Goal: Task Accomplishment & Management: Complete application form

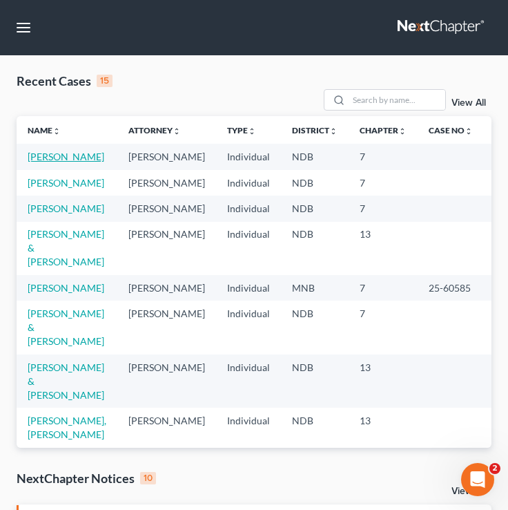
click at [41, 161] on link "[PERSON_NAME]" at bounding box center [66, 157] width 77 height 12
select select "4"
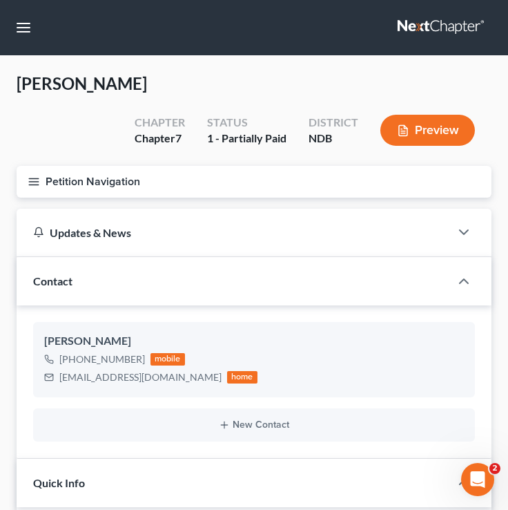
click at [41, 182] on button "Petition Navigation" at bounding box center [254, 182] width 475 height 32
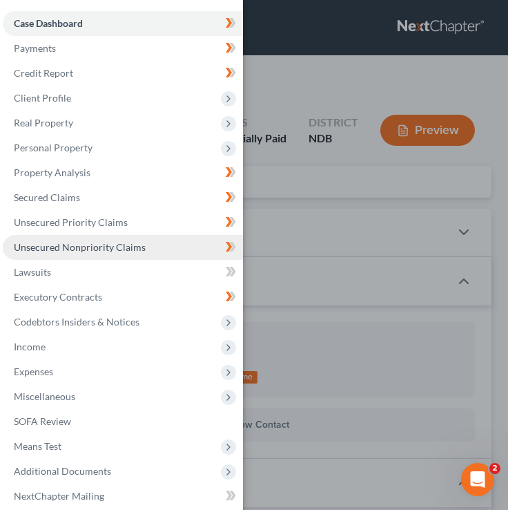
click at [75, 240] on link "Unsecured Nonpriority Claims" at bounding box center [123, 247] width 240 height 25
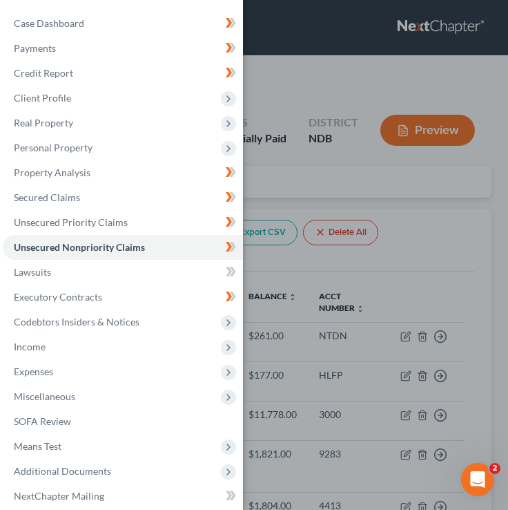
click at [261, 194] on div "Case Dashboard Payments Invoices Payments Payments Credit Report Client Profile" at bounding box center [254, 255] width 508 height 510
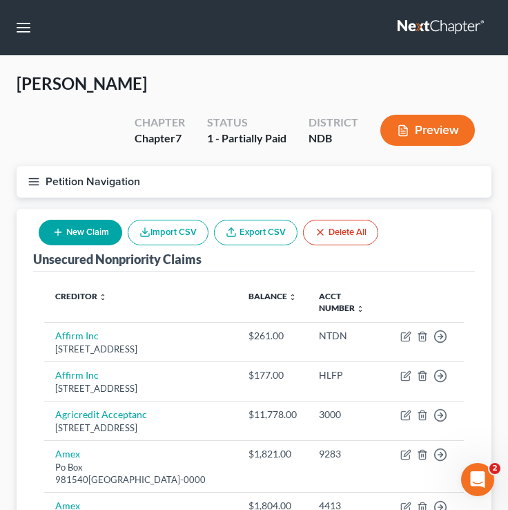
click at [36, 180] on icon "button" at bounding box center [34, 181] width 12 height 12
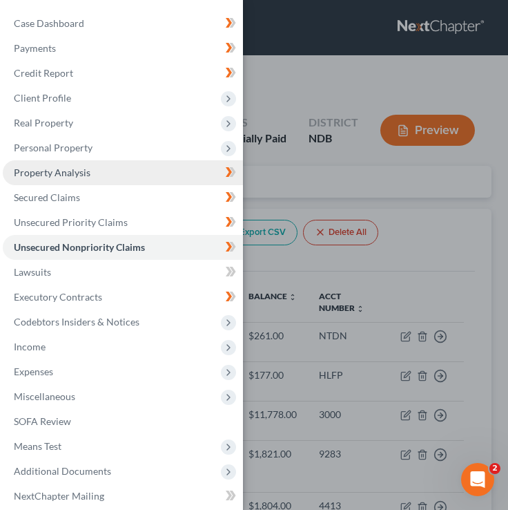
click at [45, 161] on link "Property Analysis" at bounding box center [123, 172] width 240 height 25
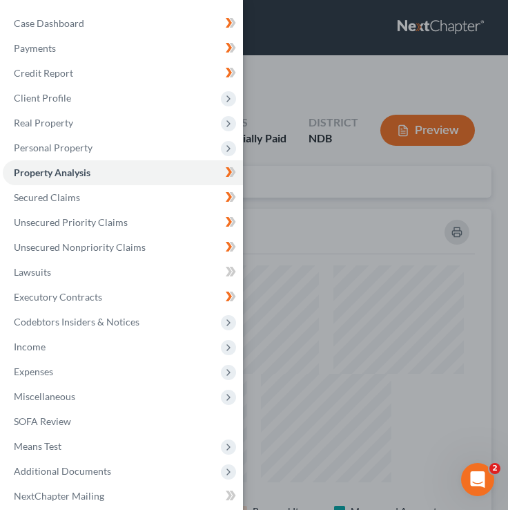
scroll to position [367, 475]
click at [312, 141] on div "Case Dashboard Payments Invoices Payments Payments Credit Report Client Profile" at bounding box center [254, 255] width 508 height 510
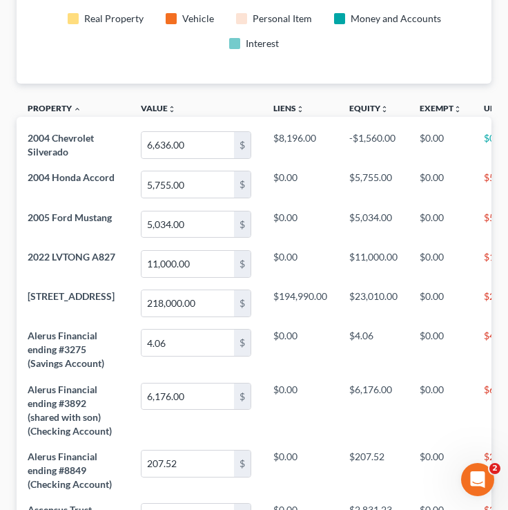
scroll to position [0, 0]
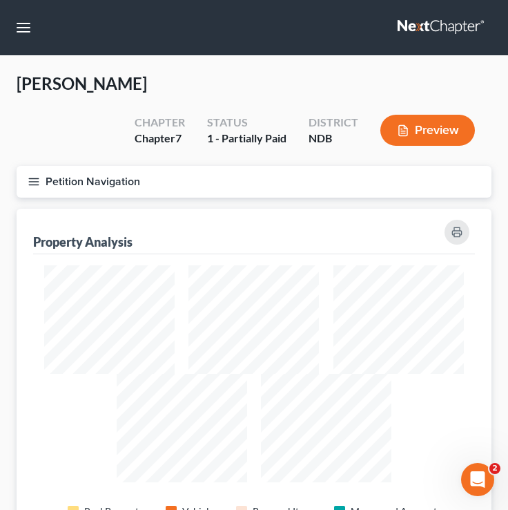
click at [39, 189] on button "Petition Navigation" at bounding box center [254, 182] width 475 height 32
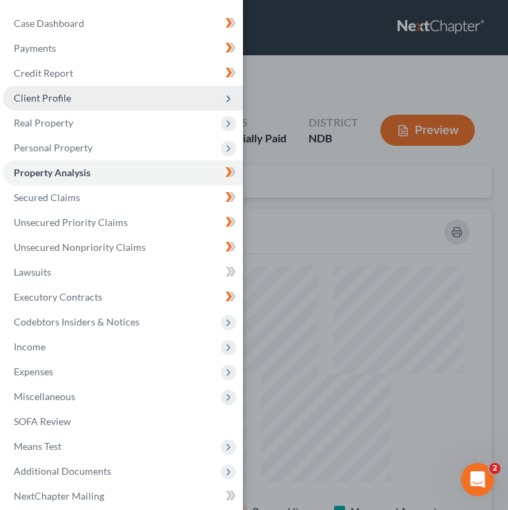
click at [87, 99] on span "Client Profile" at bounding box center [123, 98] width 240 height 25
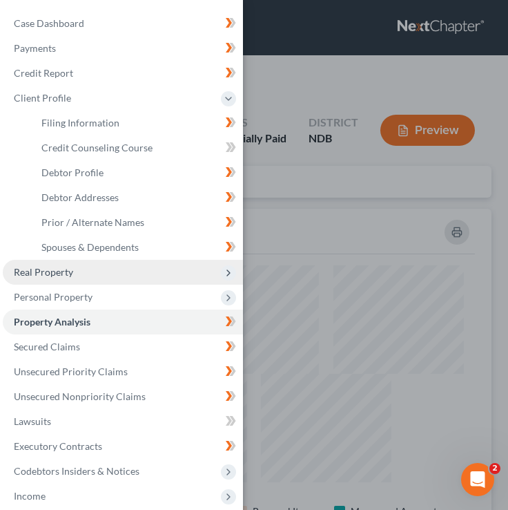
click at [73, 271] on span "Real Property" at bounding box center [123, 272] width 240 height 25
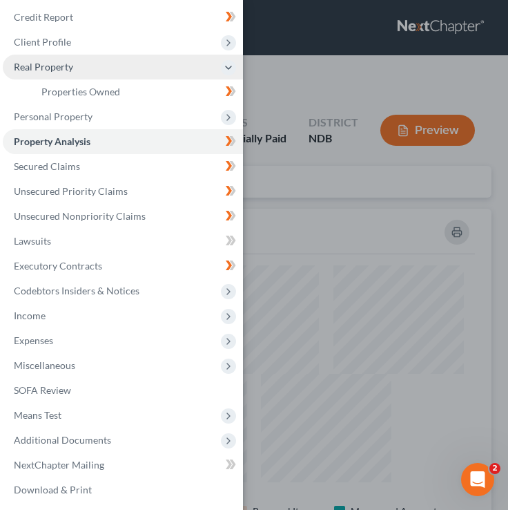
scroll to position [59, 0]
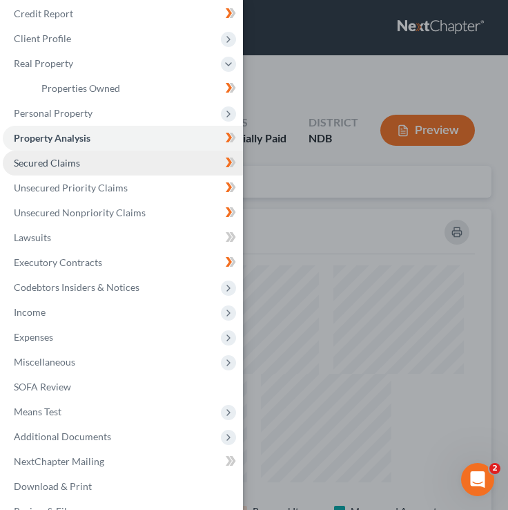
click at [95, 162] on link "Secured Claims" at bounding box center [123, 163] width 240 height 25
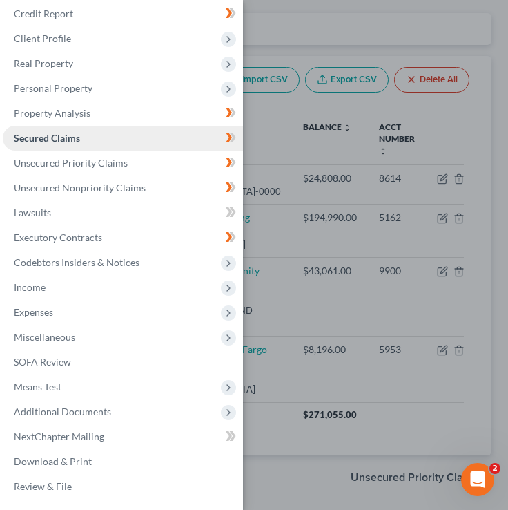
scroll to position [154, 0]
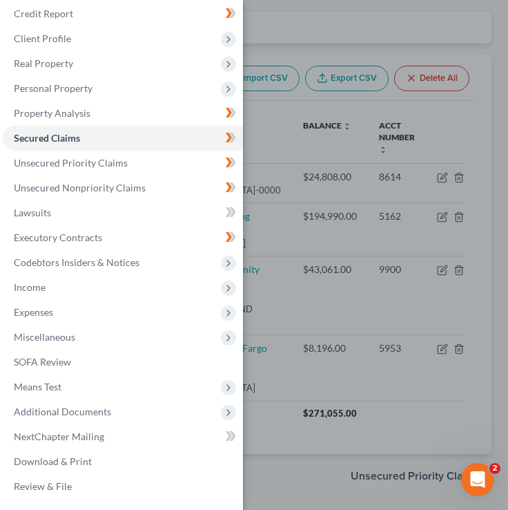
click at [341, 155] on div "Case Dashboard Payments Invoices Payments Payments Credit Report Client Profile" at bounding box center [254, 255] width 508 height 510
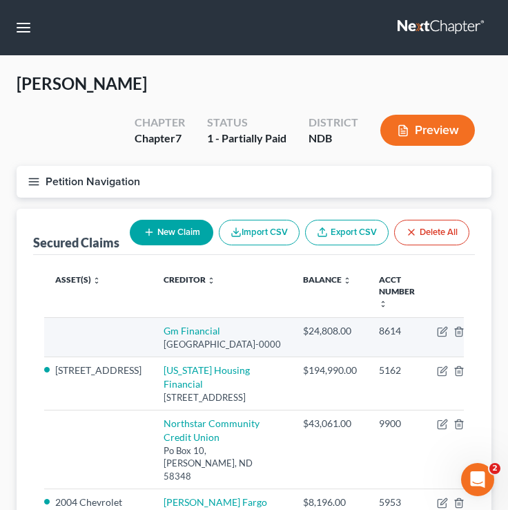
scroll to position [20, 0]
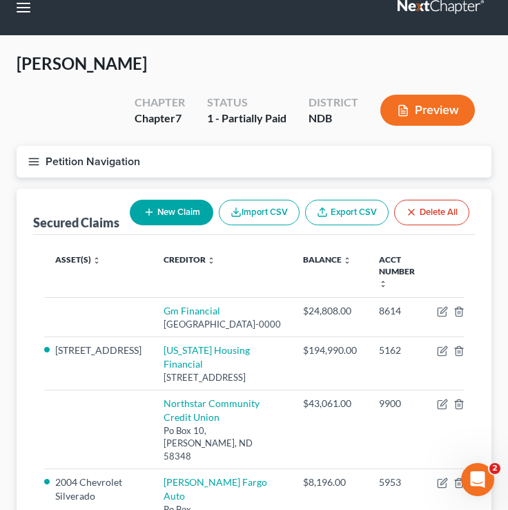
click at [28, 159] on icon "button" at bounding box center [34, 161] width 12 height 12
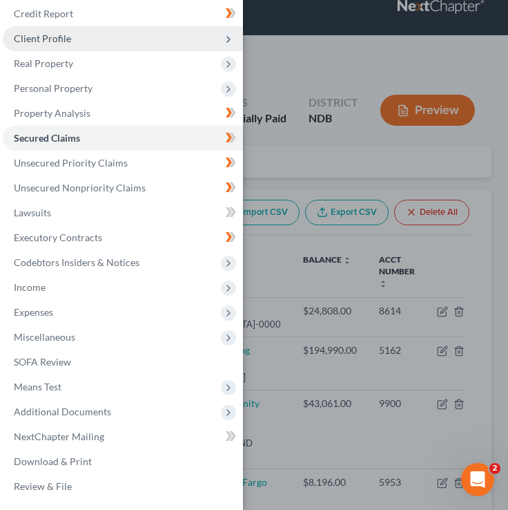
click at [114, 27] on span "Client Profile" at bounding box center [123, 38] width 240 height 25
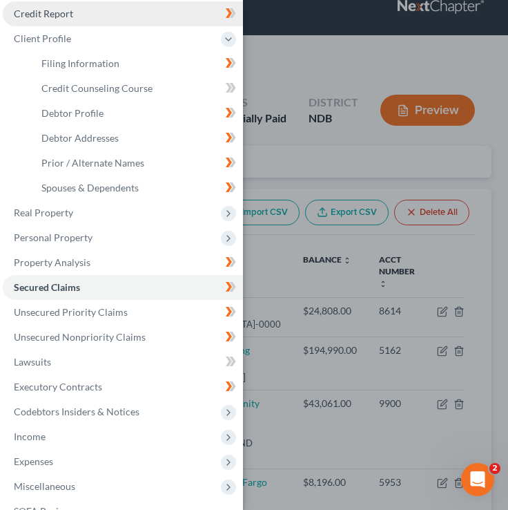
click at [113, 14] on link "Credit Report" at bounding box center [123, 13] width 240 height 25
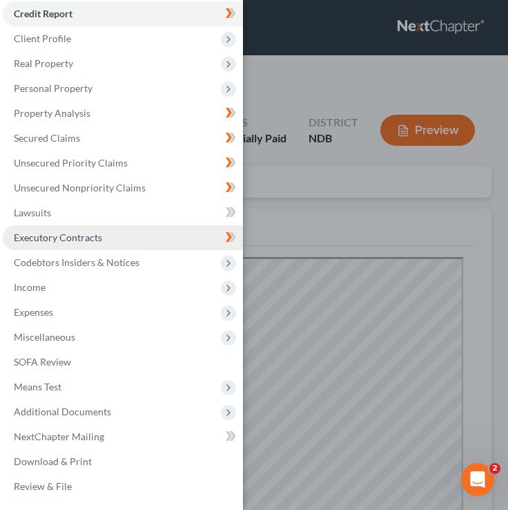
click at [127, 239] on link "Executory Contracts" at bounding box center [123, 237] width 240 height 25
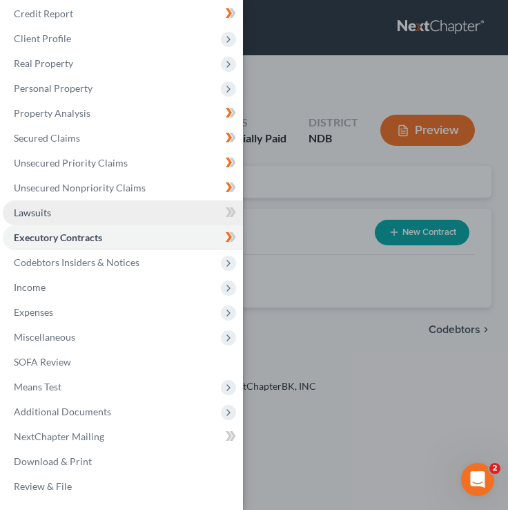
click at [128, 207] on link "Lawsuits" at bounding box center [123, 212] width 240 height 25
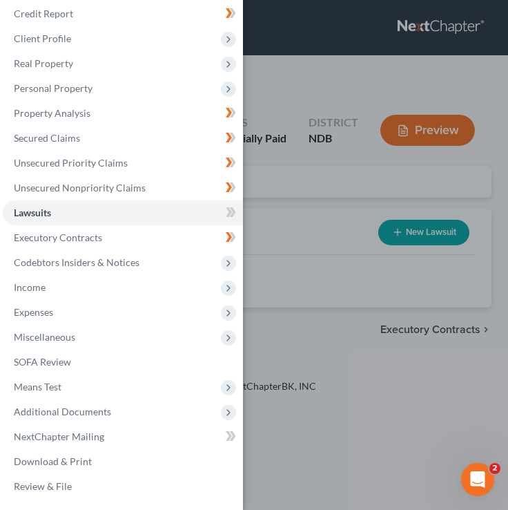
click at [312, 153] on div "Case Dashboard Payments Invoices Payments Payments Credit Report Client Profile" at bounding box center [254, 255] width 508 height 510
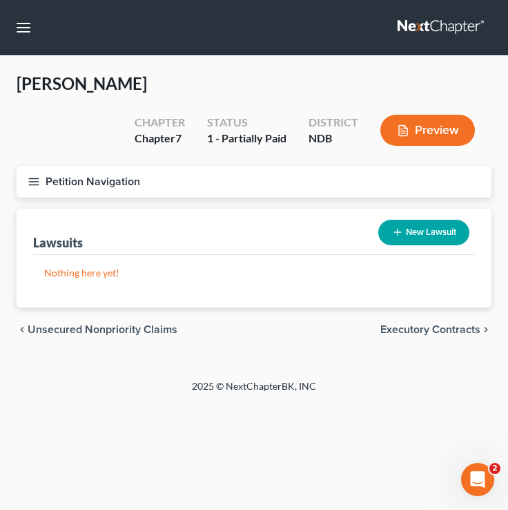
click at [35, 179] on icon "button" at bounding box center [34, 181] width 12 height 12
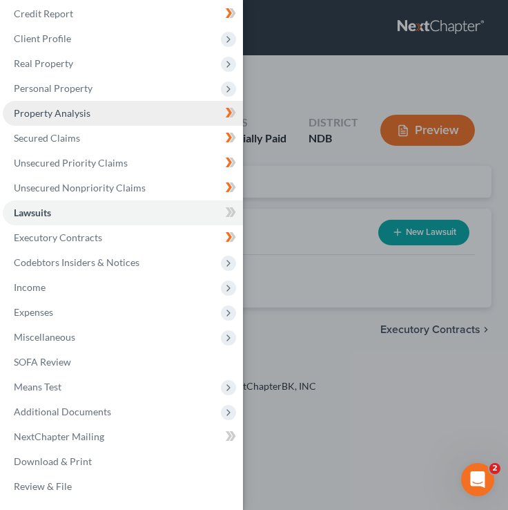
click at [70, 117] on span "Property Analysis" at bounding box center [52, 113] width 77 height 12
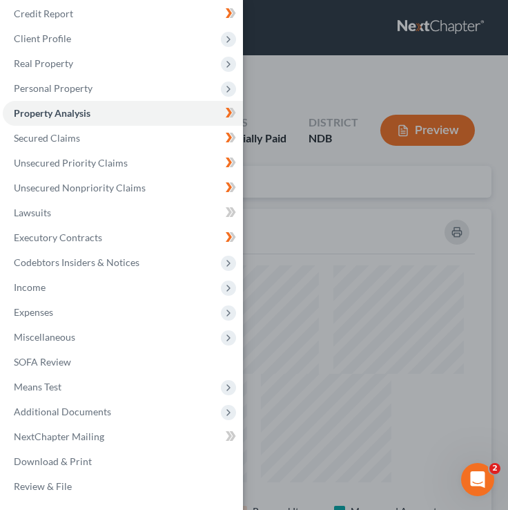
scroll to position [367, 475]
click at [328, 132] on div "Case Dashboard Payments Invoices Payments Payments Credit Report Client Profile" at bounding box center [254, 255] width 508 height 510
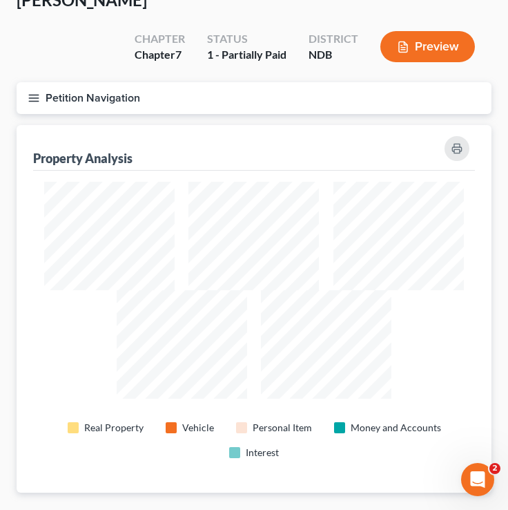
scroll to position [0, 0]
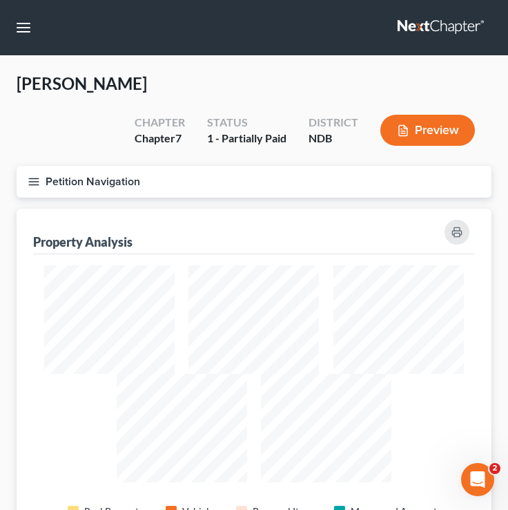
click at [36, 186] on button "Petition Navigation" at bounding box center [254, 182] width 475 height 32
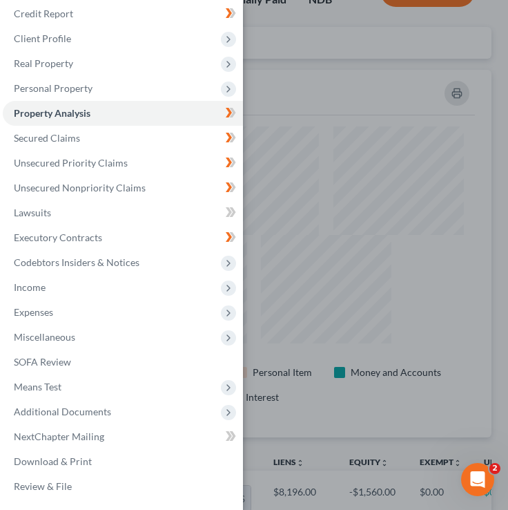
scroll to position [160, 0]
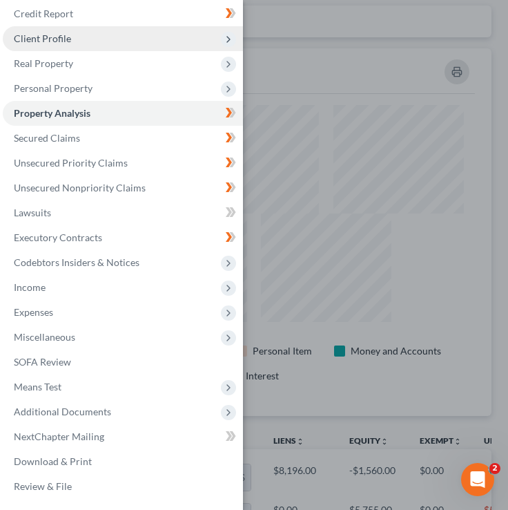
click at [108, 28] on span "Client Profile" at bounding box center [123, 38] width 240 height 25
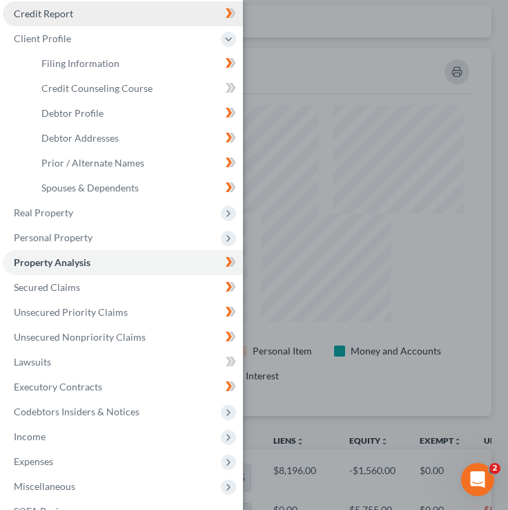
click at [99, 17] on link "Credit Report" at bounding box center [123, 13] width 240 height 25
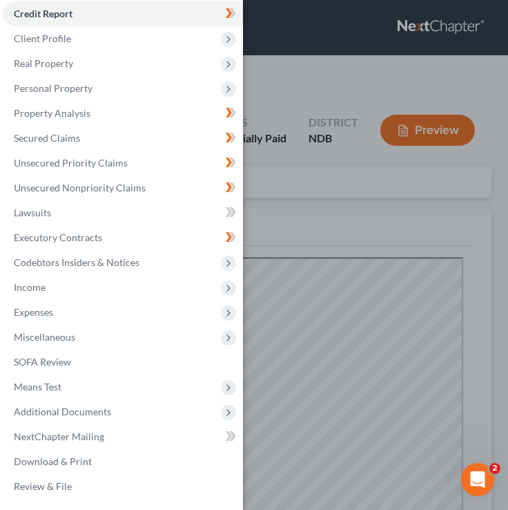
click at [281, 120] on div "Case Dashboard Payments Invoices Payments Payments Credit Report Client Profile" at bounding box center [254, 255] width 508 height 510
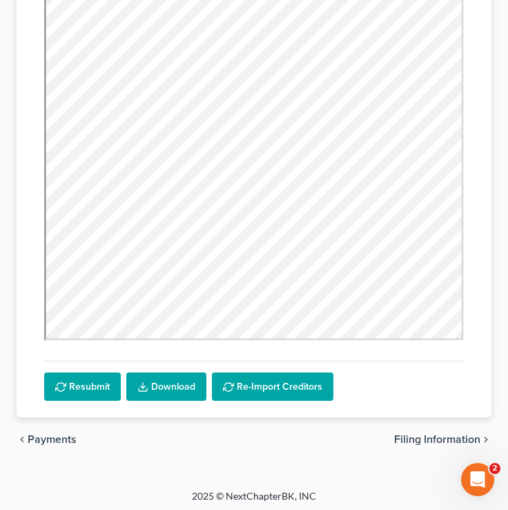
scroll to position [472, 0]
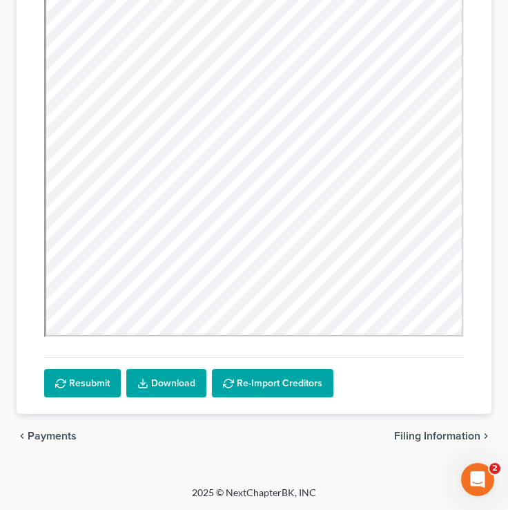
click at [418, 440] on span "Filing Information" at bounding box center [437, 435] width 86 height 11
select select "1"
select select "0"
select select "29"
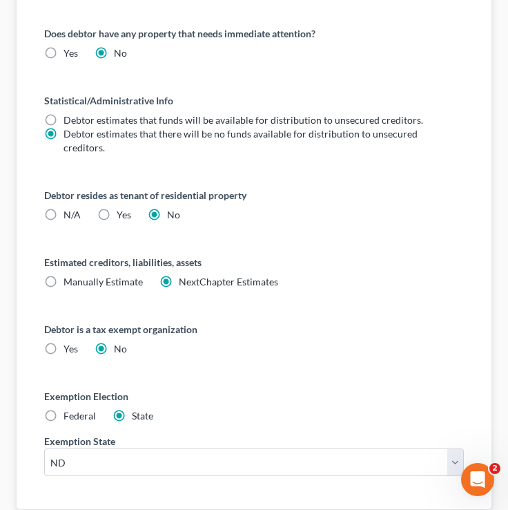
scroll to position [858, 0]
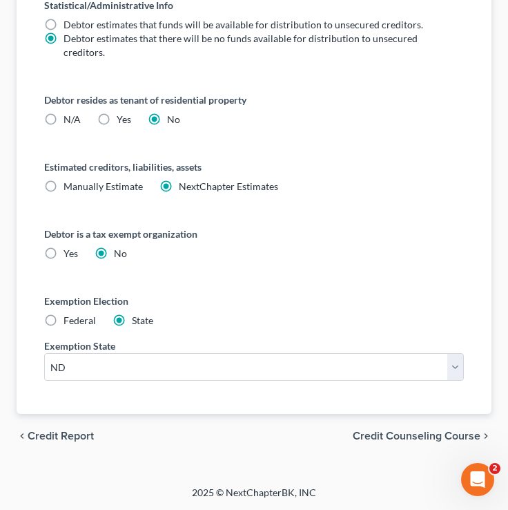
click at [430, 439] on span "Credit Counseling Course" at bounding box center [417, 435] width 128 height 11
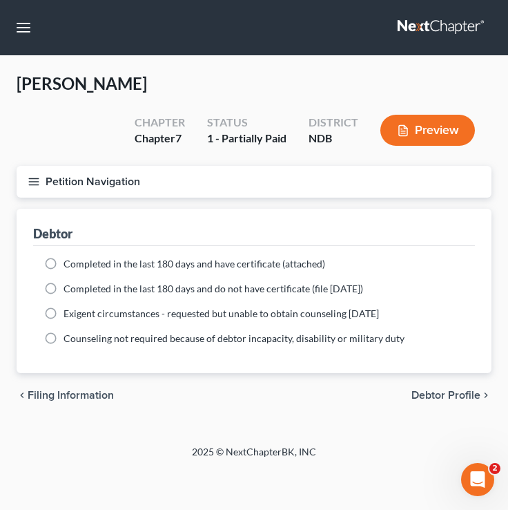
click at [32, 179] on icon "button" at bounding box center [34, 181] width 12 height 12
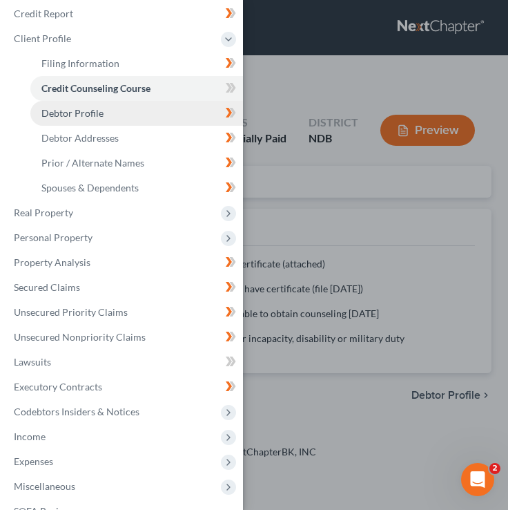
click at [117, 106] on link "Debtor Profile" at bounding box center [136, 113] width 213 height 25
select select "3"
select select "9"
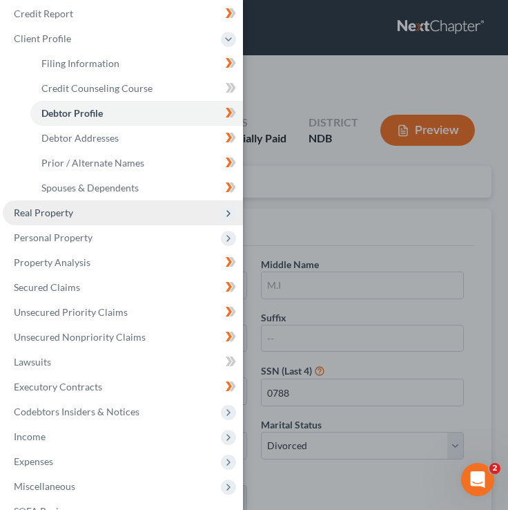
click at [84, 206] on span "Real Property" at bounding box center [123, 212] width 240 height 25
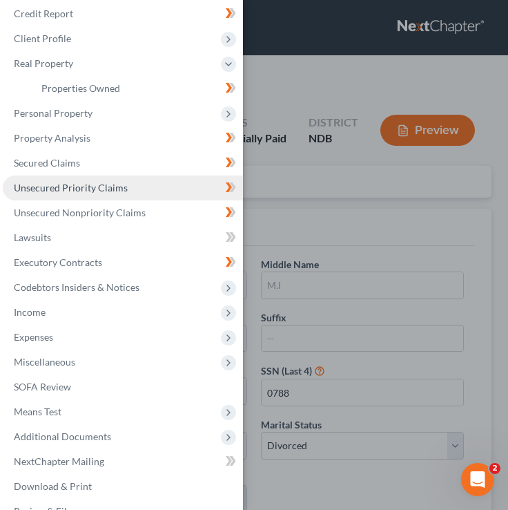
scroll to position [84, 0]
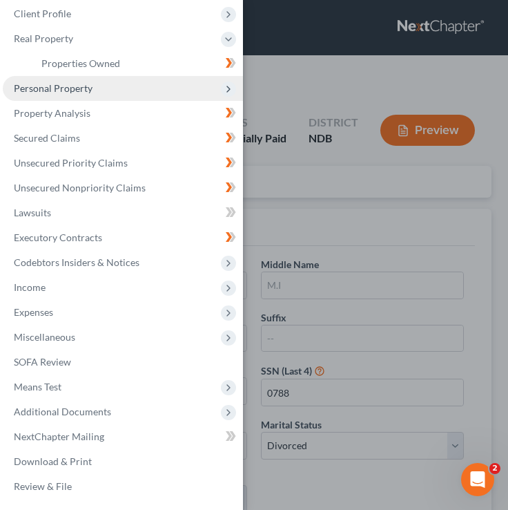
click at [122, 86] on span "Personal Property" at bounding box center [123, 88] width 240 height 25
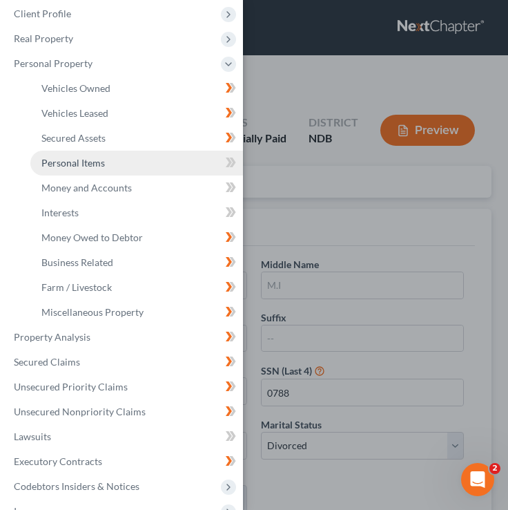
click at [164, 156] on link "Personal Items" at bounding box center [136, 163] width 213 height 25
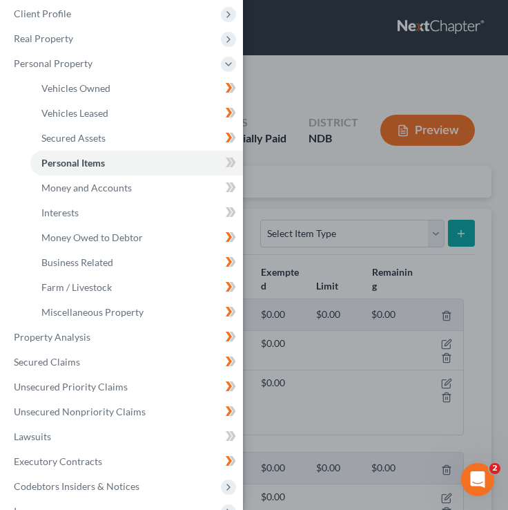
click at [295, 84] on div "Case Dashboard Payments Invoices Payments Payments Credit Report Client Profile" at bounding box center [254, 255] width 508 height 510
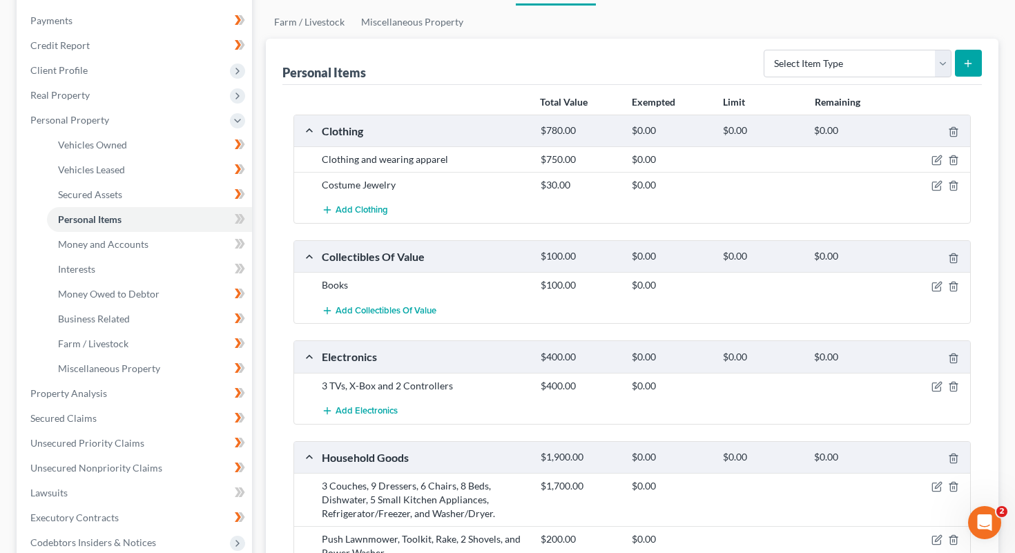
scroll to position [162, 0]
click at [508, 157] on icon "button" at bounding box center [937, 158] width 11 height 11
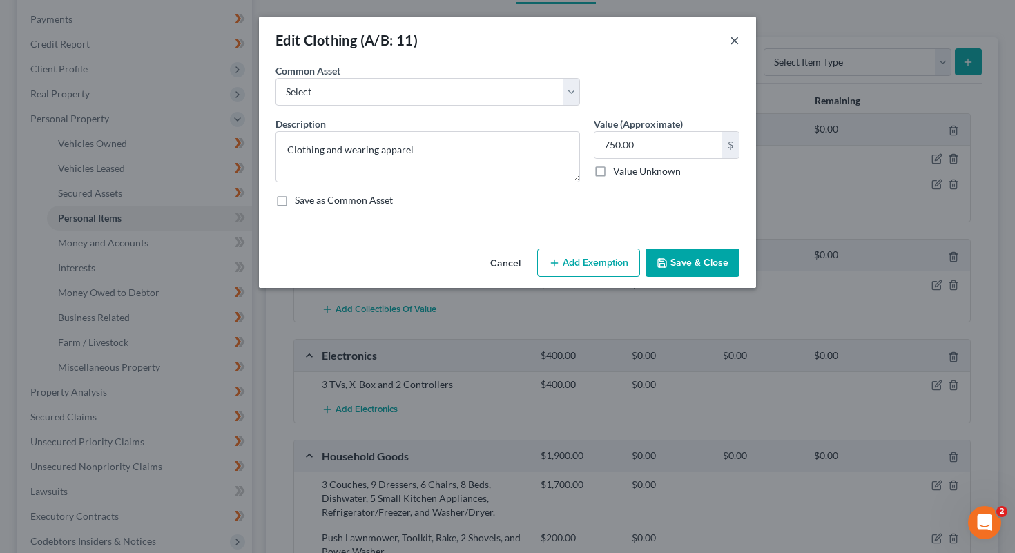
click at [508, 39] on button "×" at bounding box center [735, 40] width 10 height 17
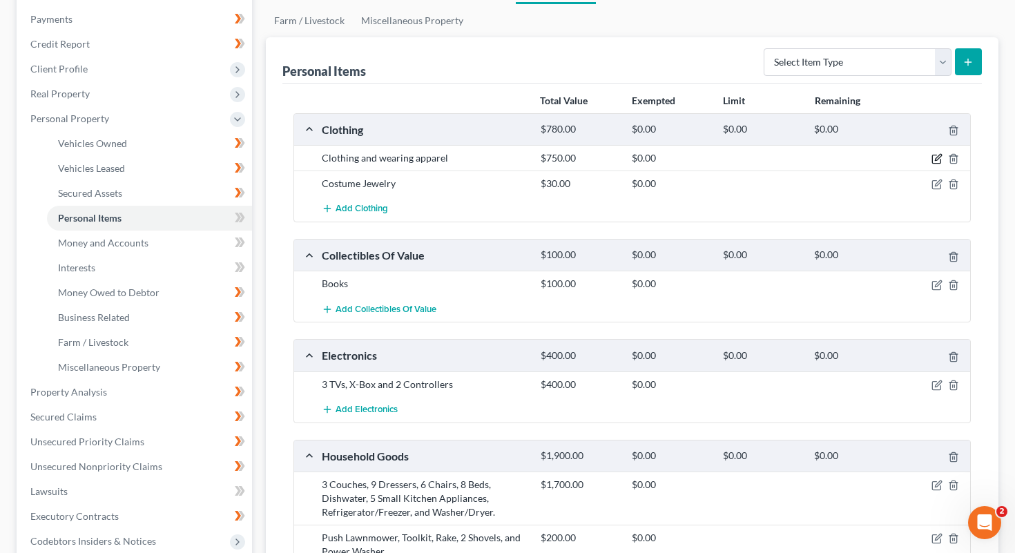
click at [508, 156] on icon "button" at bounding box center [937, 158] width 11 height 11
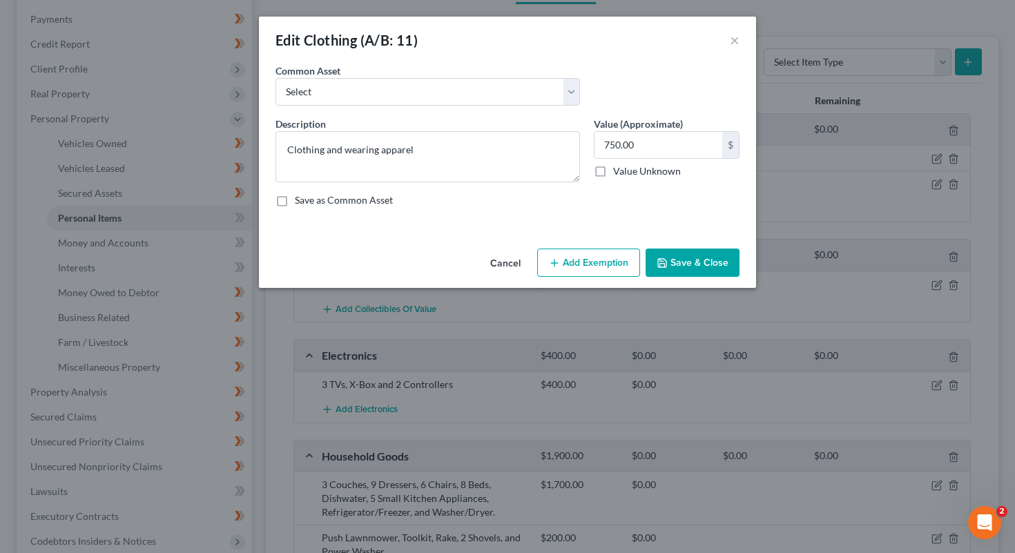
click at [508, 262] on button "Add Exemption" at bounding box center [588, 263] width 103 height 29
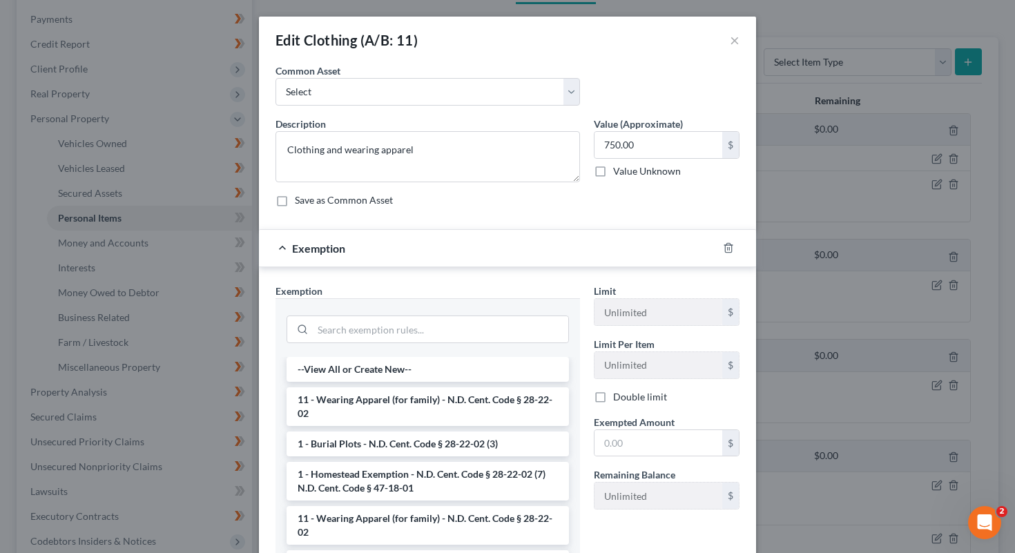
scroll to position [123, 0]
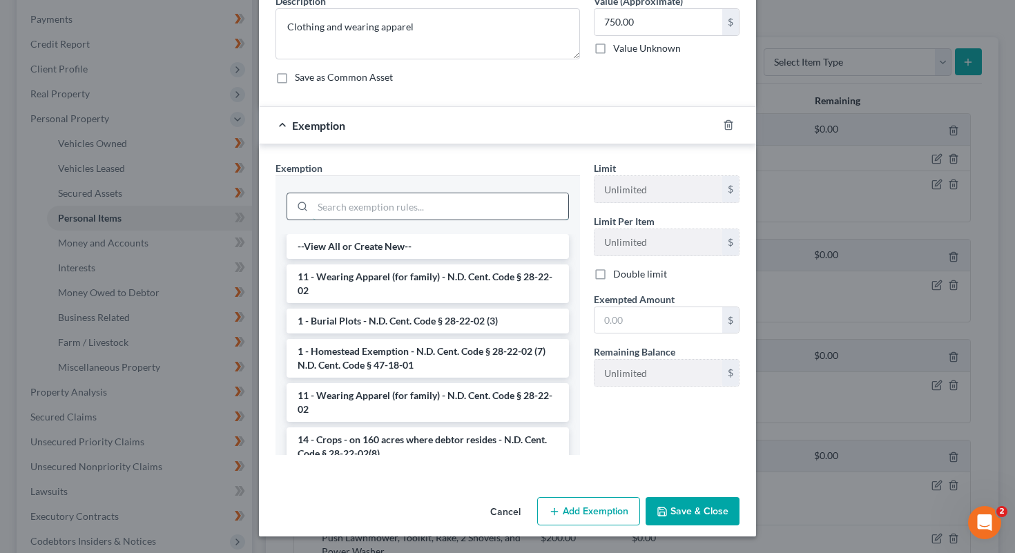
click at [348, 214] on input "search" at bounding box center [441, 206] width 256 height 26
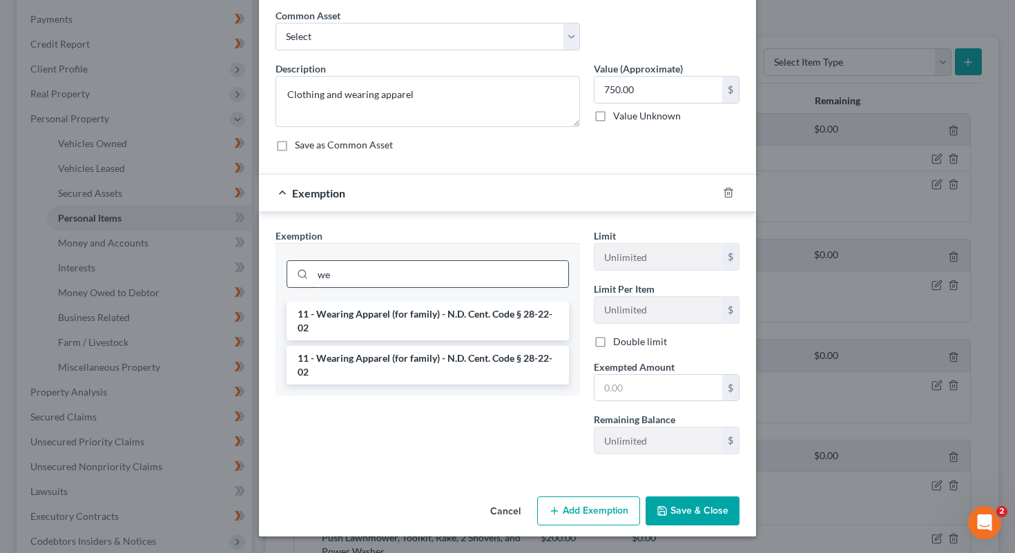
scroll to position [55, 0]
type input "wear"
click at [401, 318] on li "11 - Wearing Apparel (for family) - N.D. Cent. Code § 28-22-02" at bounding box center [428, 321] width 282 height 39
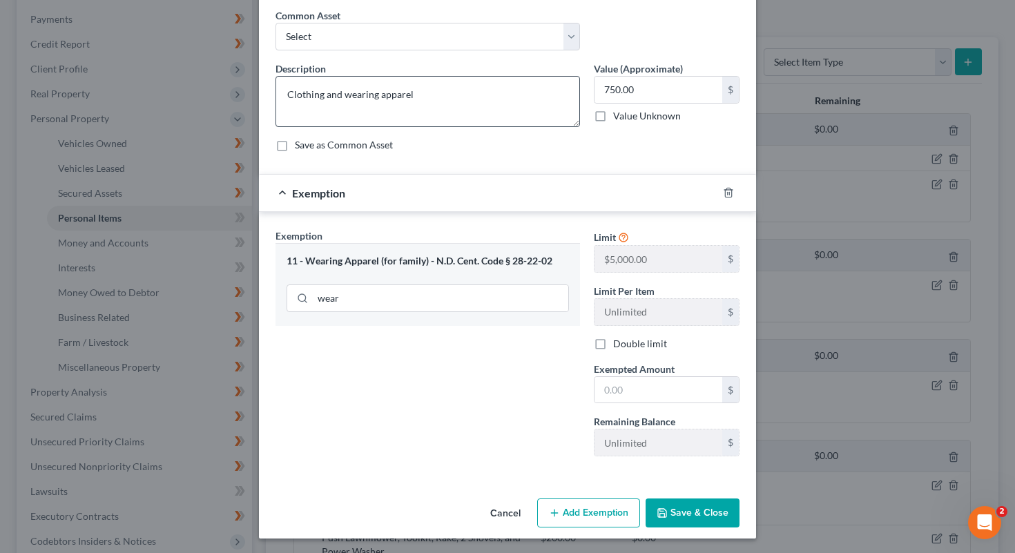
scroll to position [0, 0]
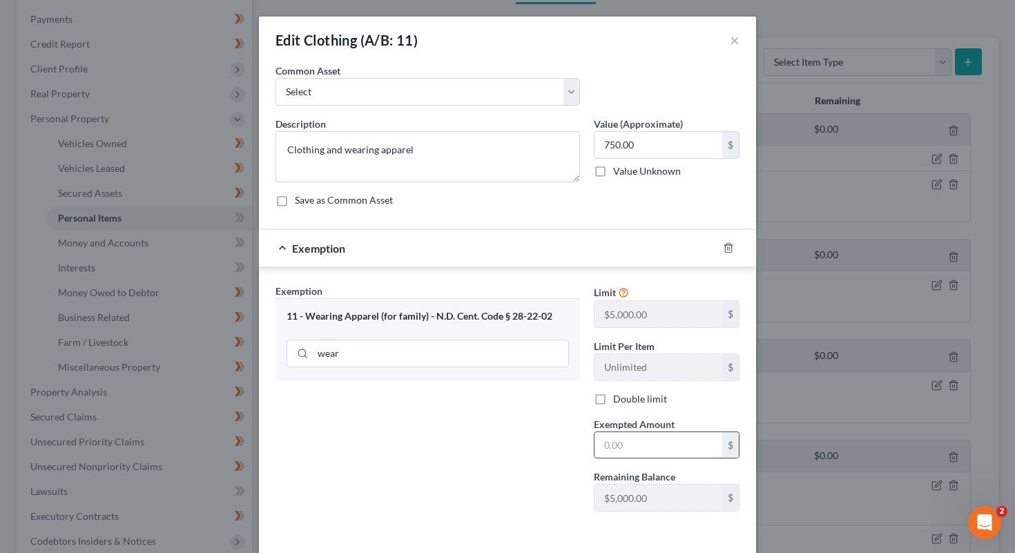
click at [508, 436] on input "text" at bounding box center [659, 445] width 128 height 26
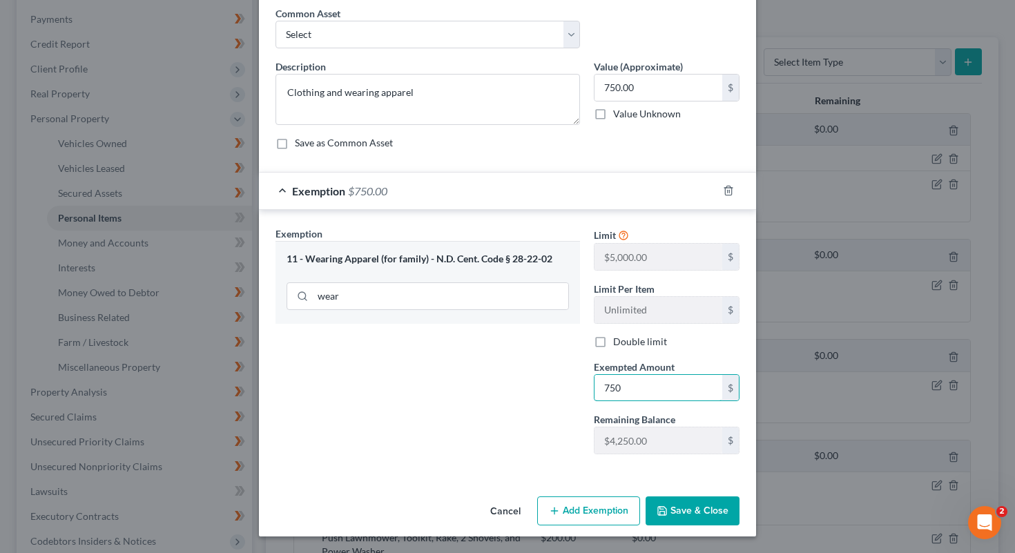
type input "750"
click at [508, 412] on div "Exemption Set must be selected for CA. Exemption * 11 - Wearing Apparel (for fa…" at bounding box center [428, 346] width 318 height 239
click at [508, 506] on button "Save & Close" at bounding box center [693, 511] width 94 height 29
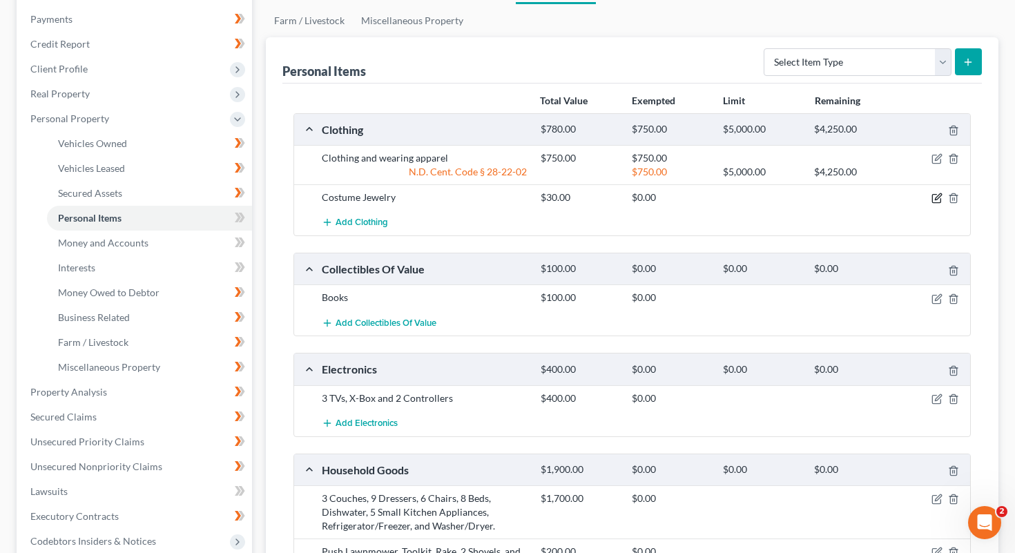
click at [508, 195] on icon "button" at bounding box center [937, 198] width 11 height 11
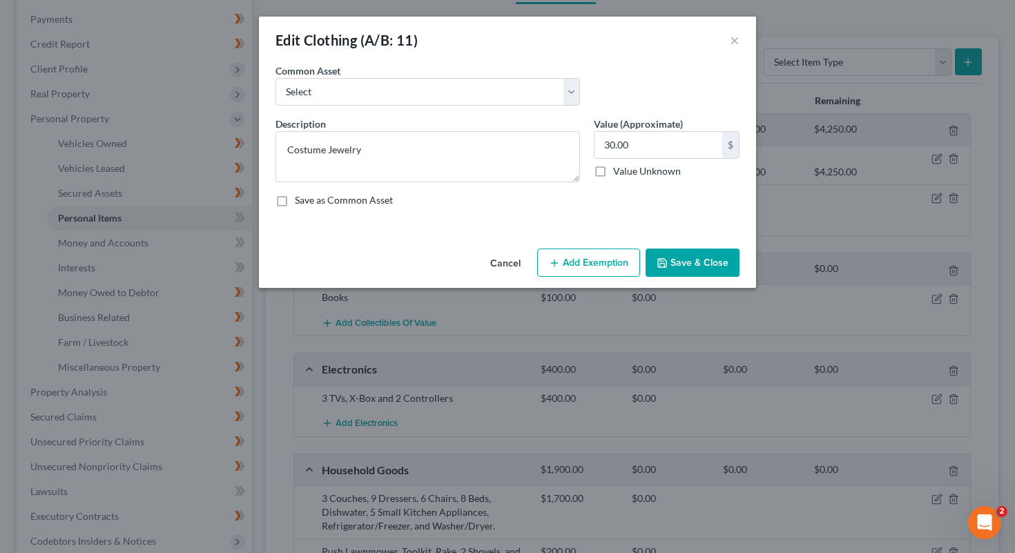
click at [508, 252] on button "Add Exemption" at bounding box center [588, 263] width 103 height 29
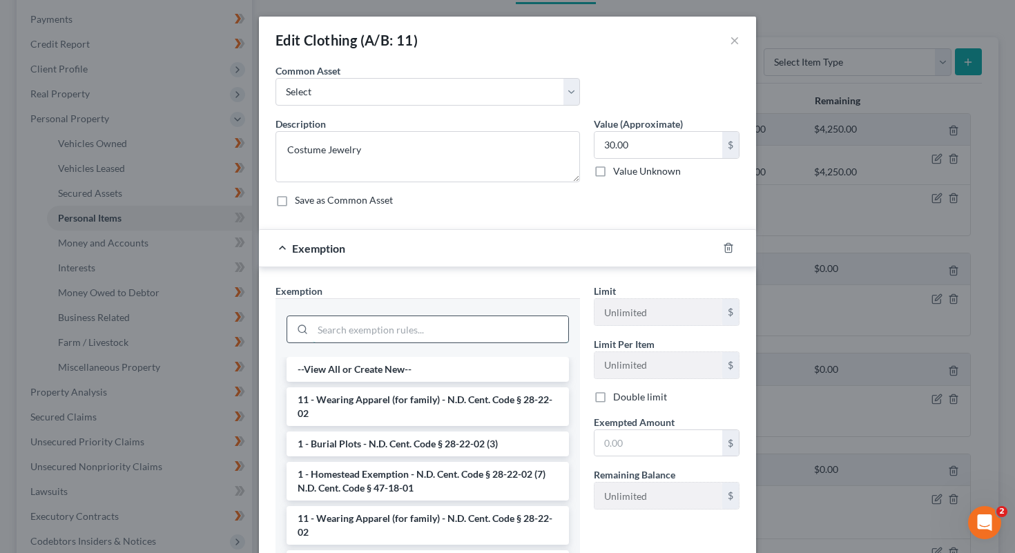
click at [388, 327] on input "search" at bounding box center [441, 329] width 256 height 26
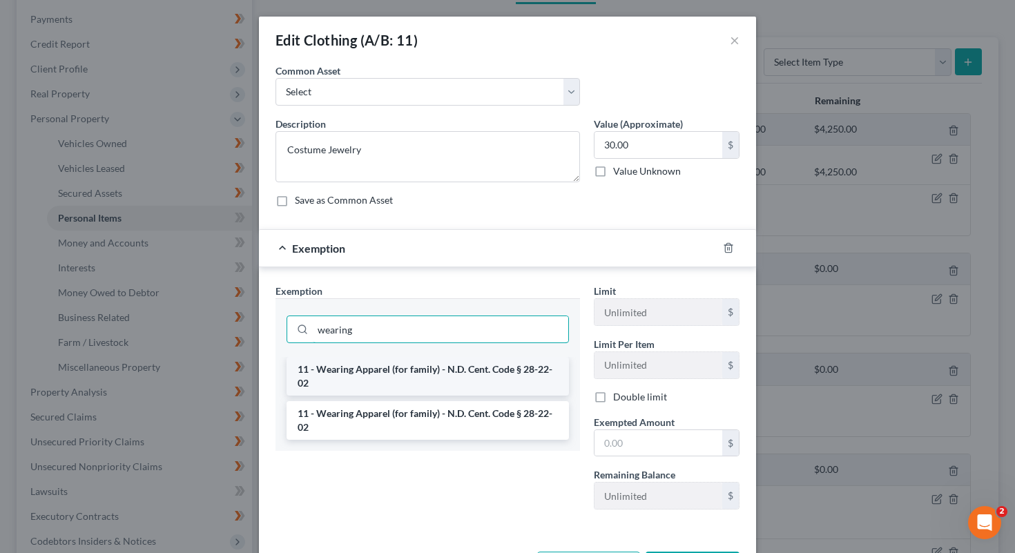
type input "wearing"
click at [398, 384] on li "11 - Wearing Apparel (for family) - N.D. Cent. Code § 28-22-02" at bounding box center [428, 376] width 282 height 39
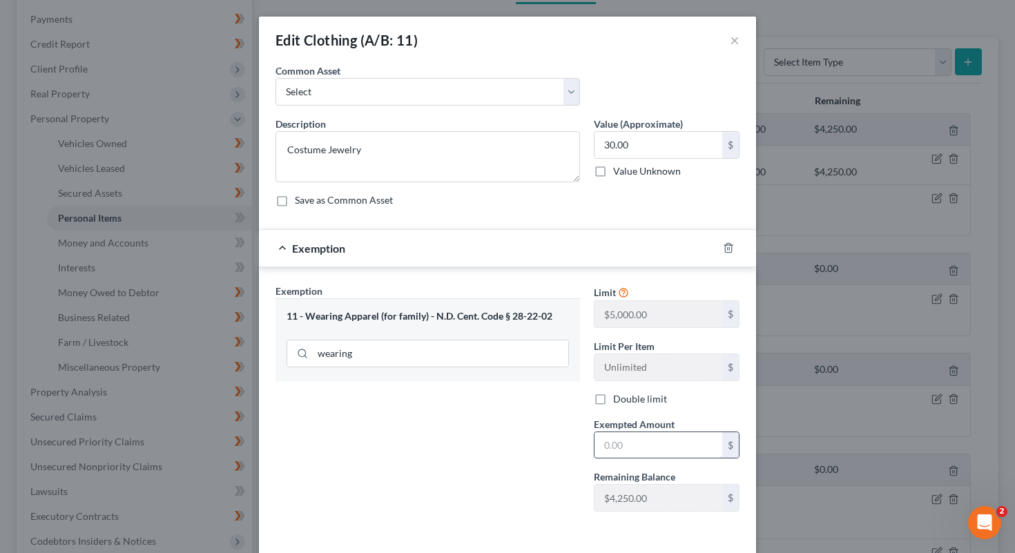
click at [508, 453] on input "text" at bounding box center [659, 445] width 128 height 26
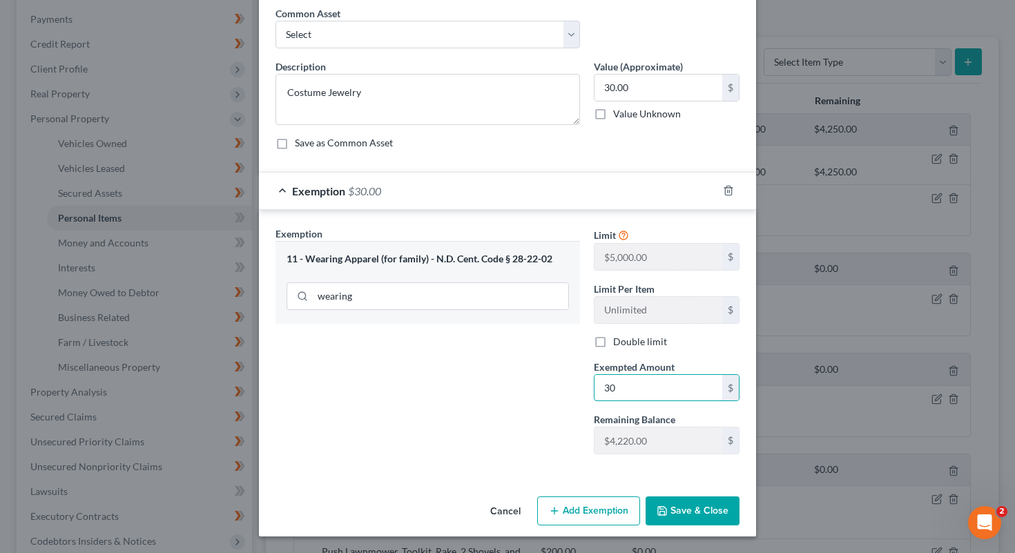
type input "30"
click at [508, 421] on div "Exemption Set must be selected for CA. Exemption * 11 - Wearing Apparel (for fa…" at bounding box center [428, 346] width 318 height 239
click at [508, 509] on icon "button" at bounding box center [662, 511] width 11 height 11
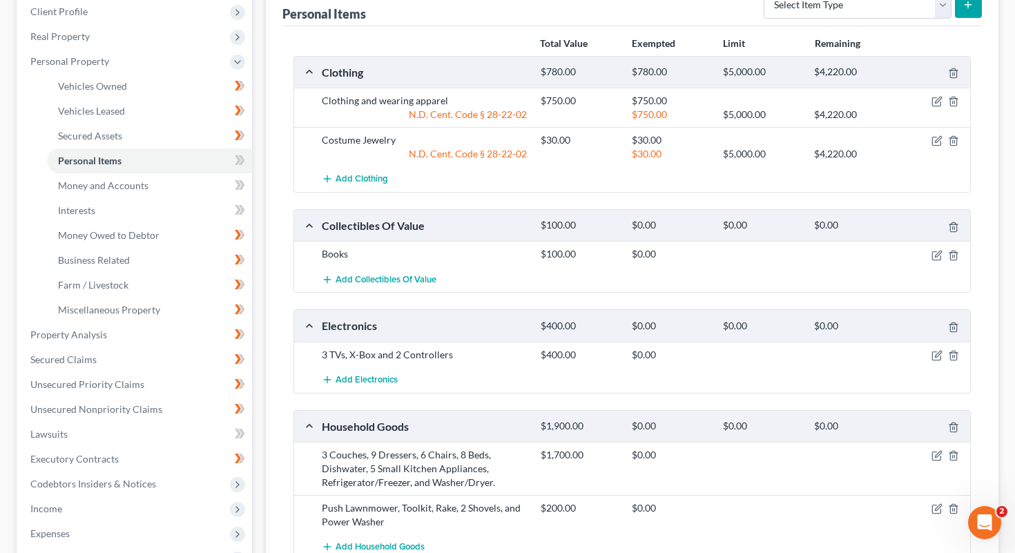
scroll to position [229, 0]
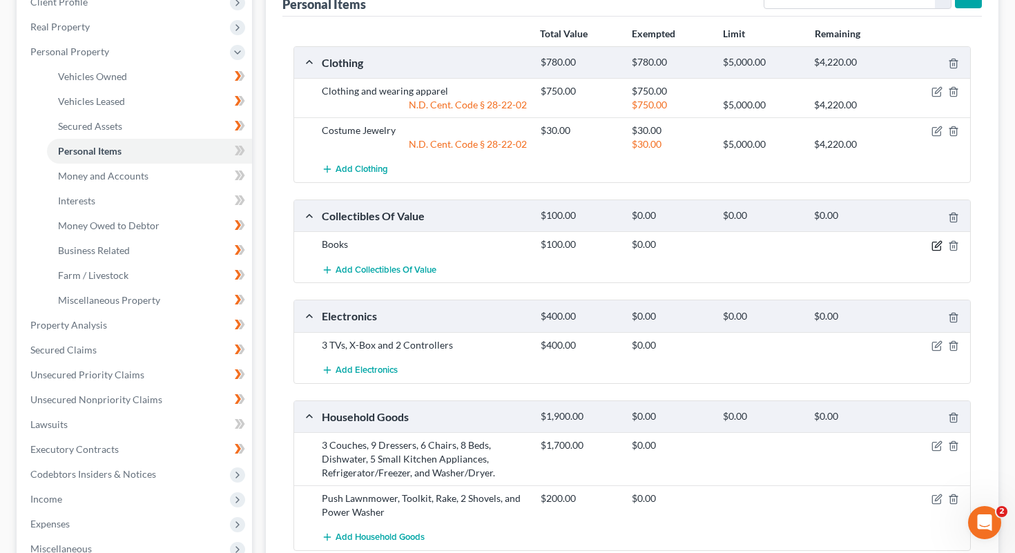
click at [508, 249] on icon "button" at bounding box center [937, 245] width 11 height 11
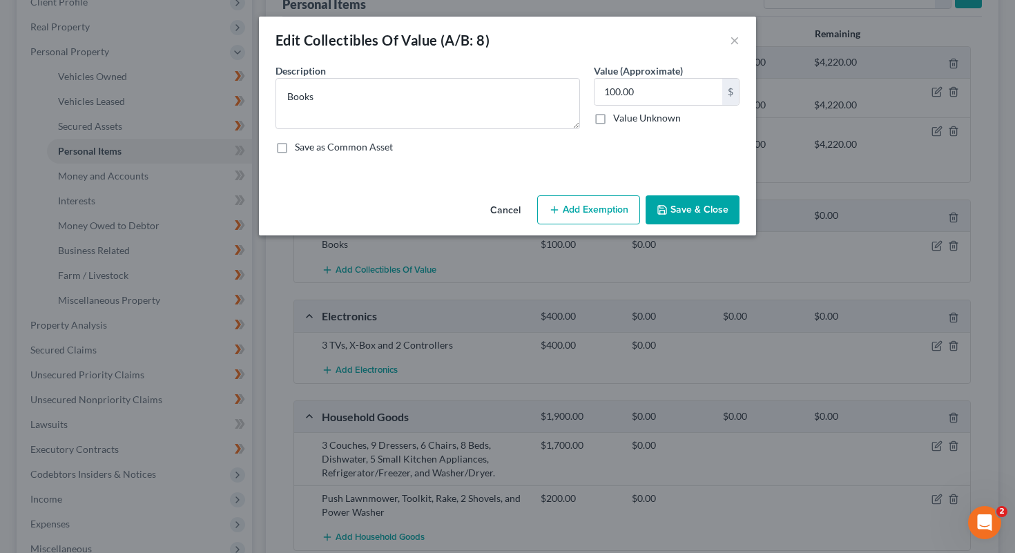
click at [508, 209] on button "Add Exemption" at bounding box center [588, 209] width 103 height 29
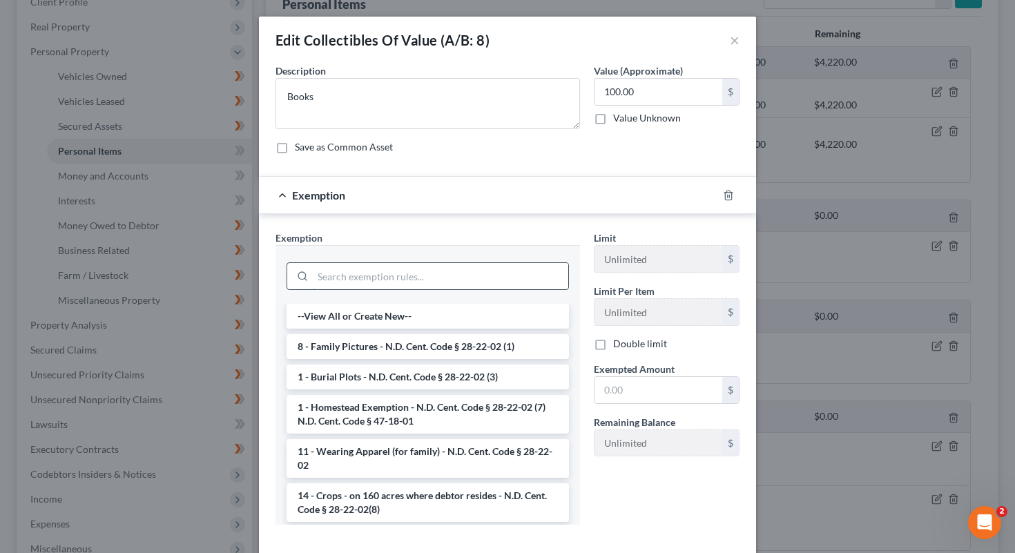
click at [379, 276] on input "search" at bounding box center [441, 276] width 256 height 26
type input "w"
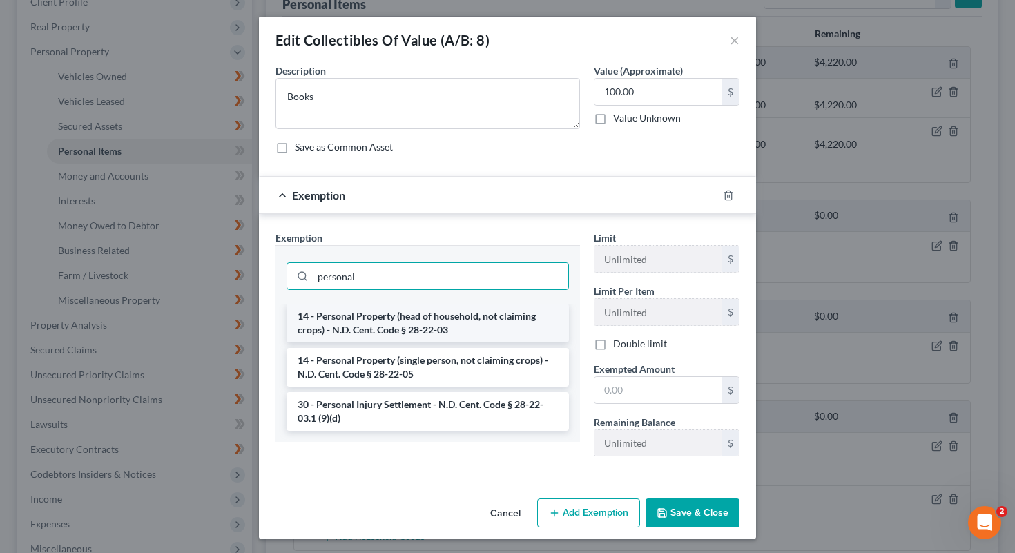
type input "personal"
click at [426, 330] on li "14 - Personal Property (head of household, not claiming crops) - N.D. Cent. Cod…" at bounding box center [428, 323] width 282 height 39
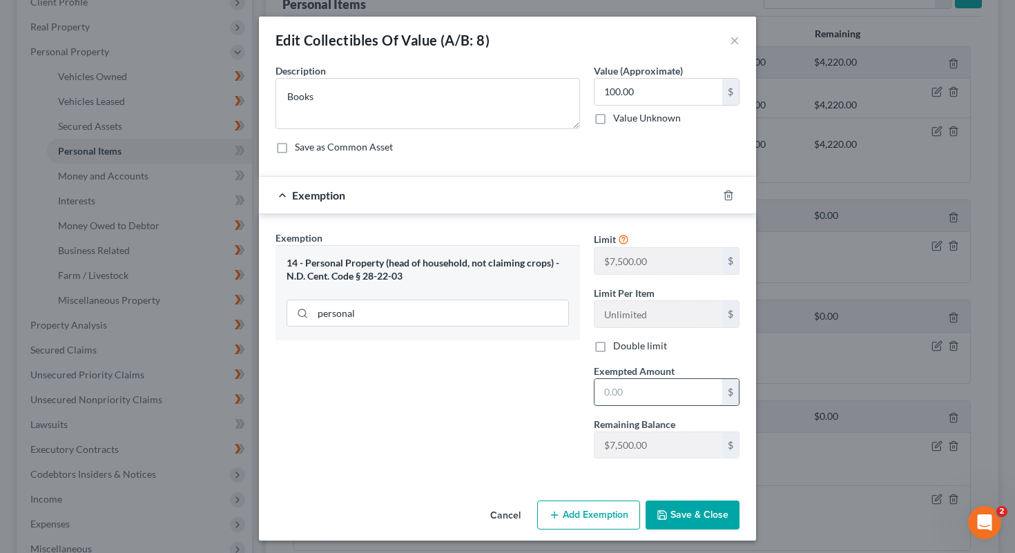
click at [508, 396] on input "text" at bounding box center [659, 392] width 128 height 26
type input "100"
click at [508, 509] on button "Save & Close" at bounding box center [693, 515] width 94 height 29
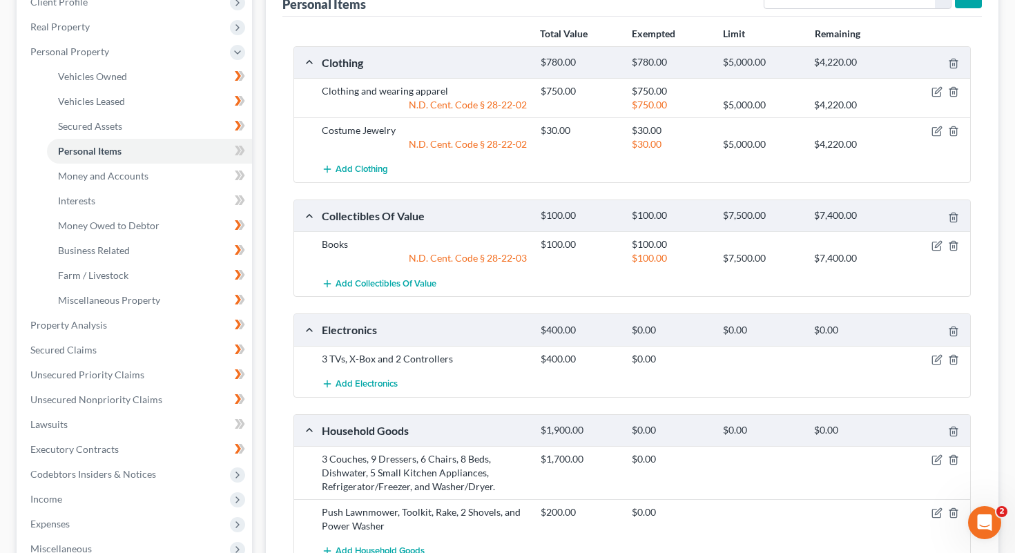
click at [508, 366] on div "3 TVs, X-Box and 2 Controllers $400.00 $0.00" at bounding box center [632, 359] width 677 height 26
click at [508, 359] on icon "button" at bounding box center [938, 358] width 6 height 6
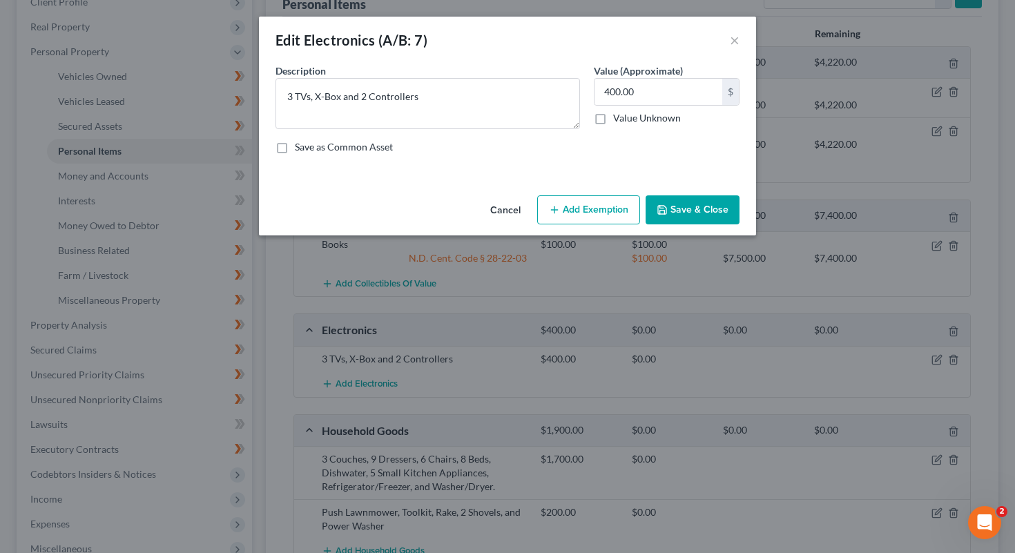
click at [508, 206] on button "Add Exemption" at bounding box center [588, 209] width 103 height 29
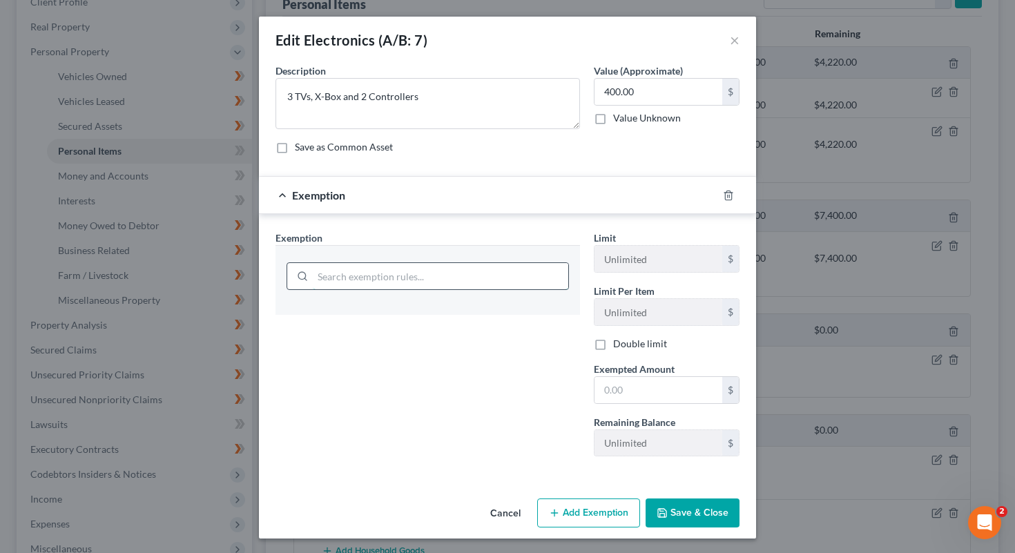
click at [417, 276] on input "search" at bounding box center [441, 276] width 256 height 26
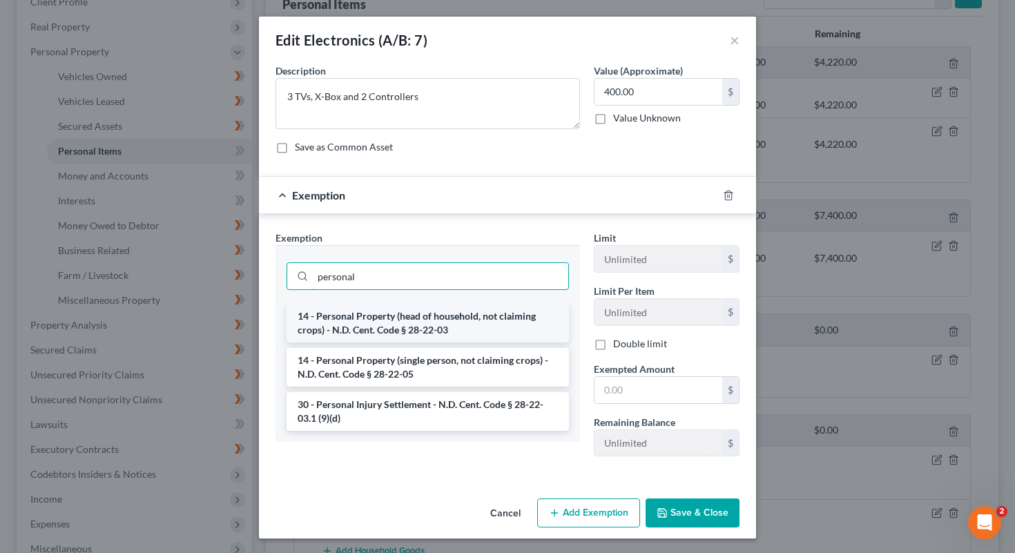
type input "personal"
click at [422, 325] on li "14 - Personal Property (head of household, not claiming crops) - N.D. Cent. Cod…" at bounding box center [428, 323] width 282 height 39
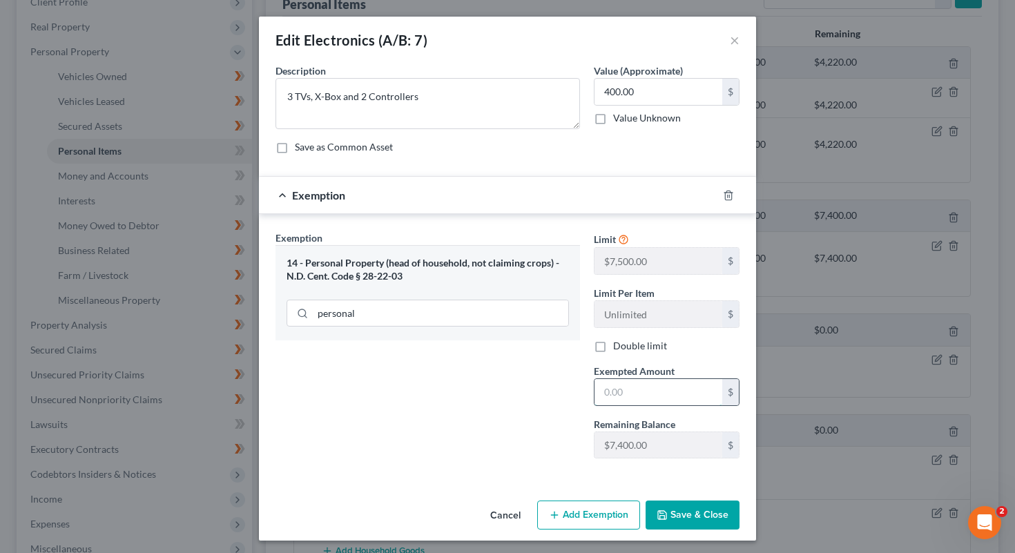
click at [508, 398] on input "text" at bounding box center [659, 392] width 128 height 26
type input "400"
click at [508, 509] on button "Save & Close" at bounding box center [693, 515] width 94 height 29
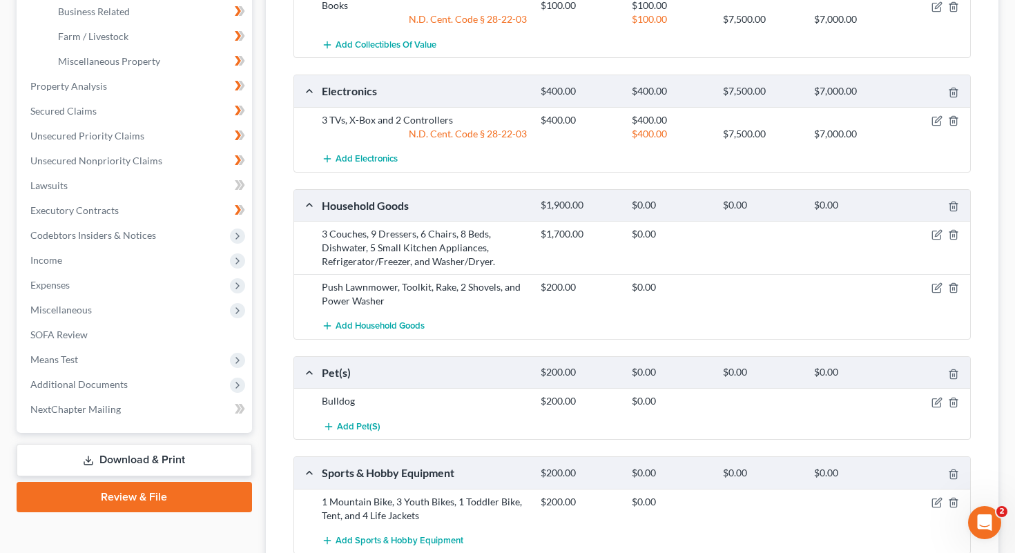
scroll to position [470, 0]
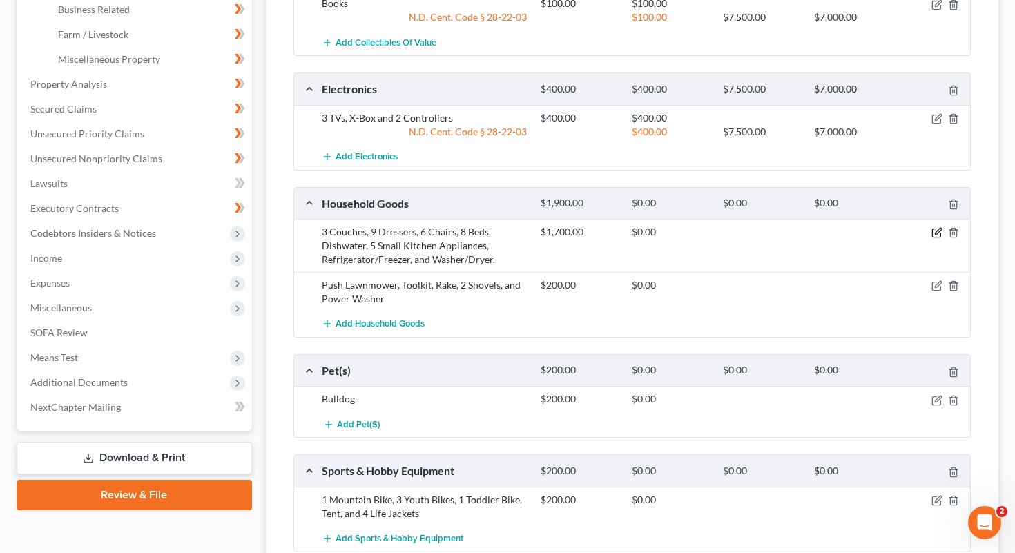
click at [508, 229] on icon "button" at bounding box center [937, 232] width 11 height 11
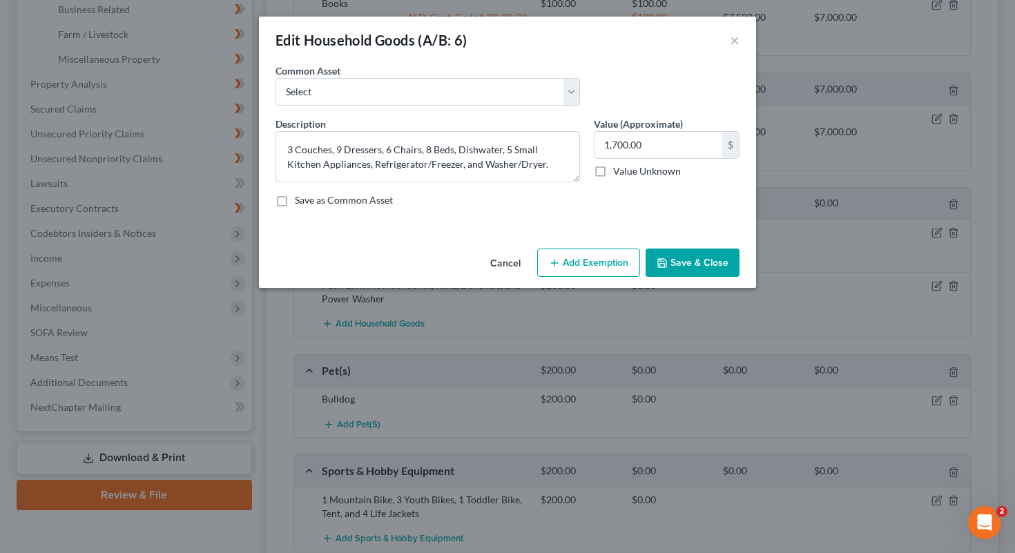
click at [508, 266] on button "Add Exemption" at bounding box center [588, 263] width 103 height 29
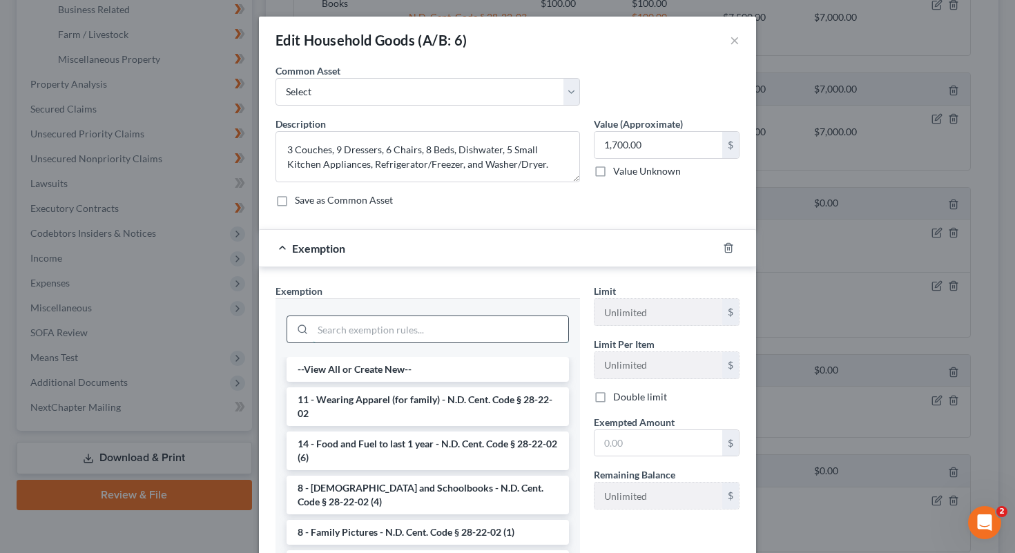
click at [371, 325] on input "search" at bounding box center [441, 329] width 256 height 26
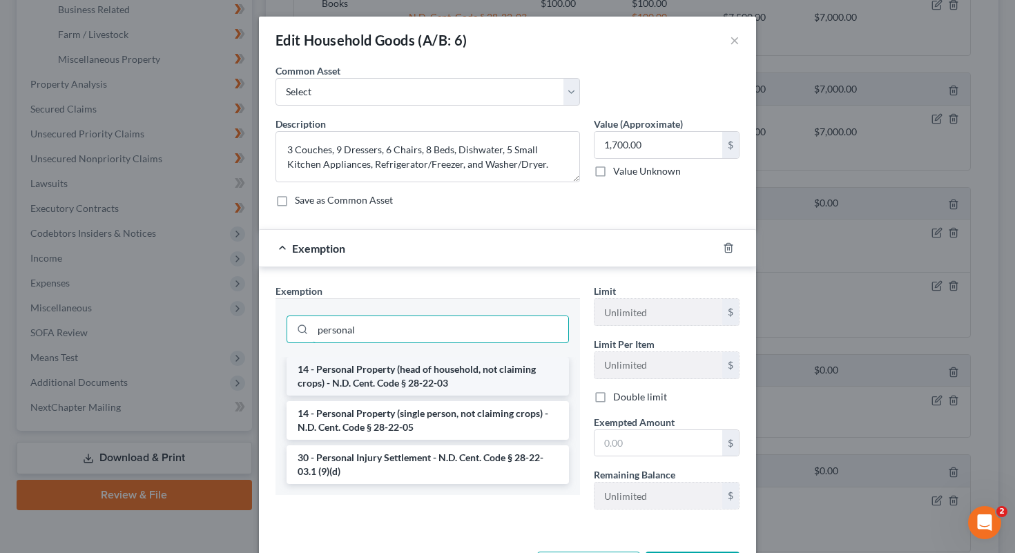
type input "personal"
click at [405, 382] on li "14 - Personal Property (head of household, not claiming crops) - N.D. Cent. Cod…" at bounding box center [428, 376] width 282 height 39
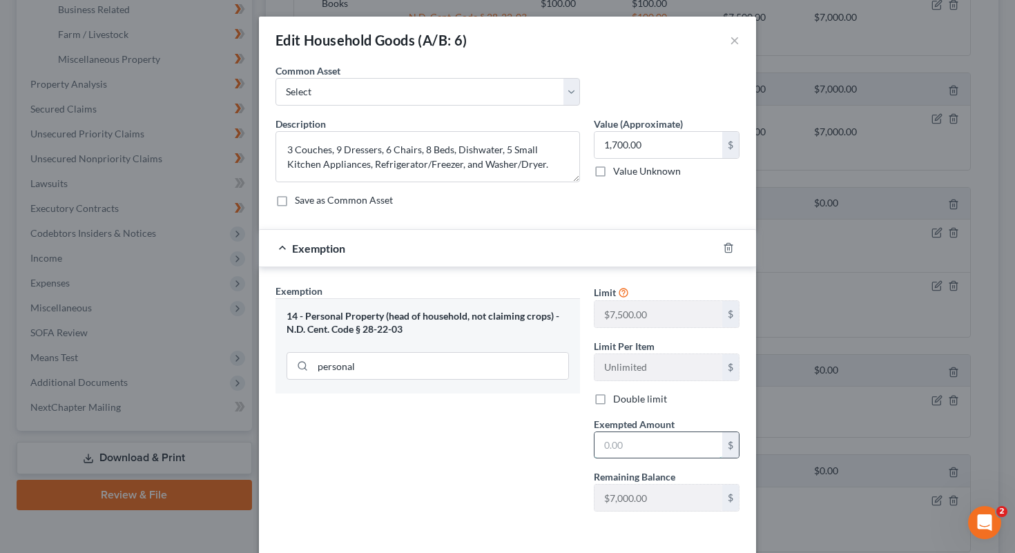
click at [508, 458] on input "text" at bounding box center [659, 445] width 128 height 26
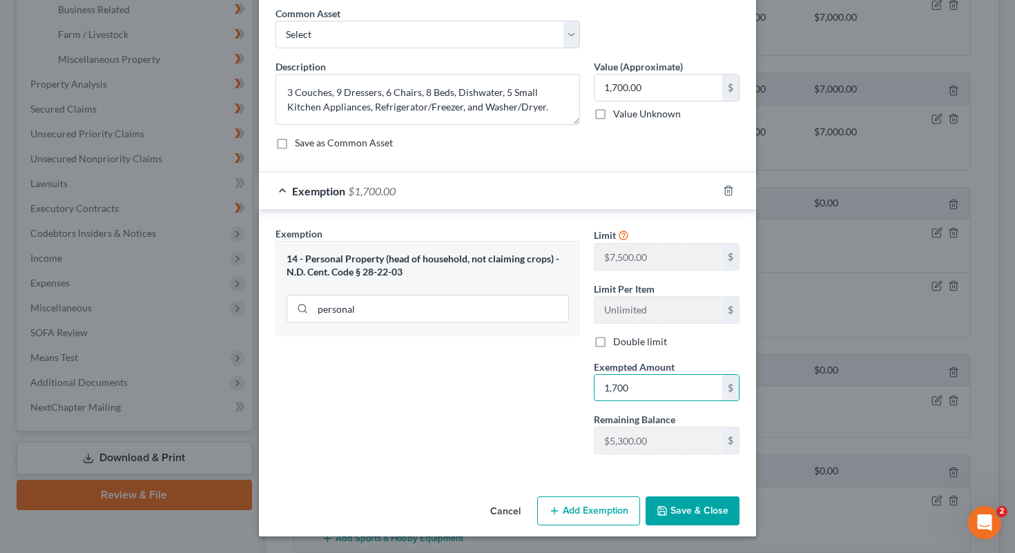
scroll to position [57, 0]
type input "1,700"
click at [508, 509] on button "Save & Close" at bounding box center [693, 511] width 94 height 29
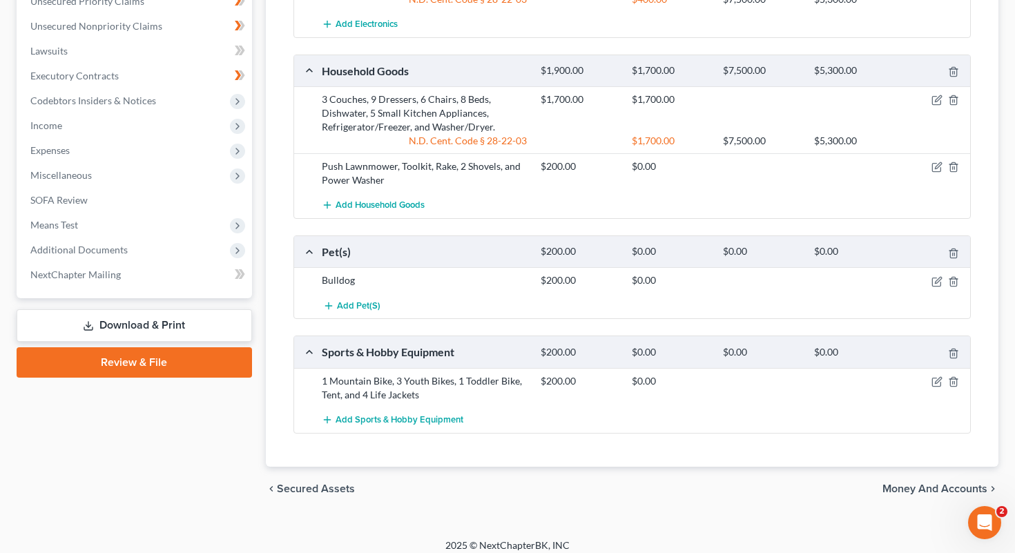
scroll to position [605, 0]
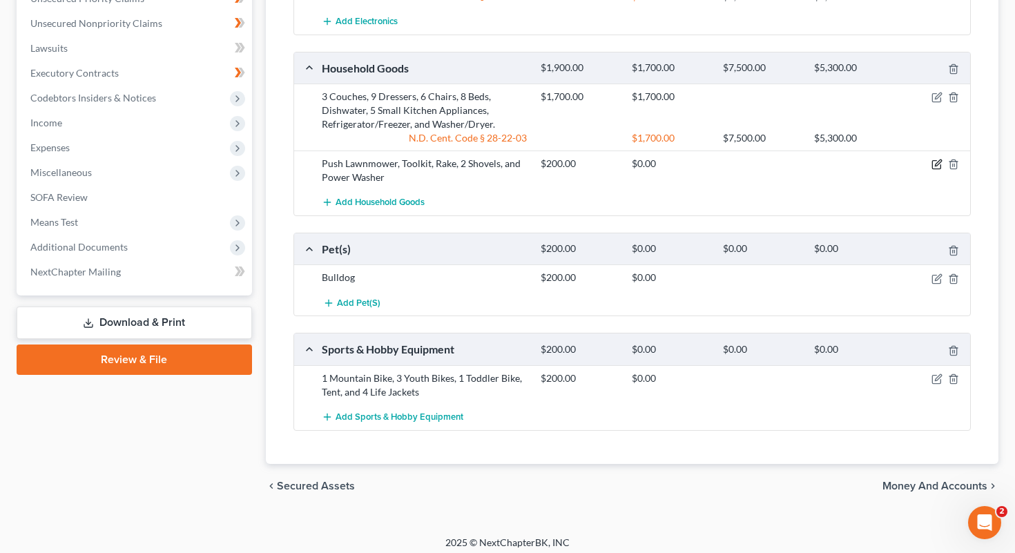
click at [508, 164] on icon "button" at bounding box center [938, 163] width 6 height 6
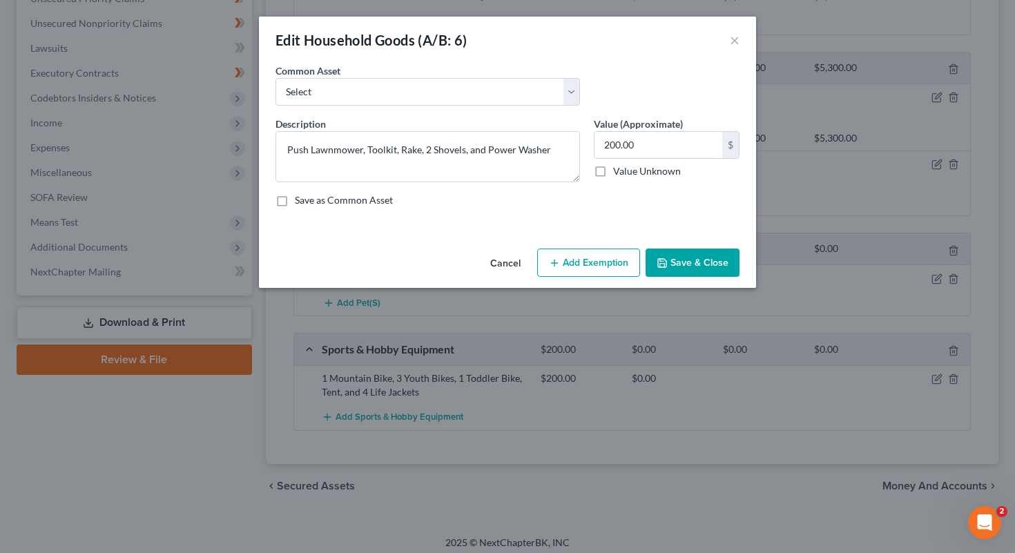
click at [508, 260] on icon "button" at bounding box center [554, 263] width 11 height 11
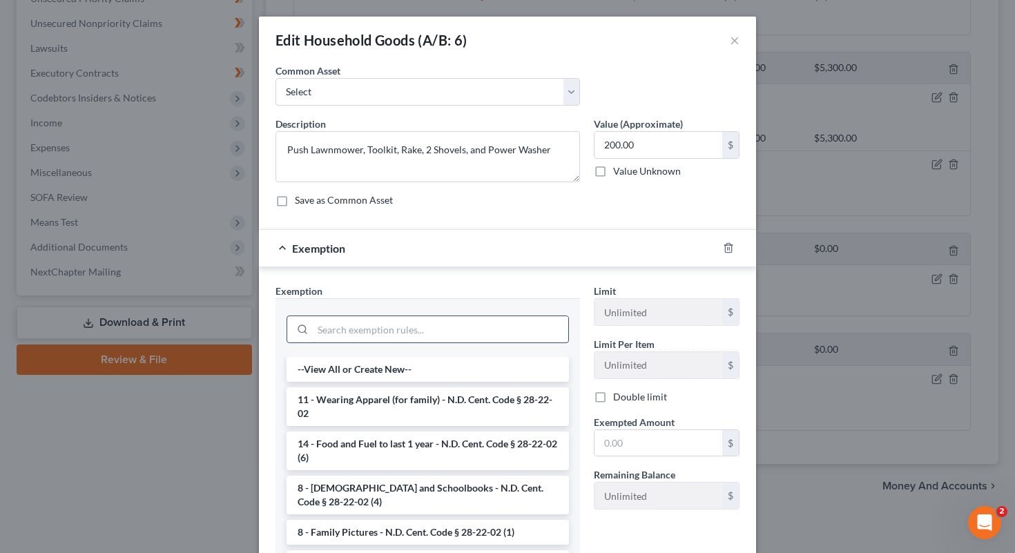
click at [470, 338] on input "search" at bounding box center [441, 329] width 256 height 26
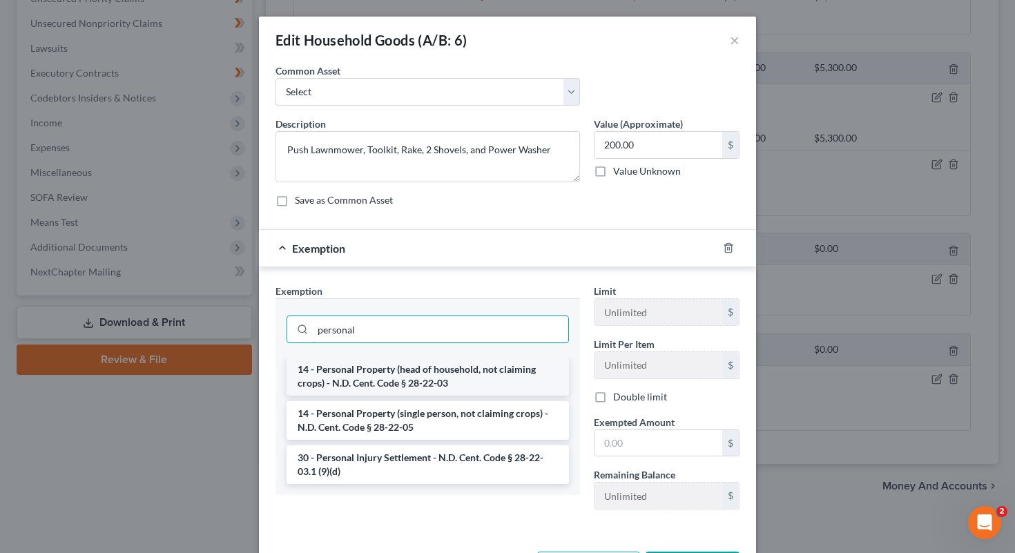
type input "personal"
click at [487, 385] on li "14 - Personal Property (head of household, not claiming crops) - N.D. Cent. Cod…" at bounding box center [428, 376] width 282 height 39
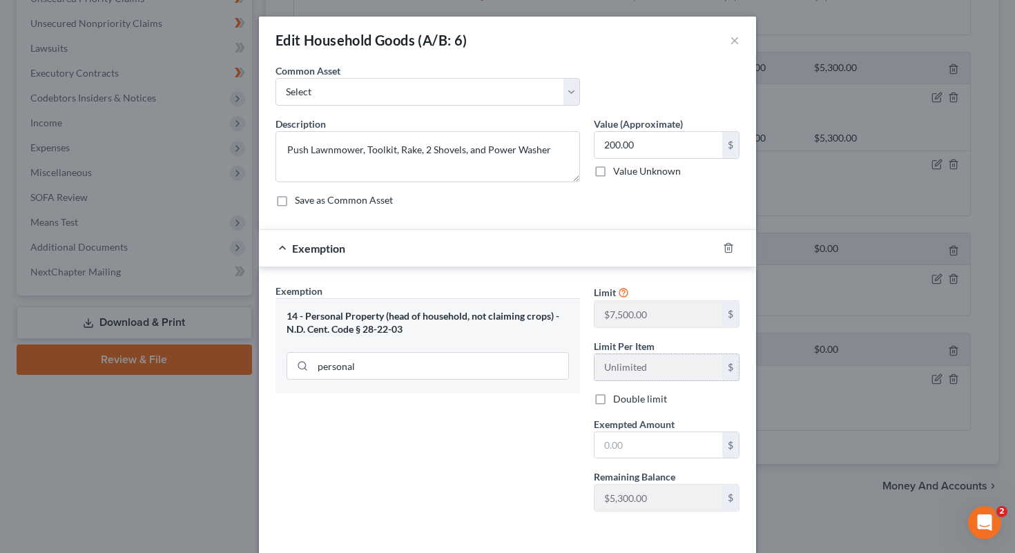
scroll to position [57, 0]
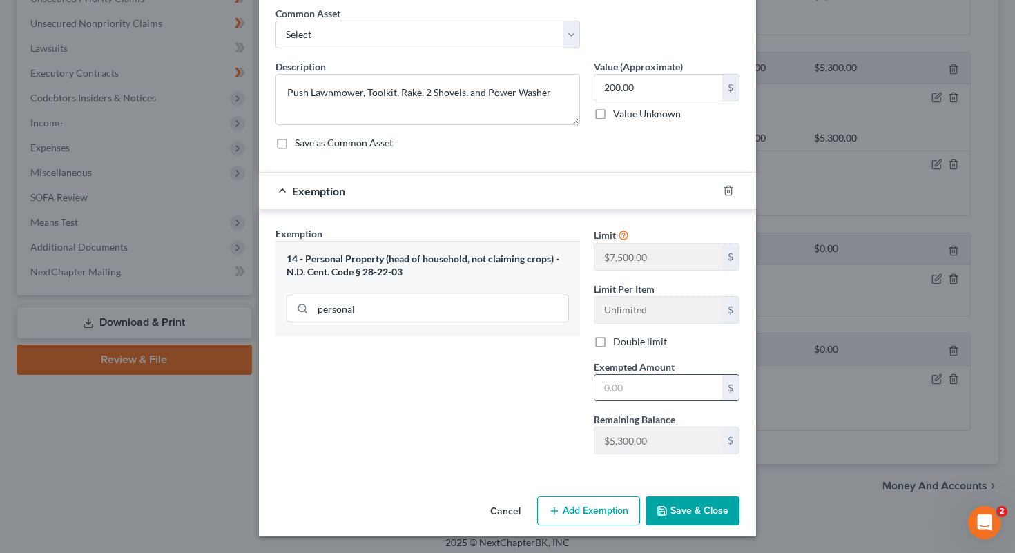
click at [508, 389] on input "text" at bounding box center [659, 388] width 128 height 26
type input "200"
click at [508, 494] on div "Cancel Add Exemption Save & Close" at bounding box center [507, 514] width 497 height 46
click at [508, 509] on button "Save & Close" at bounding box center [693, 511] width 94 height 29
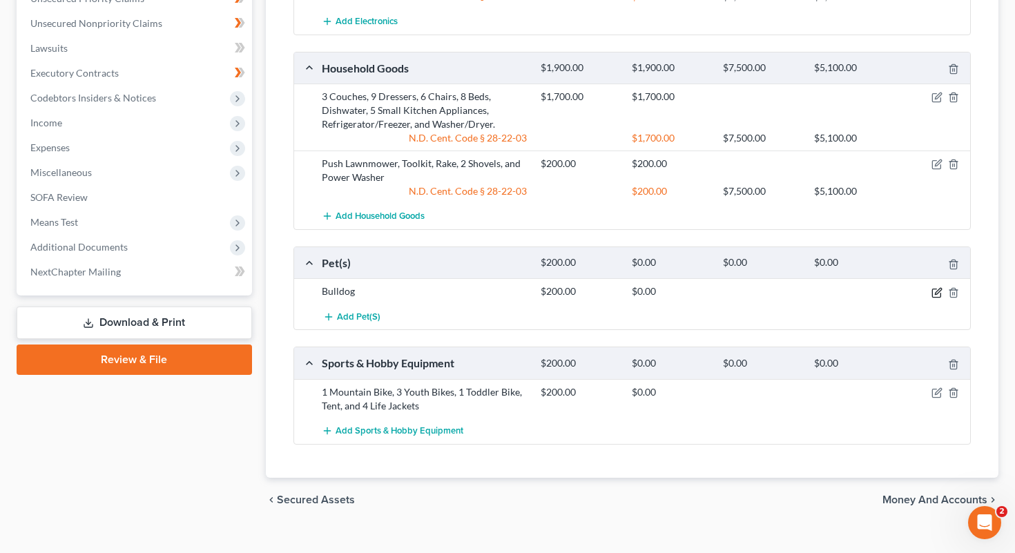
click at [508, 292] on icon "button" at bounding box center [937, 292] width 11 height 11
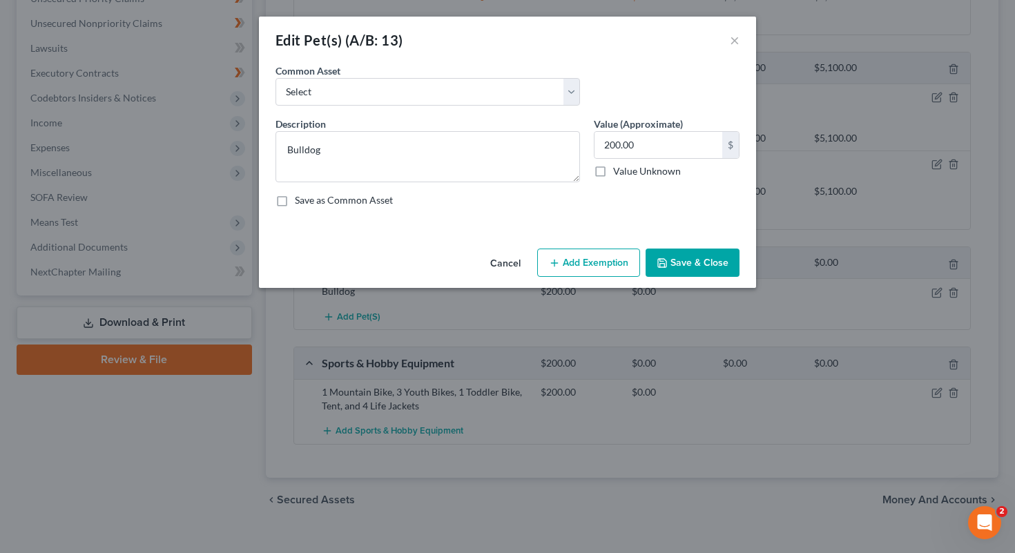
click at [508, 270] on button "Add Exemption" at bounding box center [588, 263] width 103 height 29
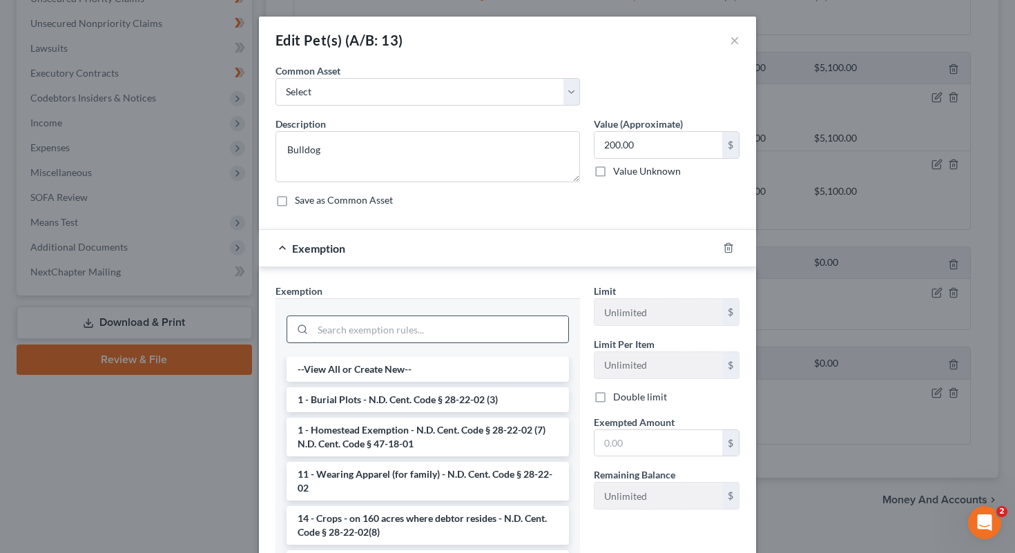
click at [410, 327] on input "search" at bounding box center [441, 329] width 256 height 26
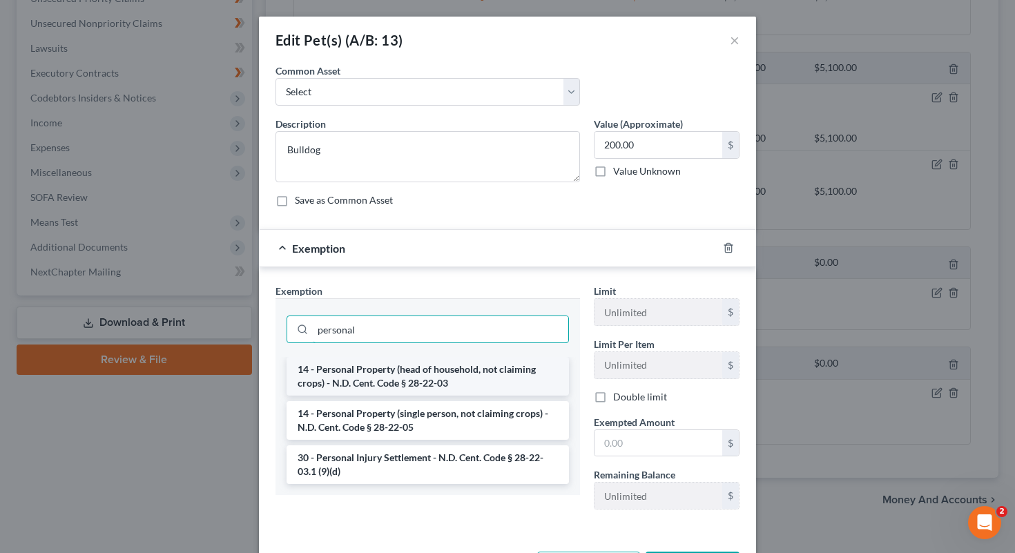
type input "personal"
click at [417, 375] on li "14 - Personal Property (head of household, not claiming crops) - N.D. Cent. Cod…" at bounding box center [428, 376] width 282 height 39
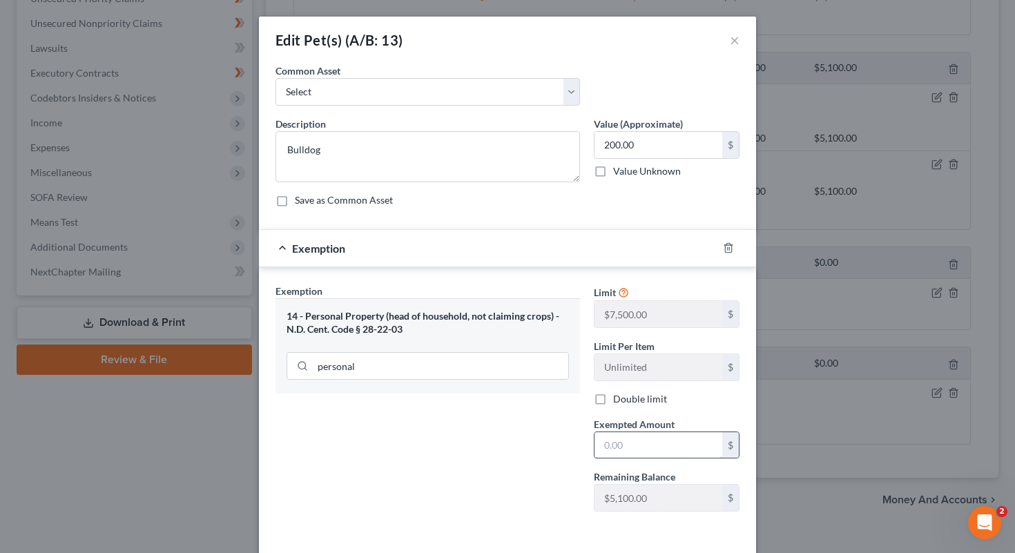
click at [508, 439] on input "text" at bounding box center [659, 445] width 128 height 26
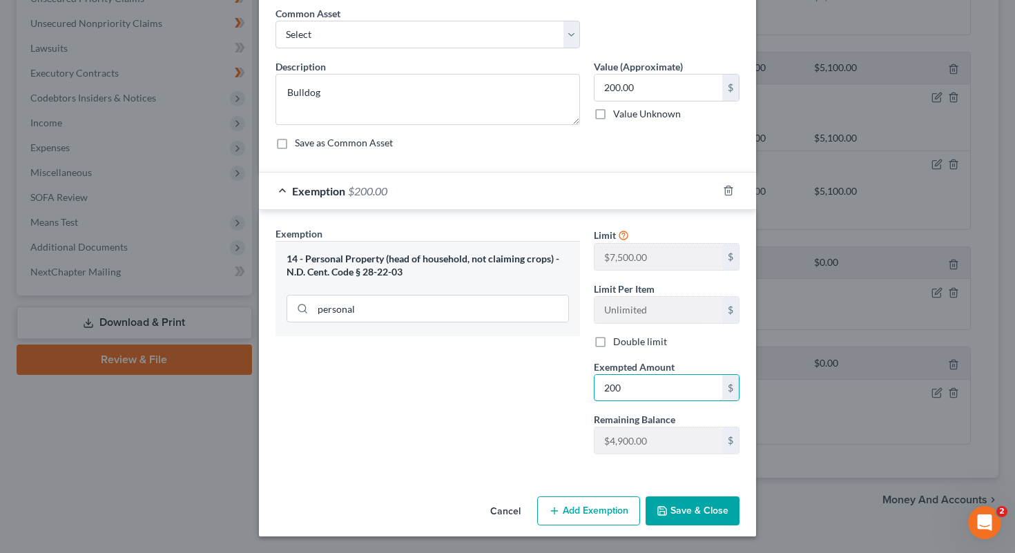
type input "200"
click at [508, 442] on div "Exemption Set must be selected for CA. Exemption * 14 - Personal Property (head…" at bounding box center [428, 346] width 318 height 239
click at [508, 508] on button "Save & Close" at bounding box center [693, 511] width 94 height 29
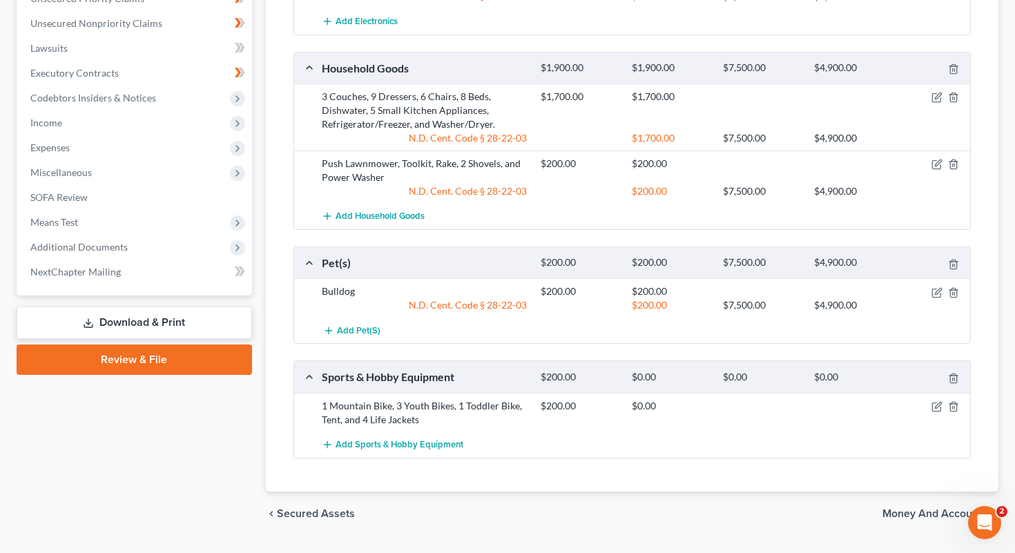
scroll to position [626, 0]
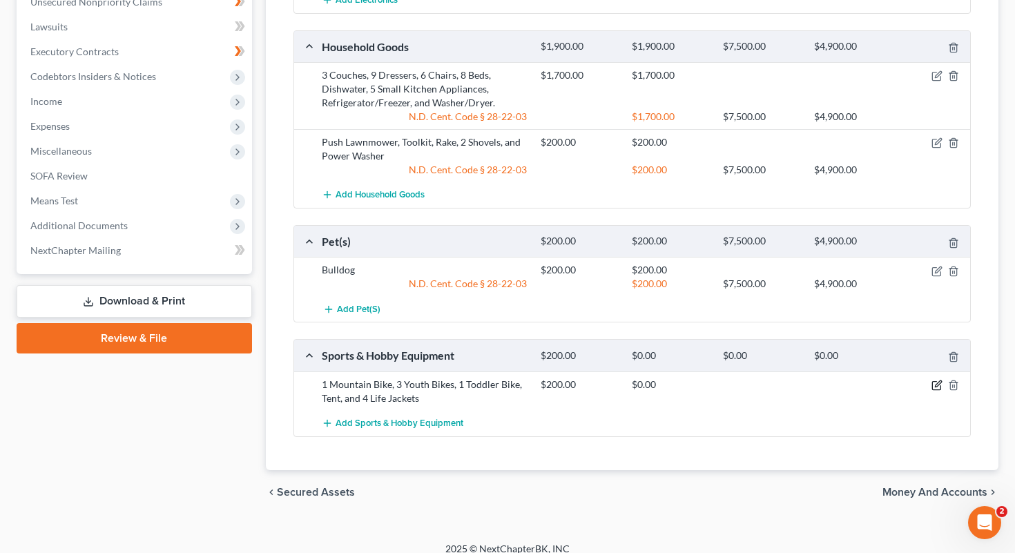
click at [508, 383] on icon "button" at bounding box center [937, 385] width 11 height 11
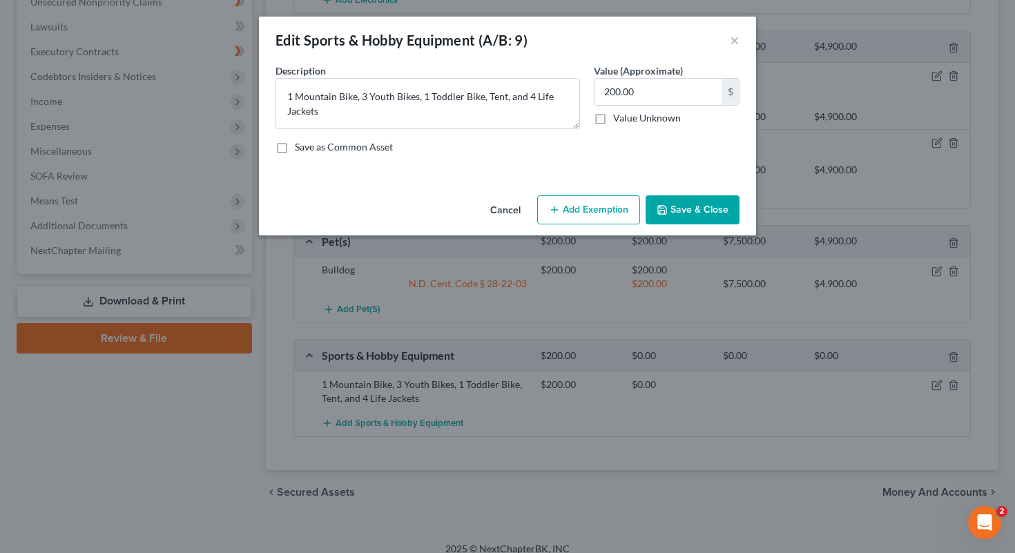
click at [508, 221] on button "Add Exemption" at bounding box center [588, 209] width 103 height 29
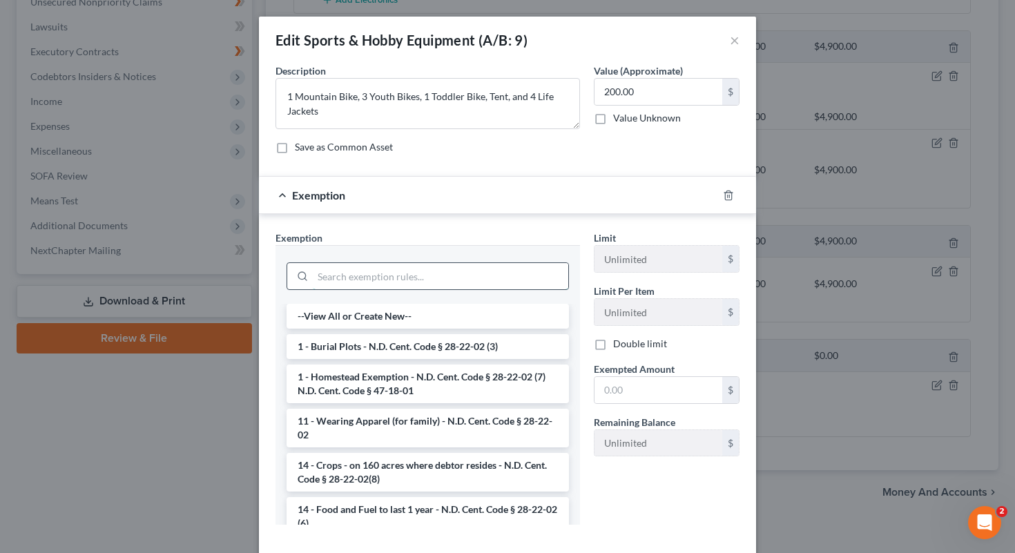
click at [416, 275] on input "search" at bounding box center [441, 276] width 256 height 26
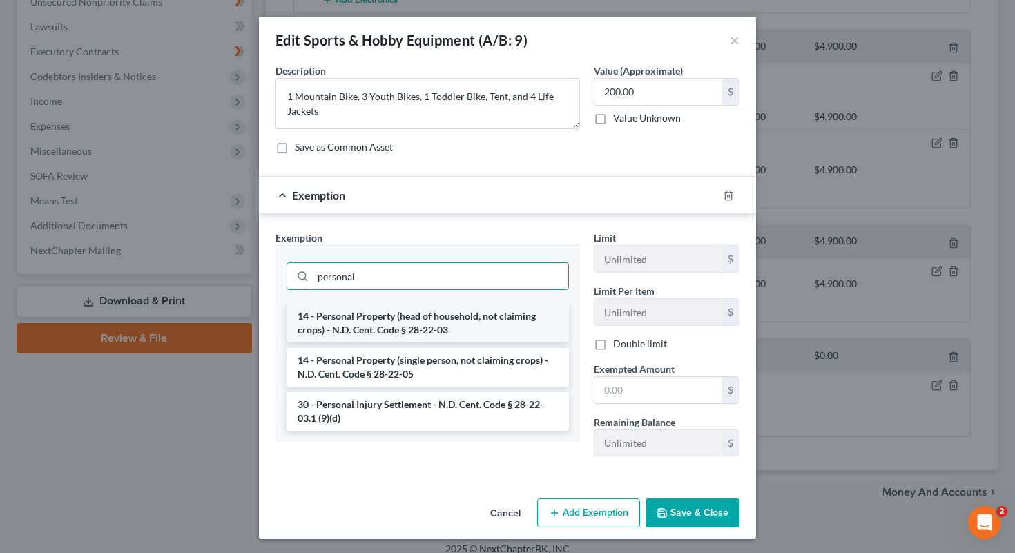
type input "personal"
click at [386, 328] on li "14 - Personal Property (head of household, not claiming crops) - N.D. Cent. Cod…" at bounding box center [428, 323] width 282 height 39
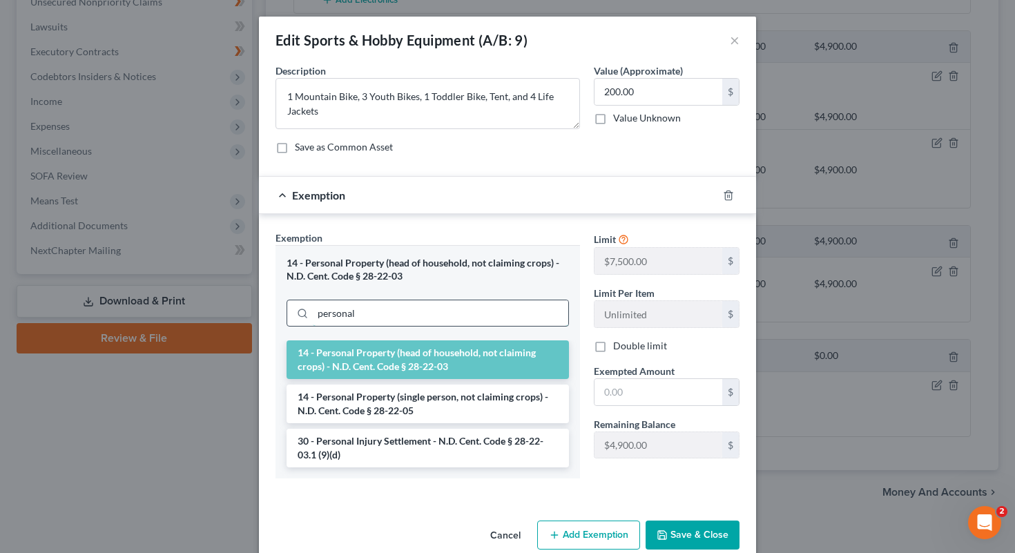
click at [378, 318] on input "personal" at bounding box center [441, 313] width 256 height 26
click at [404, 367] on li "14 - Personal Property (head of household, not claiming crops) - N.D. Cent. Cod…" at bounding box center [428, 359] width 282 height 39
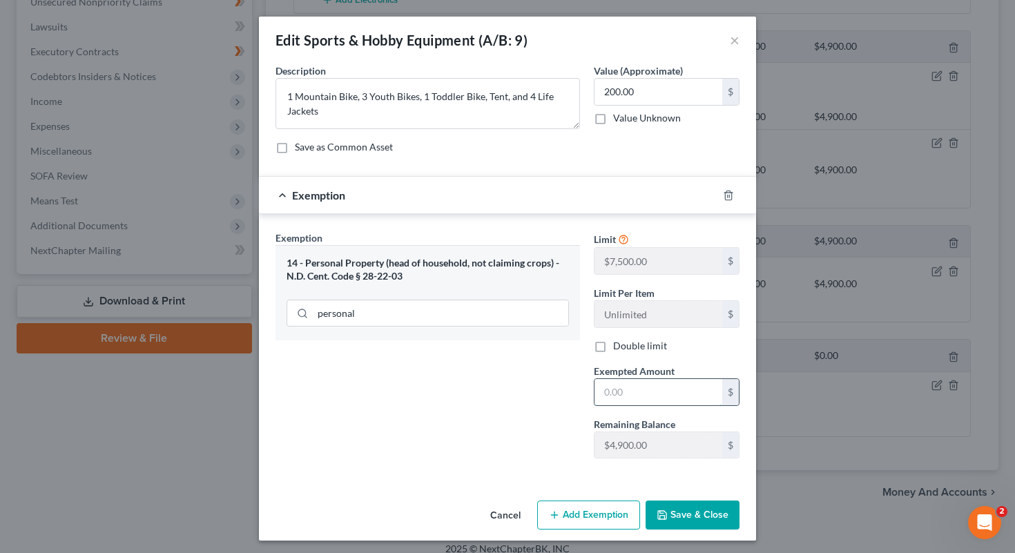
click at [508, 386] on input "text" at bounding box center [659, 392] width 128 height 26
type input "200"
click at [508, 509] on button "Save & Close" at bounding box center [693, 515] width 94 height 29
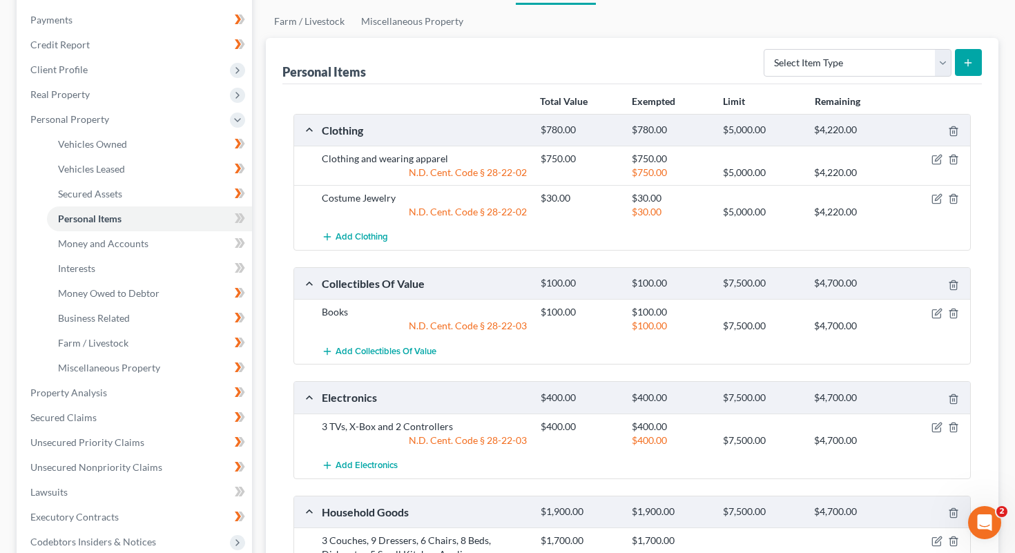
scroll to position [120, 0]
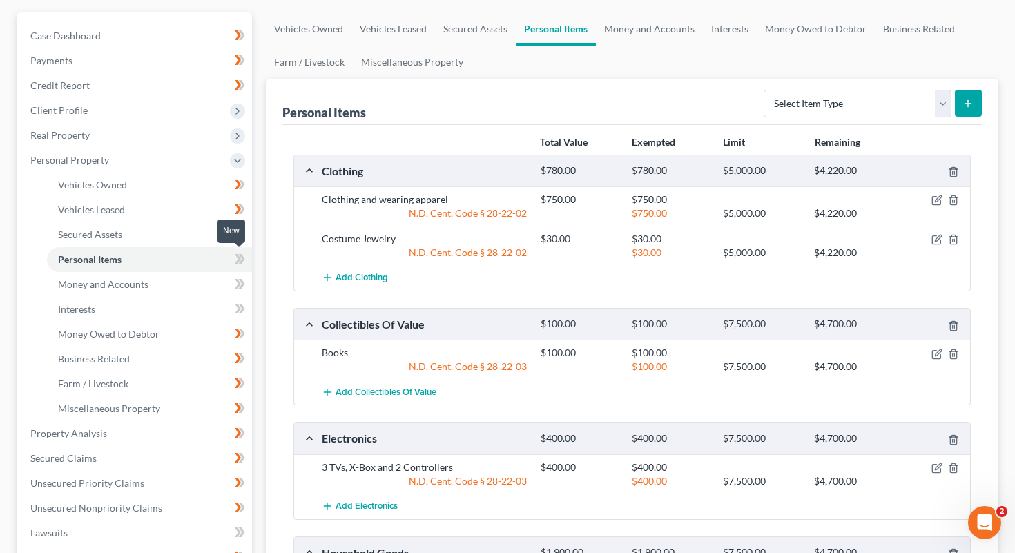
click at [242, 257] on icon at bounding box center [241, 259] width 6 height 10
click at [184, 287] on link "Money and Accounts" at bounding box center [149, 284] width 205 height 25
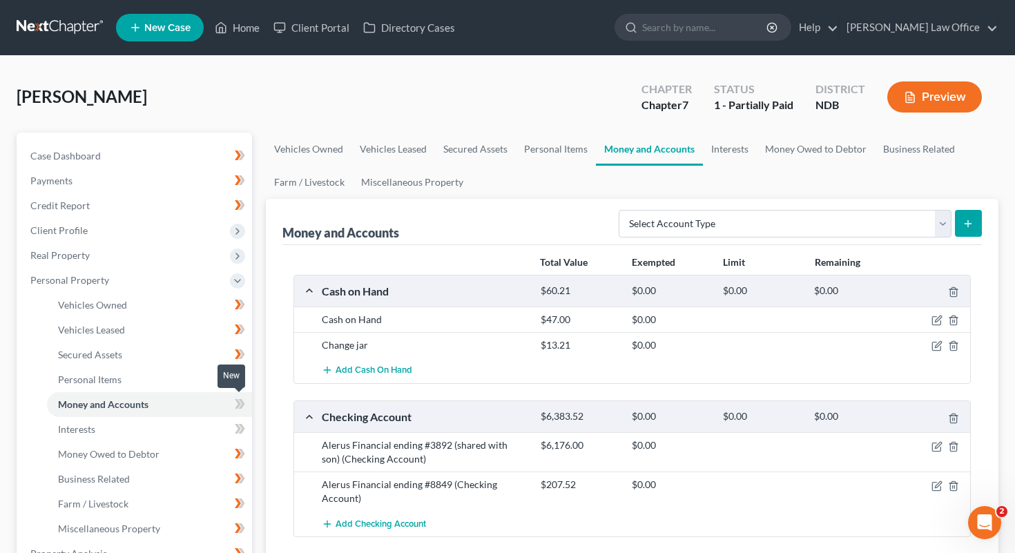
click at [239, 400] on icon at bounding box center [240, 404] width 10 height 17
click at [235, 428] on icon at bounding box center [240, 429] width 10 height 17
click at [211, 303] on link "Vehicles Owned" at bounding box center [149, 305] width 205 height 25
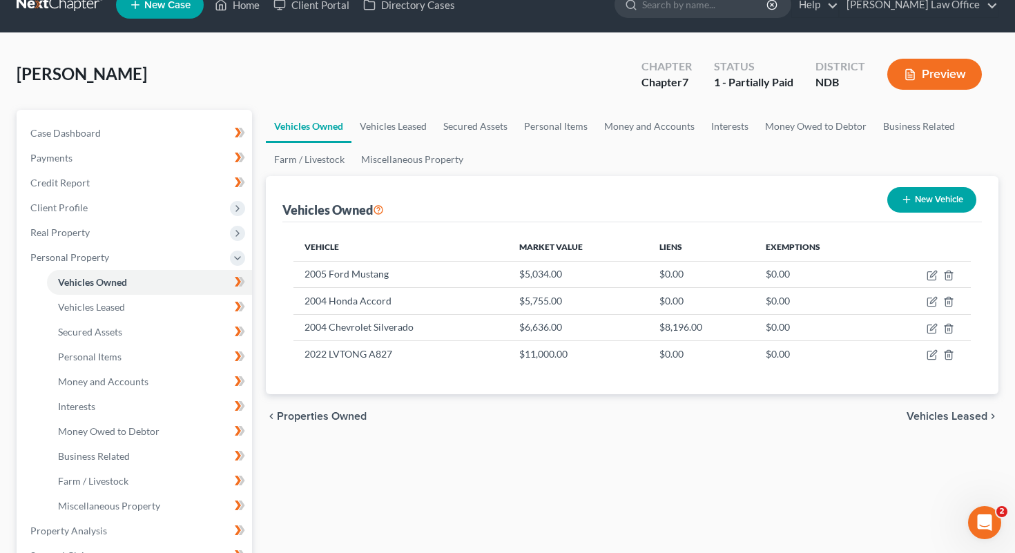
scroll to position [28, 0]
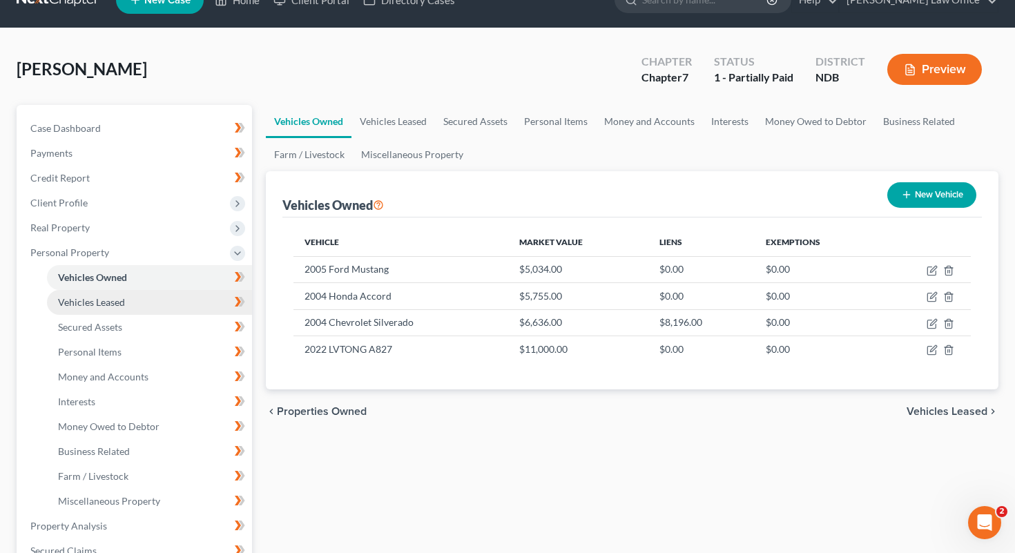
click at [149, 306] on link "Vehicles Leased" at bounding box center [149, 302] width 205 height 25
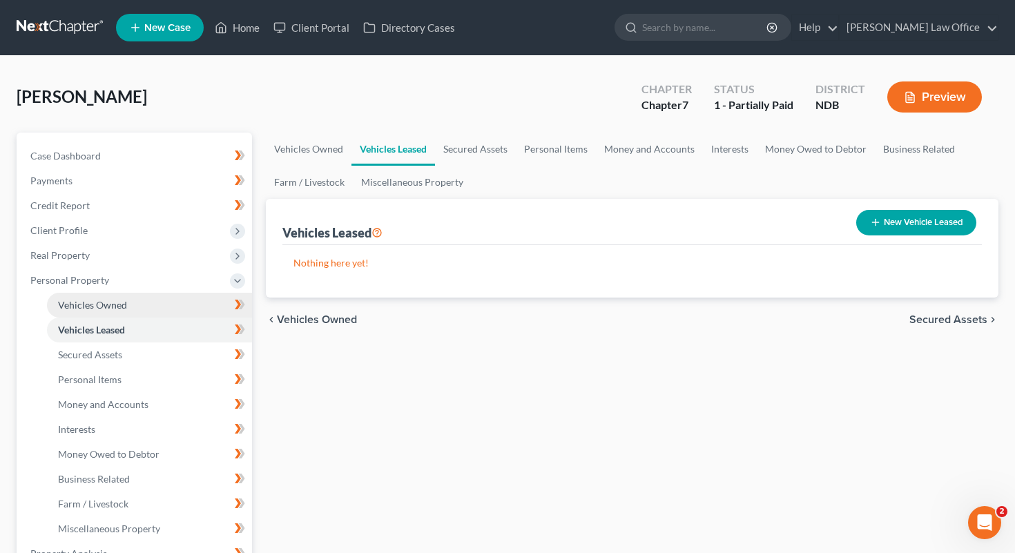
click at [147, 301] on link "Vehicles Owned" at bounding box center [149, 305] width 205 height 25
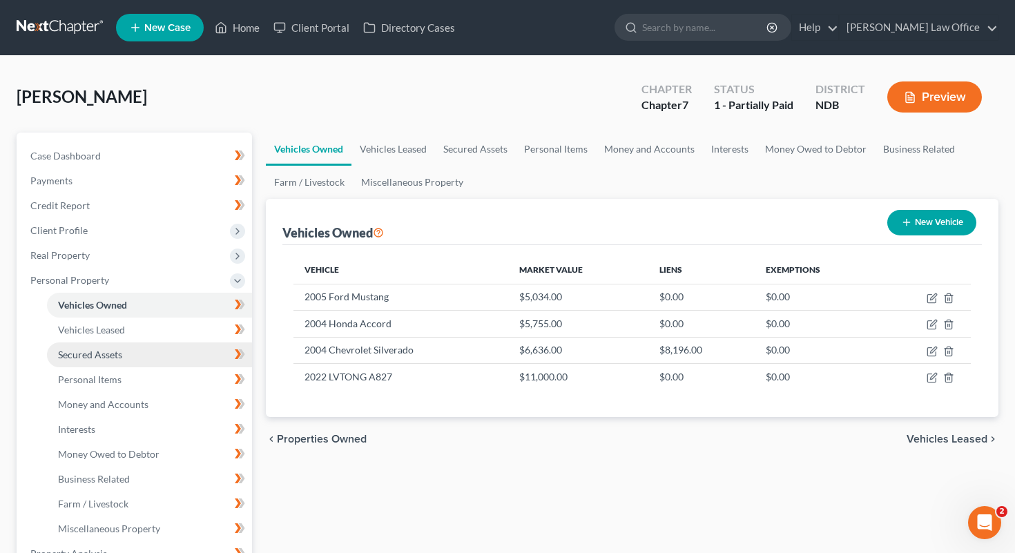
click at [182, 352] on link "Secured Assets" at bounding box center [149, 355] width 205 height 25
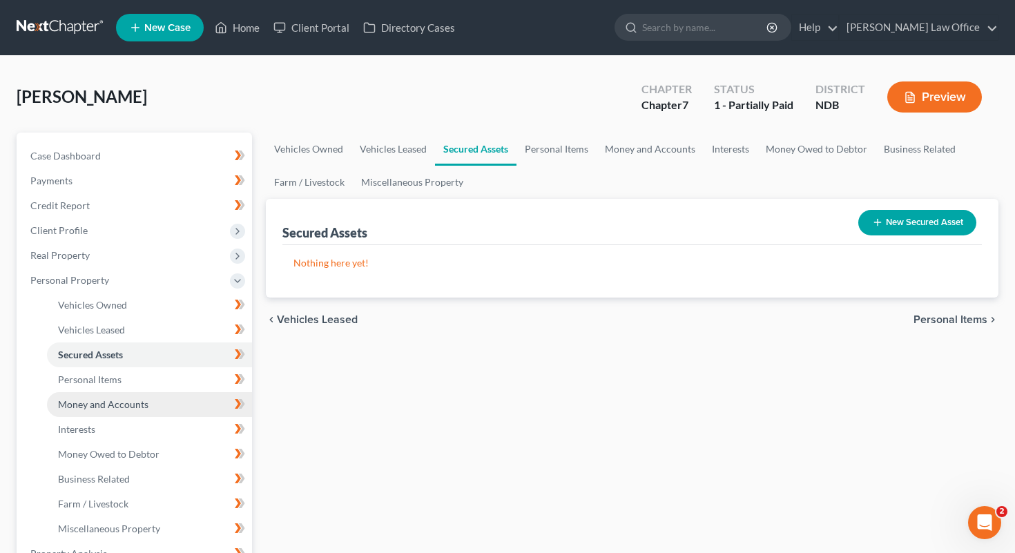
click at [146, 394] on link "Money and Accounts" at bounding box center [149, 404] width 205 height 25
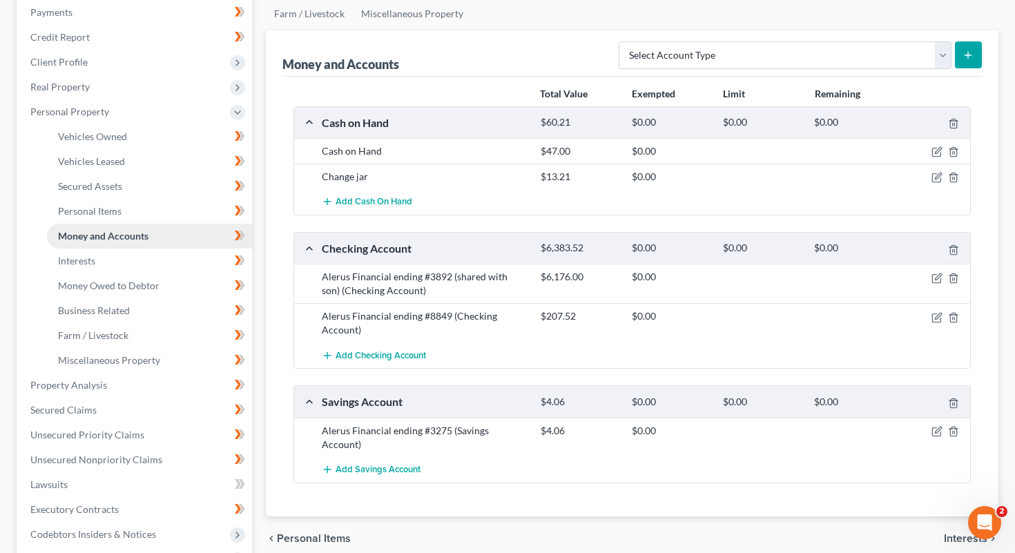
scroll to position [170, 0]
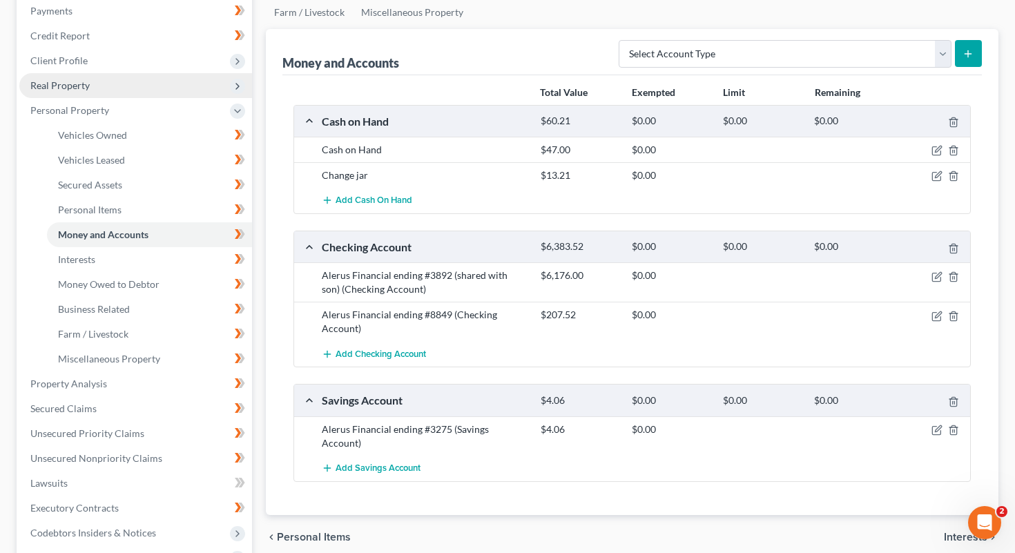
click at [110, 84] on span "Real Property" at bounding box center [135, 85] width 233 height 25
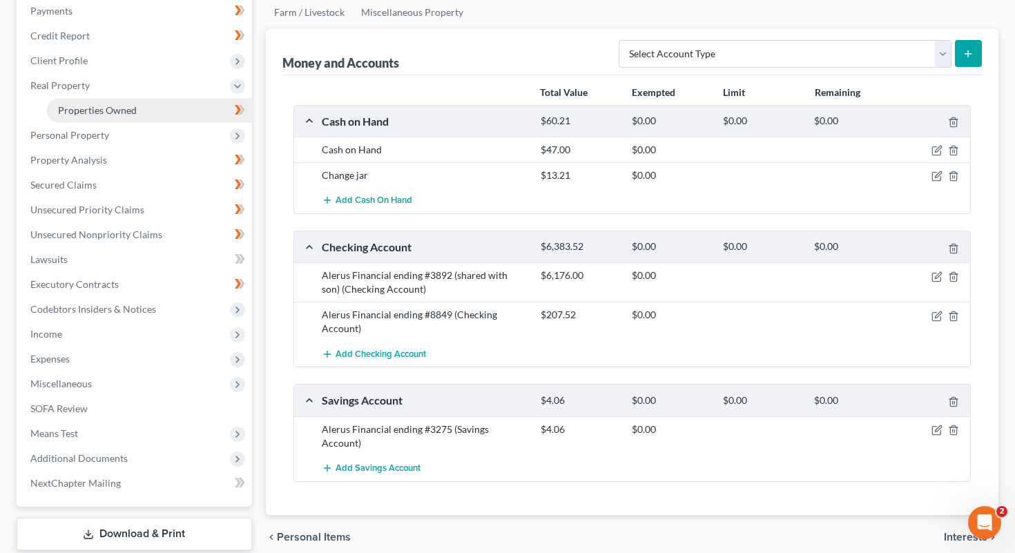
click at [124, 104] on span "Properties Owned" at bounding box center [97, 110] width 79 height 12
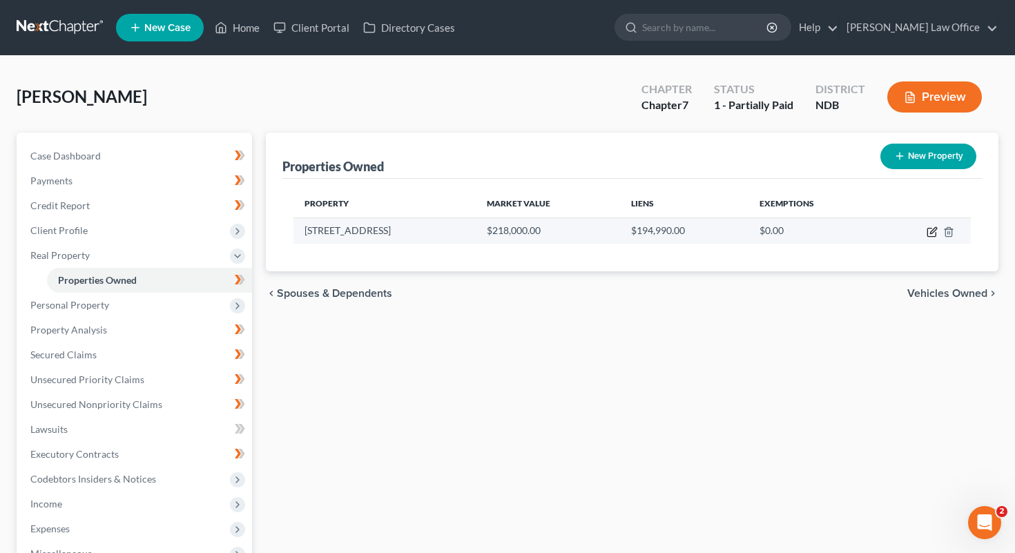
click at [508, 229] on icon "button" at bounding box center [932, 232] width 11 height 11
select select "29"
select select "0"
select select "1"
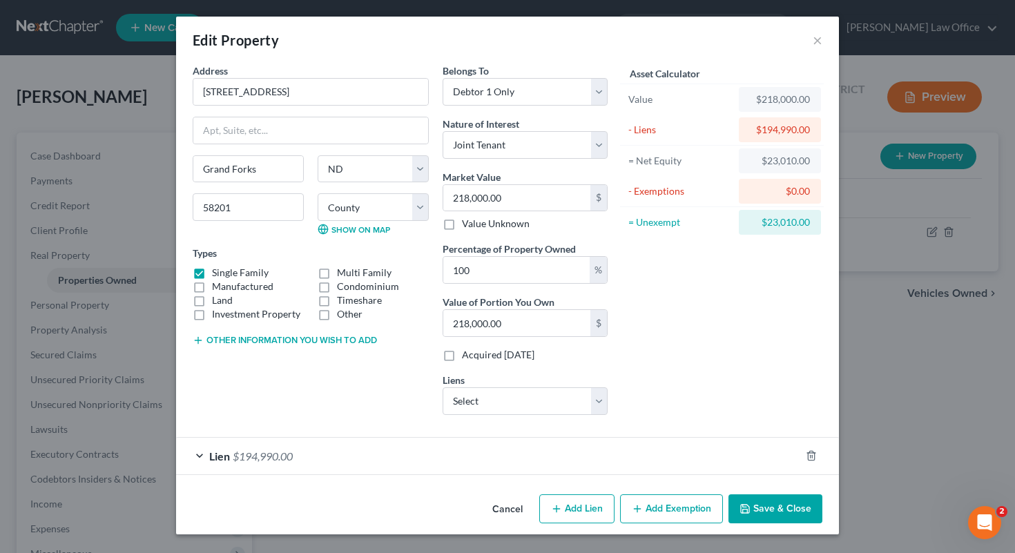
click at [508, 497] on button "Add Exemption" at bounding box center [671, 508] width 103 height 29
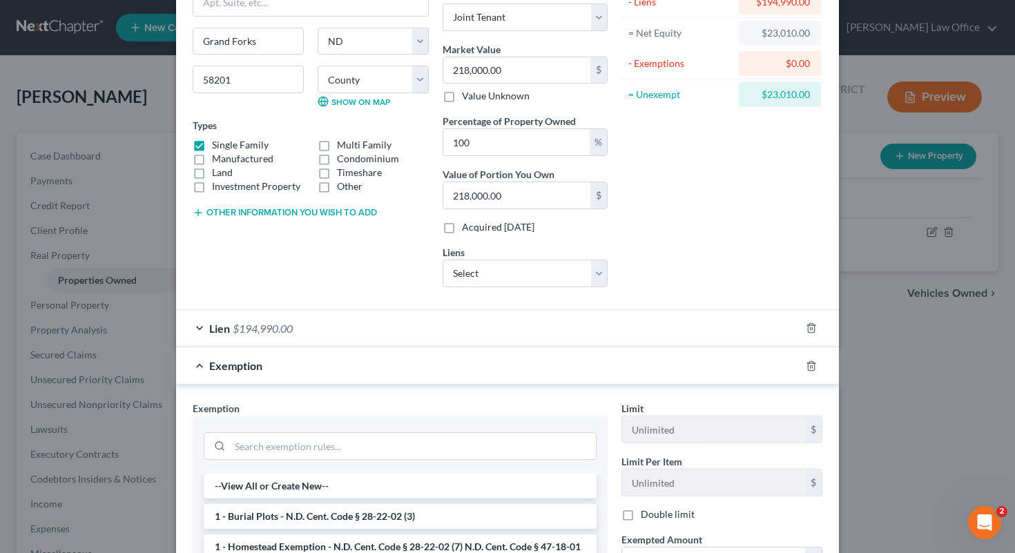
scroll to position [131, 0]
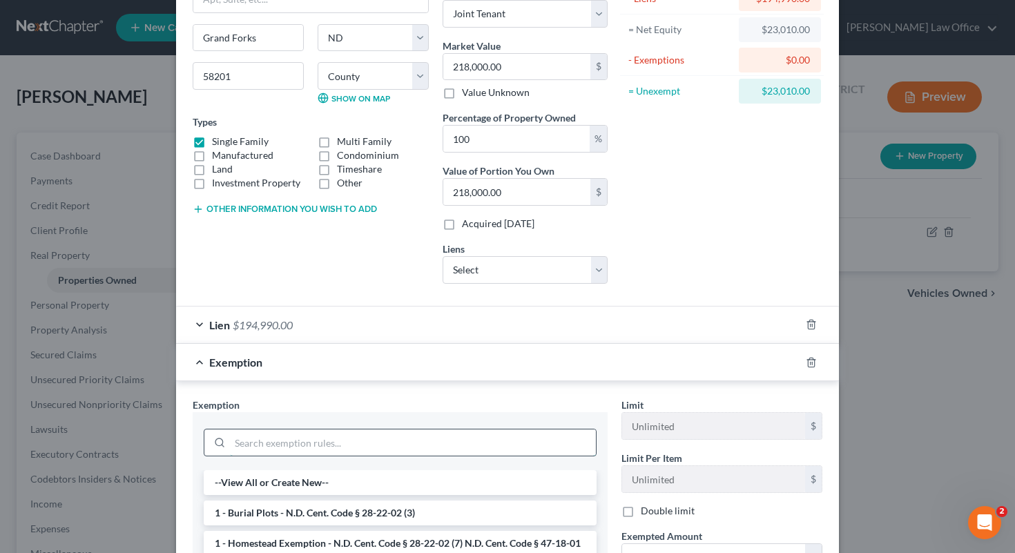
click at [300, 444] on input "search" at bounding box center [413, 443] width 366 height 26
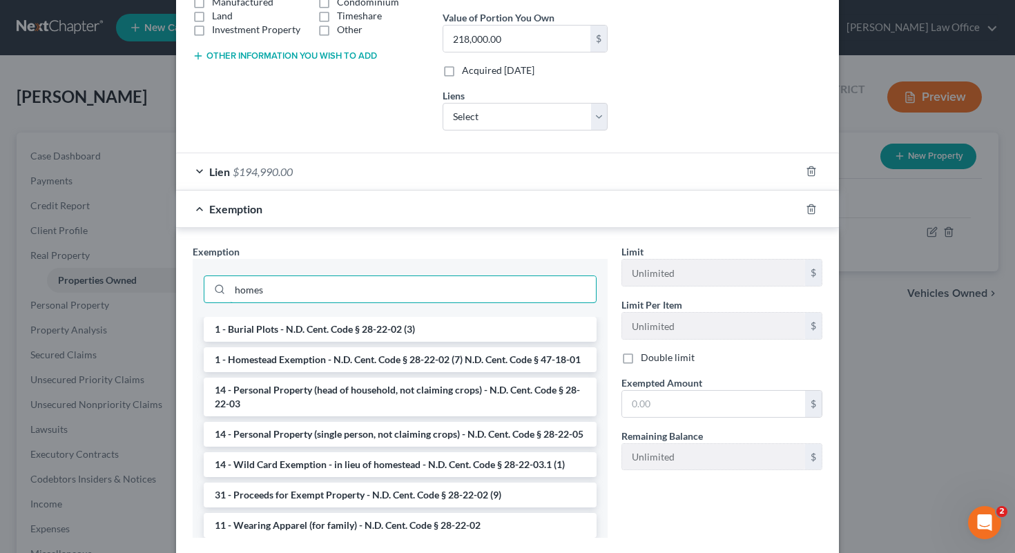
scroll to position [368, 0]
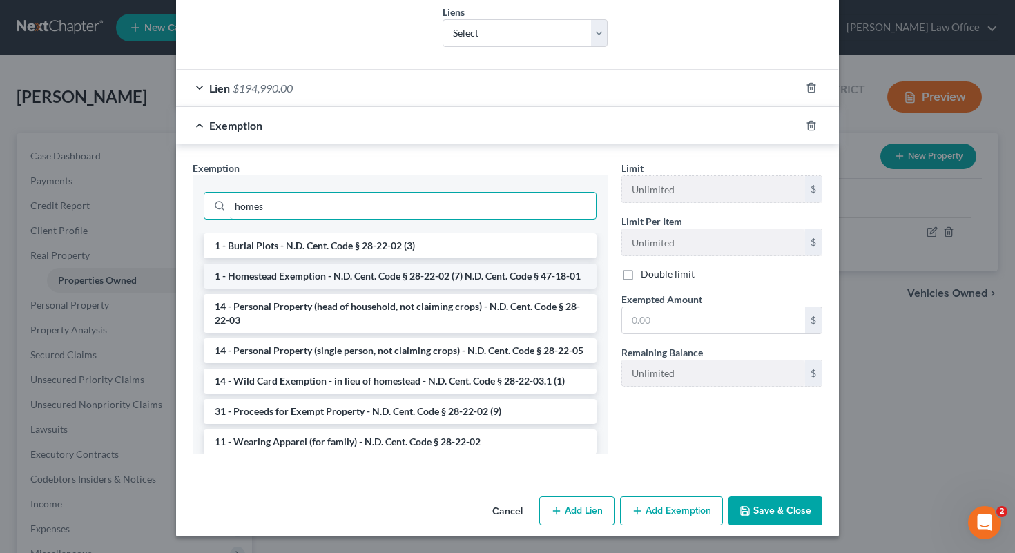
type input "homes"
click at [318, 269] on li "1 - Homestead Exemption - N.D. Cent. Code § 28-22-02 (7) N.D. Cent. Code § 47-1…" at bounding box center [400, 276] width 393 height 25
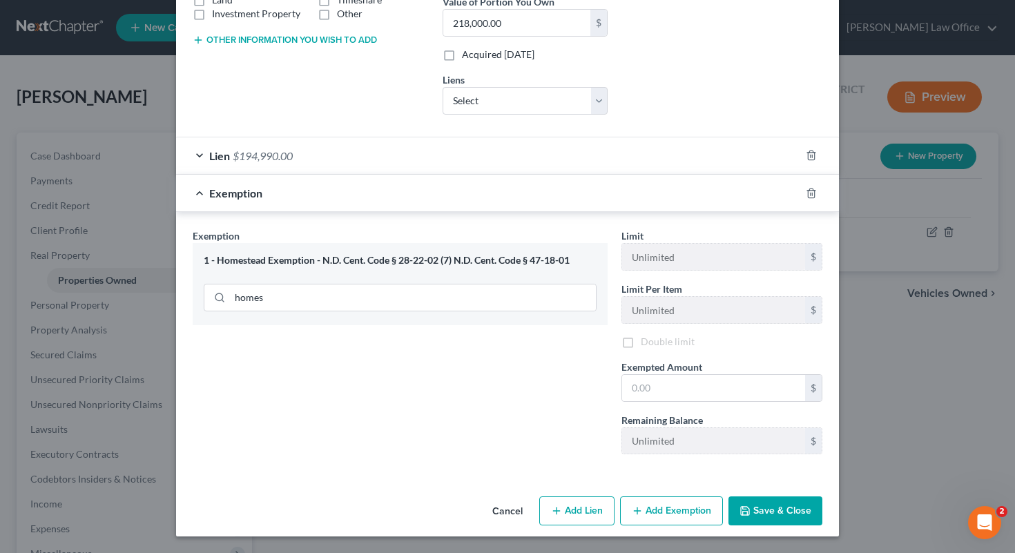
scroll to position [302, 0]
click at [508, 390] on input "text" at bounding box center [713, 388] width 183 height 26
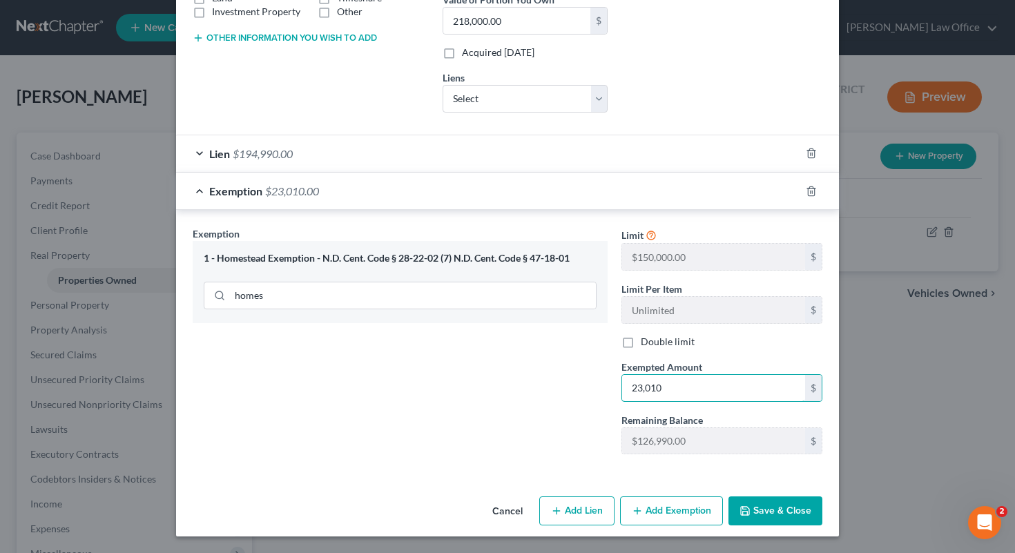
type input "23,010"
click at [508, 509] on button "Save & Close" at bounding box center [776, 511] width 94 height 29
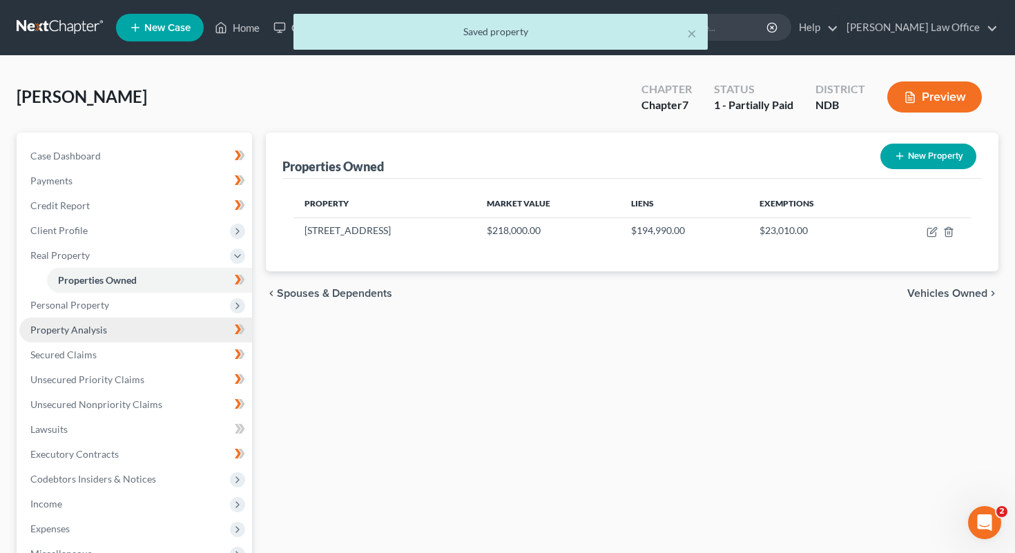
click at [99, 320] on link "Property Analysis" at bounding box center [135, 330] width 233 height 25
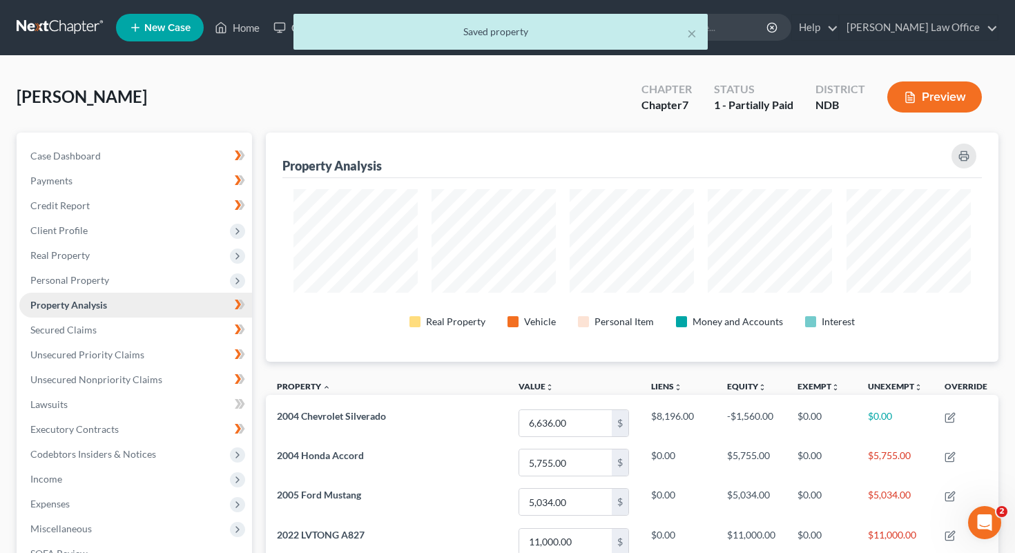
click at [104, 302] on span "Property Analysis" at bounding box center [68, 305] width 77 height 12
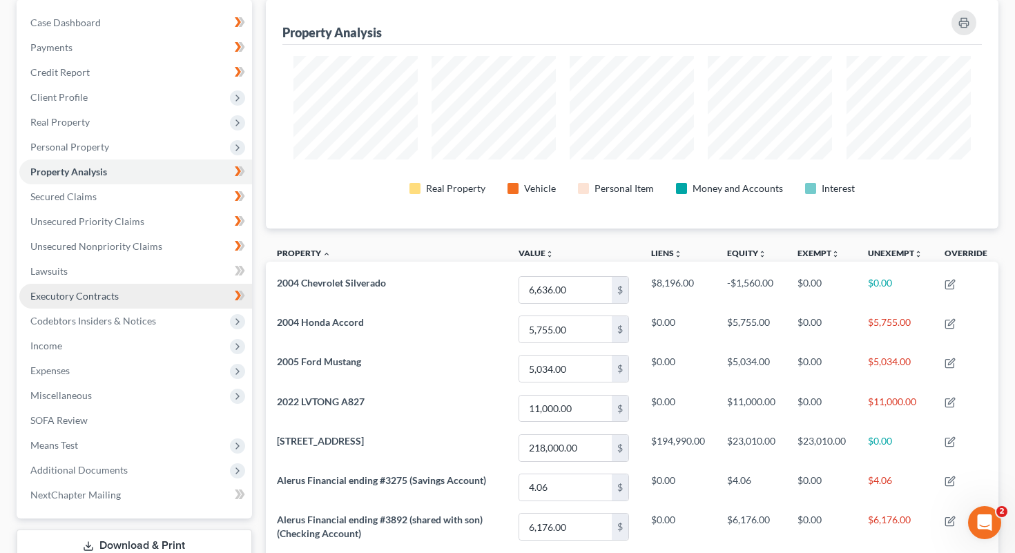
click at [99, 287] on link "Executory Contracts" at bounding box center [135, 296] width 233 height 25
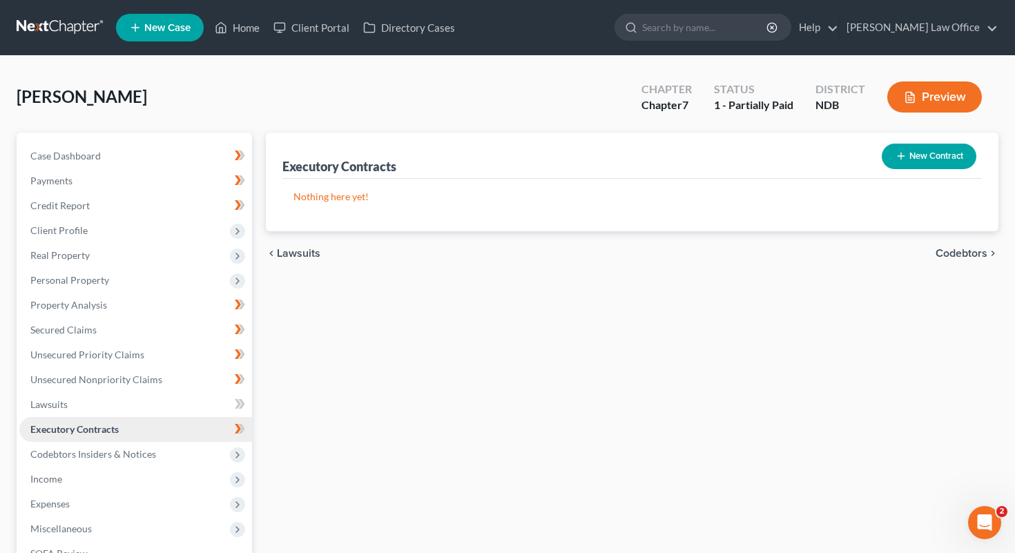
scroll to position [143, 0]
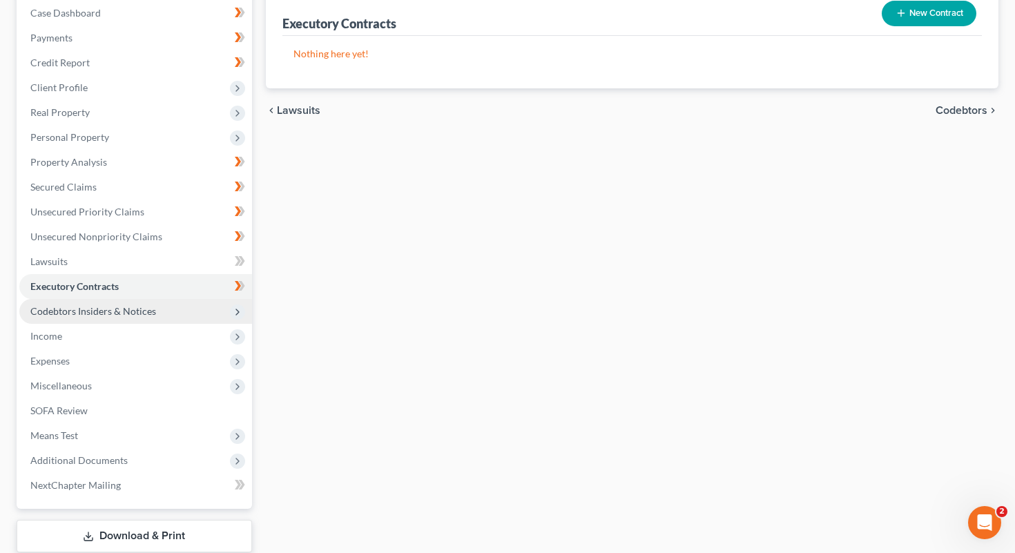
click at [108, 310] on span "Codebtors Insiders & Notices" at bounding box center [93, 311] width 126 height 12
click at [139, 315] on span "Codebtors Insiders & Notices" at bounding box center [93, 311] width 126 height 12
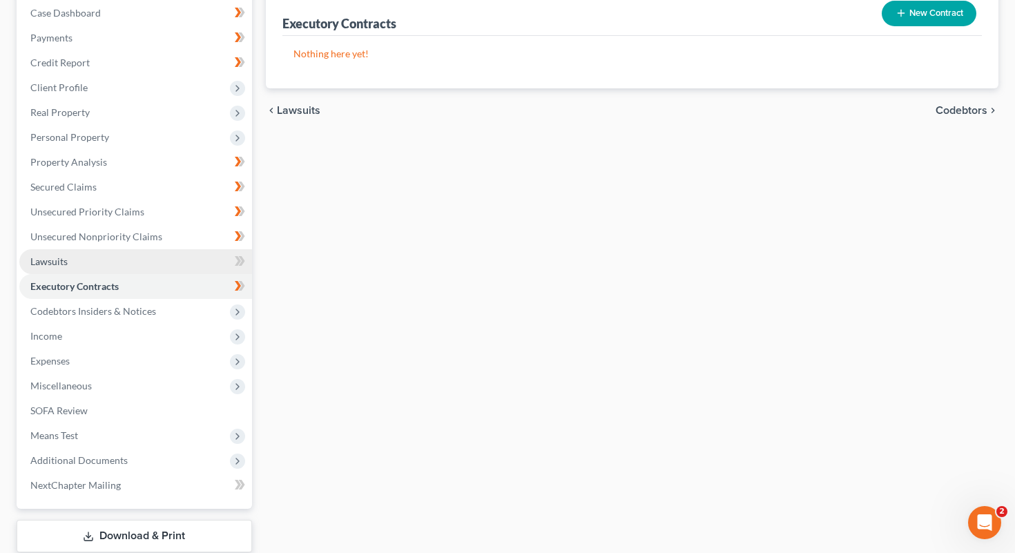
click at [129, 256] on link "Lawsuits" at bounding box center [135, 261] width 233 height 25
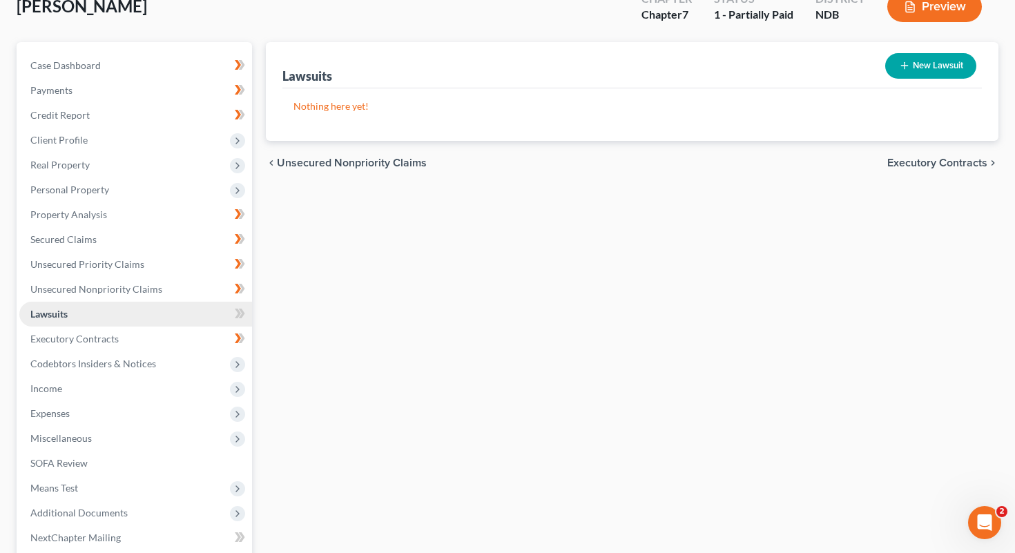
scroll to position [91, 0]
click at [201, 367] on span "Codebtors Insiders & Notices" at bounding box center [135, 363] width 233 height 25
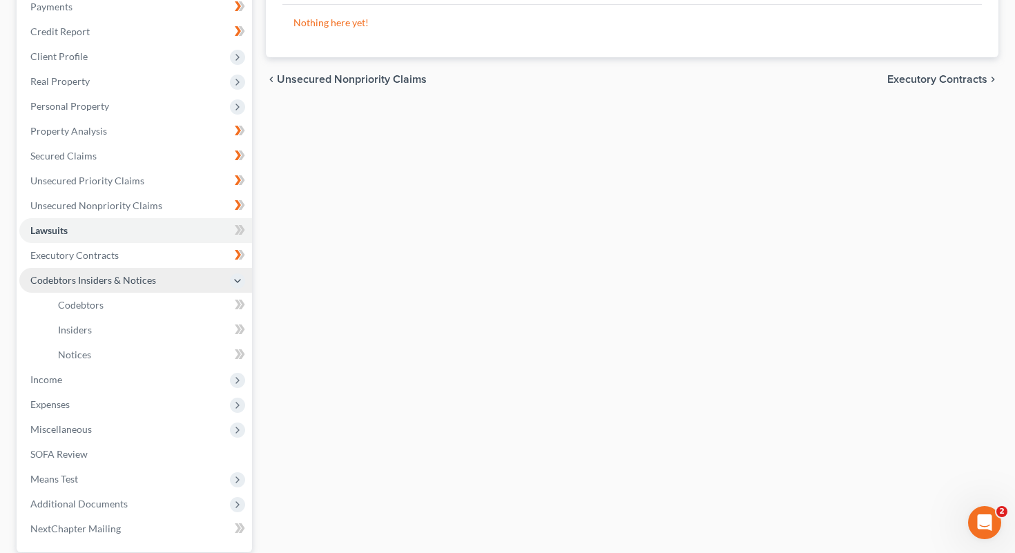
scroll to position [183, 0]
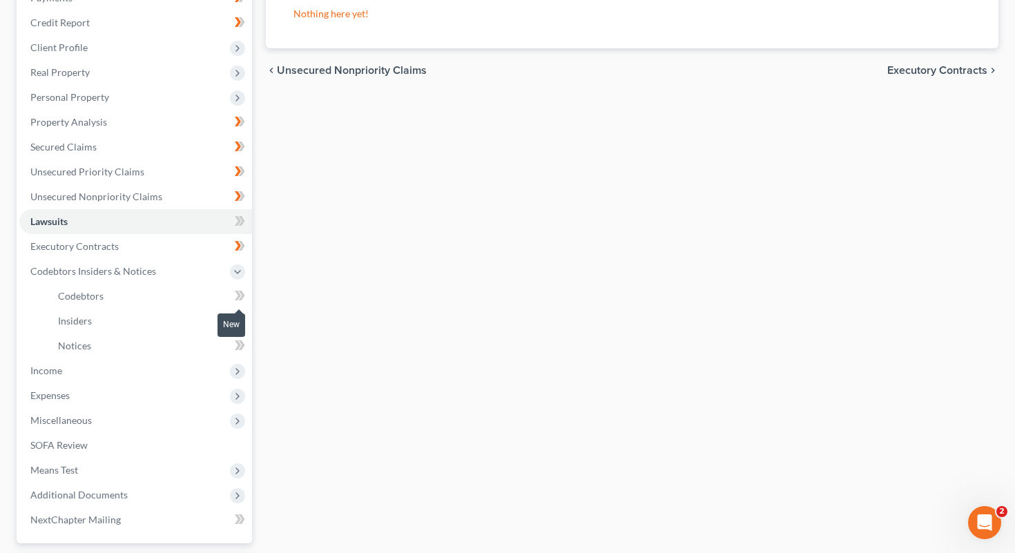
click at [239, 295] on icon at bounding box center [238, 296] width 6 height 10
click at [238, 318] on icon at bounding box center [238, 321] width 6 height 10
click at [201, 360] on span "Income" at bounding box center [135, 370] width 233 height 25
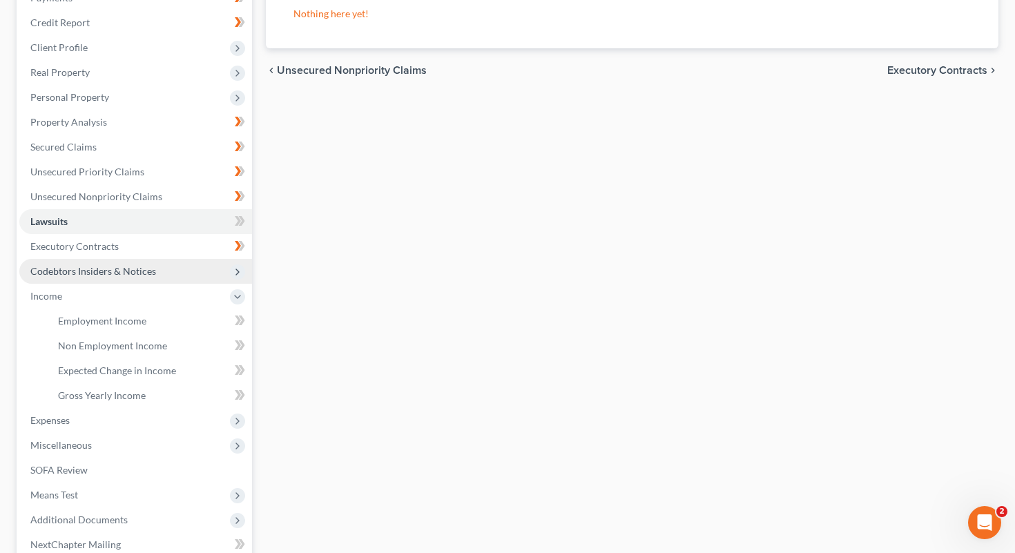
click at [181, 259] on span "Codebtors Insiders & Notices" at bounding box center [135, 271] width 233 height 25
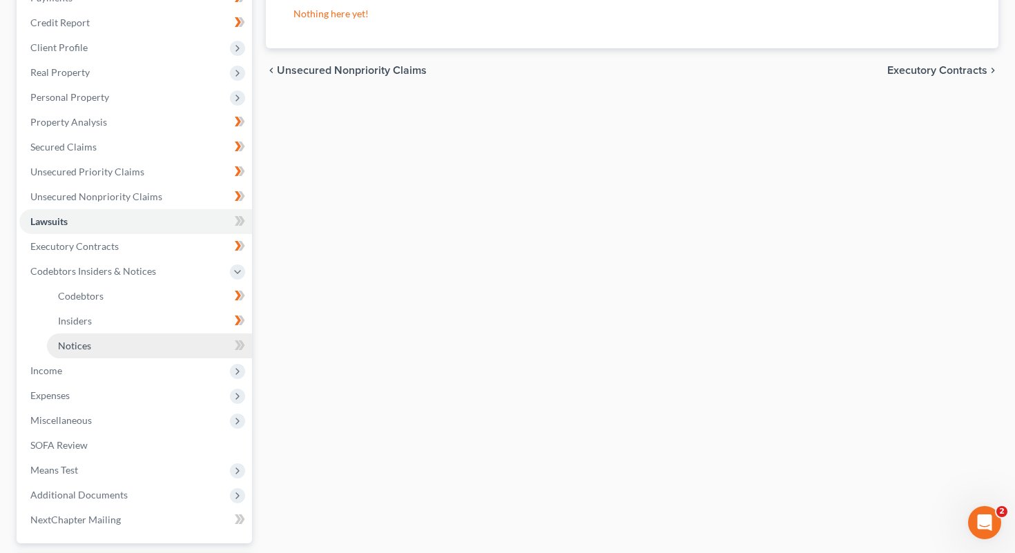
click at [142, 346] on link "Notices" at bounding box center [149, 346] width 205 height 25
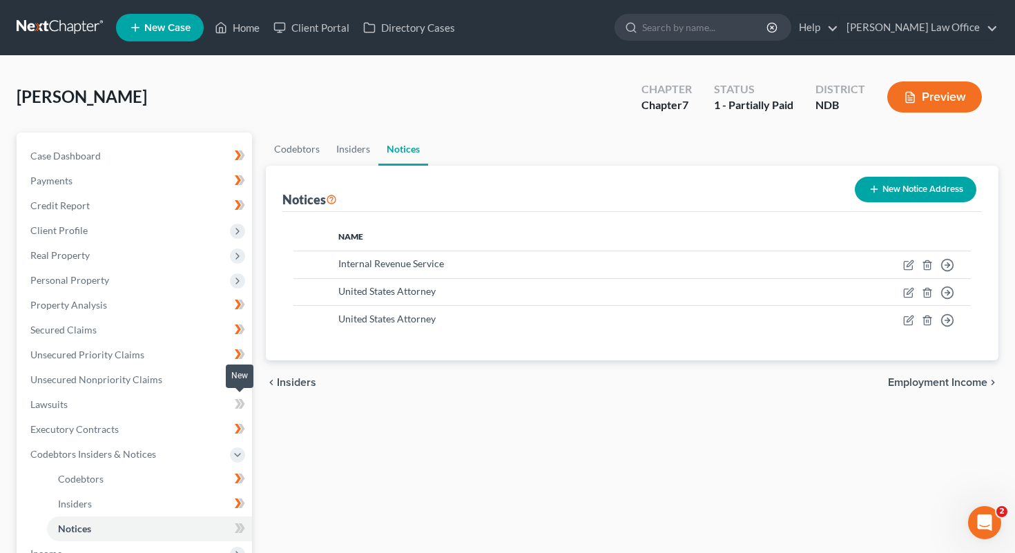
click at [240, 403] on icon at bounding box center [238, 404] width 6 height 10
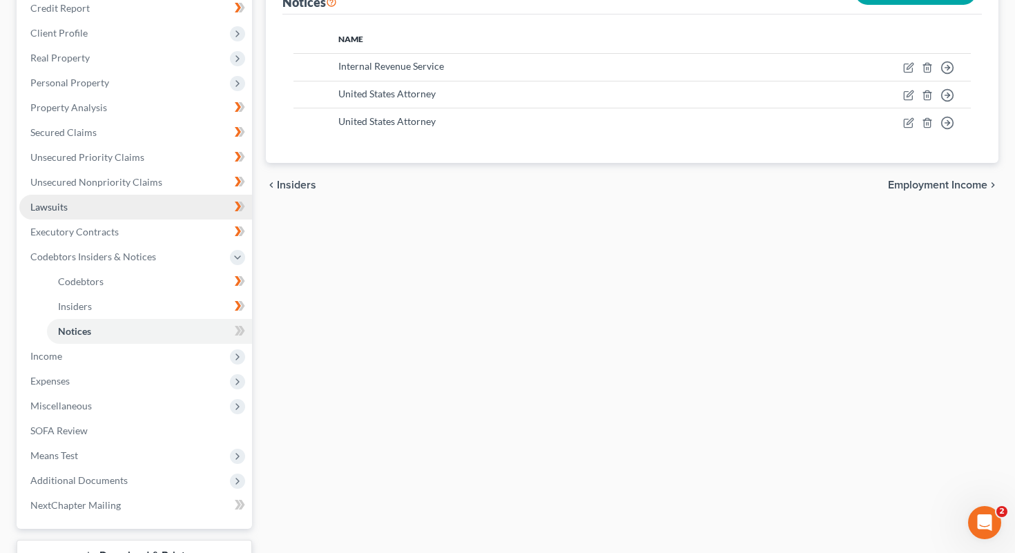
scroll to position [199, 0]
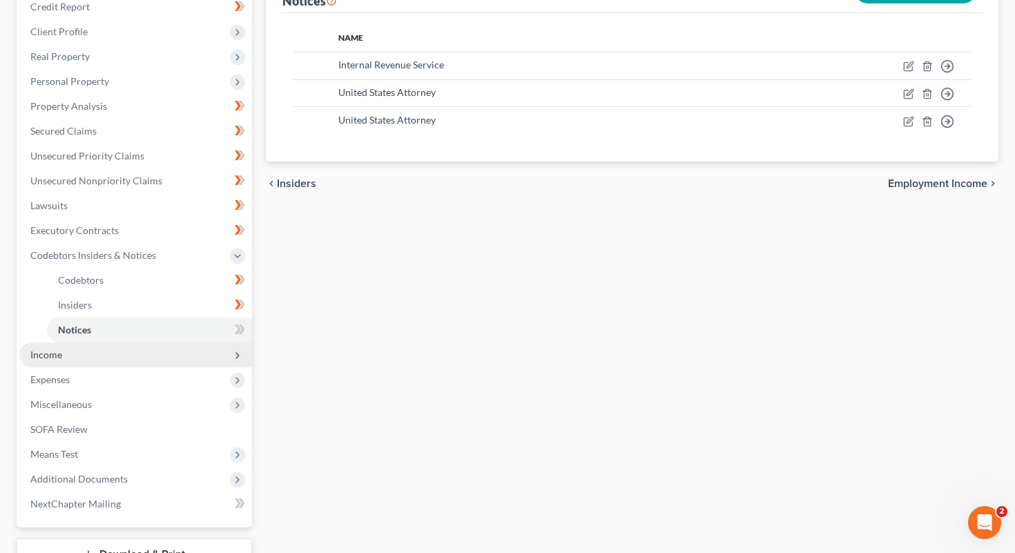
click at [108, 357] on span "Income" at bounding box center [135, 355] width 233 height 25
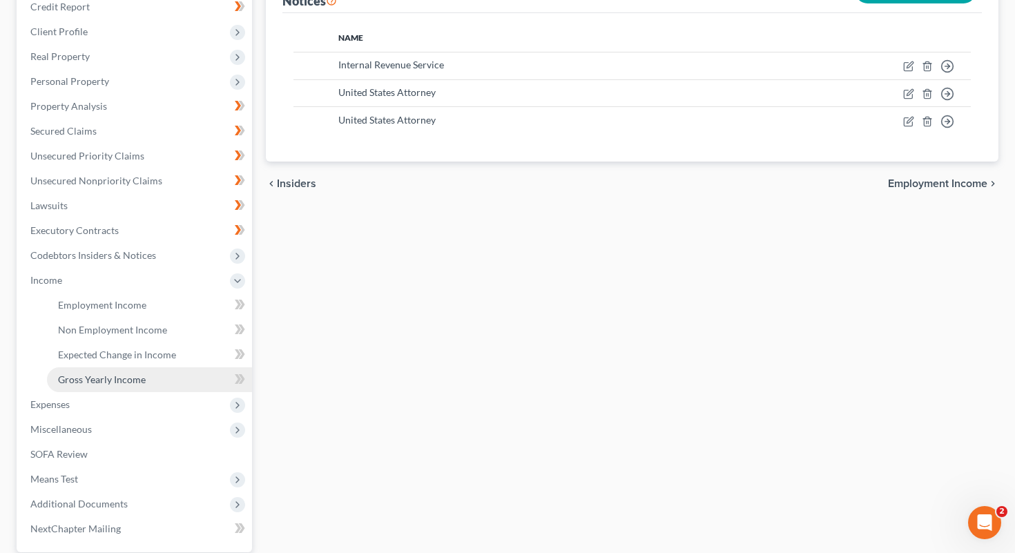
click at [151, 387] on link "Gross Yearly Income" at bounding box center [149, 379] width 205 height 25
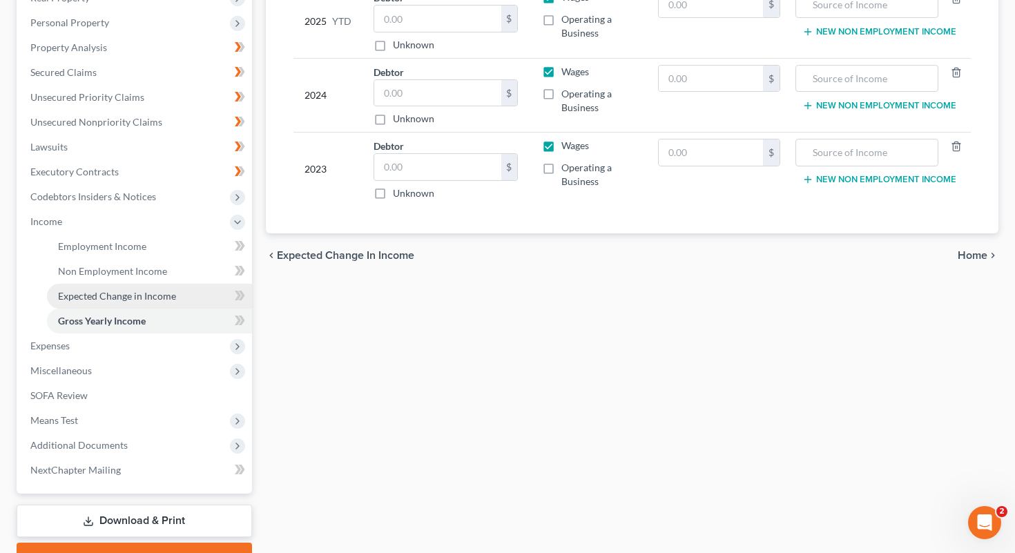
click at [156, 291] on span "Expected Change in Income" at bounding box center [117, 296] width 118 height 12
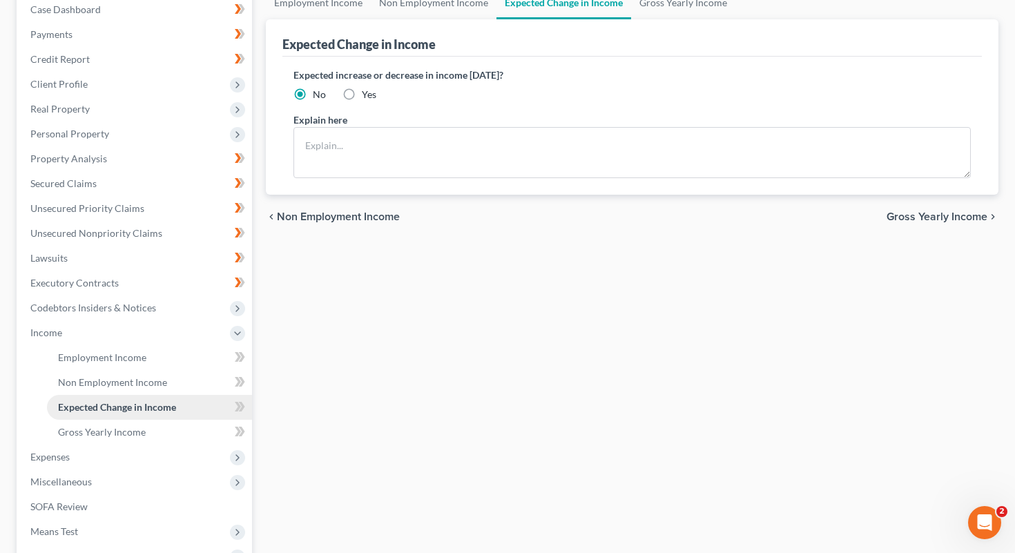
scroll to position [192, 0]
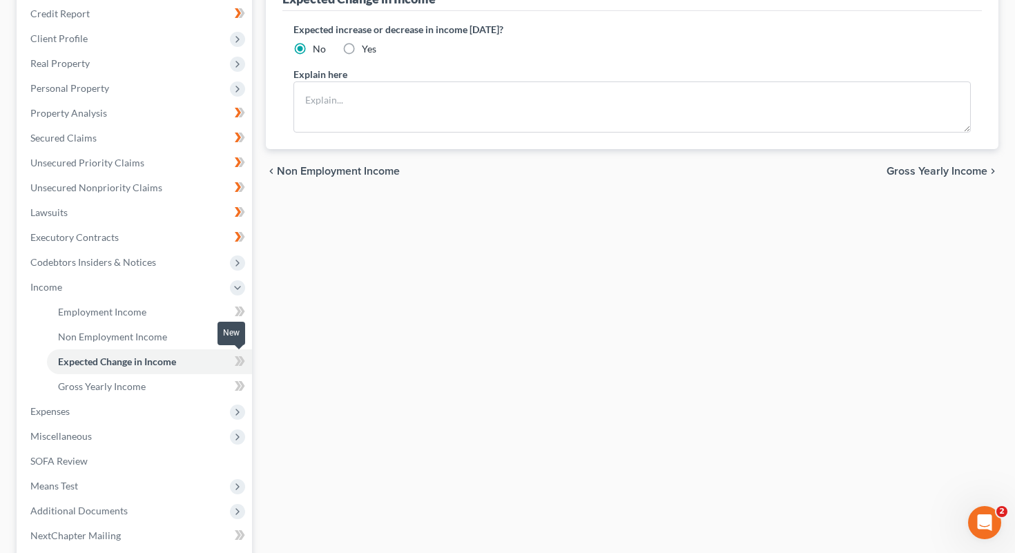
click at [240, 357] on icon at bounding box center [241, 361] width 6 height 10
click at [212, 341] on link "Non Employment Income" at bounding box center [149, 337] width 205 height 25
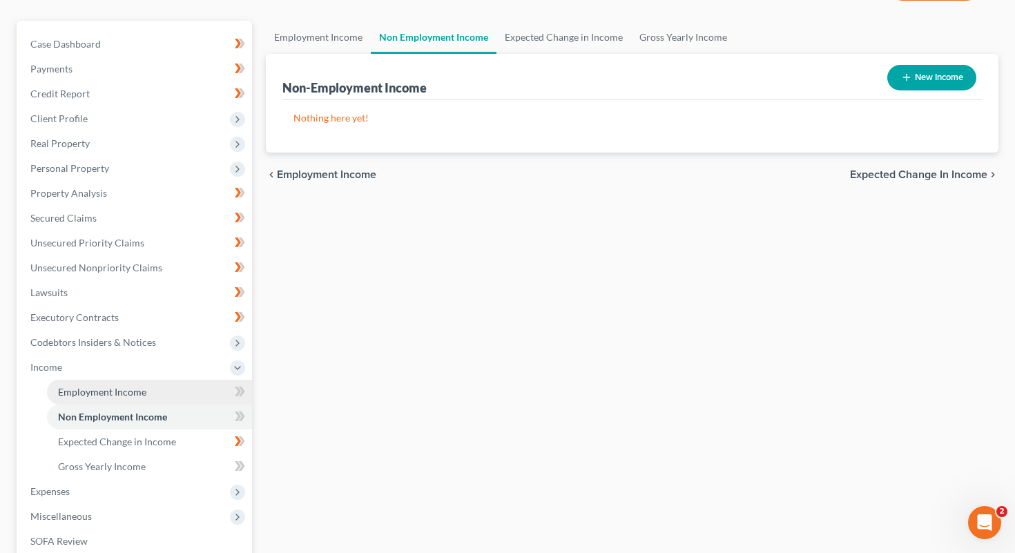
click at [142, 396] on span "Employment Income" at bounding box center [102, 392] width 88 height 12
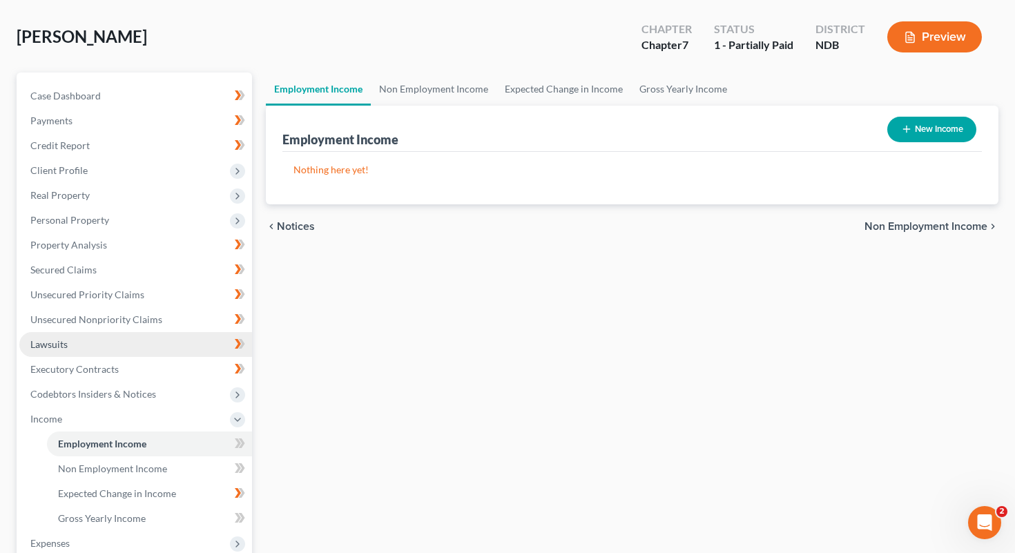
scroll to position [75, 0]
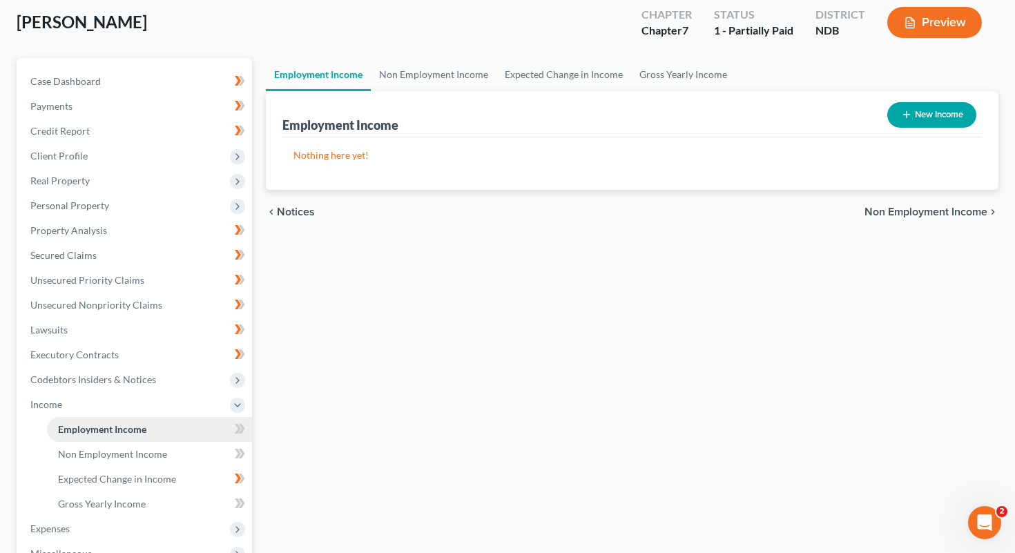
click at [147, 427] on link "Employment Income" at bounding box center [149, 429] width 205 height 25
click at [508, 104] on button "New Income" at bounding box center [931, 115] width 89 height 26
select select "0"
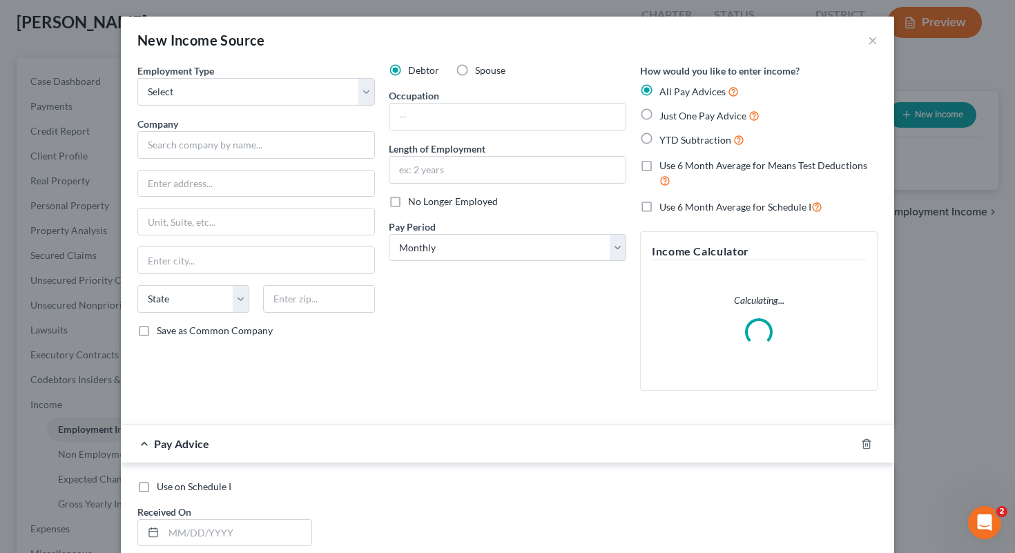
click at [227, 160] on div "Employment Type * Select Full or Part Time Employment Self Employment Company *…" at bounding box center [256, 233] width 251 height 338
click at [224, 153] on input "text" at bounding box center [256, 145] width 238 height 28
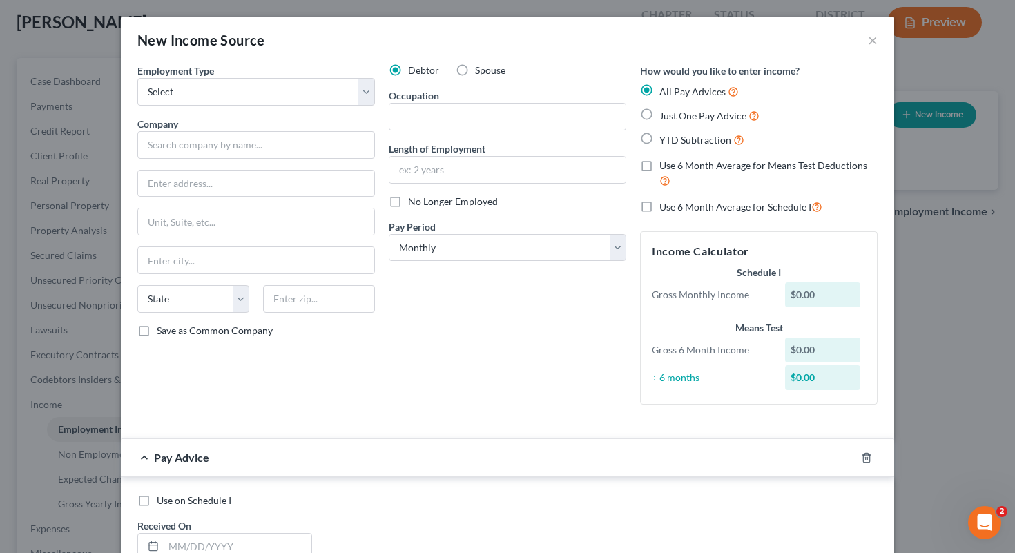
click at [508, 44] on div "New Income Source ×" at bounding box center [507, 40] width 773 height 47
click at [508, 39] on button "×" at bounding box center [873, 40] width 10 height 17
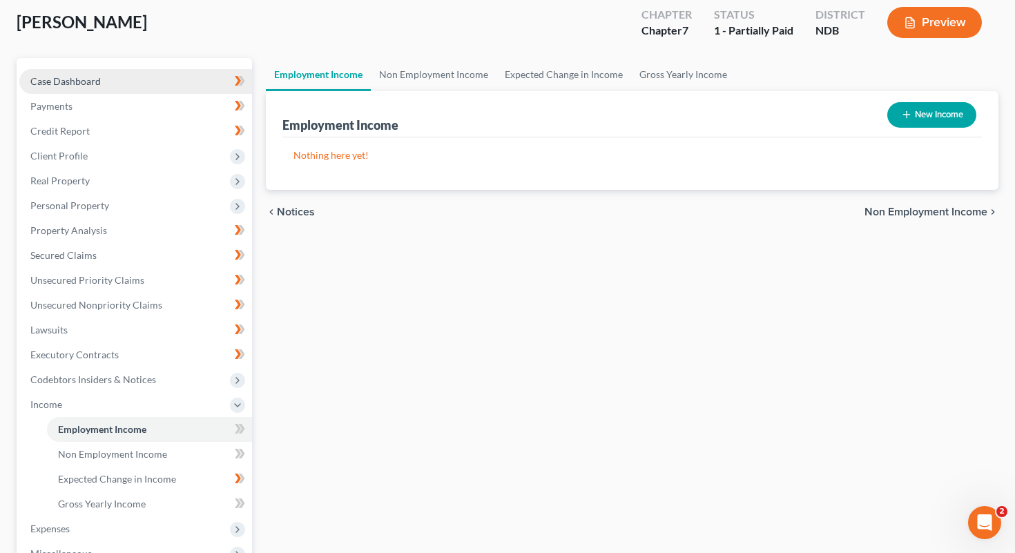
click at [126, 77] on link "Case Dashboard" at bounding box center [135, 81] width 233 height 25
select select "4"
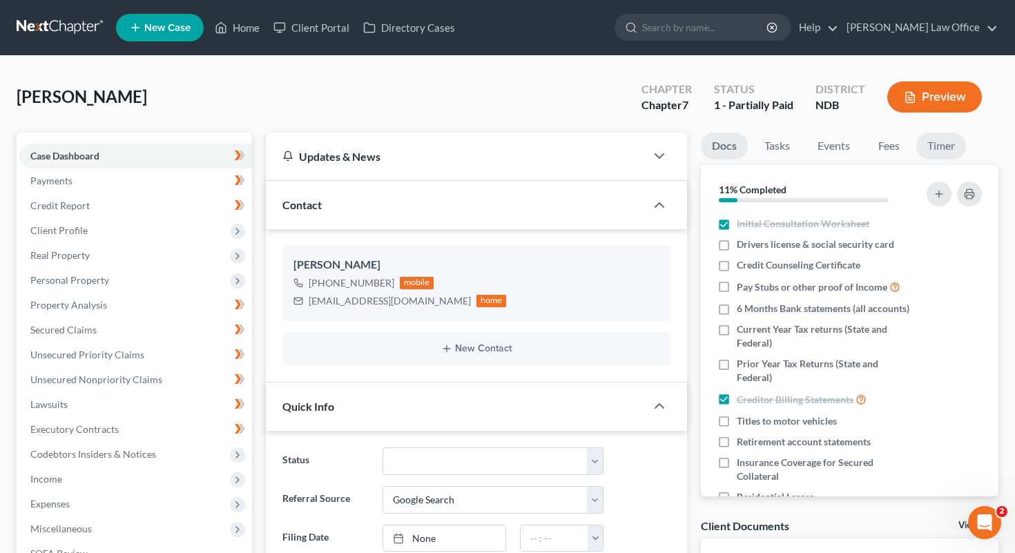
click at [508, 147] on link "Timer" at bounding box center [941, 146] width 50 height 27
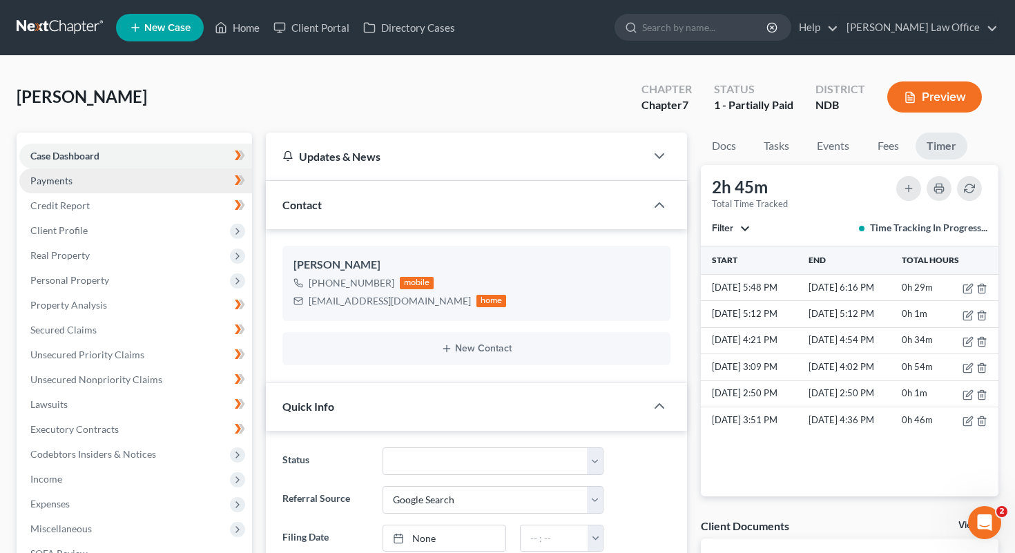
click at [130, 186] on link "Payments" at bounding box center [135, 181] width 233 height 25
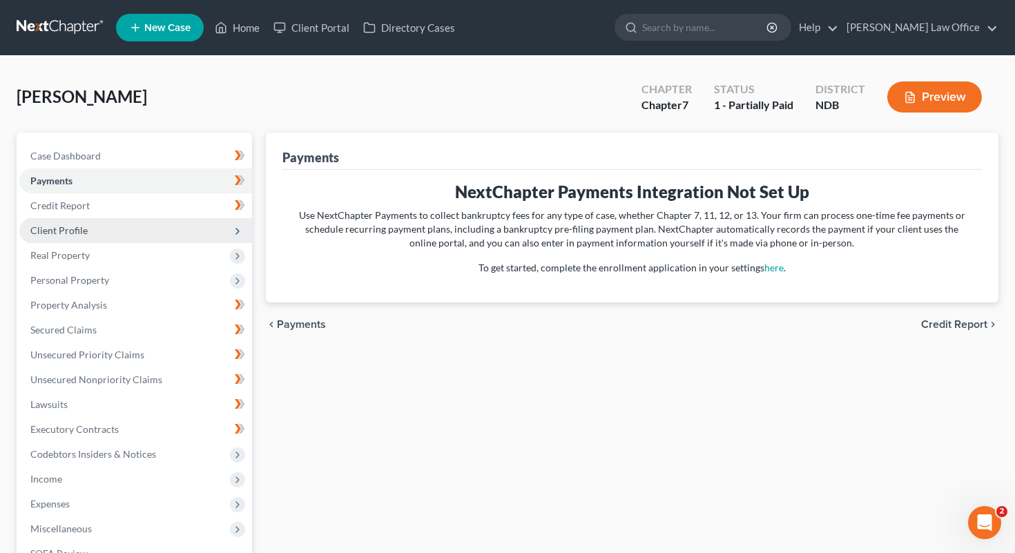
click at [173, 229] on span "Client Profile" at bounding box center [135, 230] width 233 height 25
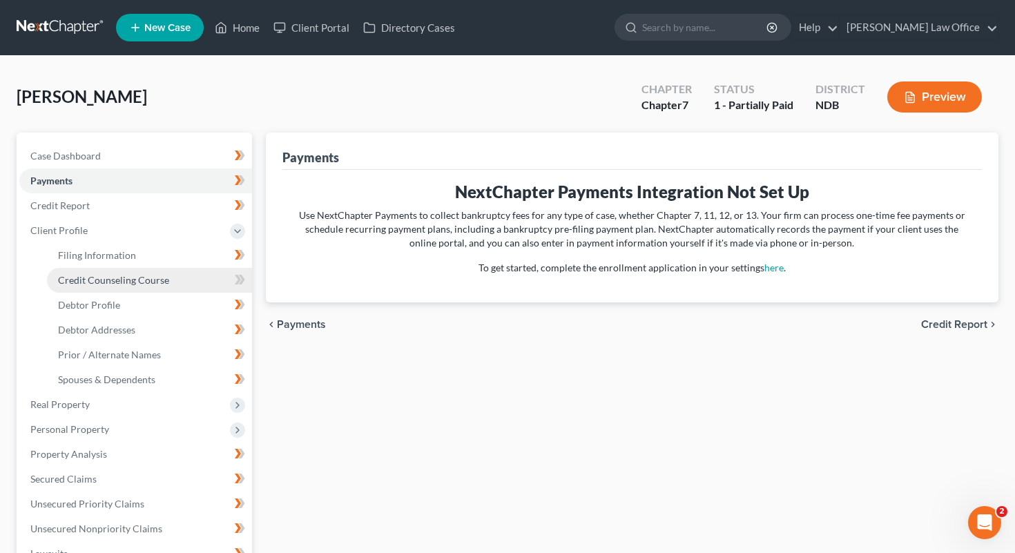
click at [169, 284] on link "Credit Counseling Course" at bounding box center [149, 280] width 205 height 25
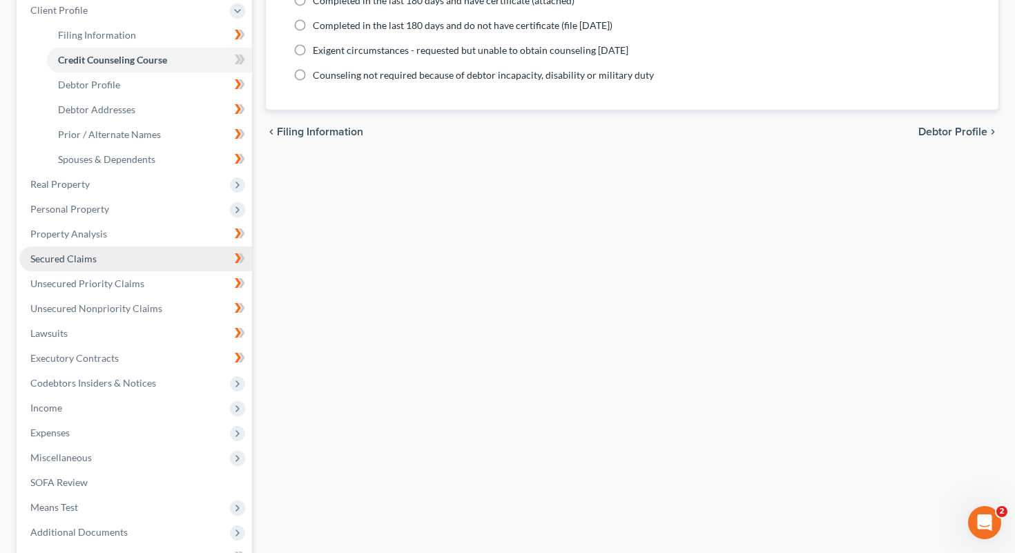
click at [134, 251] on link "Secured Claims" at bounding box center [135, 259] width 233 height 25
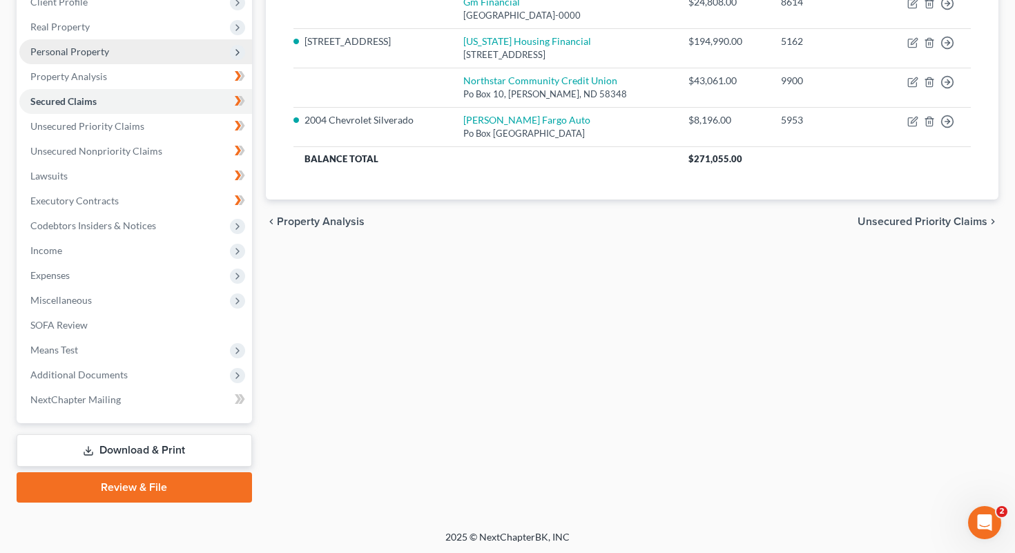
scroll to position [228, 0]
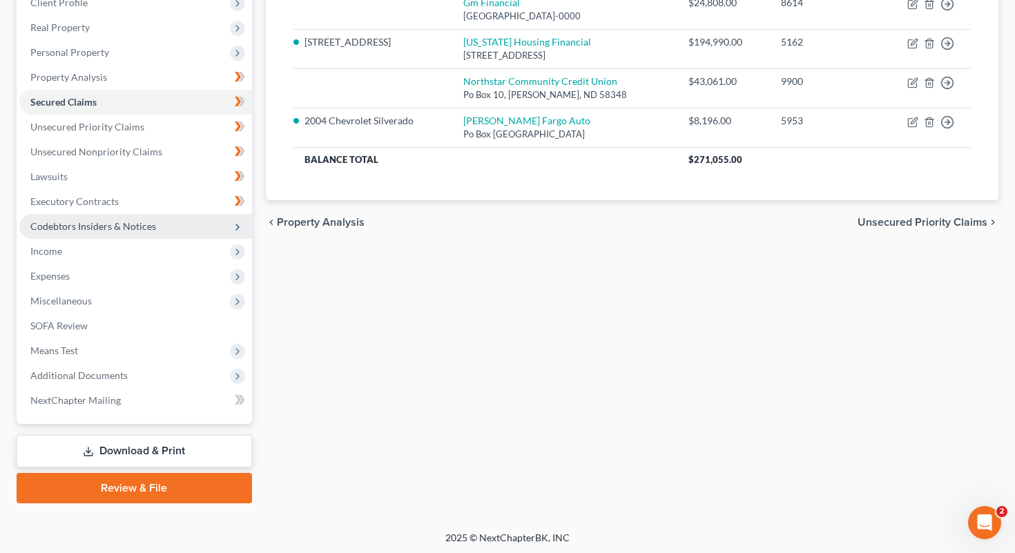
click at [117, 237] on span "Codebtors Insiders & Notices" at bounding box center [135, 226] width 233 height 25
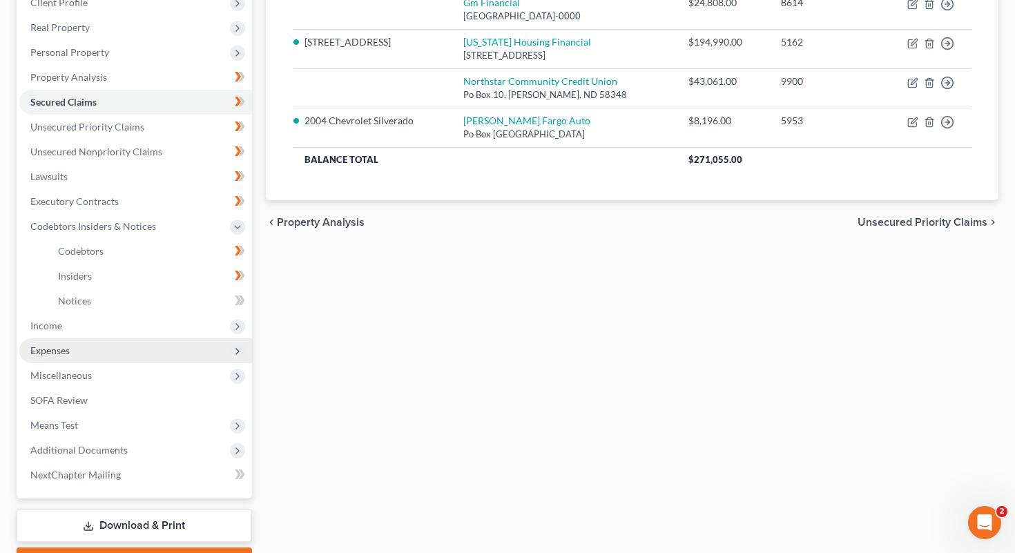
click at [116, 342] on span "Expenses" at bounding box center [135, 350] width 233 height 25
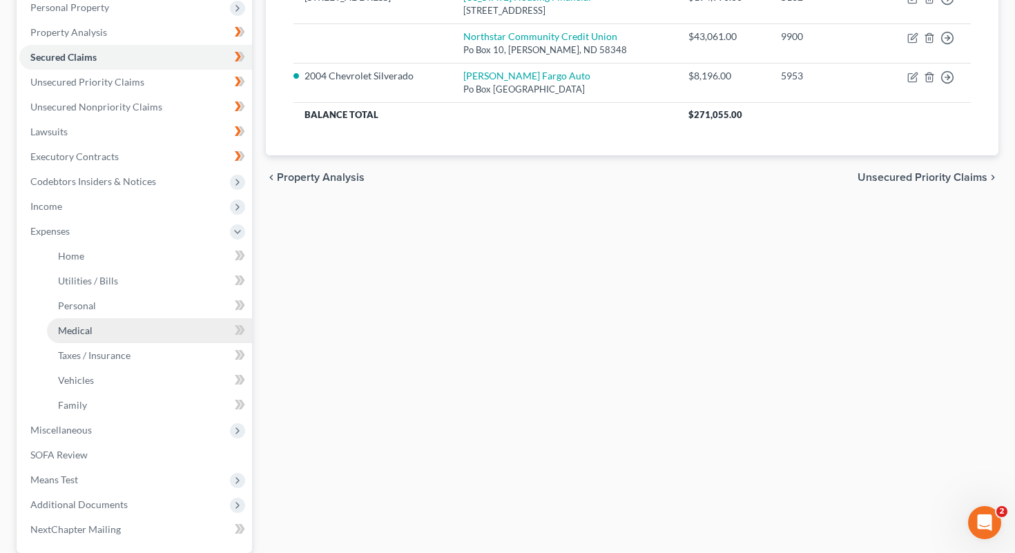
scroll to position [273, 0]
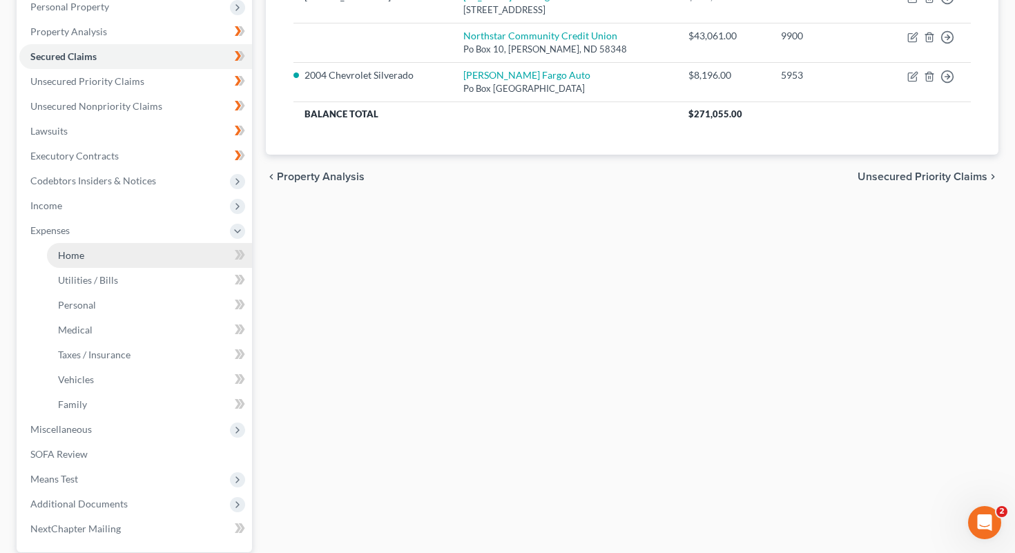
click at [89, 252] on link "Home" at bounding box center [149, 255] width 205 height 25
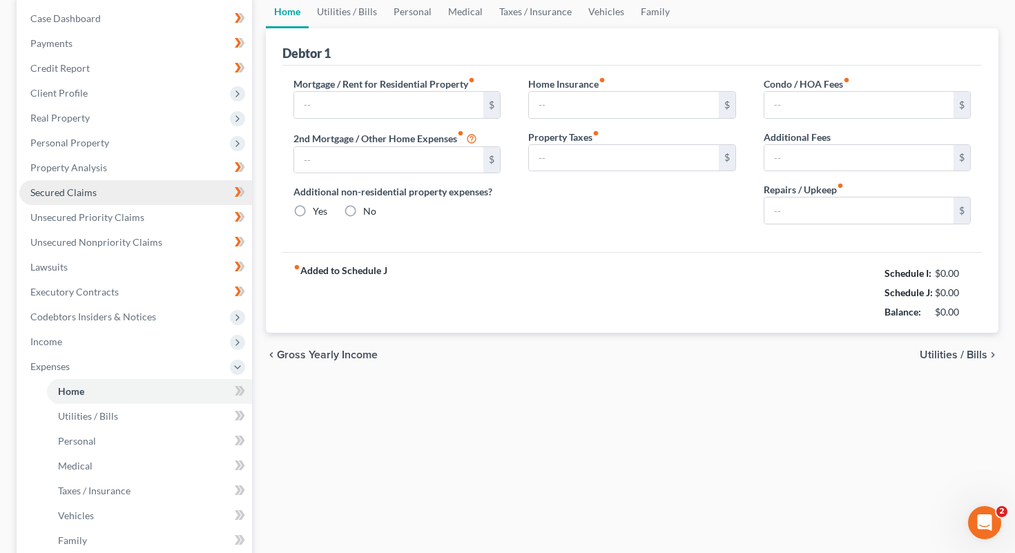
type input "0.00"
radio input "true"
type input "0.00"
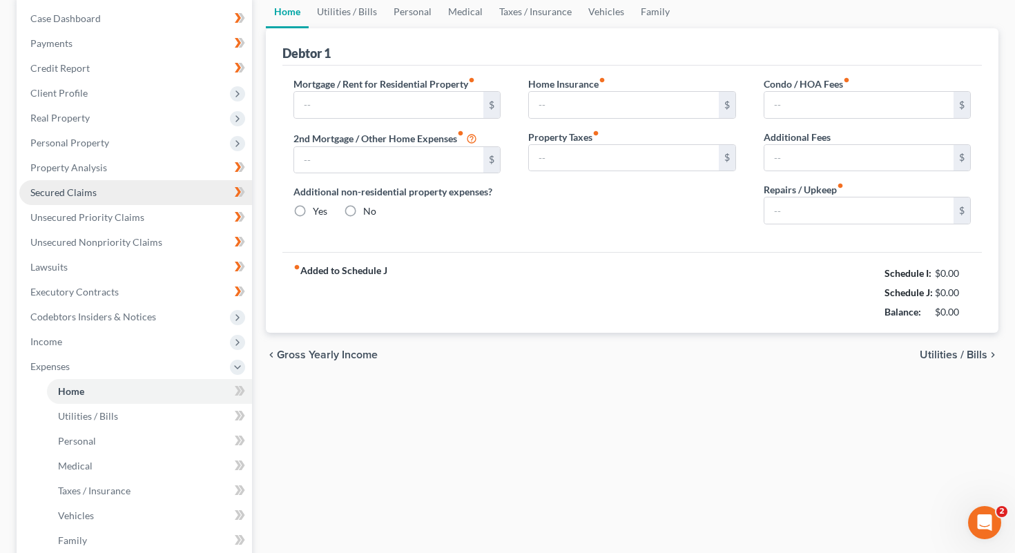
type input "0.00"
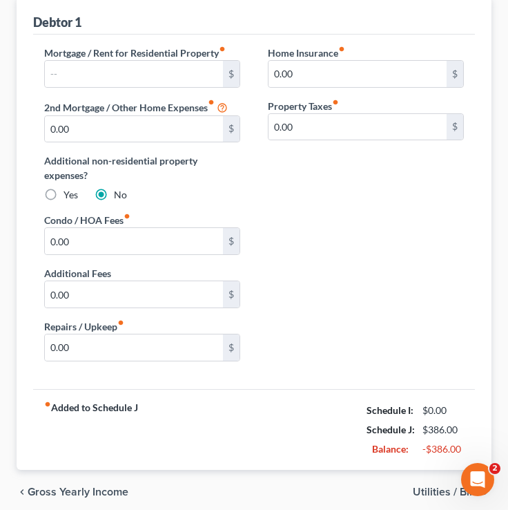
scroll to position [216, 0]
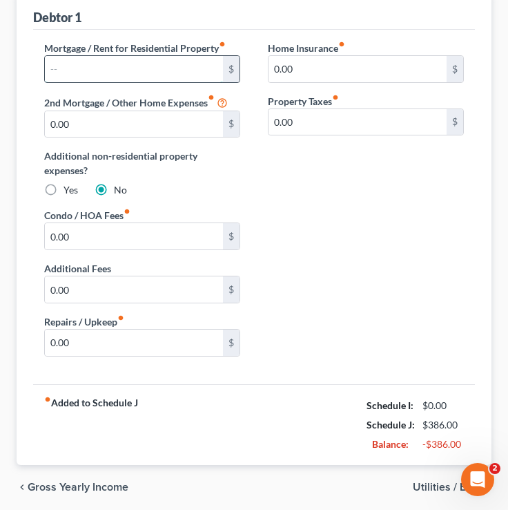
click at [97, 64] on input "text" at bounding box center [134, 69] width 178 height 26
click at [64, 66] on input "text" at bounding box center [134, 69] width 178 height 26
click at [99, 74] on input "text" at bounding box center [134, 69] width 178 height 26
click at [147, 71] on input "text" at bounding box center [134, 69] width 178 height 26
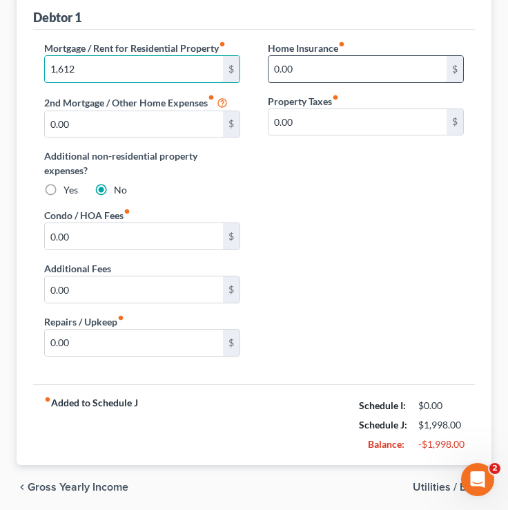
type input "1,612"
click at [328, 65] on input "0.00" at bounding box center [358, 69] width 178 height 26
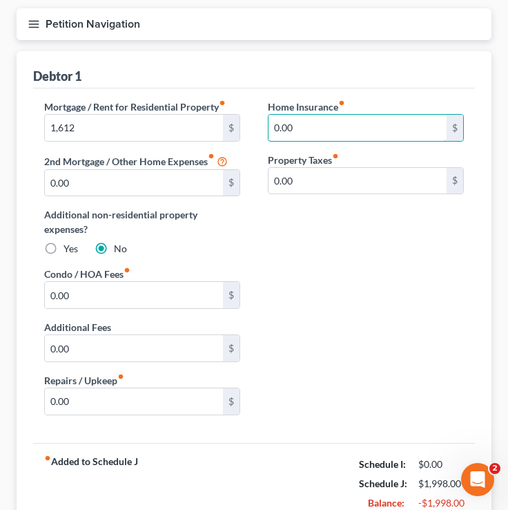
scroll to position [267, 0]
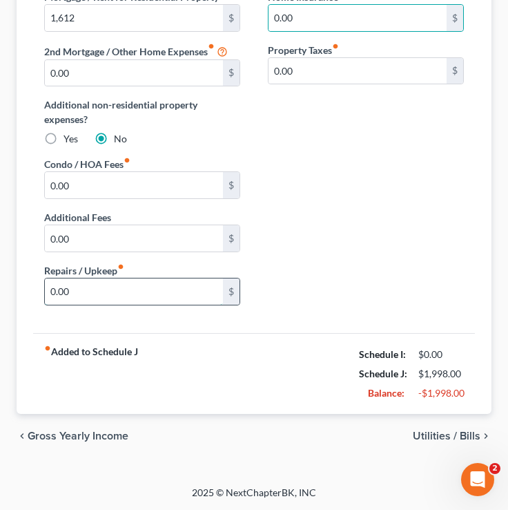
click at [119, 292] on input "0.00" at bounding box center [134, 291] width 178 height 26
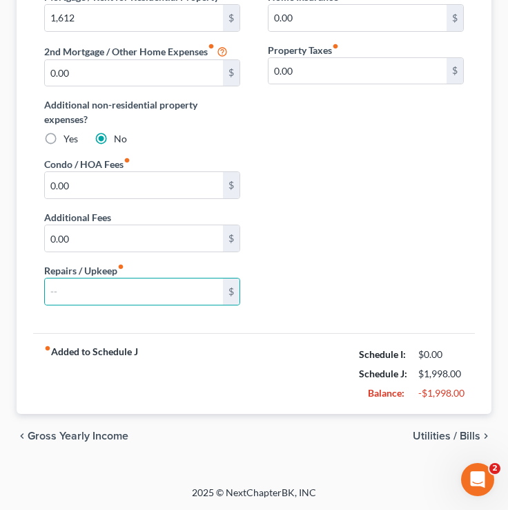
click at [439, 430] on span "Utilities / Bills" at bounding box center [447, 435] width 68 height 11
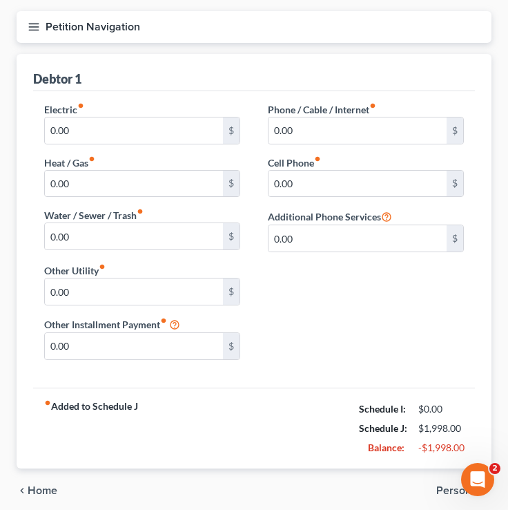
scroll to position [61, 0]
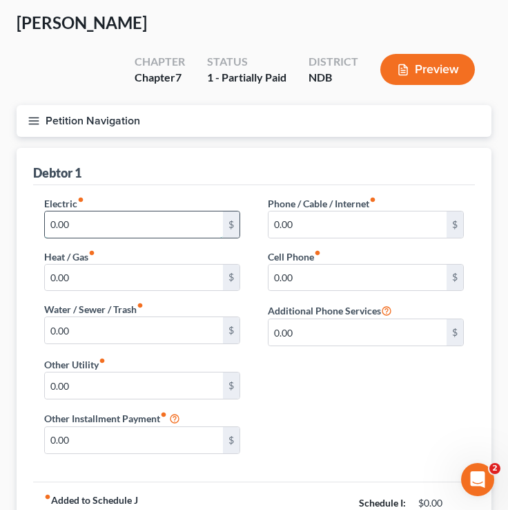
click at [84, 232] on input "0.00" at bounding box center [134, 224] width 178 height 26
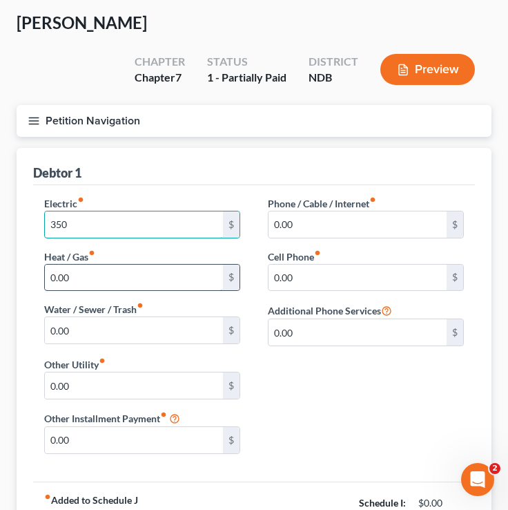
type input "350"
click at [84, 278] on input "0.00" at bounding box center [134, 277] width 178 height 26
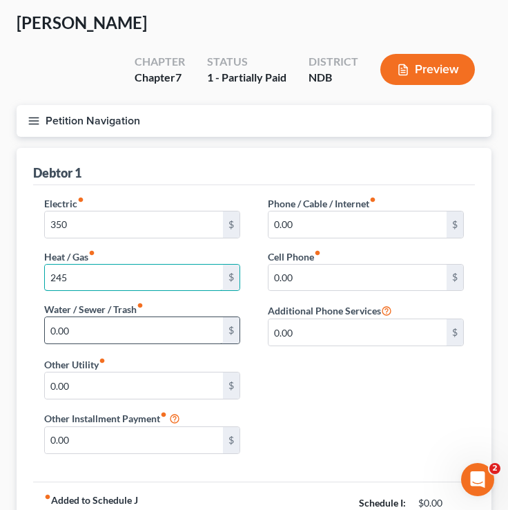
type input "245"
click at [97, 323] on input "0.00" at bounding box center [134, 330] width 178 height 26
click at [101, 336] on input "0.00" at bounding box center [134, 330] width 178 height 26
type input "0"
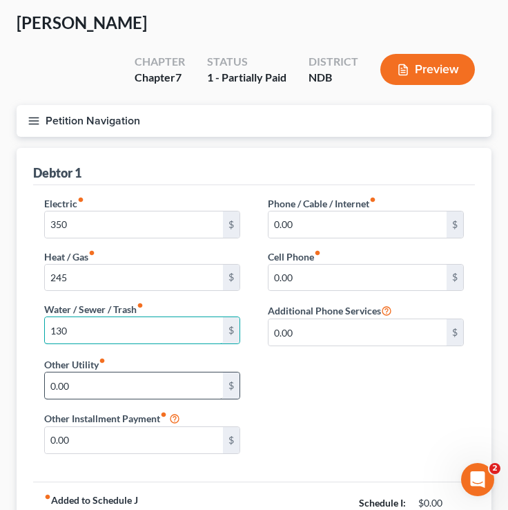
type input "130"
click at [107, 390] on input "0.00" at bounding box center [134, 385] width 178 height 26
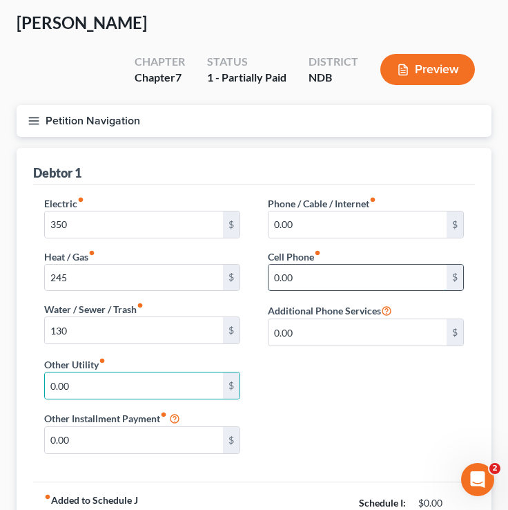
click at [325, 280] on input "0.00" at bounding box center [358, 277] width 178 height 26
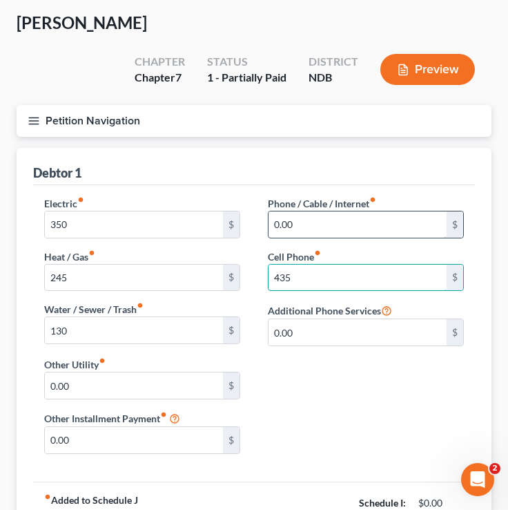
type input "435"
click at [319, 227] on input "0.00" at bounding box center [358, 224] width 178 height 26
click at [314, 229] on input "0.00" at bounding box center [358, 224] width 178 height 26
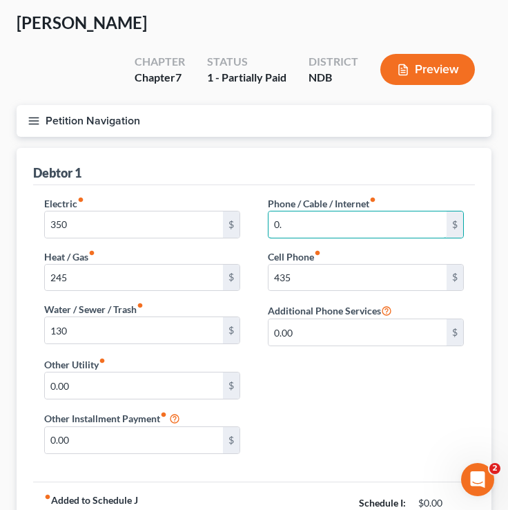
type input "0"
type input "79"
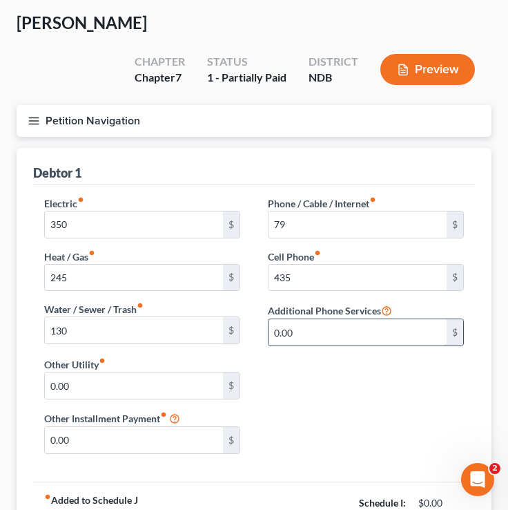
click at [336, 333] on input "0.00" at bounding box center [358, 332] width 178 height 26
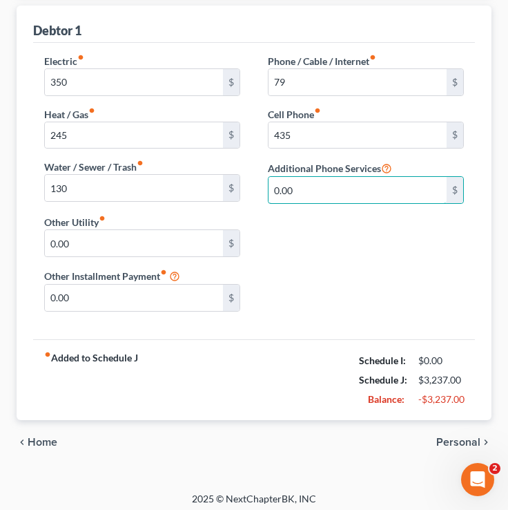
scroll to position [204, 0]
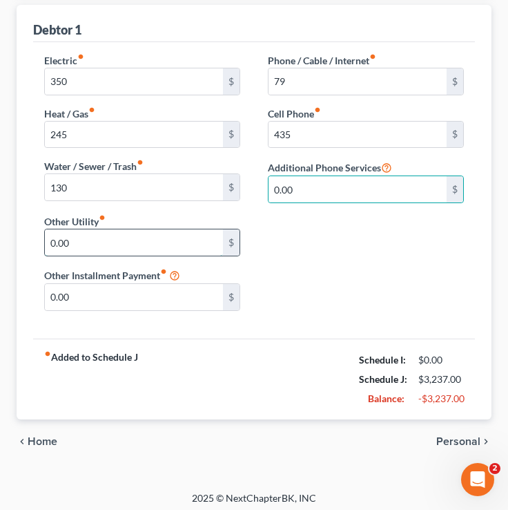
click at [133, 243] on input "0.00" at bounding box center [134, 242] width 178 height 26
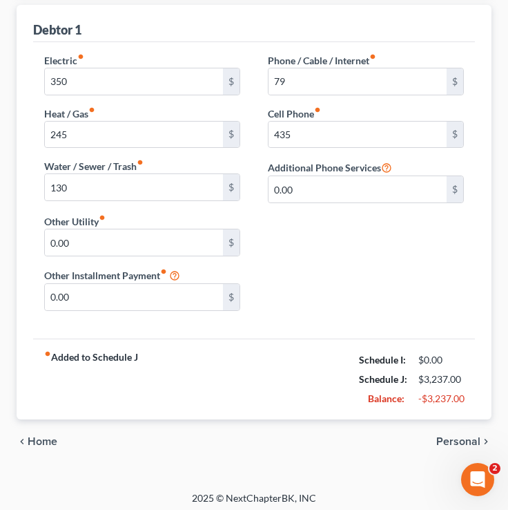
click at [466, 441] on span "Personal" at bounding box center [458, 441] width 44 height 11
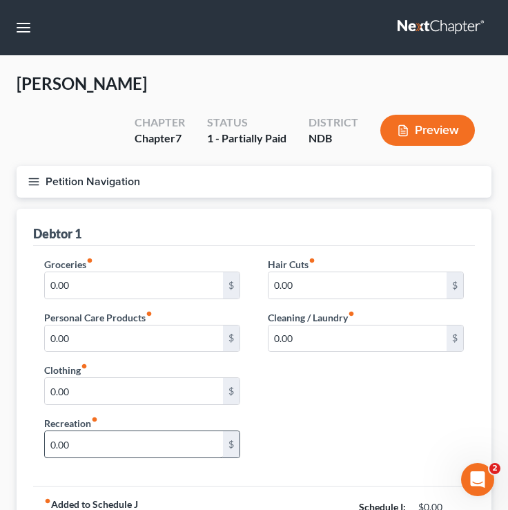
scroll to position [153, 0]
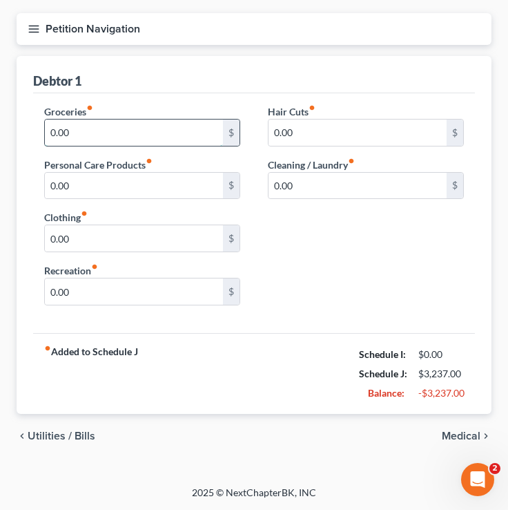
click at [144, 126] on input "0.00" at bounding box center [134, 132] width 178 height 26
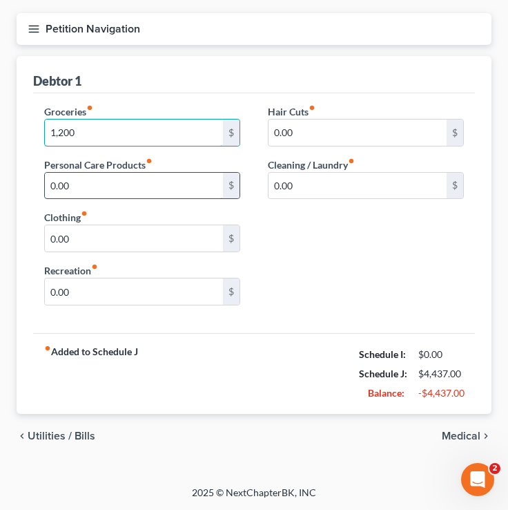
type input "1,200"
click at [102, 185] on input "0.00" at bounding box center [134, 186] width 178 height 26
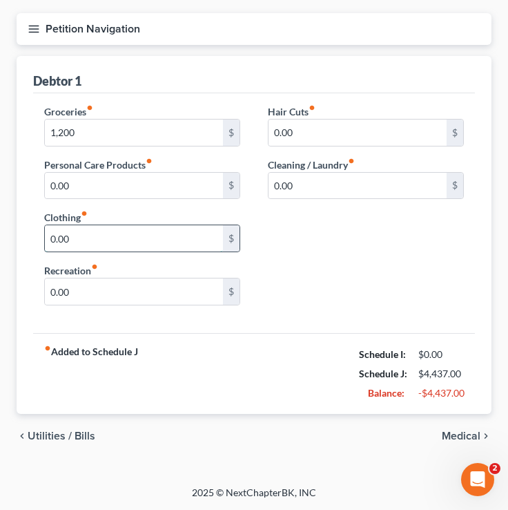
click at [88, 232] on input "0.00" at bounding box center [134, 238] width 178 height 26
type input "3"
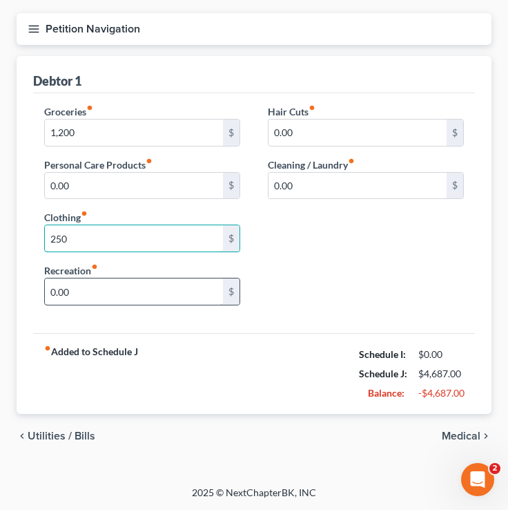
type input "250"
click at [109, 294] on input "0.00" at bounding box center [134, 291] width 178 height 26
click at [97, 298] on input "0.00" at bounding box center [134, 291] width 178 height 26
type input "0"
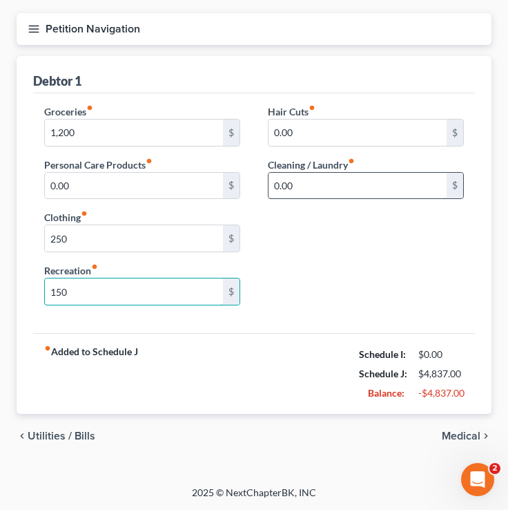
type input "150"
click at [325, 196] on input "0.00" at bounding box center [358, 186] width 178 height 26
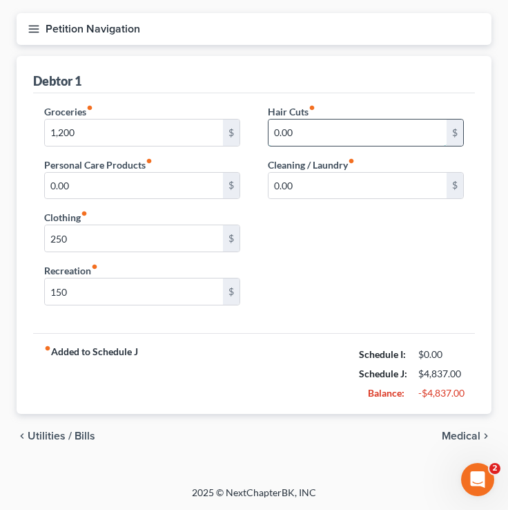
click at [300, 135] on input "0.00" at bounding box center [358, 132] width 178 height 26
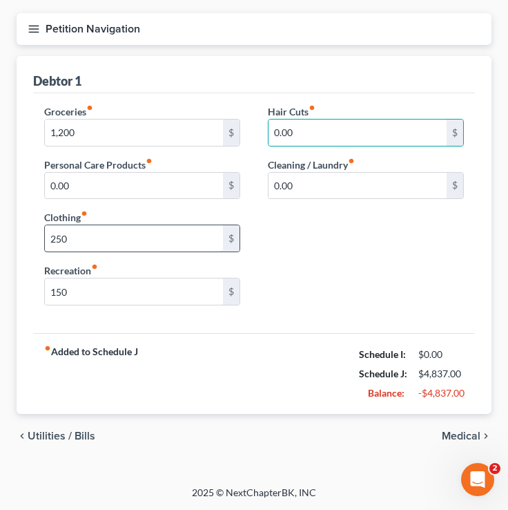
click at [81, 242] on input "250" at bounding box center [134, 238] width 178 height 26
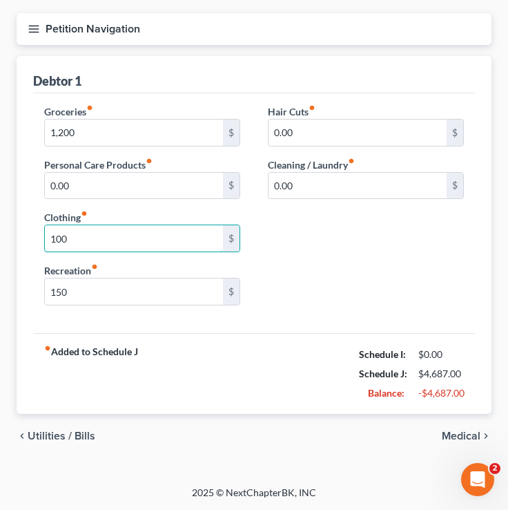
type input "100"
click at [74, 437] on span "Utilities / Bills" at bounding box center [62, 435] width 68 height 11
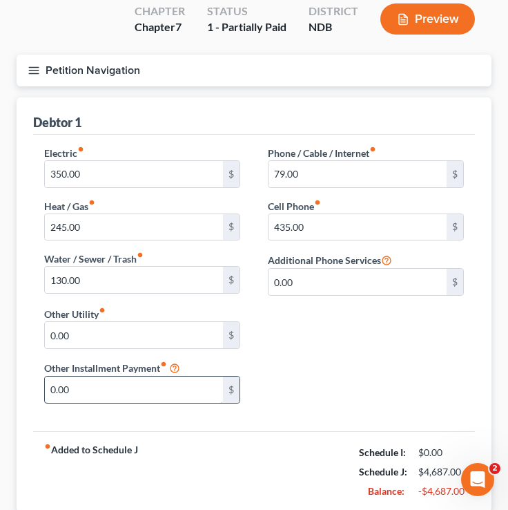
scroll to position [209, 0]
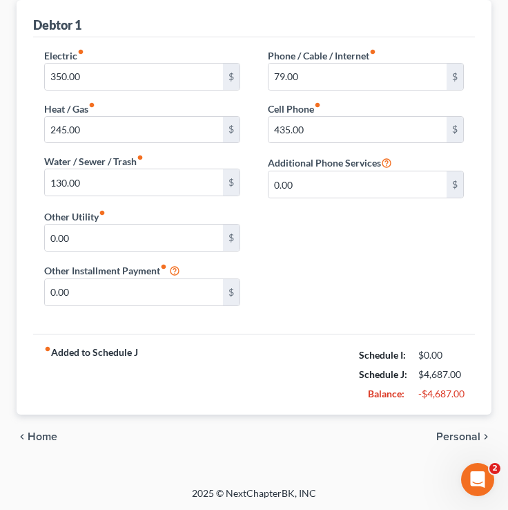
click at [53, 434] on span "Home" at bounding box center [43, 436] width 30 height 11
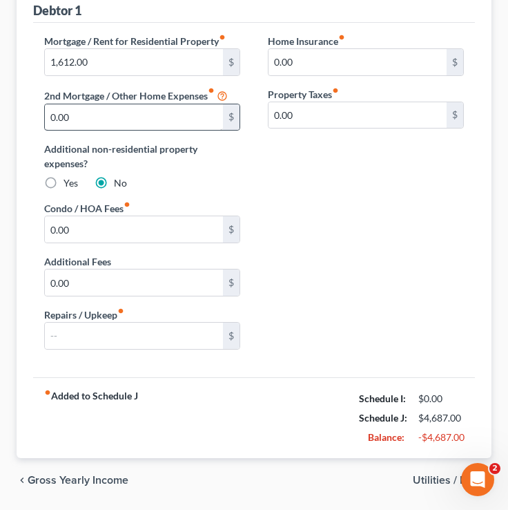
scroll to position [228, 0]
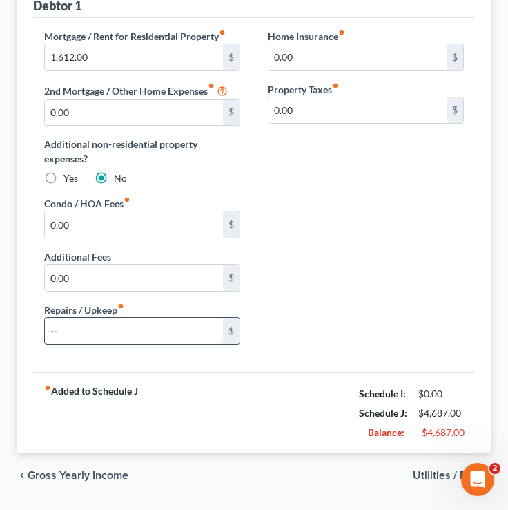
click at [84, 332] on input "text" at bounding box center [134, 331] width 178 height 26
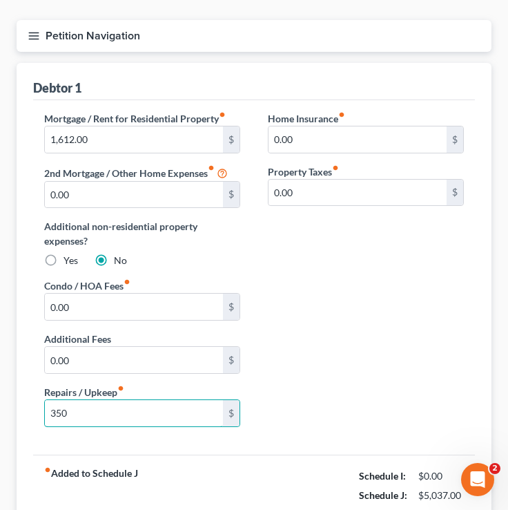
scroll to position [267, 0]
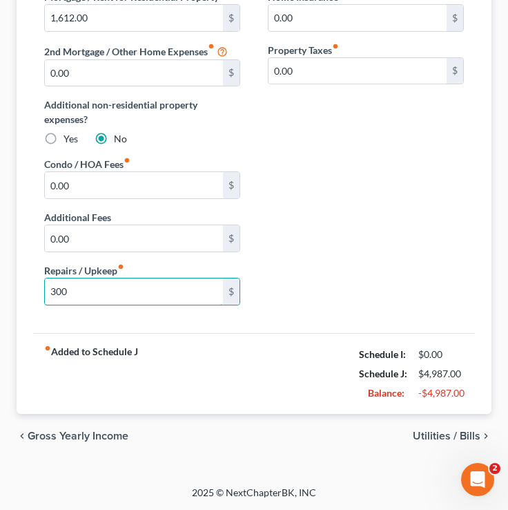
type input "300"
click at [431, 439] on span "Utilities / Bills" at bounding box center [447, 435] width 68 height 11
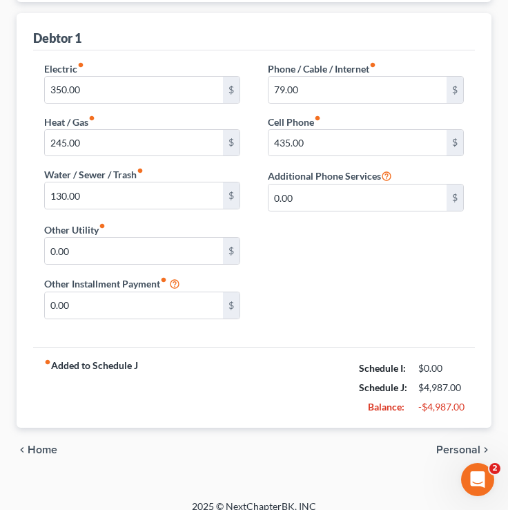
scroll to position [209, 0]
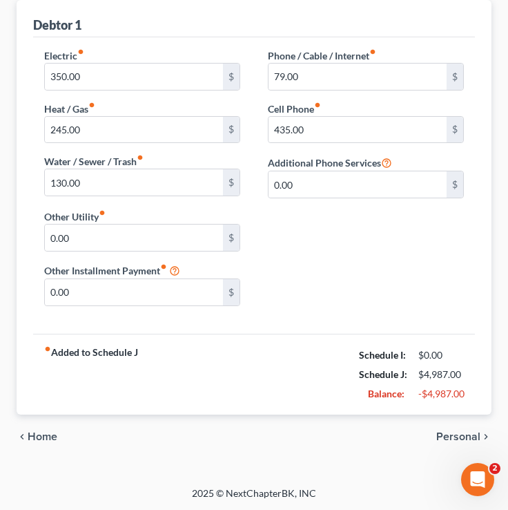
click at [467, 434] on span "Personal" at bounding box center [458, 436] width 44 height 11
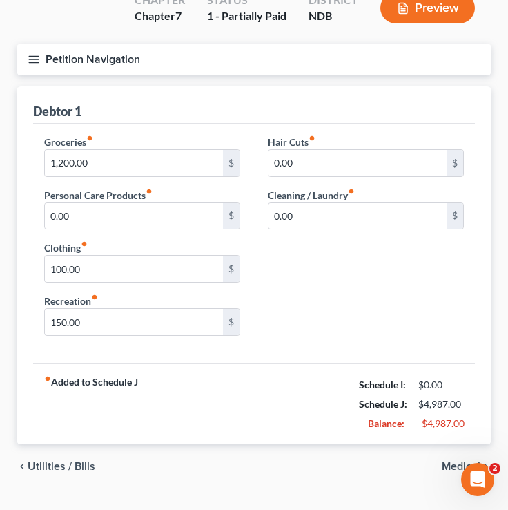
scroll to position [132, 0]
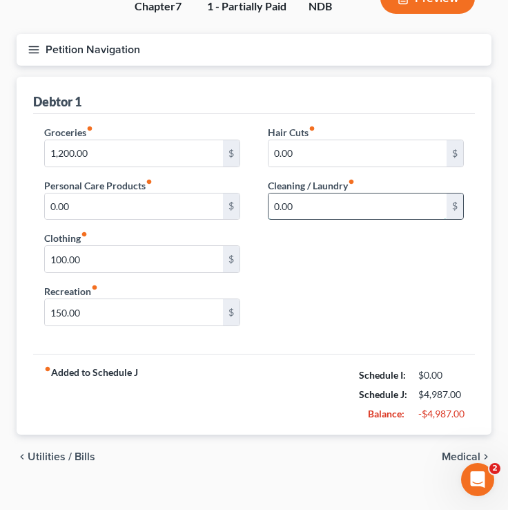
click at [306, 217] on input "0.00" at bounding box center [358, 206] width 178 height 26
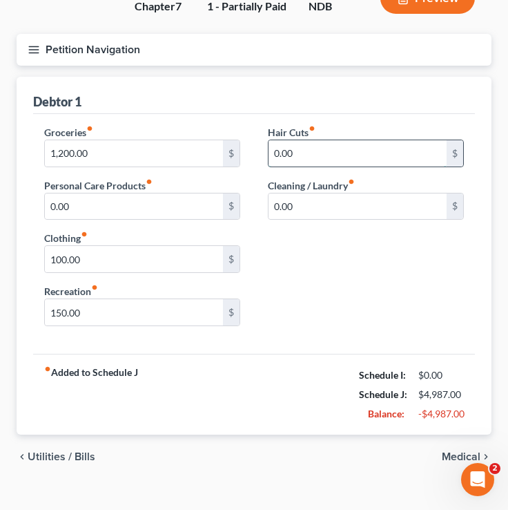
click at [336, 158] on input "0.00" at bounding box center [358, 153] width 178 height 26
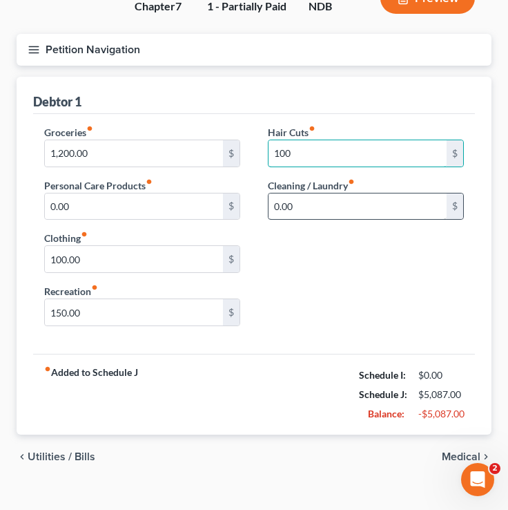
type input "100"
click at [311, 213] on input "0.00" at bounding box center [358, 206] width 178 height 26
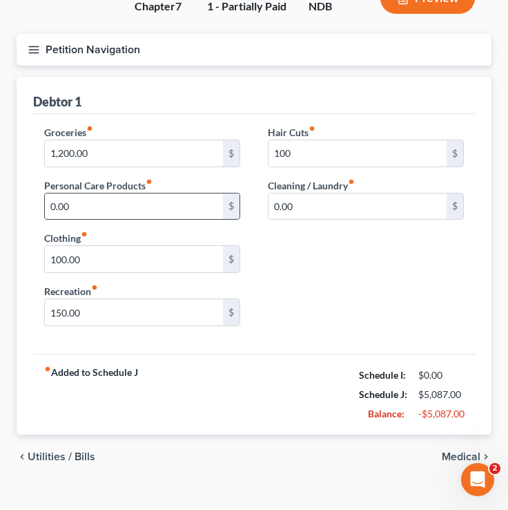
click at [102, 218] on div "0.00 $" at bounding box center [142, 207] width 196 height 28
click at [99, 210] on input "0.00" at bounding box center [134, 206] width 178 height 26
type input "150"
click at [100, 312] on input "150.00" at bounding box center [134, 312] width 178 height 26
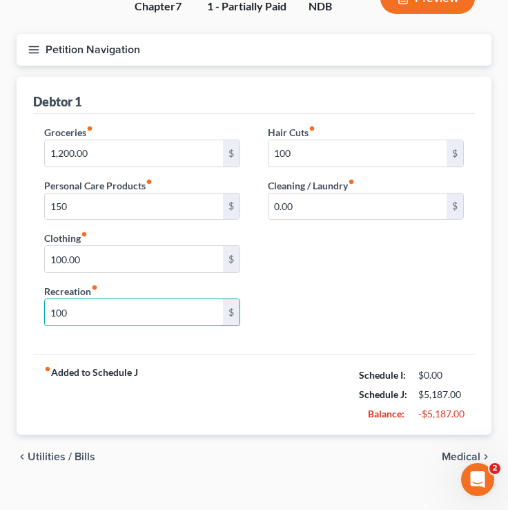
type input "100"
click at [371, 259] on div "Groceries fiber_manual_record 1,200.00 $ Personal Care Products fiber_manual_re…" at bounding box center [254, 231] width 448 height 212
click at [446, 459] on span "Medical" at bounding box center [461, 456] width 39 height 11
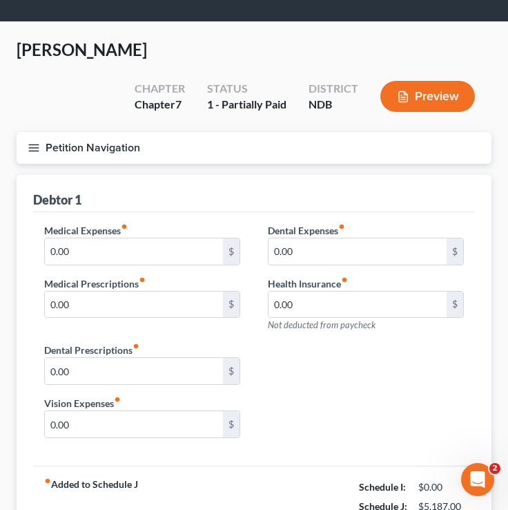
scroll to position [43, 0]
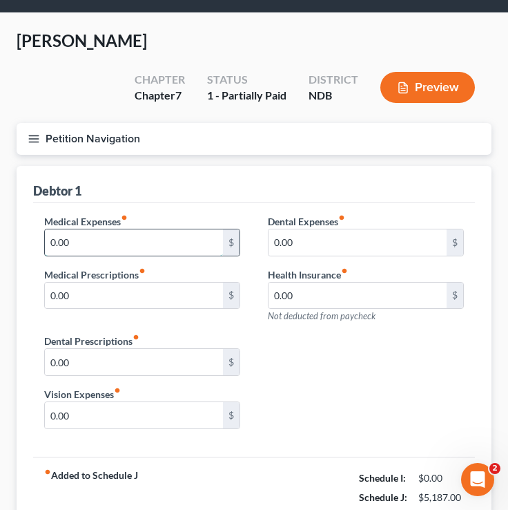
click at [161, 235] on input "0.00" at bounding box center [134, 242] width 178 height 26
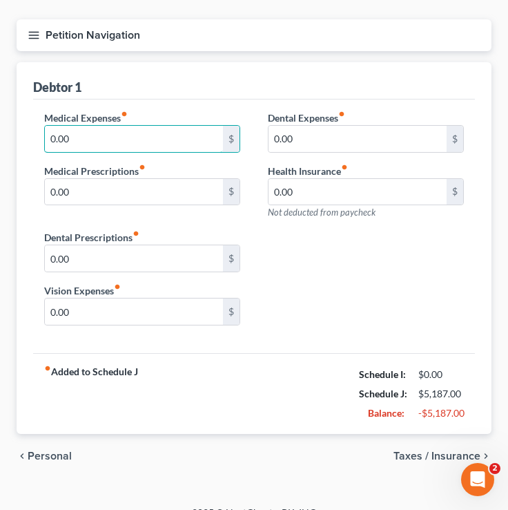
scroll to position [145, 0]
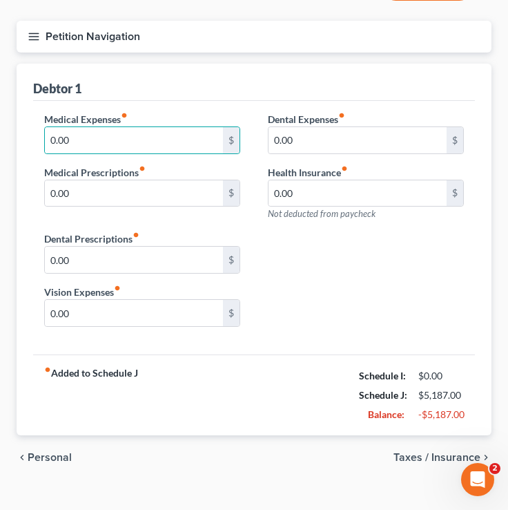
click at [420, 455] on span "Taxes / Insurance" at bounding box center [437, 457] width 87 height 11
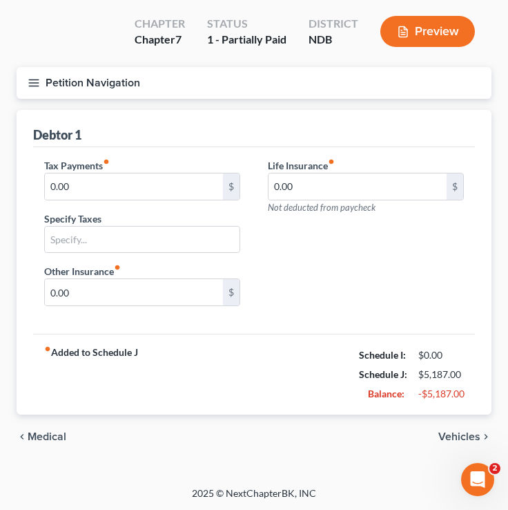
scroll to position [99, 0]
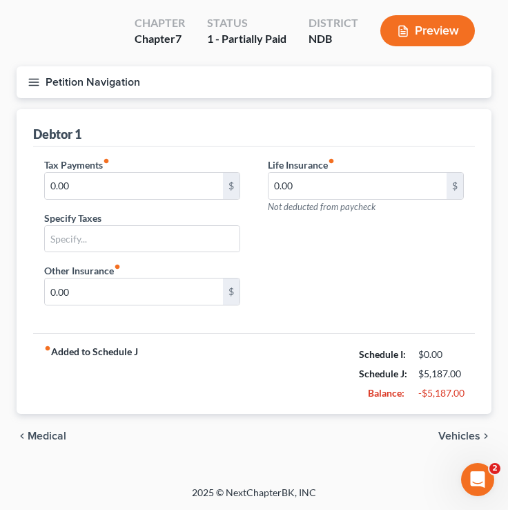
click at [465, 430] on span "Vehicles" at bounding box center [460, 435] width 42 height 11
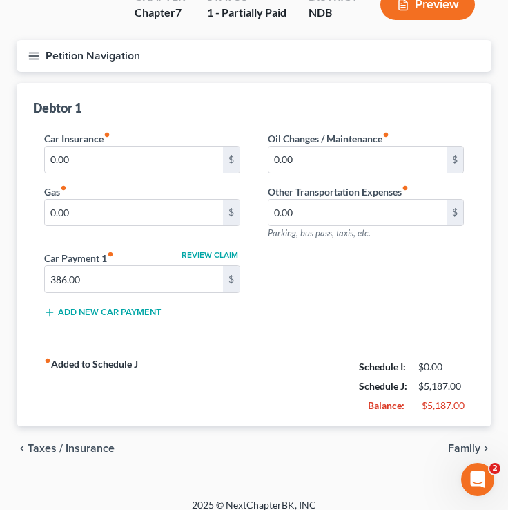
scroll to position [126, 0]
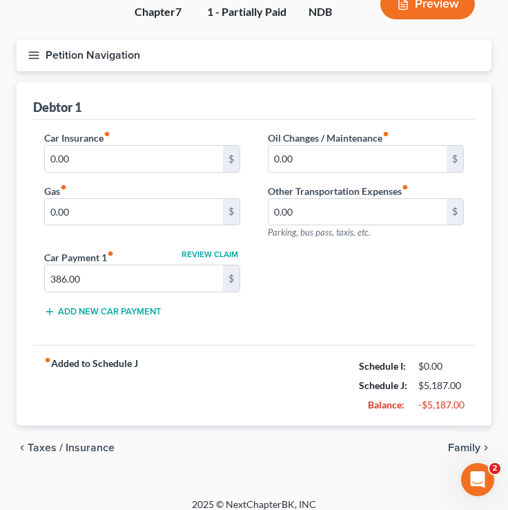
click at [454, 448] on span "Family" at bounding box center [464, 447] width 32 height 11
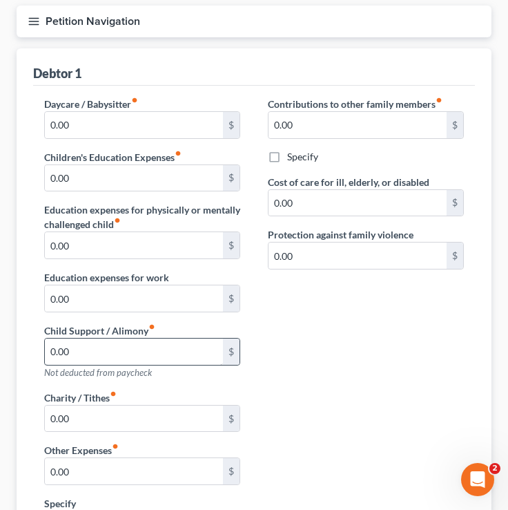
scroll to position [329, 0]
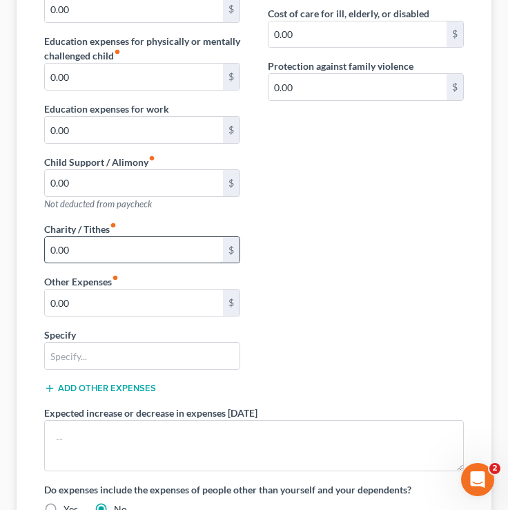
click at [84, 246] on input "0.00" at bounding box center [134, 250] width 178 height 26
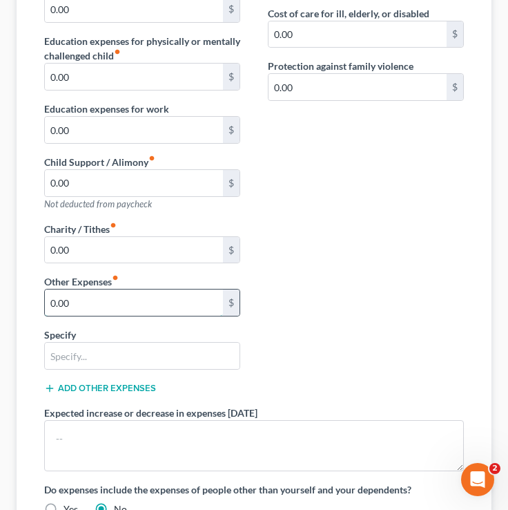
click at [97, 302] on input "0.00" at bounding box center [134, 302] width 178 height 26
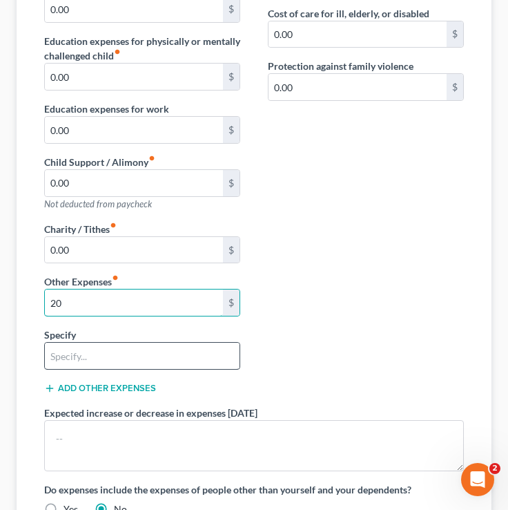
type input "20"
click at [81, 360] on input "text" at bounding box center [142, 356] width 195 height 26
click at [78, 355] on input "Pet FOod ($20);" at bounding box center [142, 356] width 195 height 26
click at [158, 363] on input "Pet Food ($20);" at bounding box center [142, 356] width 195 height 26
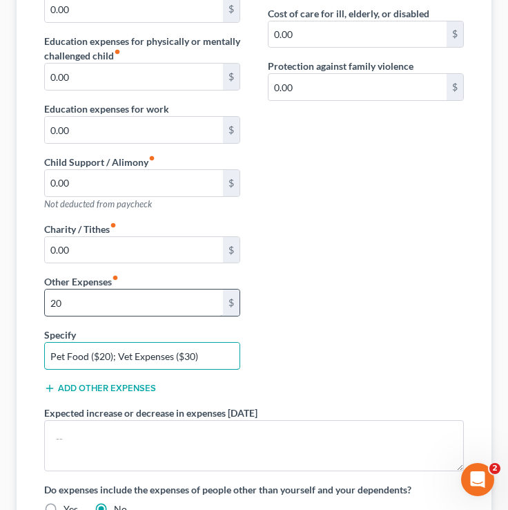
type input "Pet Food ($20); Vet Expenses ($30)"
click at [76, 309] on input "20" at bounding box center [134, 302] width 178 height 26
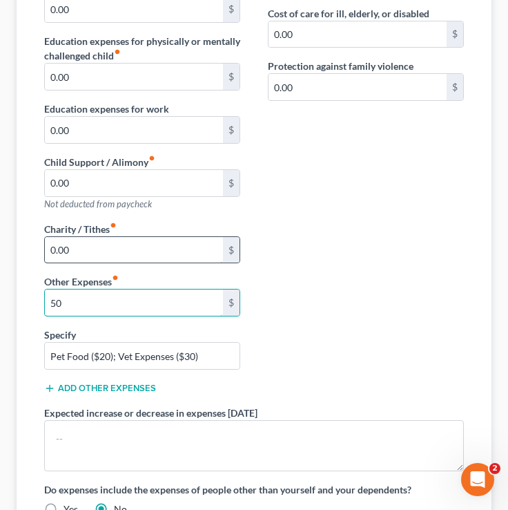
type input "50"
click at [96, 244] on input "0.00" at bounding box center [134, 250] width 178 height 26
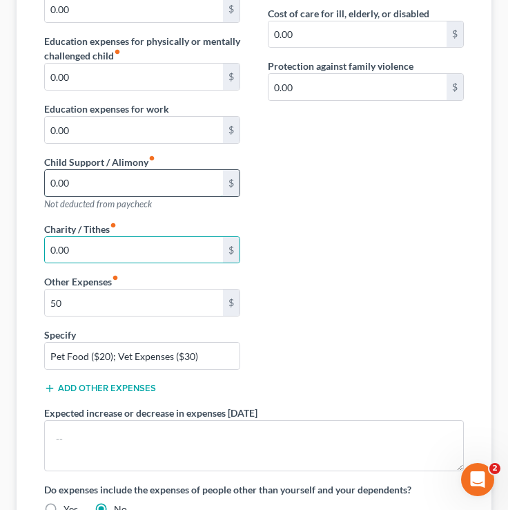
click at [99, 189] on input "0.00" at bounding box center [134, 183] width 178 height 26
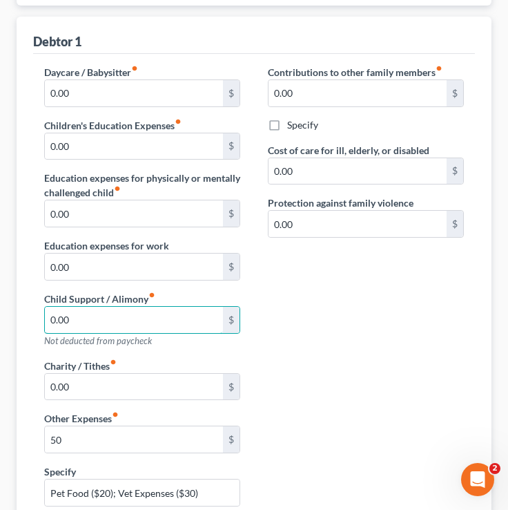
scroll to position [198, 0]
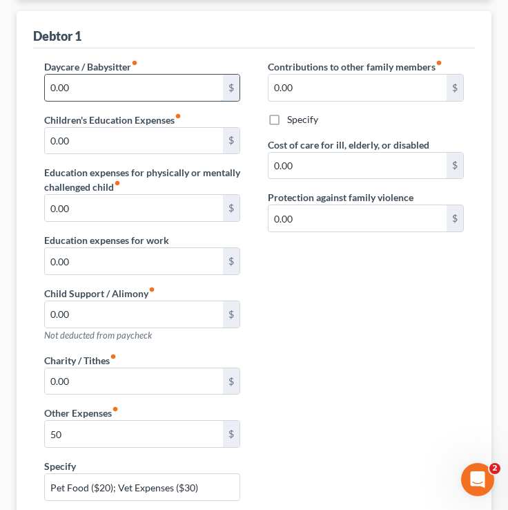
click at [107, 90] on input "0.00" at bounding box center [134, 88] width 178 height 26
click at [135, 207] on input "0.00" at bounding box center [134, 208] width 178 height 26
click at [122, 163] on div "Daycare / Babysitter fiber_manual_record 0.00 $ Children's Education Expenses f…" at bounding box center [142, 206] width 224 height 294
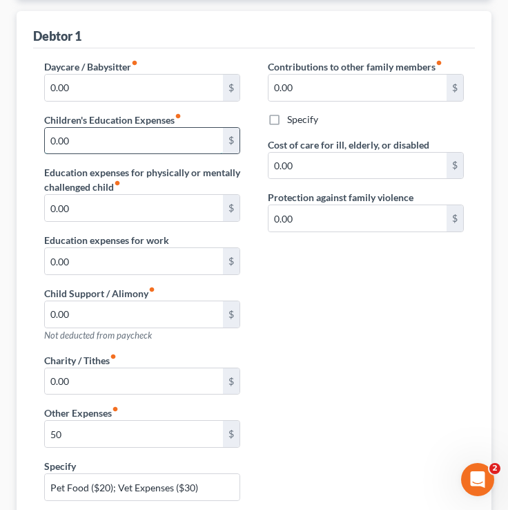
click at [119, 145] on input "0.00" at bounding box center [134, 141] width 178 height 26
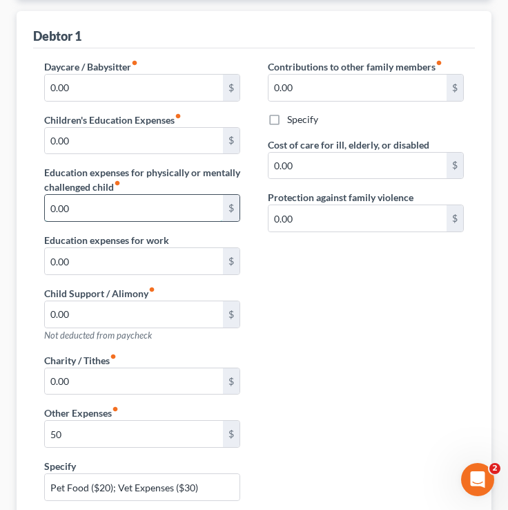
click at [97, 203] on input "0.00" at bounding box center [134, 208] width 178 height 26
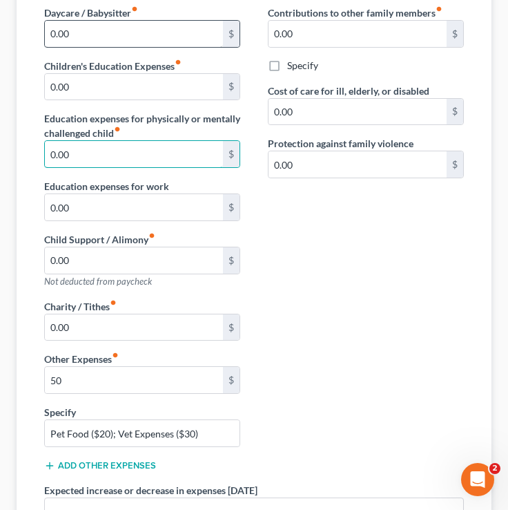
scroll to position [253, 0]
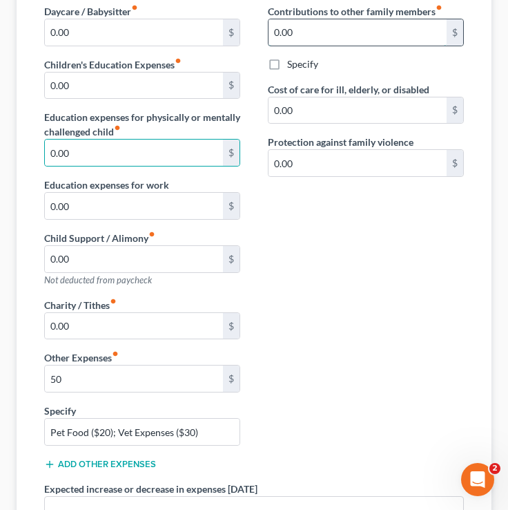
click at [340, 40] on input "0.00" at bounding box center [358, 32] width 178 height 26
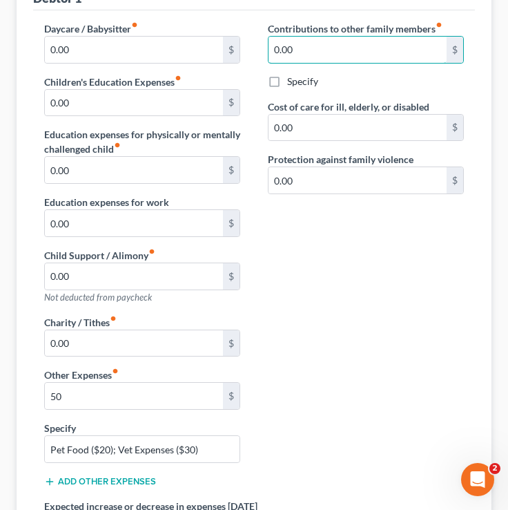
scroll to position [222, 0]
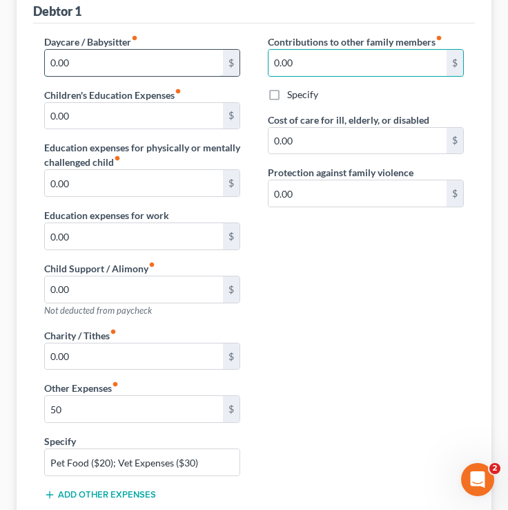
click at [98, 57] on input "0.00" at bounding box center [134, 63] width 178 height 26
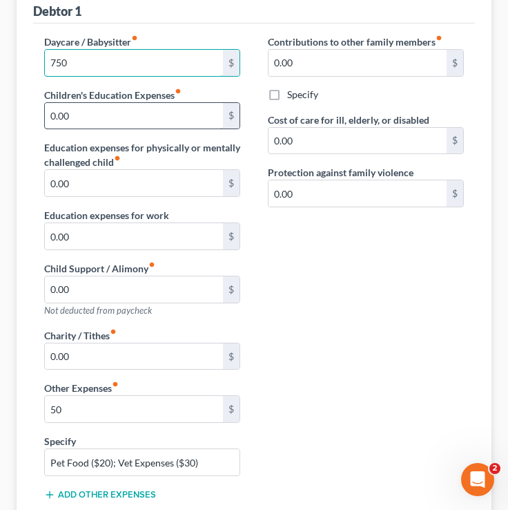
type input "750"
click at [93, 119] on input "0.00" at bounding box center [134, 116] width 178 height 26
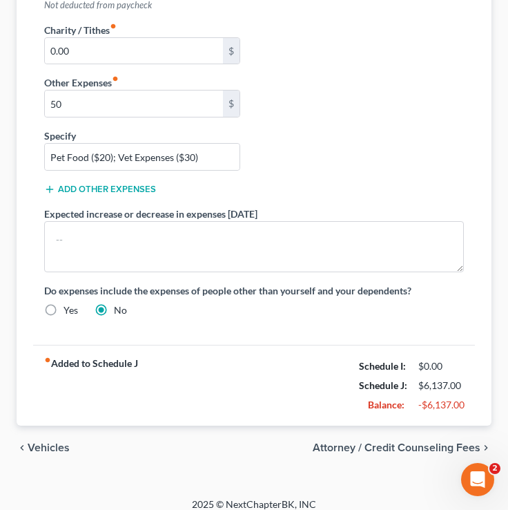
scroll to position [539, 0]
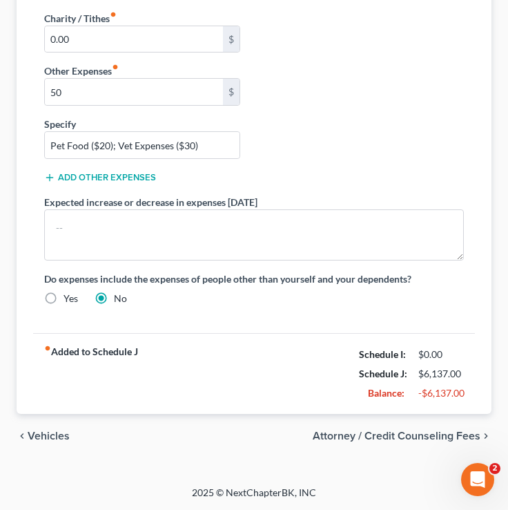
type input "150"
click at [52, 433] on span "Vehicles" at bounding box center [49, 435] width 42 height 11
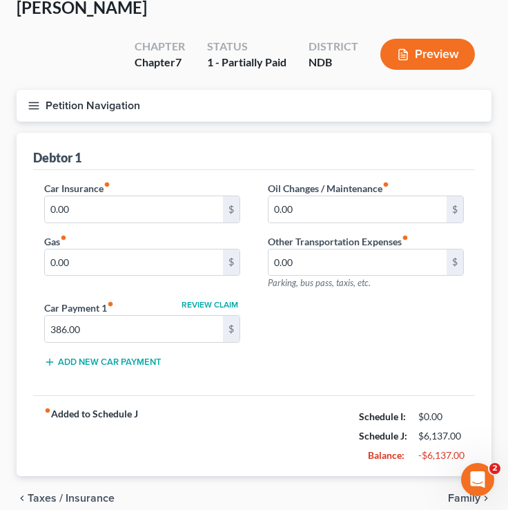
scroll to position [138, 0]
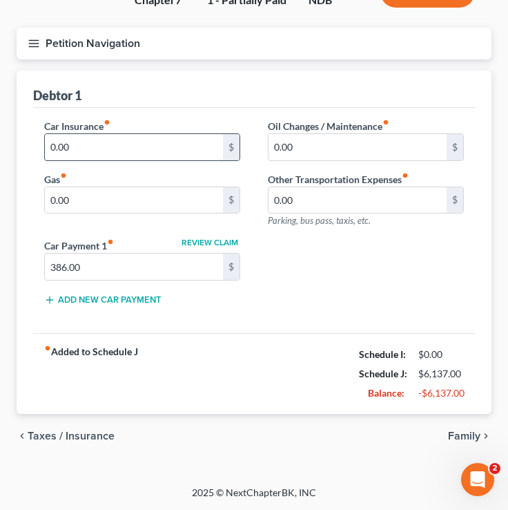
click at [129, 149] on input "0.00" at bounding box center [134, 147] width 178 height 26
type input "385"
click at [114, 202] on input "0.00" at bounding box center [134, 200] width 178 height 26
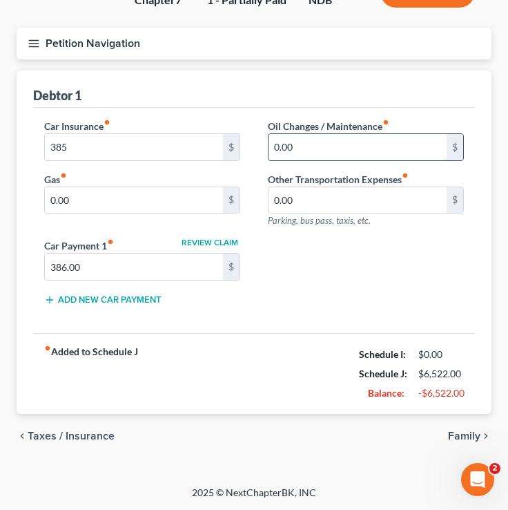
click at [303, 134] on input "0.00" at bounding box center [358, 147] width 178 height 26
click at [305, 146] on input "0.00" at bounding box center [358, 147] width 178 height 26
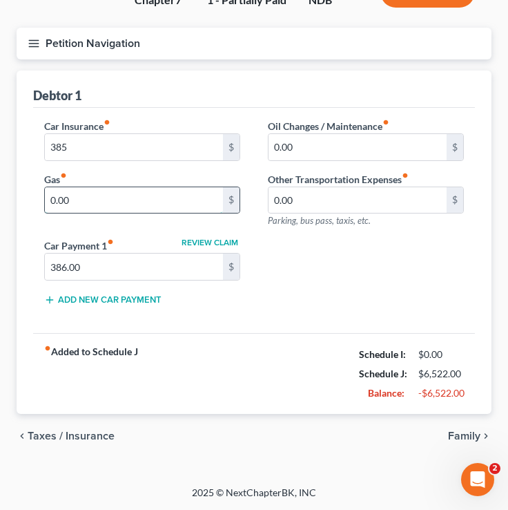
click at [112, 199] on input "0.00" at bounding box center [134, 200] width 178 height 26
type input "100"
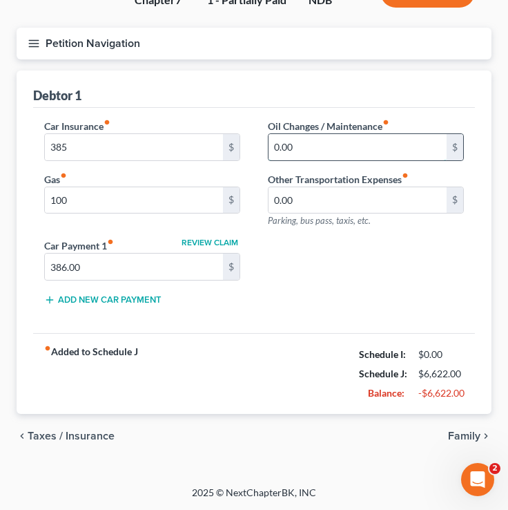
click at [361, 150] on input "0.00" at bounding box center [358, 147] width 178 height 26
type input "20"
click at [68, 430] on span "Taxes / Insurance" at bounding box center [71, 435] width 87 height 11
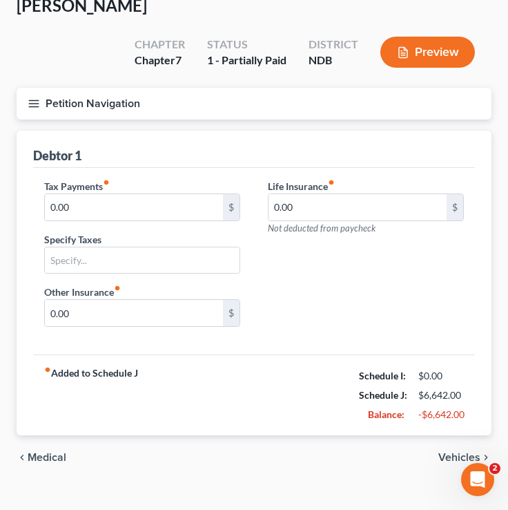
scroll to position [80, 0]
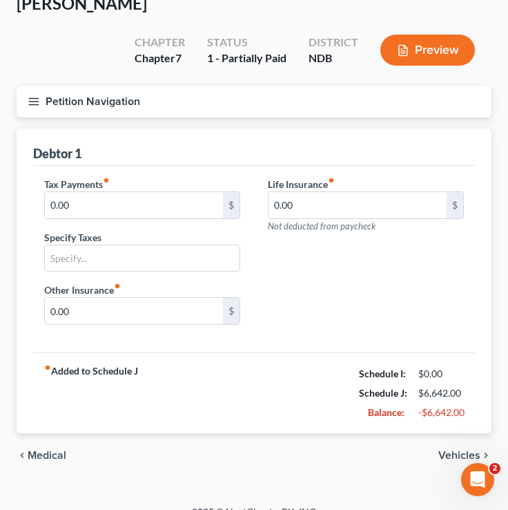
click at [51, 450] on span "Medical" at bounding box center [47, 455] width 39 height 11
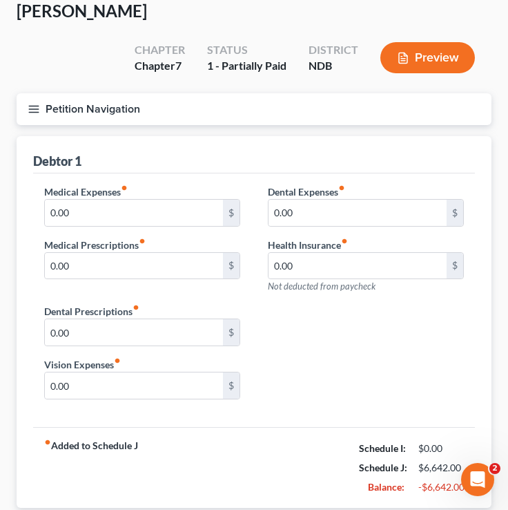
scroll to position [74, 0]
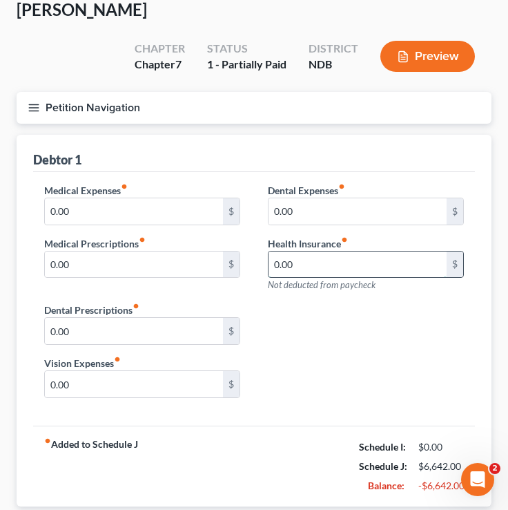
click at [318, 264] on input "0.00" at bounding box center [358, 264] width 178 height 26
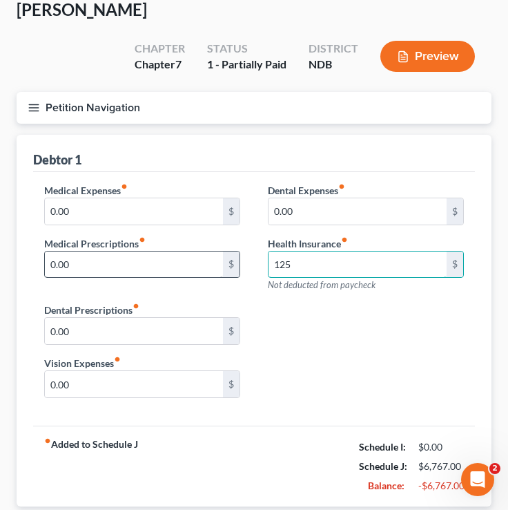
type input "125"
click at [133, 260] on input "0.00" at bounding box center [134, 264] width 178 height 26
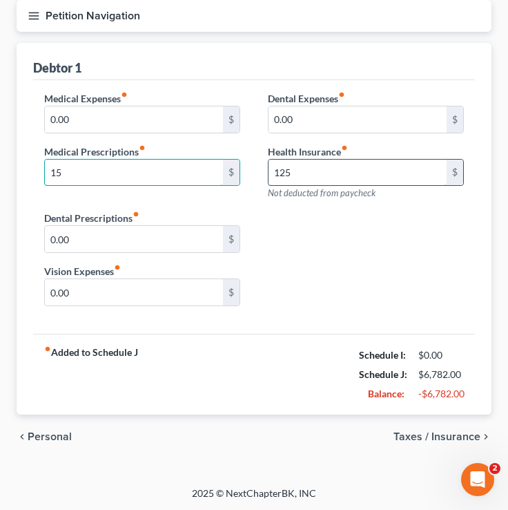
scroll to position [166, 0]
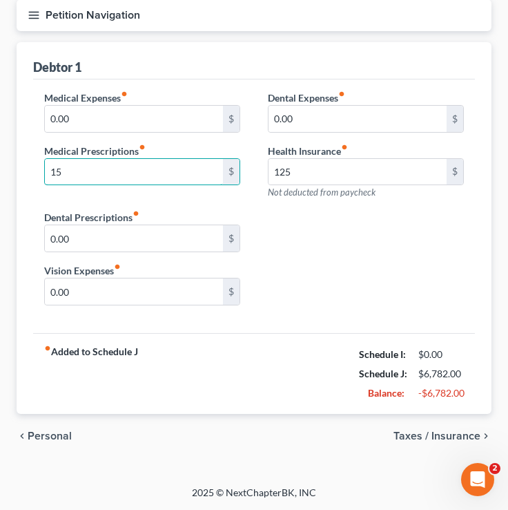
type input "15"
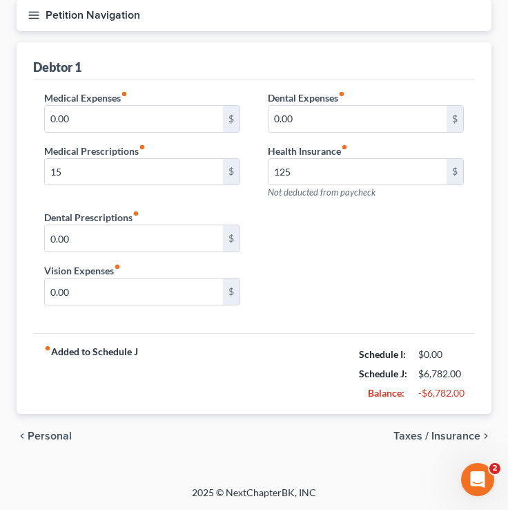
click at [430, 436] on span "Taxes / Insurance" at bounding box center [437, 435] width 87 height 11
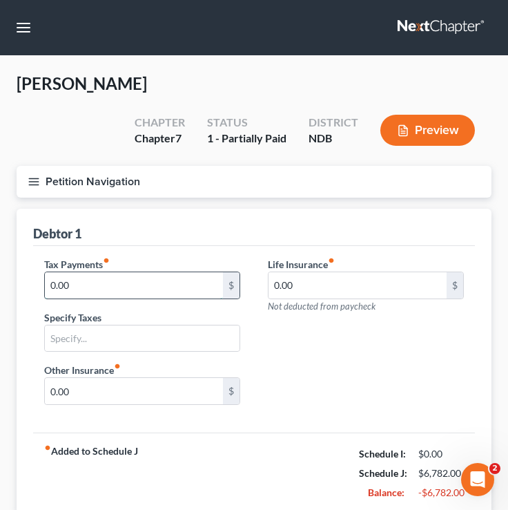
click at [122, 287] on input "0.00" at bounding box center [134, 285] width 178 height 26
click at [26, 173] on button "Petition Navigation" at bounding box center [254, 182] width 475 height 32
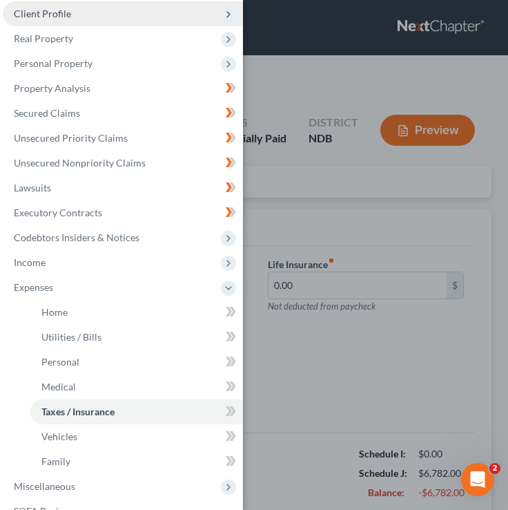
click at [98, 23] on span "Client Profile" at bounding box center [123, 13] width 240 height 25
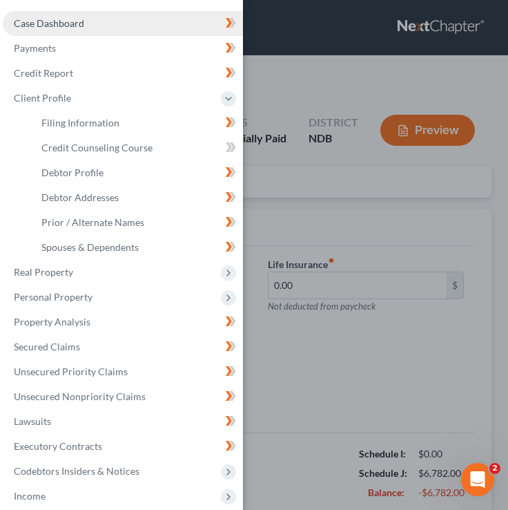
click at [84, 30] on link "Case Dashboard" at bounding box center [123, 23] width 240 height 25
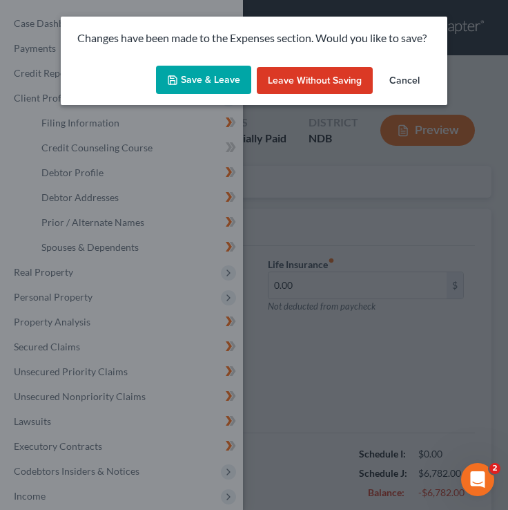
click at [225, 78] on button "Save & Leave" at bounding box center [203, 80] width 95 height 29
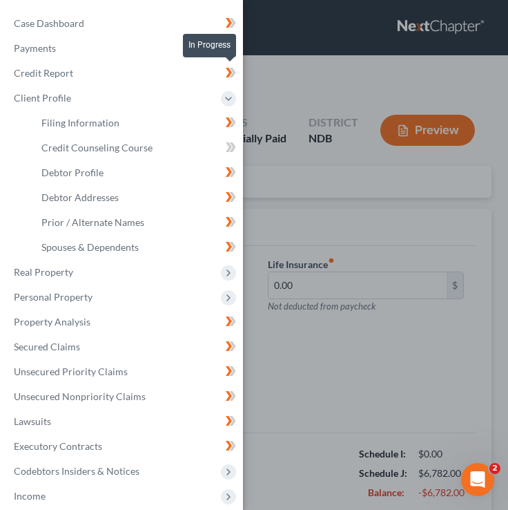
select select "4"
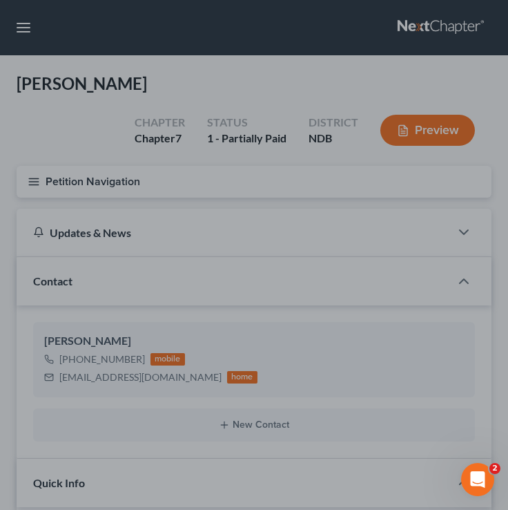
click at [30, 188] on div at bounding box center [254, 255] width 508 height 510
click at [41, 182] on div at bounding box center [254, 255] width 508 height 510
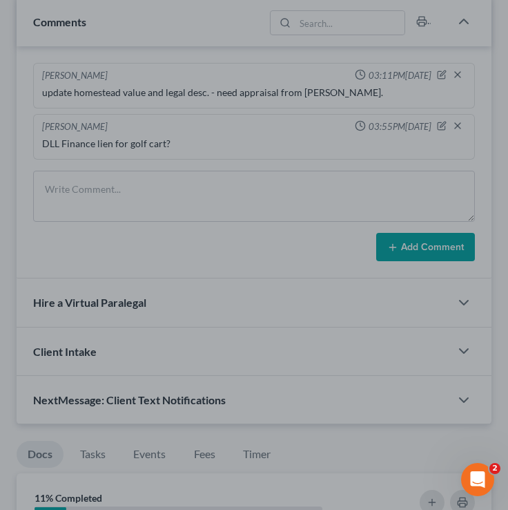
scroll to position [1135, 0]
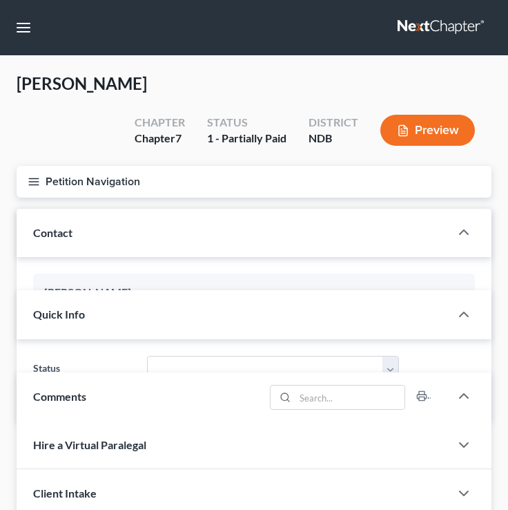
select select "4"
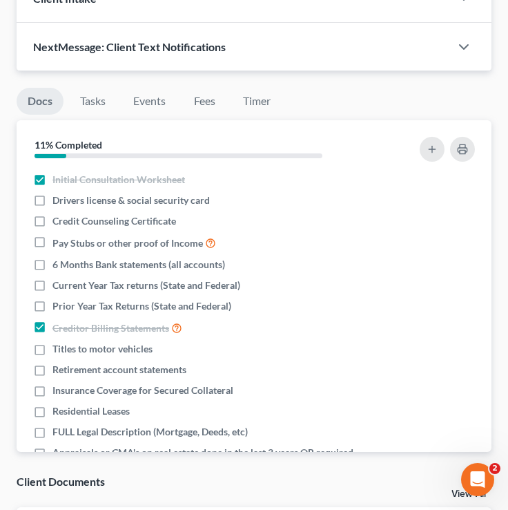
scroll to position [1391, 0]
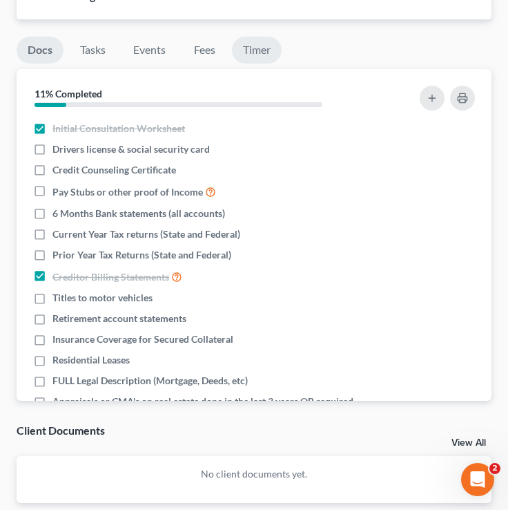
click at [254, 64] on link "Timer" at bounding box center [257, 50] width 50 height 27
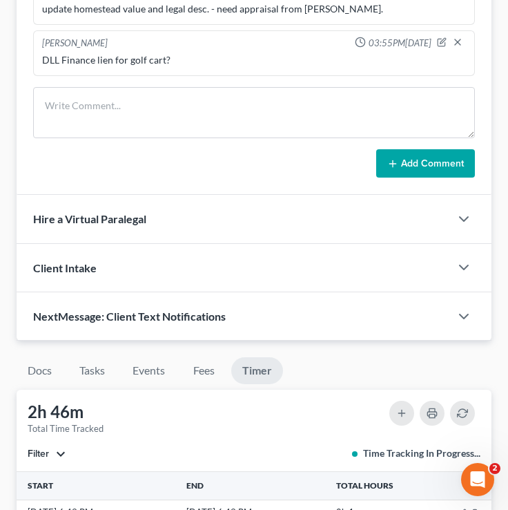
scroll to position [1003, 0]
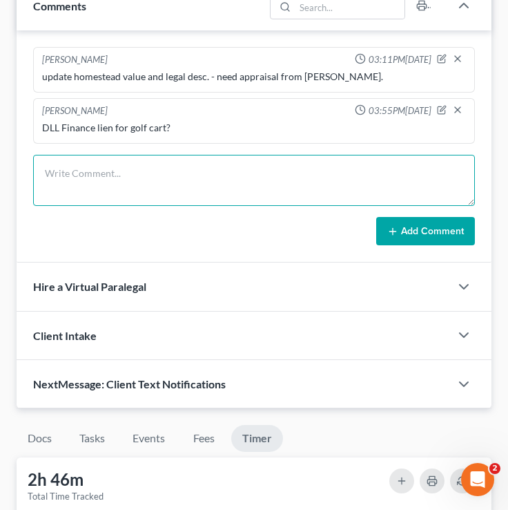
click at [131, 184] on textarea at bounding box center [254, 180] width 442 height 51
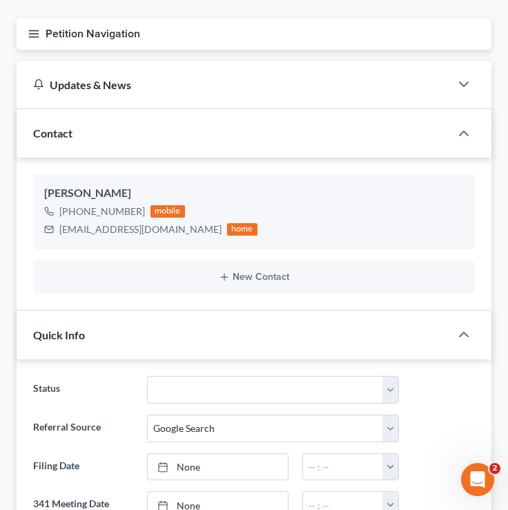
scroll to position [88, 0]
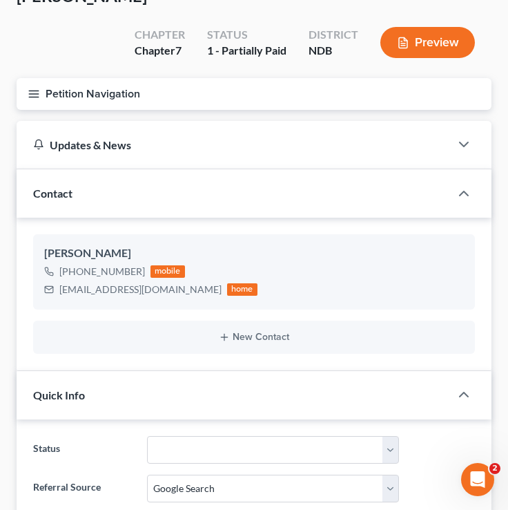
type textarea "dsdssddssdsddsdsdsds"
click at [43, 83] on button "Petition Navigation" at bounding box center [254, 94] width 475 height 32
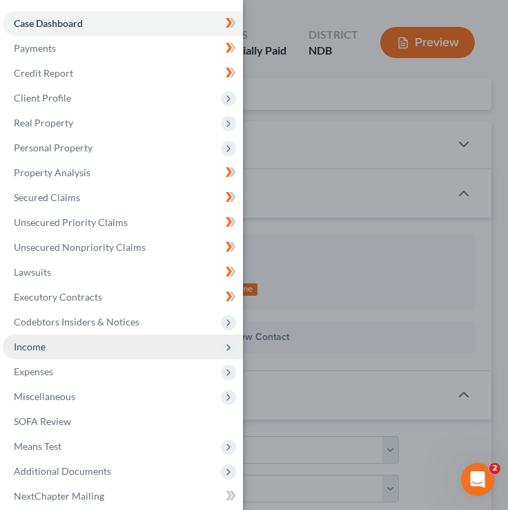
scroll to position [59, 0]
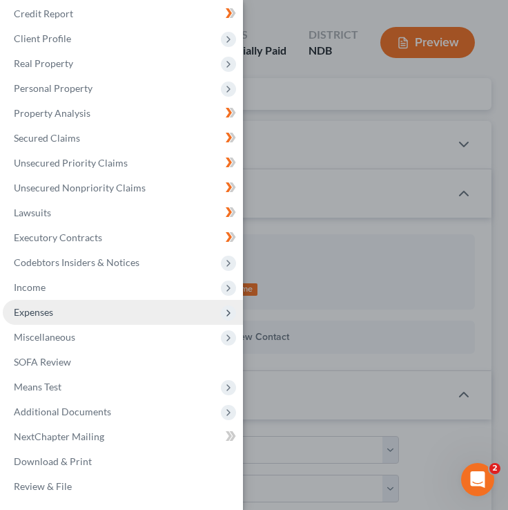
click at [90, 307] on span "Expenses" at bounding box center [123, 312] width 240 height 25
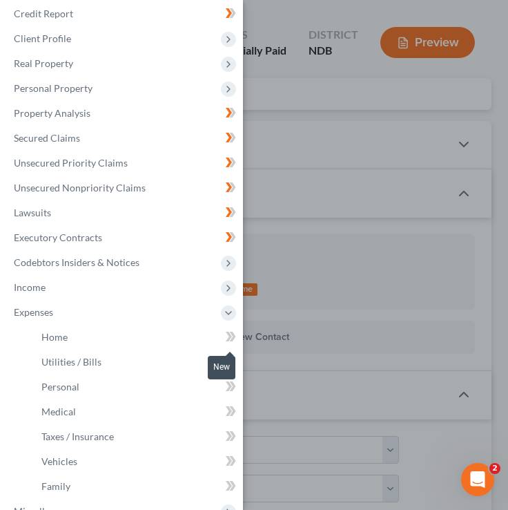
click at [231, 331] on icon at bounding box center [233, 336] width 6 height 10
click at [231, 371] on span at bounding box center [231, 363] width 24 height 21
click at [231, 385] on icon at bounding box center [229, 386] width 6 height 10
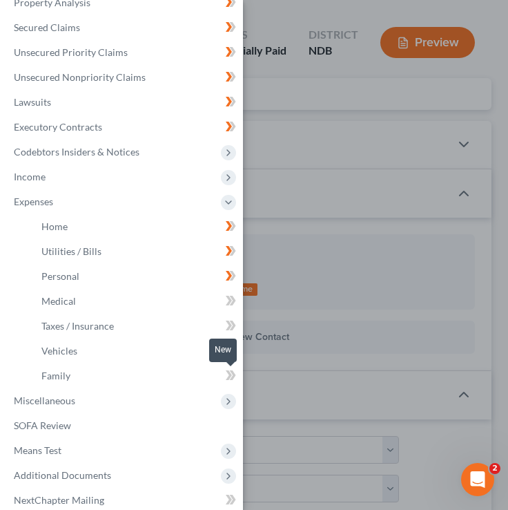
scroll to position [168, 0]
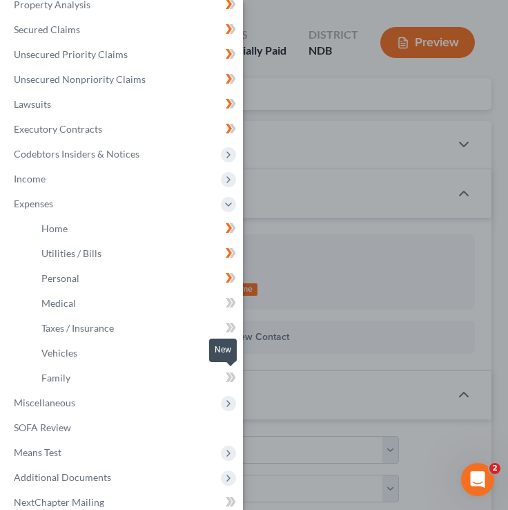
click at [226, 379] on icon at bounding box center [231, 377] width 10 height 17
click at [227, 352] on icon at bounding box center [231, 352] width 10 height 17
click at [228, 330] on icon at bounding box center [229, 328] width 6 height 10
click at [229, 300] on icon at bounding box center [229, 303] width 6 height 10
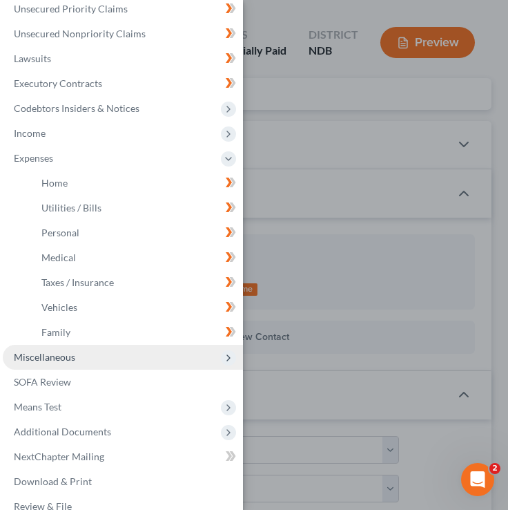
click at [172, 349] on span "Miscellaneous" at bounding box center [123, 357] width 240 height 25
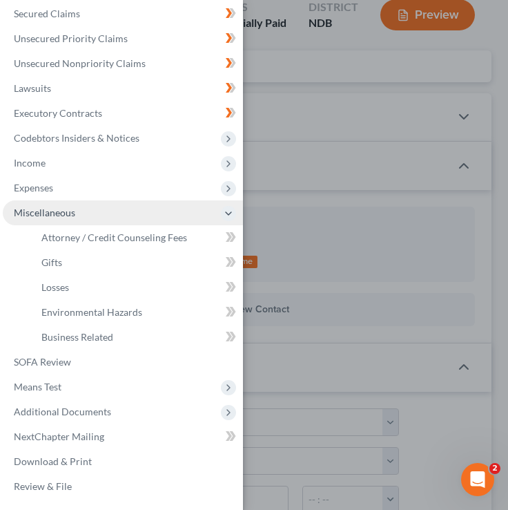
scroll to position [125, 0]
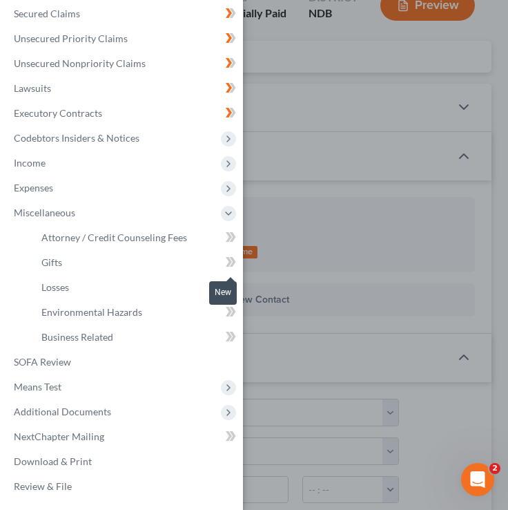
click at [231, 262] on icon at bounding box center [229, 262] width 6 height 10
click at [231, 308] on icon at bounding box center [231, 311] width 10 height 17
click at [226, 341] on icon at bounding box center [231, 336] width 10 height 17
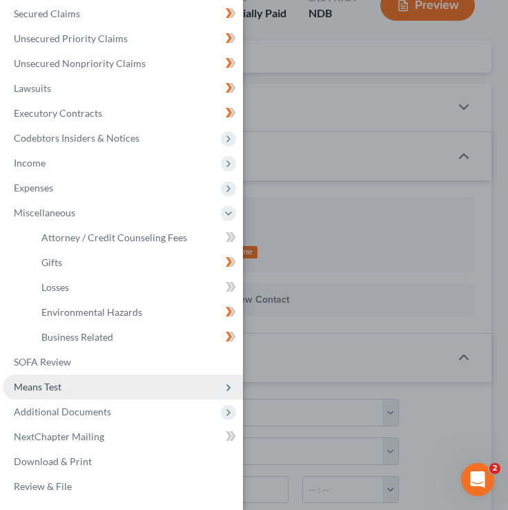
click at [87, 387] on span "Means Test" at bounding box center [123, 386] width 240 height 25
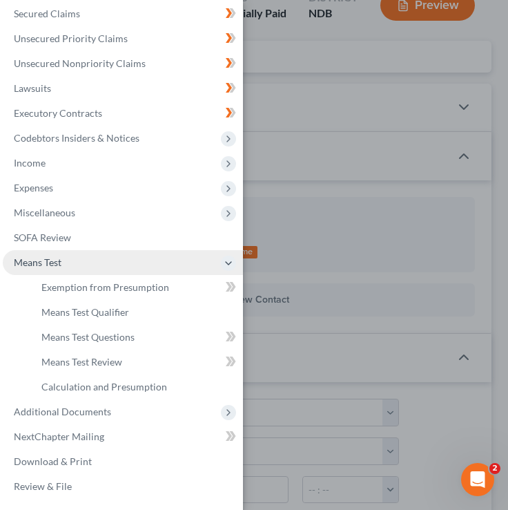
scroll to position [184, 0]
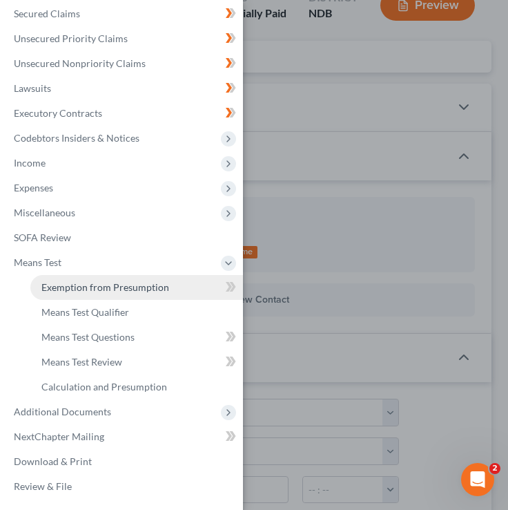
click at [106, 289] on span "Exemption from Presumption" at bounding box center [105, 287] width 128 height 12
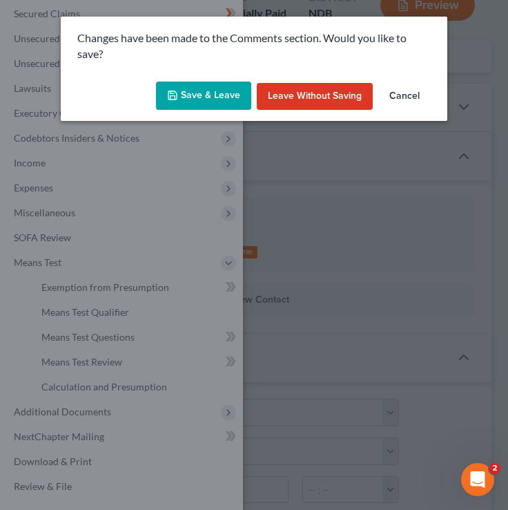
click at [225, 93] on button "Save & Leave" at bounding box center [203, 95] width 95 height 29
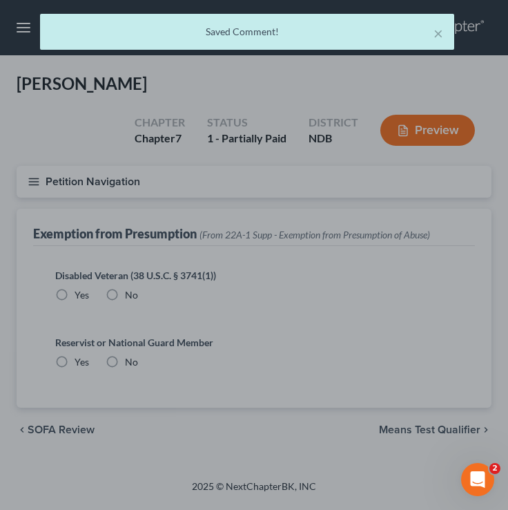
click at [104, 287] on div at bounding box center [254, 255] width 508 height 510
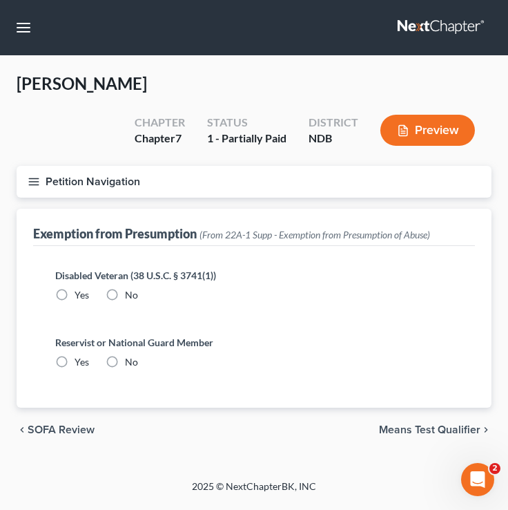
click at [125, 296] on label "No" at bounding box center [131, 295] width 13 height 14
click at [131, 296] on input "No" at bounding box center [135, 292] width 9 height 9
radio input "true"
click at [125, 360] on label "No" at bounding box center [131, 362] width 13 height 14
click at [131, 360] on input "No" at bounding box center [135, 359] width 9 height 9
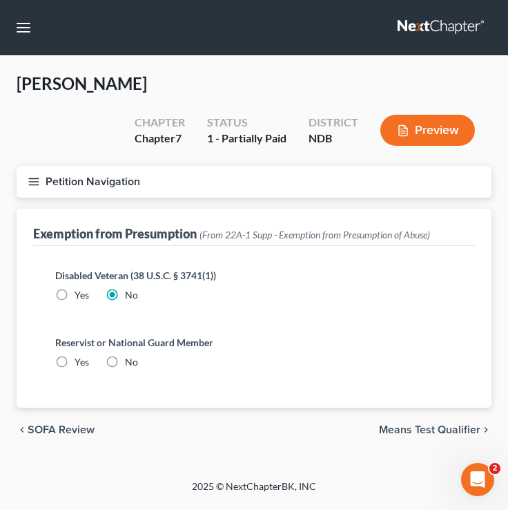
radio input "true"
click at [40, 167] on button "Petition Navigation" at bounding box center [254, 182] width 475 height 32
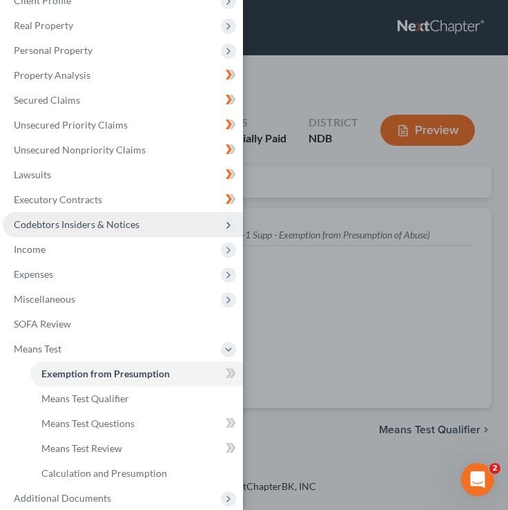
scroll to position [102, 0]
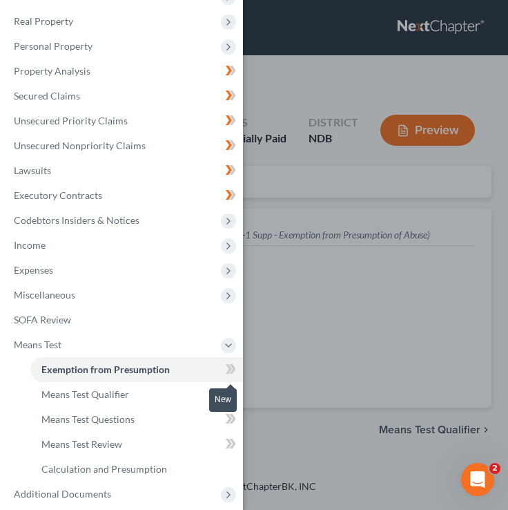
click at [232, 372] on icon at bounding box center [233, 369] width 6 height 10
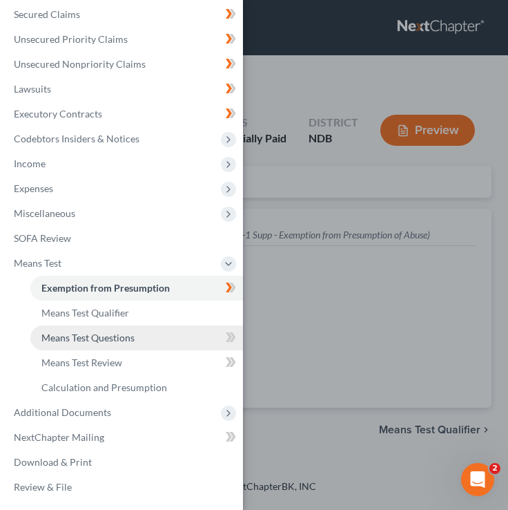
click at [180, 336] on link "Means Test Questions" at bounding box center [136, 337] width 213 height 25
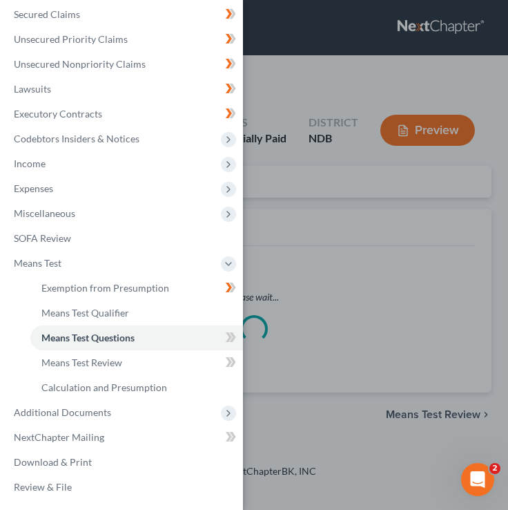
click at [323, 193] on div "Case Dashboard Payments Invoices Payments Payments Credit Report Client Profile" at bounding box center [254, 255] width 508 height 510
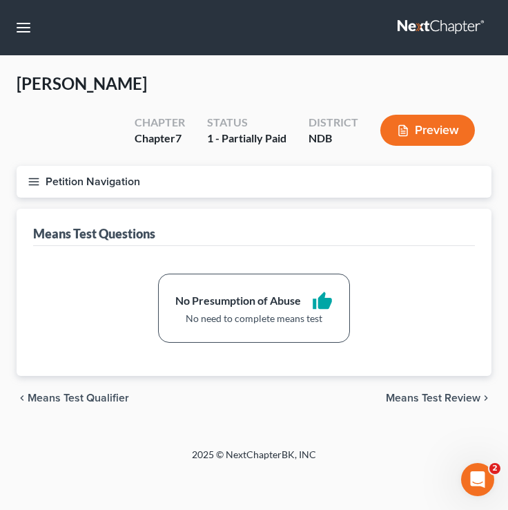
click at [39, 184] on line "button" at bounding box center [34, 184] width 10 height 0
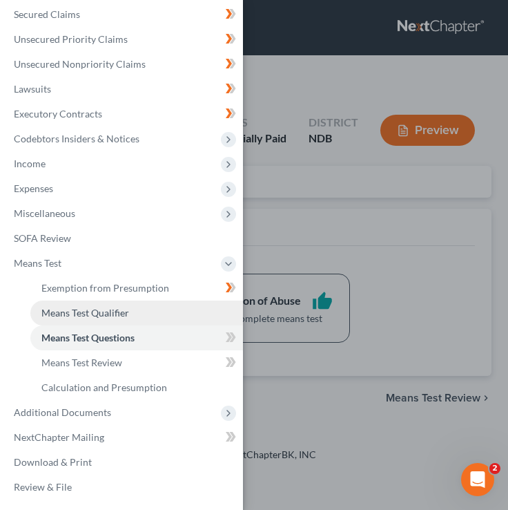
click at [157, 314] on link "Means Test Qualifier" at bounding box center [136, 312] width 213 height 25
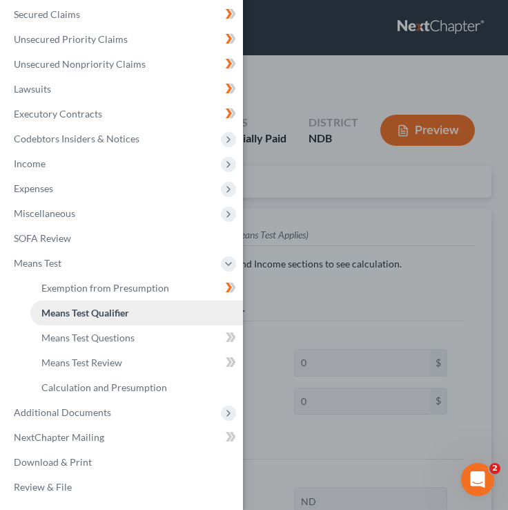
click at [144, 310] on link "Means Test Qualifier" at bounding box center [136, 312] width 213 height 25
click at [354, 305] on div "Case Dashboard Payments Invoices Payments Payments Credit Report Client Profile" at bounding box center [254, 255] width 508 height 510
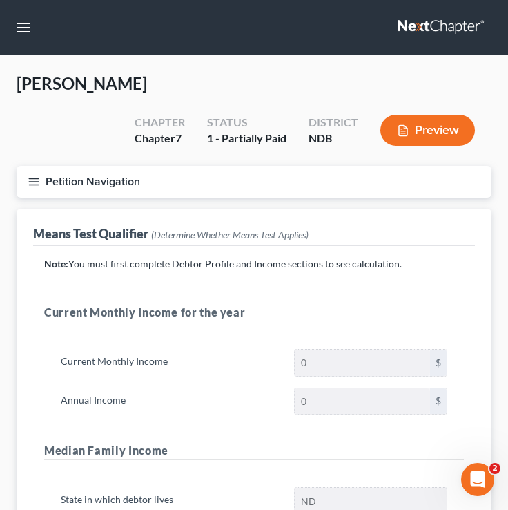
scroll to position [358, 0]
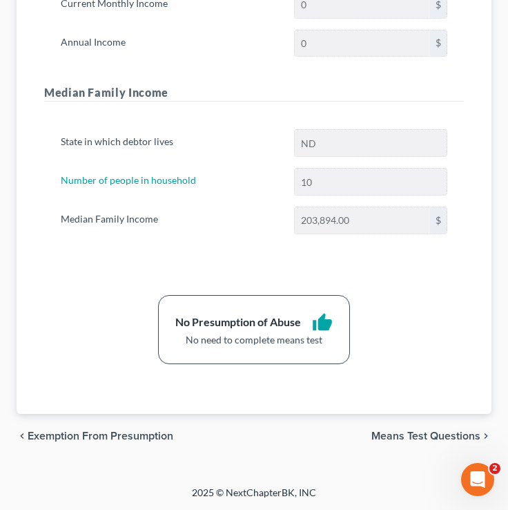
click at [417, 439] on span "Means Test Questions" at bounding box center [426, 435] width 109 height 11
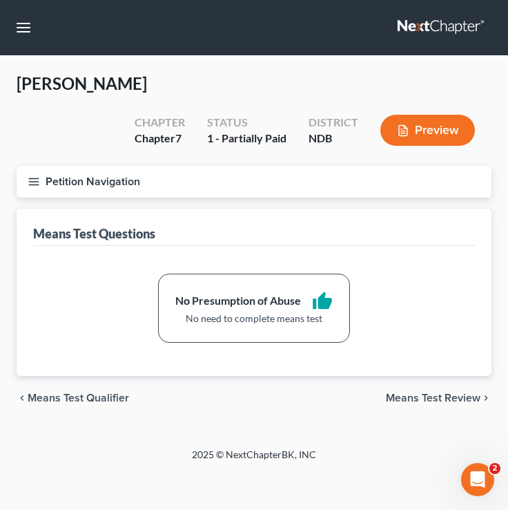
click at [28, 175] on icon "button" at bounding box center [34, 181] width 12 height 12
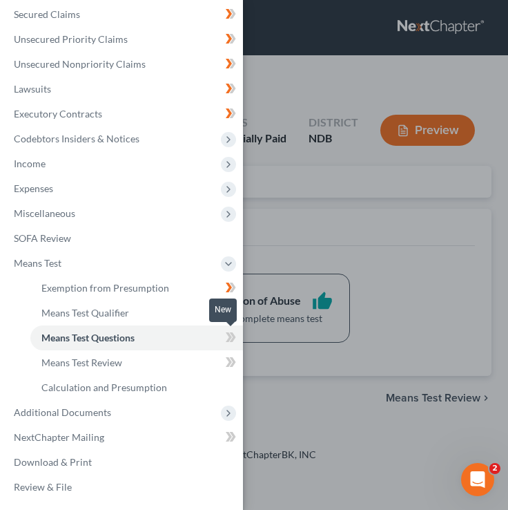
click at [227, 337] on icon at bounding box center [231, 337] width 10 height 17
click at [231, 361] on icon at bounding box center [229, 362] width 6 height 10
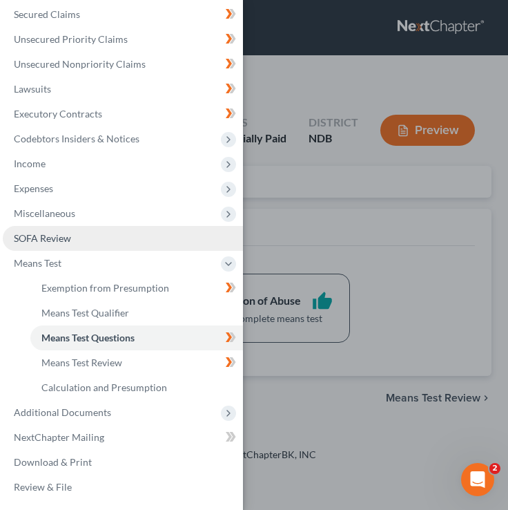
click at [200, 236] on link "SOFA Review" at bounding box center [123, 238] width 240 height 25
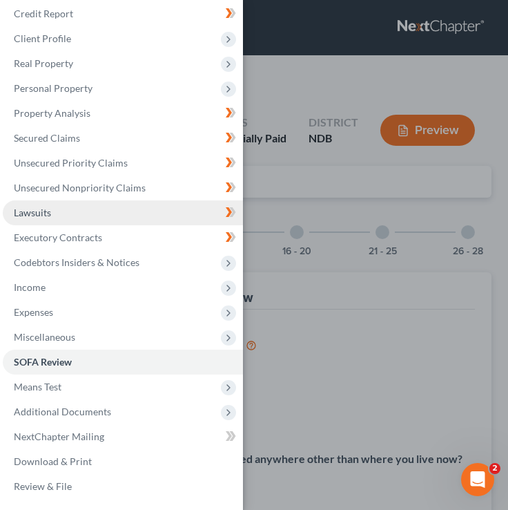
scroll to position [59, 0]
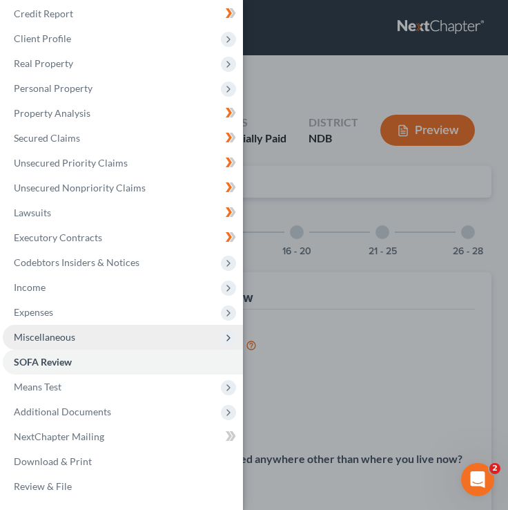
click at [155, 338] on span "Miscellaneous" at bounding box center [123, 337] width 240 height 25
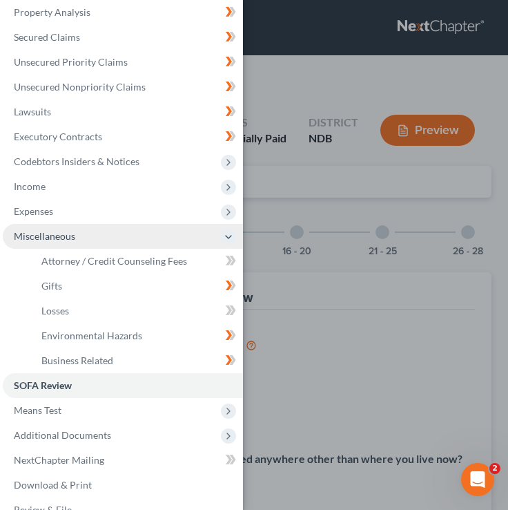
scroll to position [164, 0]
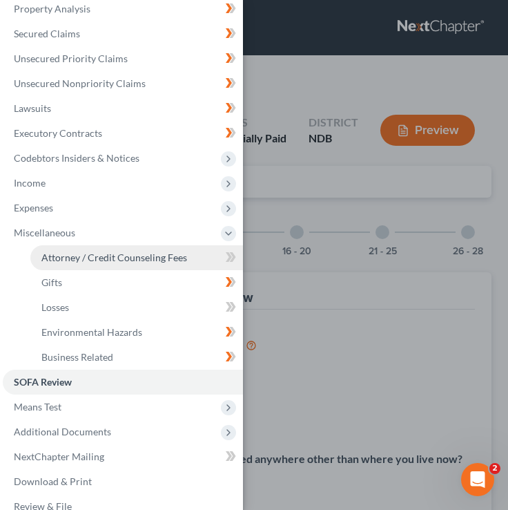
click at [213, 263] on link "Attorney / Credit Counseling Fees" at bounding box center [136, 257] width 213 height 25
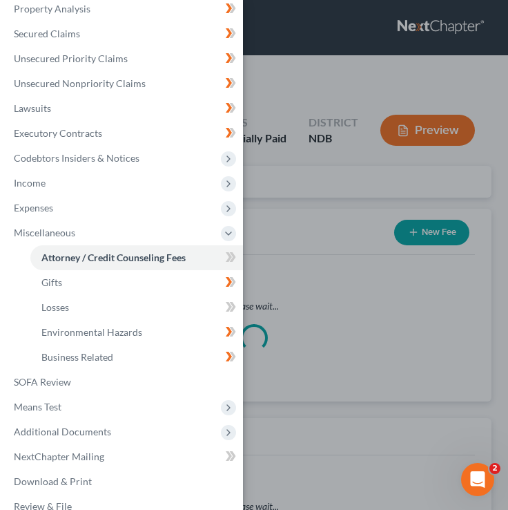
click at [309, 262] on div "Case Dashboard Payments Invoices Payments Payments Credit Report Client Profile" at bounding box center [254, 255] width 508 height 510
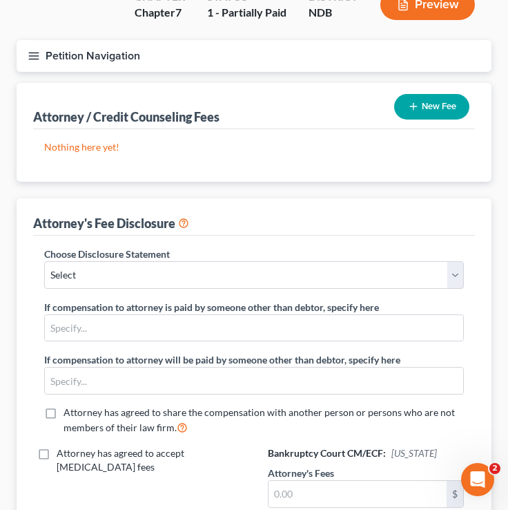
scroll to position [135, 0]
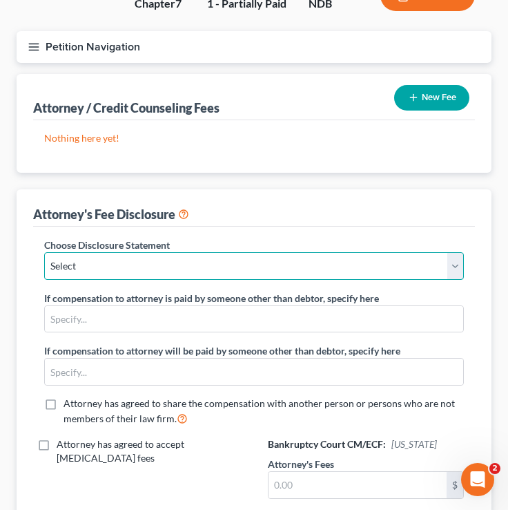
click at [92, 269] on select "Select Chapter 7/Conversion ND Retainer Fee Disclosure MN Retainer Fee Stmt MN …" at bounding box center [254, 266] width 420 height 28
click at [44, 252] on select "Select Chapter 7/Conversion ND Retainer Fee Disclosure MN Retainer Fee Stmt MN …" at bounding box center [254, 266] width 420 height 28
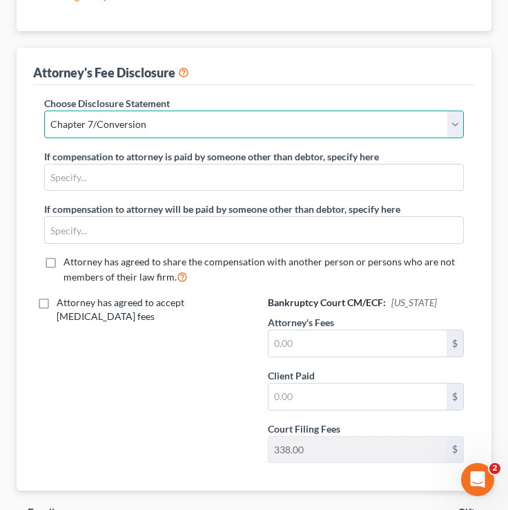
scroll to position [277, 0]
click at [185, 117] on select "Select Chapter 7/Conversion ND Retainer Fee Disclosure MN Retainer Fee Stmt MN …" at bounding box center [254, 124] width 420 height 28
select select "5"
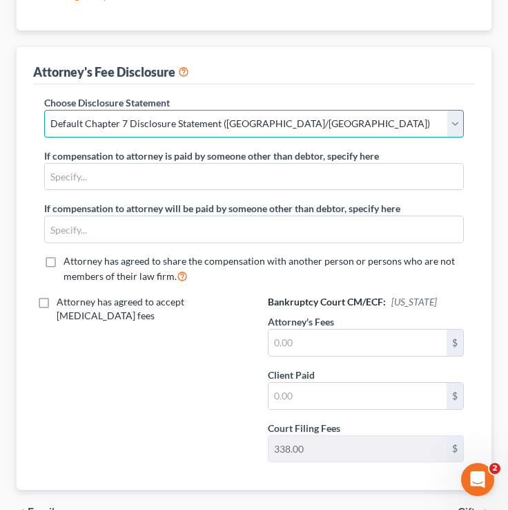
click at [44, 110] on select "Select Chapter 7/Conversion ND Retainer Fee Disclosure MN Retainer Fee Stmt MN …" at bounding box center [254, 124] width 420 height 28
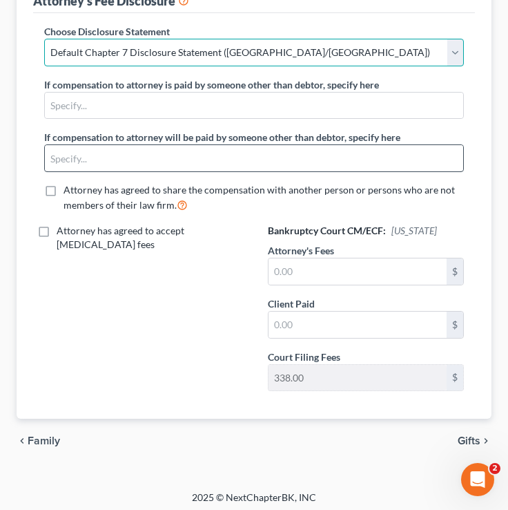
scroll to position [353, 0]
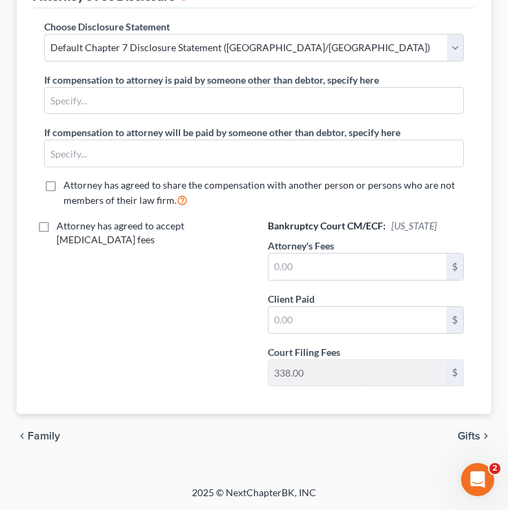
click at [64, 186] on label "Attorney has agreed to share the compensation with another person or persons wh…" at bounding box center [264, 193] width 401 height 30
click at [69, 186] on input "Attorney has agreed to share the compensation with another person or persons wh…" at bounding box center [73, 182] width 9 height 9
checkbox input "true"
click at [305, 269] on input "text" at bounding box center [358, 266] width 178 height 26
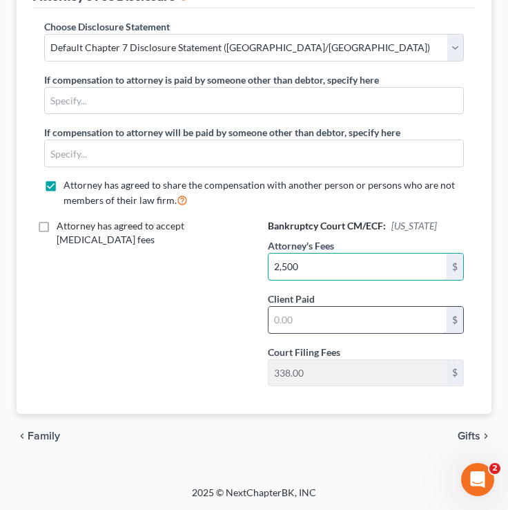
type input "2,500"
click at [296, 318] on input "text" at bounding box center [358, 320] width 178 height 26
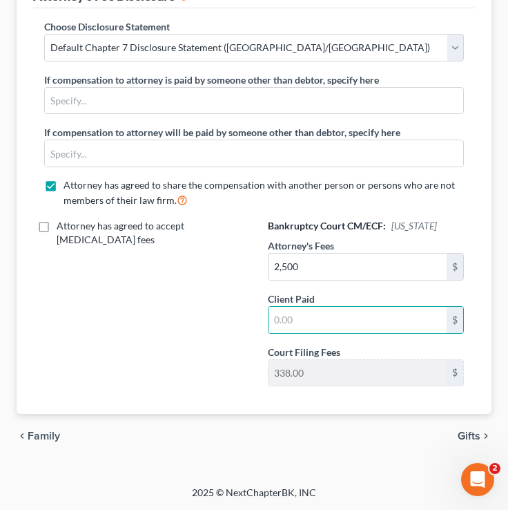
click at [64, 184] on label "Attorney has agreed to share the compensation with another person or persons wh…" at bounding box center [264, 193] width 401 height 30
click at [69, 184] on input "Attorney has agreed to share the compensation with another person or persons wh…" at bounding box center [73, 182] width 9 height 9
checkbox input "false"
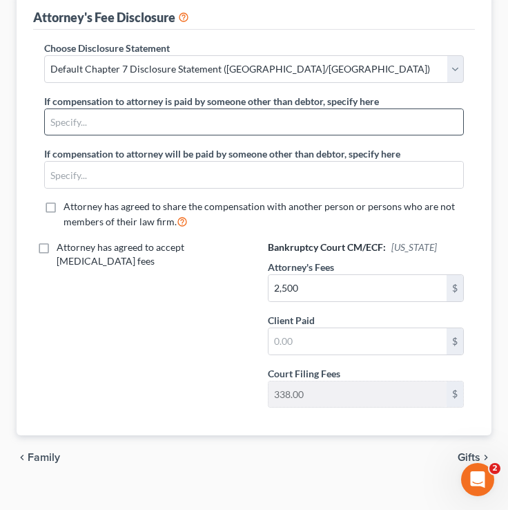
scroll to position [332, 0]
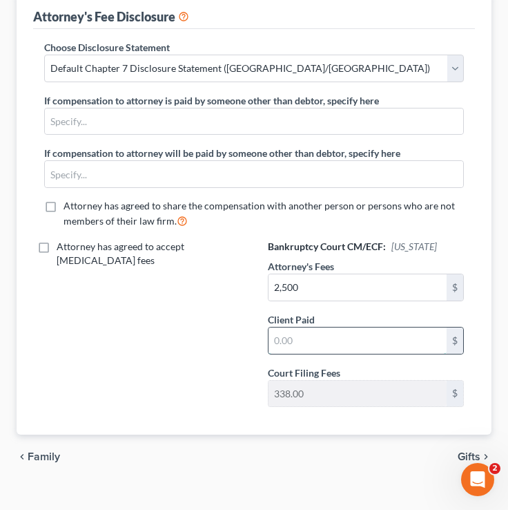
click at [325, 342] on input "text" at bounding box center [358, 340] width 178 height 26
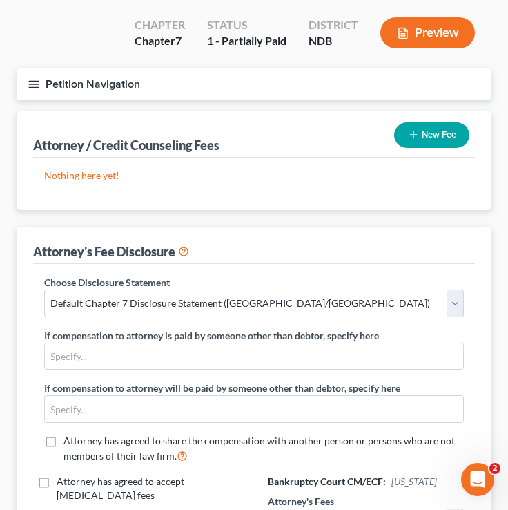
scroll to position [92, 0]
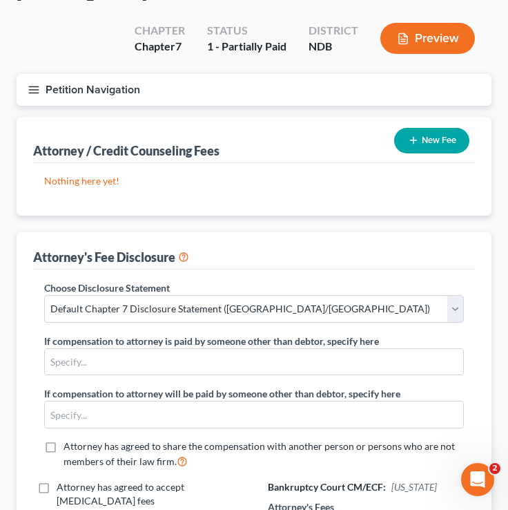
type input "2,162"
click at [412, 174] on p "Nothing here yet!" at bounding box center [254, 181] width 420 height 14
click at [414, 151] on button "New Fee" at bounding box center [431, 141] width 75 height 26
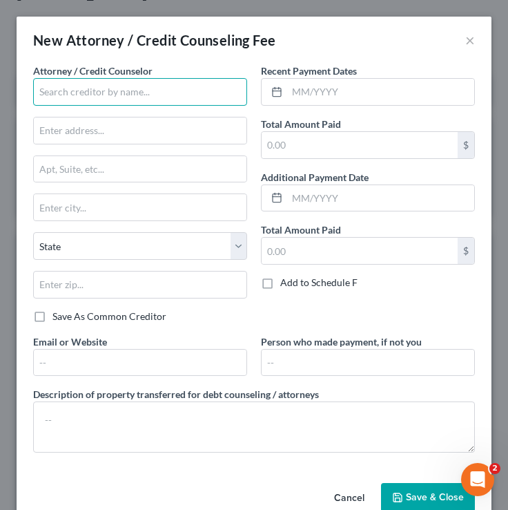
click at [57, 90] on input "text" at bounding box center [140, 92] width 214 height 28
type input "s"
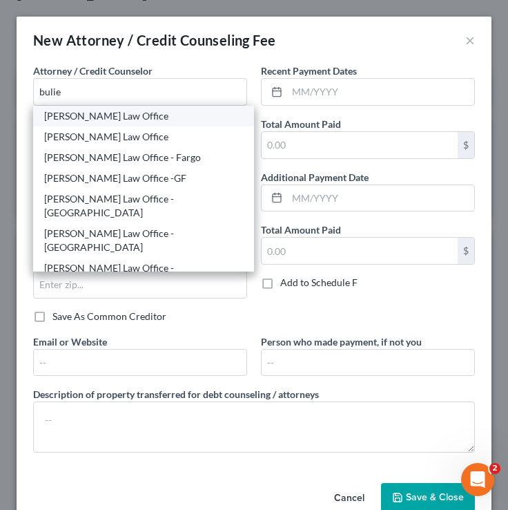
click at [85, 122] on div "[PERSON_NAME] Law Office" at bounding box center [143, 116] width 199 height 14
type input "[PERSON_NAME] Law Office"
type input "PO Box 876"
type input "Winona"
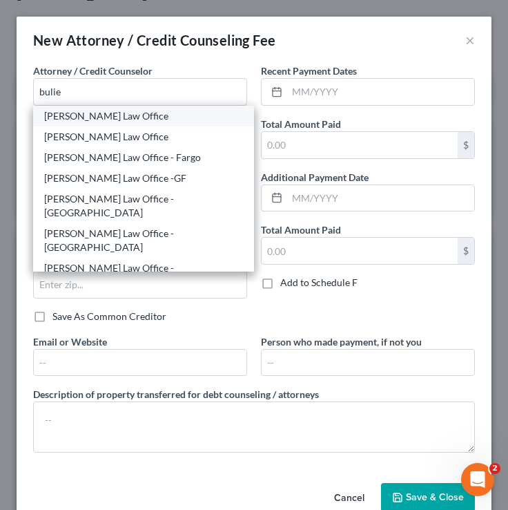
select select "24"
type input "55987"
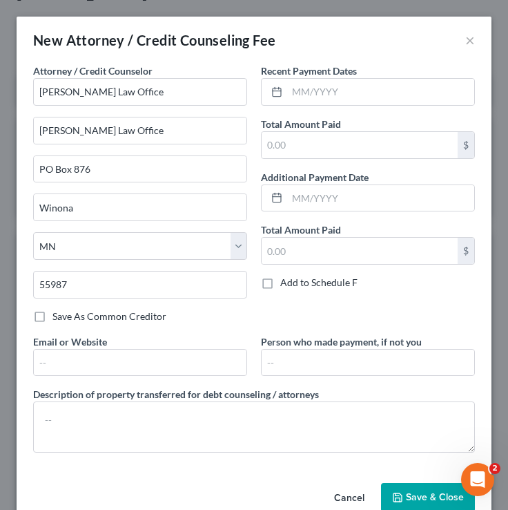
click at [477, 37] on div "New Attorney / Credit Counseling Fee ×" at bounding box center [254, 40] width 475 height 47
click at [472, 37] on button "×" at bounding box center [470, 40] width 10 height 17
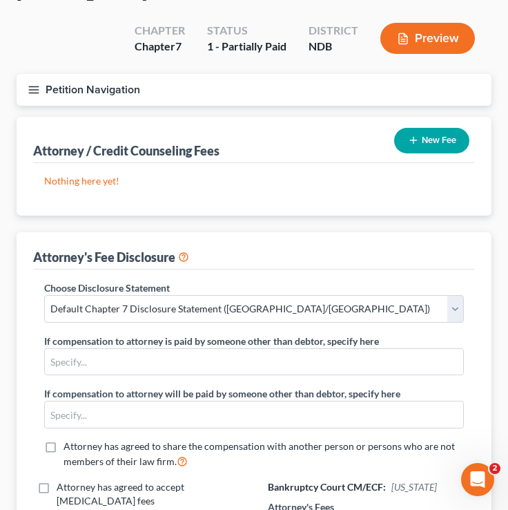
click at [418, 146] on button "New Fee" at bounding box center [431, 141] width 75 height 26
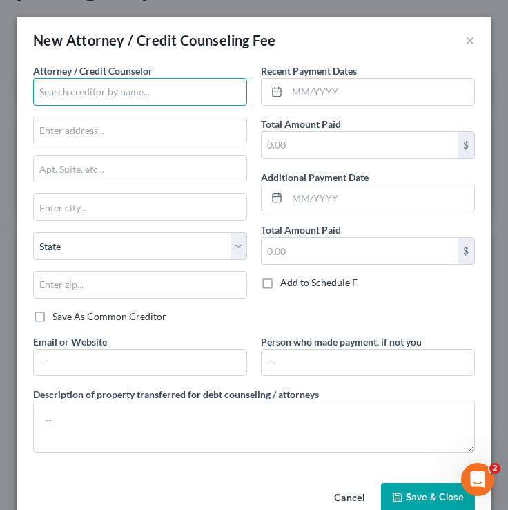
click at [79, 101] on input "text" at bounding box center [140, 92] width 214 height 28
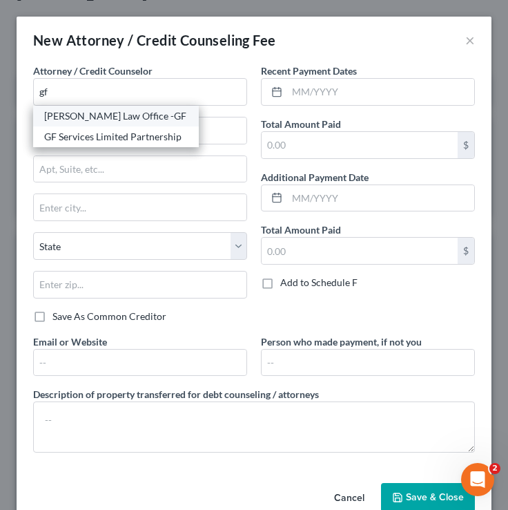
click at [92, 118] on div "Bulie Diaz Law Office -GF" at bounding box center [116, 116] width 144 height 14
type input "Bulie Diaz Law Office -GF"
type input "305 S. 4th Street Suite A"
type input "Grand Forks"
select select "29"
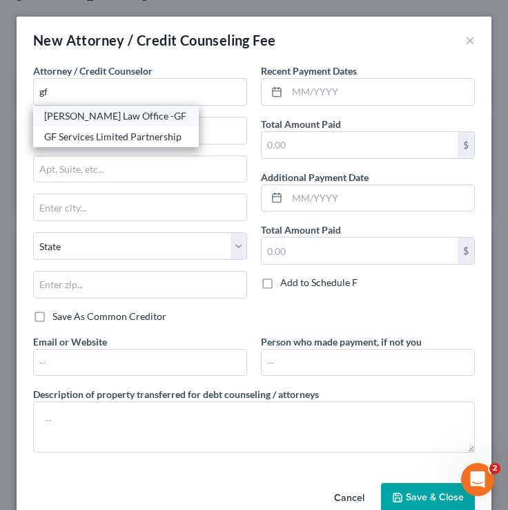
type input "58201"
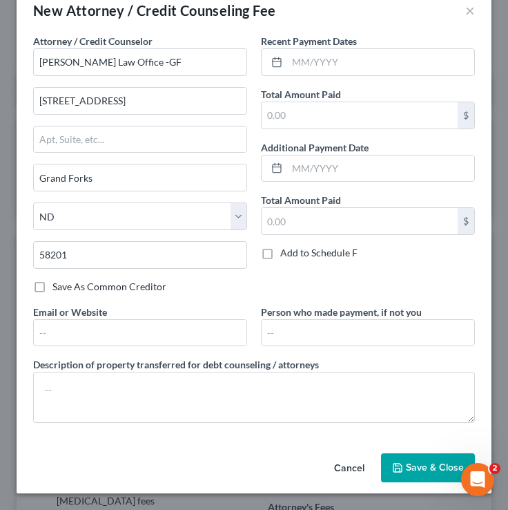
scroll to position [0, 0]
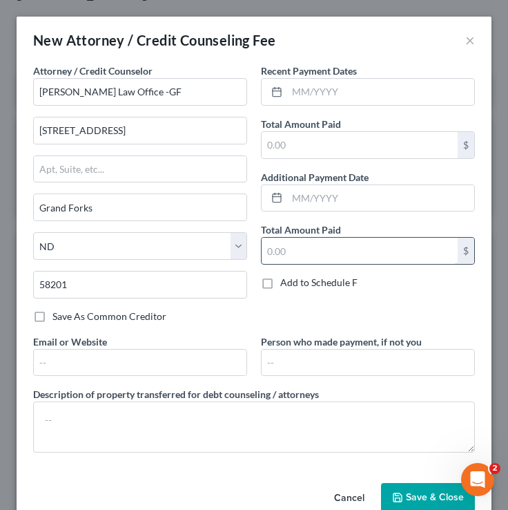
click at [298, 257] on input "text" at bounding box center [360, 251] width 196 height 26
type input "2"
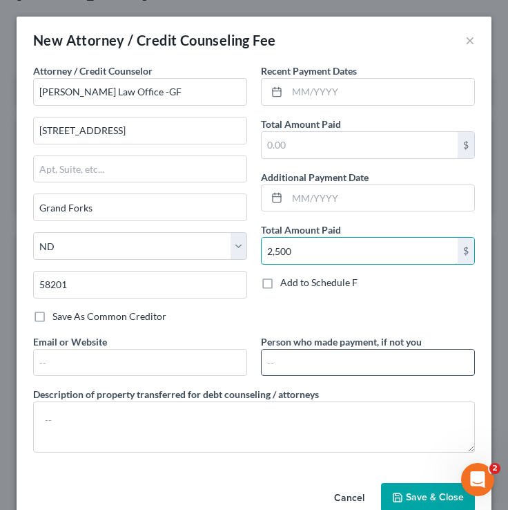
scroll to position [30, 0]
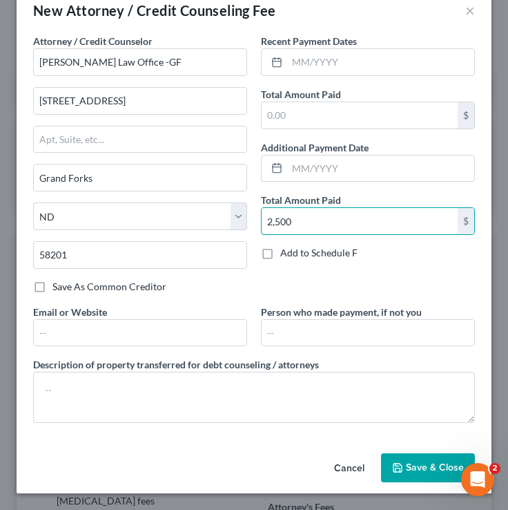
type input "2,500"
click at [437, 456] on button "Save & Close" at bounding box center [428, 467] width 94 height 29
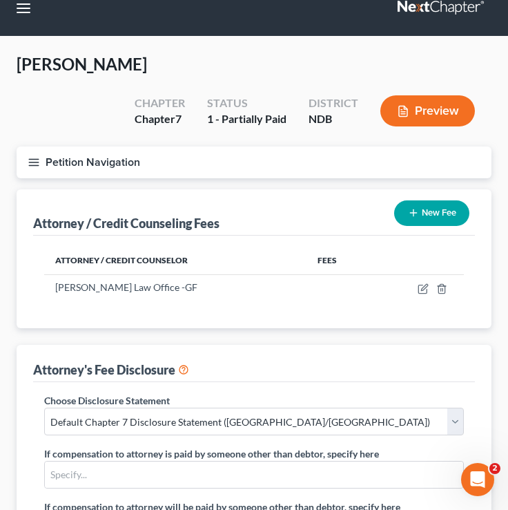
scroll to position [0, 0]
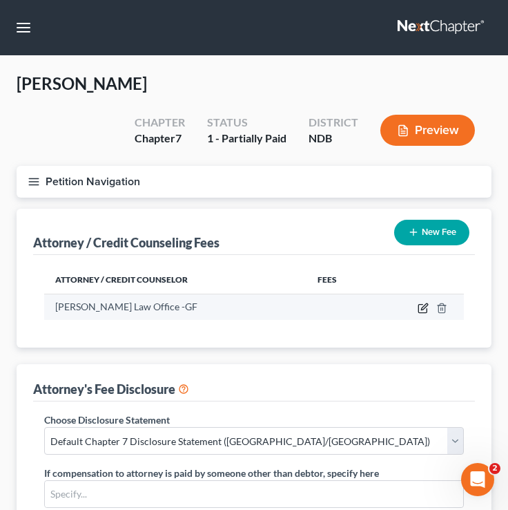
click at [427, 304] on icon "button" at bounding box center [424, 306] width 6 height 6
select select "29"
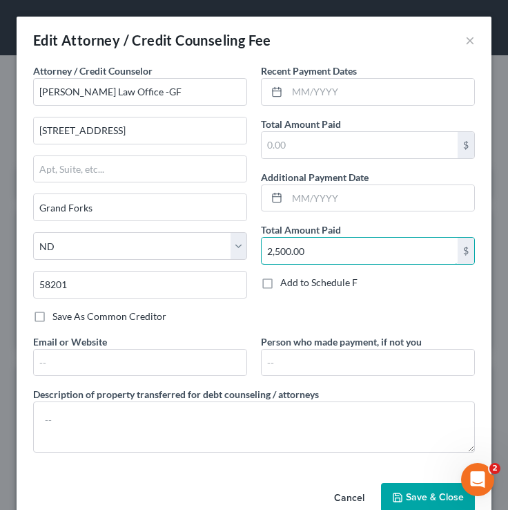
drag, startPoint x: 343, startPoint y: 253, endPoint x: 253, endPoint y: 250, distance: 89.2
click at [254, 251] on div "Recent Payment Dates Total Amount Paid $ Additional Payment Date Total Amount P…" at bounding box center [368, 199] width 228 height 271
click at [309, 263] on input "2,500.00" at bounding box center [360, 251] width 196 height 26
drag, startPoint x: 317, startPoint y: 256, endPoint x: 230, endPoint y: 253, distance: 87.1
click at [230, 253] on div "Attorney / Credit Counselor * Bulie Diaz Law Office -GF 305 S. 4th Street Suite…" at bounding box center [254, 264] width 456 height 400
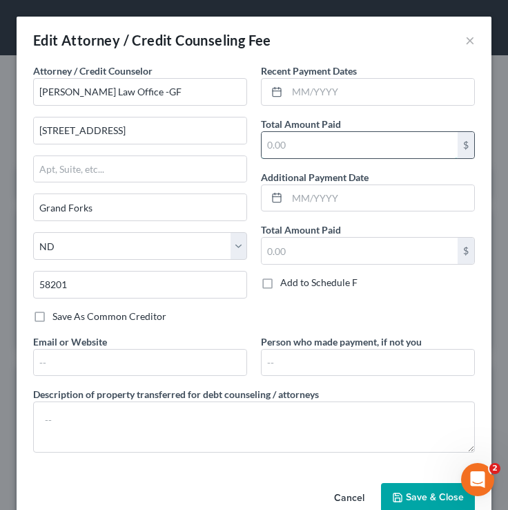
click at [323, 139] on input "text" at bounding box center [360, 145] width 196 height 26
type input "2,500"
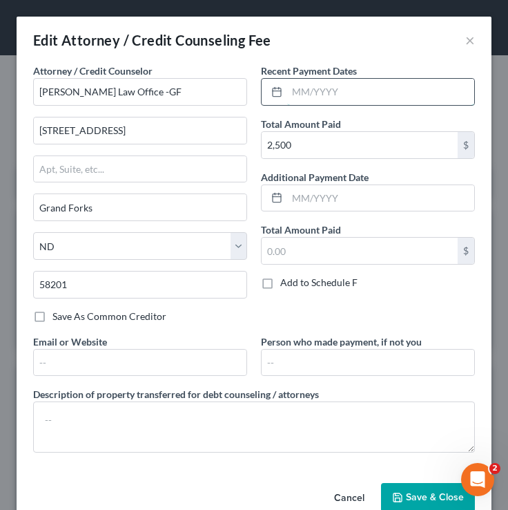
click at [336, 99] on input "text" at bounding box center [380, 92] width 187 height 26
type input "0"
click at [467, 46] on button "×" at bounding box center [470, 40] width 10 height 17
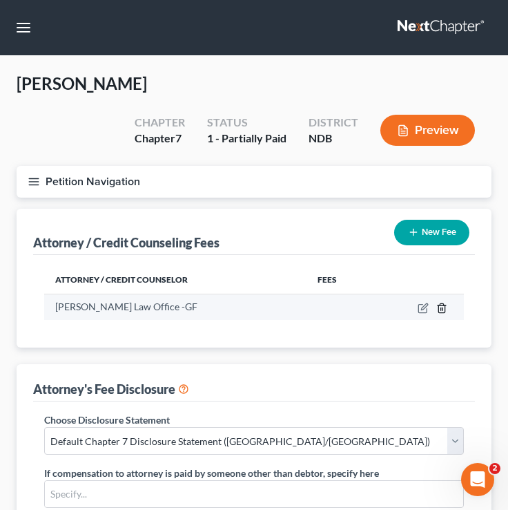
click at [436, 308] on icon "button" at bounding box center [441, 307] width 11 height 11
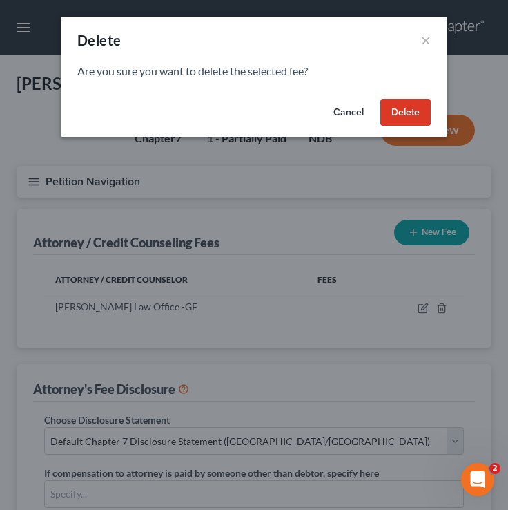
click at [406, 108] on button "Delete" at bounding box center [406, 113] width 50 height 28
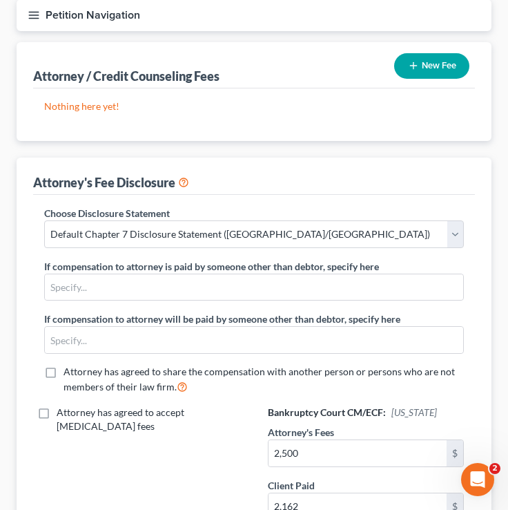
scroll to position [57, 0]
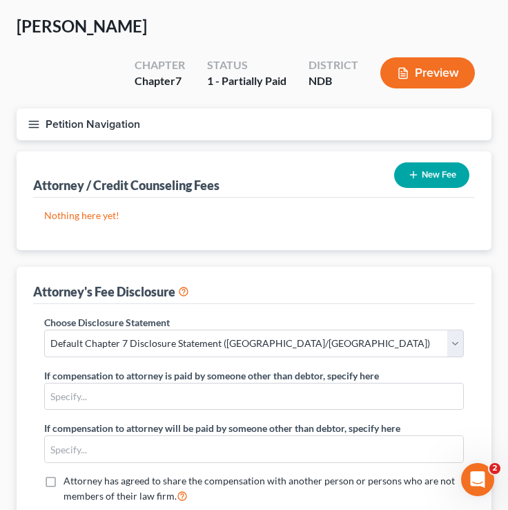
click at [46, 110] on button "Petition Navigation" at bounding box center [254, 124] width 475 height 32
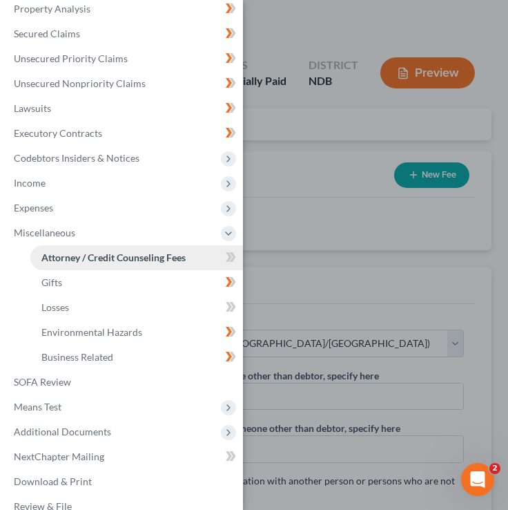
click at [148, 253] on span "Attorney / Credit Counseling Fees" at bounding box center [113, 257] width 144 height 12
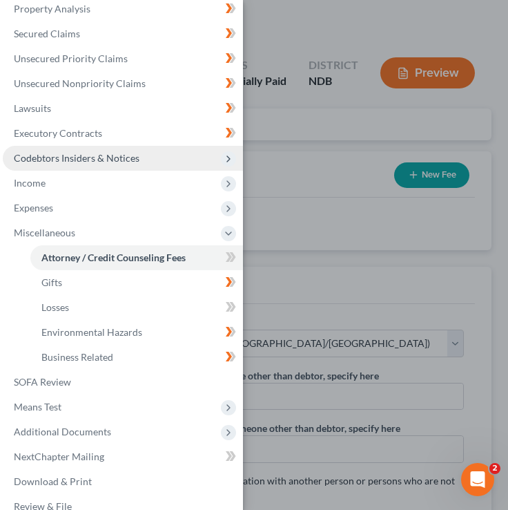
click at [121, 155] on span "Codebtors Insiders & Notices" at bounding box center [77, 158] width 126 height 12
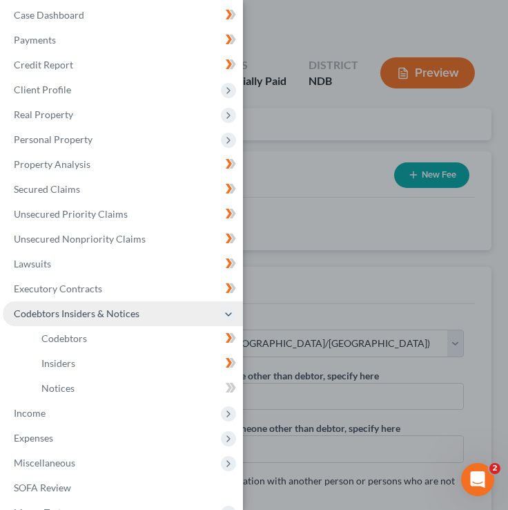
scroll to position [0, 0]
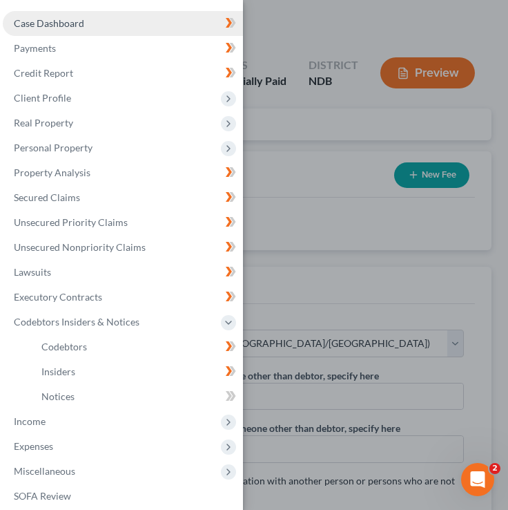
click at [82, 20] on span "Case Dashboard" at bounding box center [49, 23] width 70 height 12
select select "4"
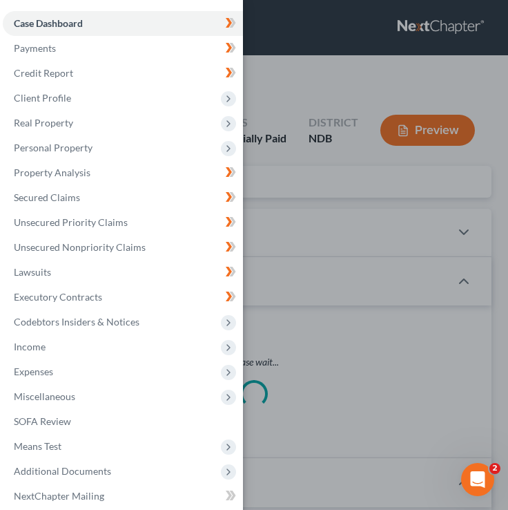
click at [364, 141] on div "Case Dashboard Payments Invoices Payments Payments Credit Report Client Profile" at bounding box center [254, 255] width 508 height 510
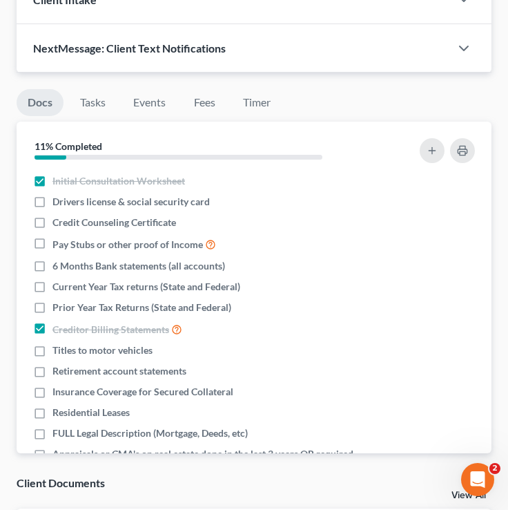
scroll to position [1390, 0]
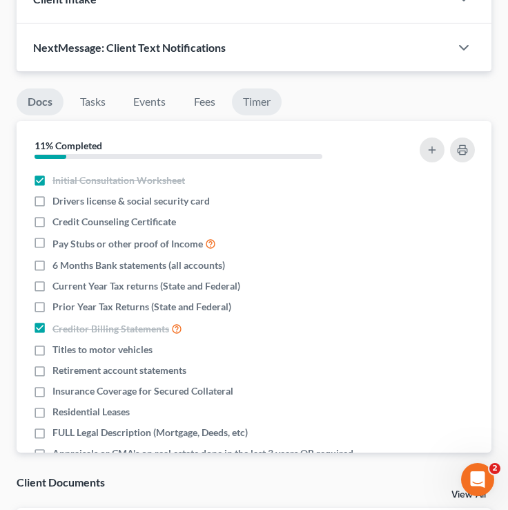
click at [256, 115] on link "Timer" at bounding box center [257, 101] width 50 height 27
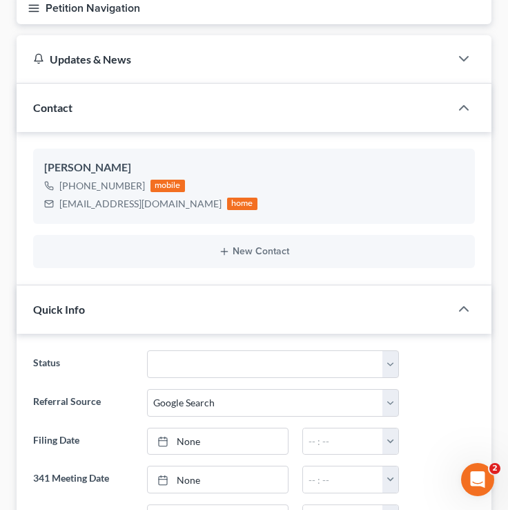
scroll to position [0, 0]
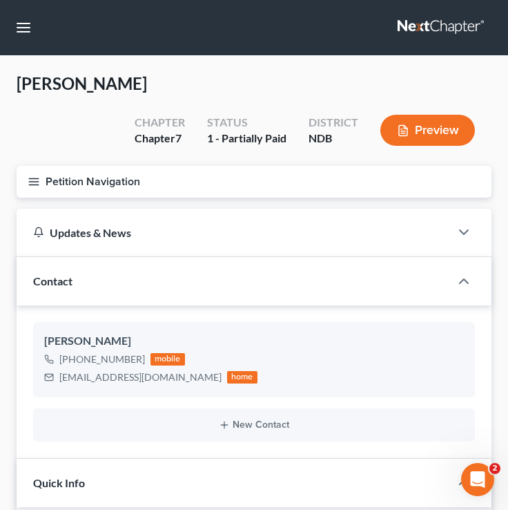
click at [41, 195] on button "Petition Navigation" at bounding box center [254, 182] width 475 height 32
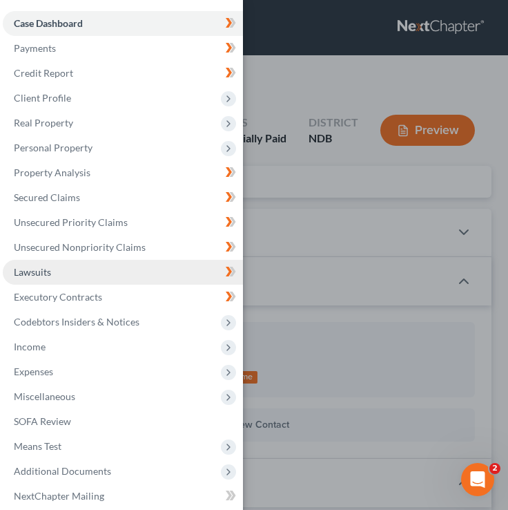
click at [99, 260] on link "Lawsuits" at bounding box center [123, 272] width 240 height 25
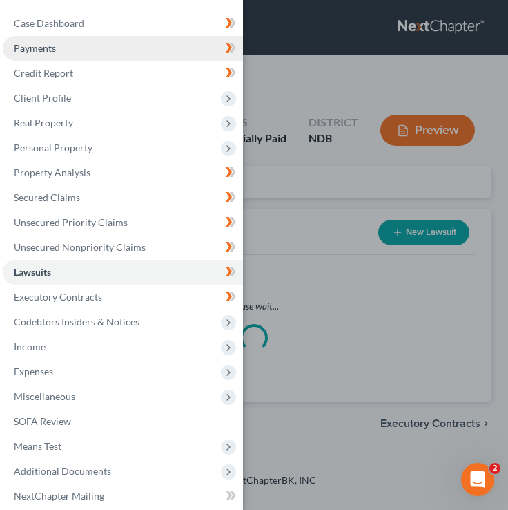
click at [117, 36] on link "Payments" at bounding box center [123, 48] width 240 height 25
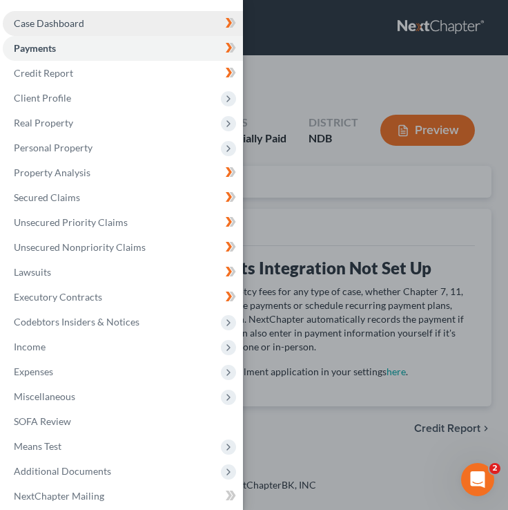
click at [119, 28] on link "Case Dashboard" at bounding box center [123, 23] width 240 height 25
select select "4"
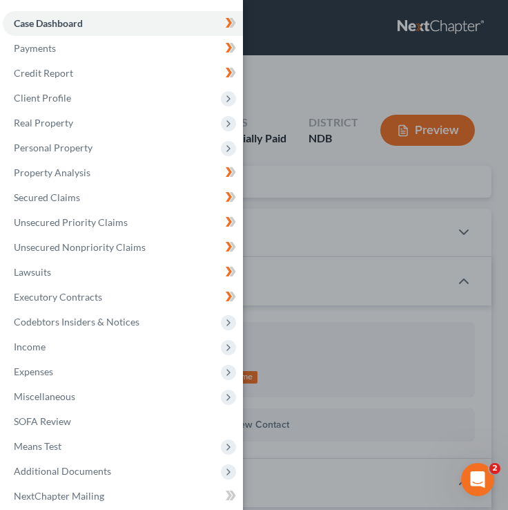
click at [331, 180] on div "Case Dashboard Payments Invoices Payments Payments Credit Report Client Profile" at bounding box center [254, 255] width 508 height 510
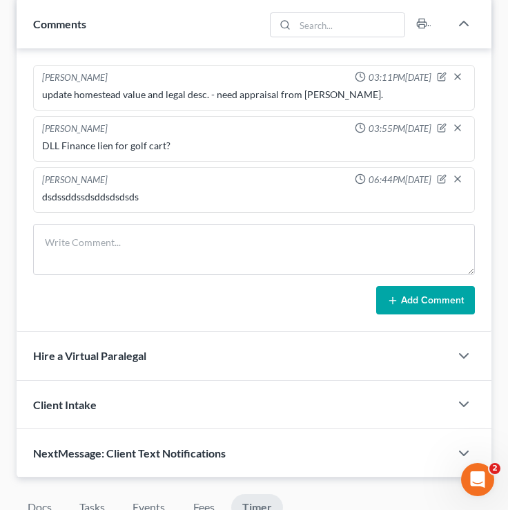
scroll to position [1368, 0]
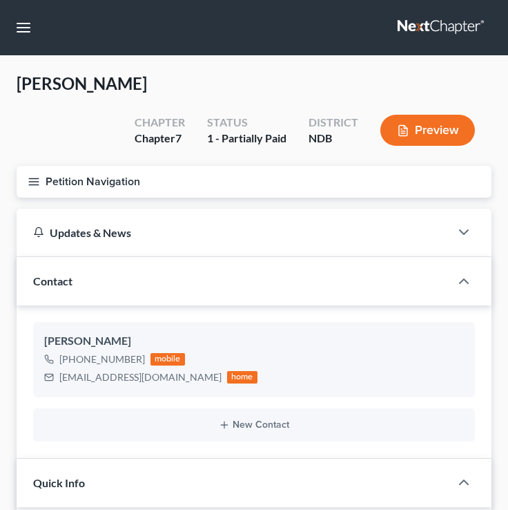
select select "4"
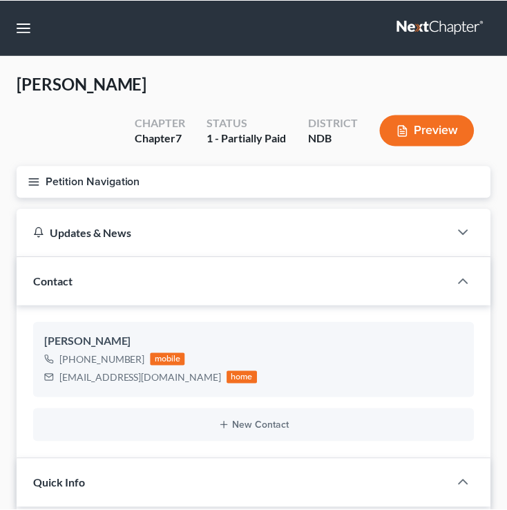
scroll to position [983, 0]
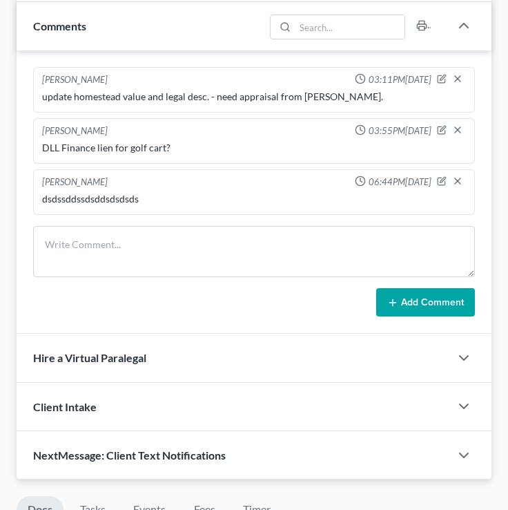
click at [460, 184] on line "button" at bounding box center [458, 181] width 6 height 6
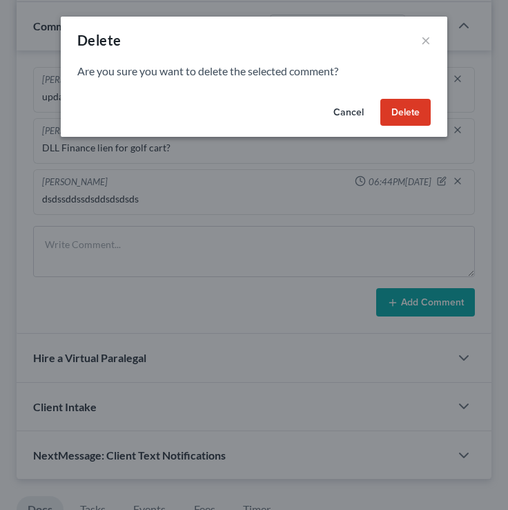
click at [406, 115] on button "Delete" at bounding box center [406, 113] width 50 height 28
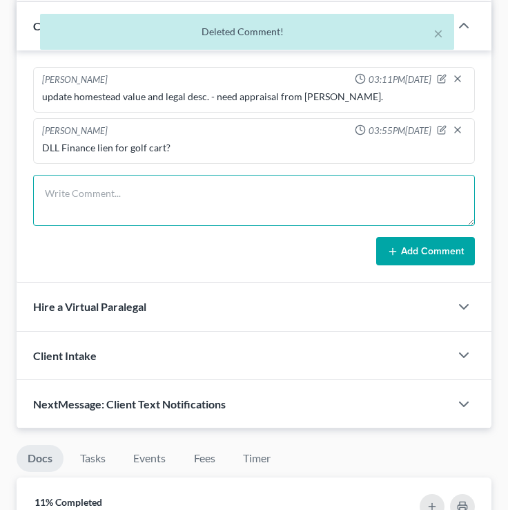
click at [215, 218] on textarea at bounding box center [254, 200] width 442 height 51
type textarea "sdfsfdfddsffds"
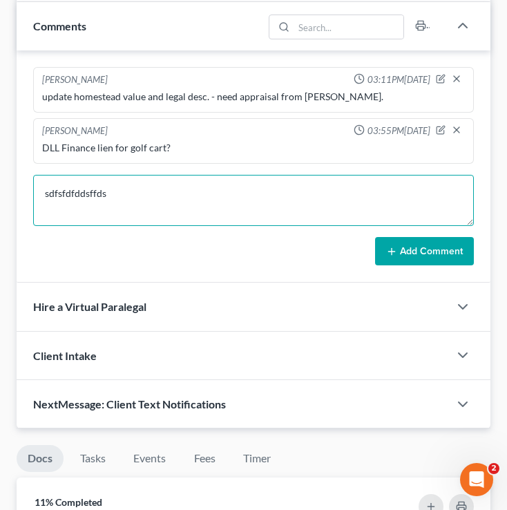
scroll to position [0, 0]
click at [144, 207] on textarea "sdfsfdfddsffds" at bounding box center [253, 200] width 441 height 51
drag, startPoint x: 144, startPoint y: 207, endPoint x: 39, endPoint y: 206, distance: 105.7
click at [39, 206] on textarea "sdfsfdfddsffds" at bounding box center [253, 200] width 441 height 51
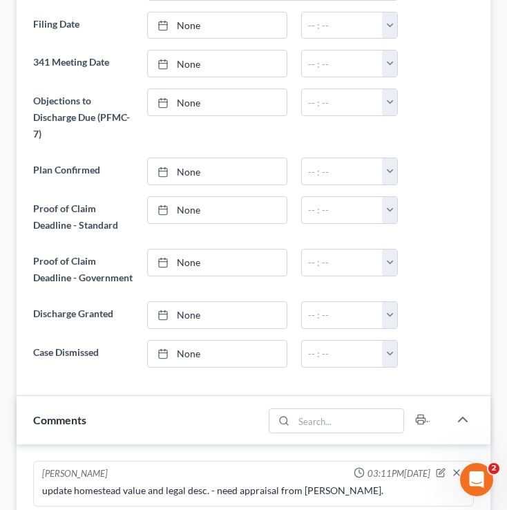
scroll to position [115, 0]
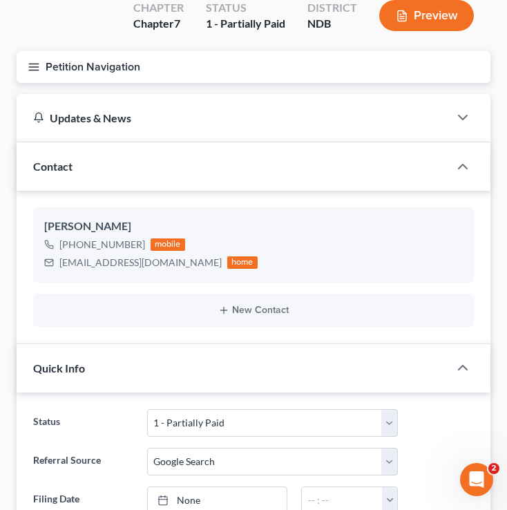
type textarea "weweewew"
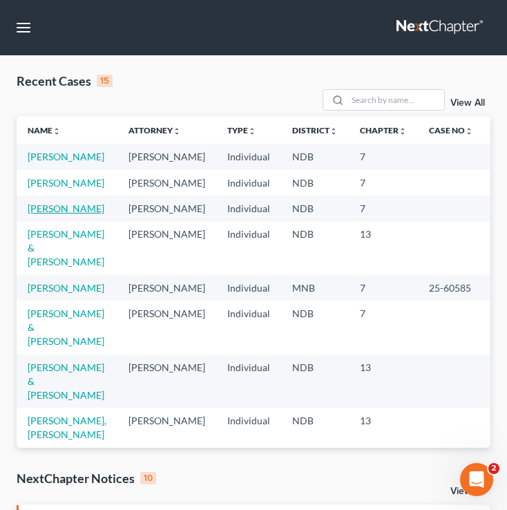
click at [46, 214] on link "[PERSON_NAME]" at bounding box center [66, 208] width 77 height 12
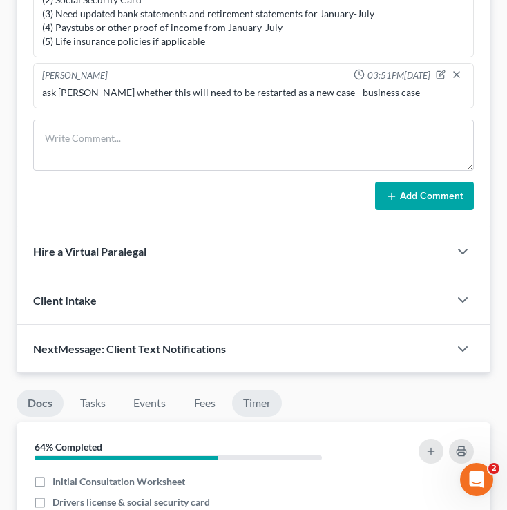
click at [271, 399] on link "Timer" at bounding box center [257, 402] width 50 height 27
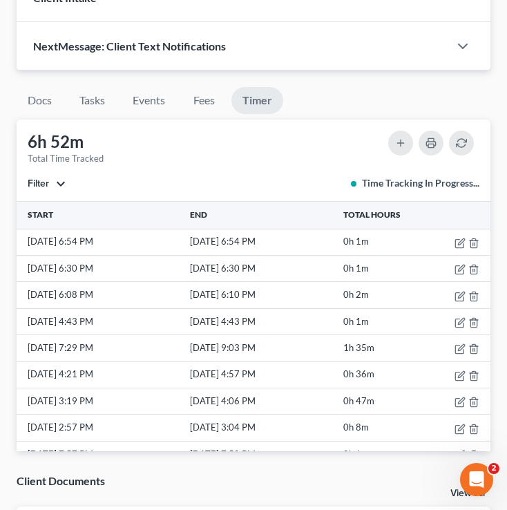
scroll to position [1423, 0]
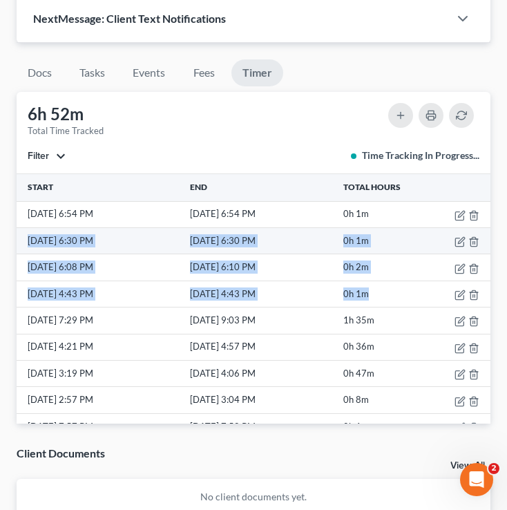
drag, startPoint x: 387, startPoint y: 291, endPoint x: 26, endPoint y: 239, distance: 365.0
click at [26, 239] on tbody "10/5/25 6:54 PM 10/5/25 6:54 PM 0h 1m 10/3/25 6:30 PM 10/3/25 6:30 PM 0h 1m 10/…" at bounding box center [254, 452] width 474 height 503
copy tbody "10/3/25 6:30 PM 10/3/25 6:30 PM 0h 1m 10/3/25 6:08 PM 10/3/25 6:10 PM 0h 2m 10/…"
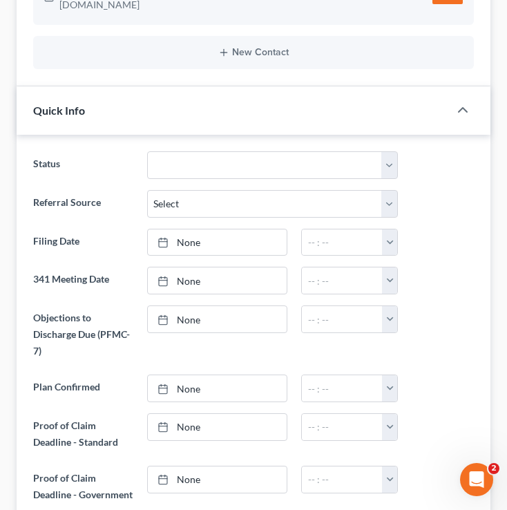
scroll to position [0, 0]
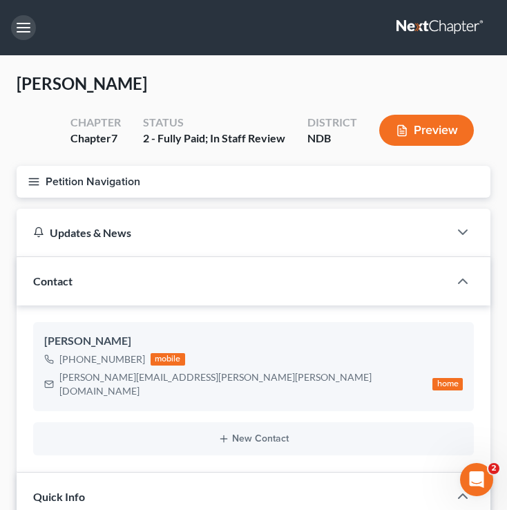
click at [27, 29] on button "button" at bounding box center [23, 27] width 25 height 25
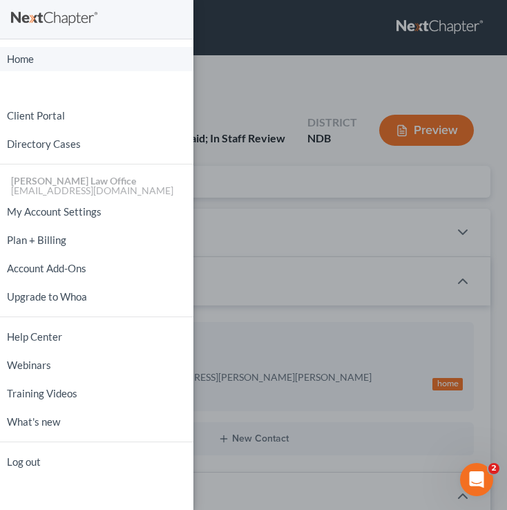
click at [55, 64] on link "Home" at bounding box center [96, 59] width 193 height 24
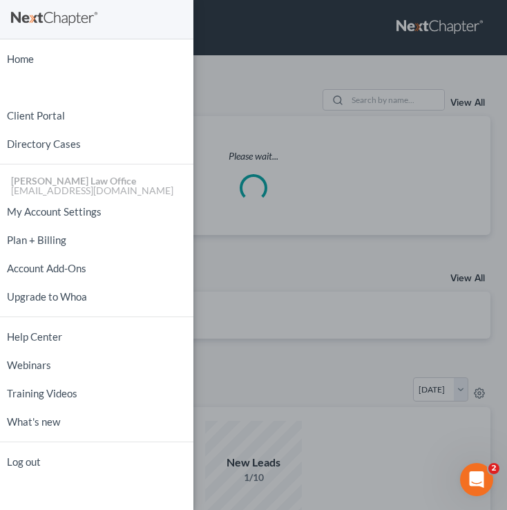
click at [244, 84] on div "Home New Case Client Portal Directory Cases Bulie Diaz Law Office fargo@buliela…" at bounding box center [253, 255] width 507 height 510
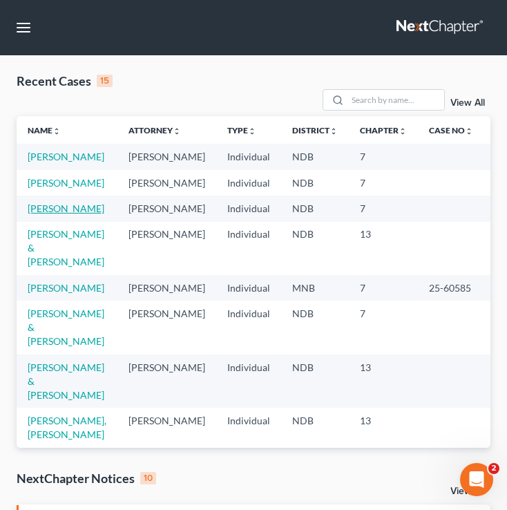
click at [40, 214] on link "[PERSON_NAME]" at bounding box center [66, 208] width 77 height 12
select select "6"
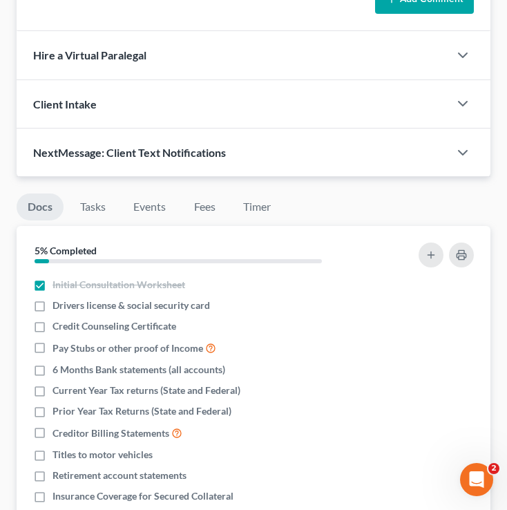
scroll to position [1365, 0]
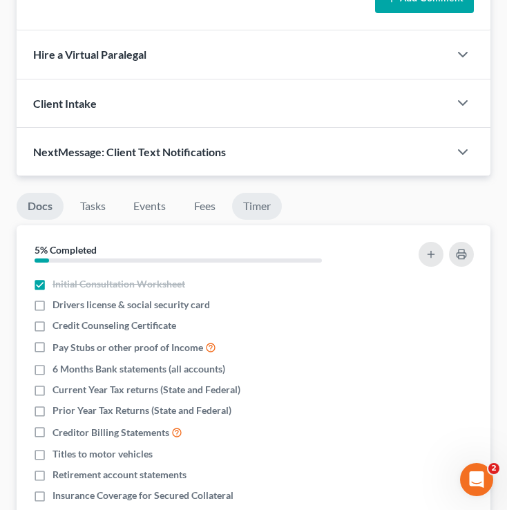
click at [262, 220] on link "Timer" at bounding box center [257, 206] width 50 height 27
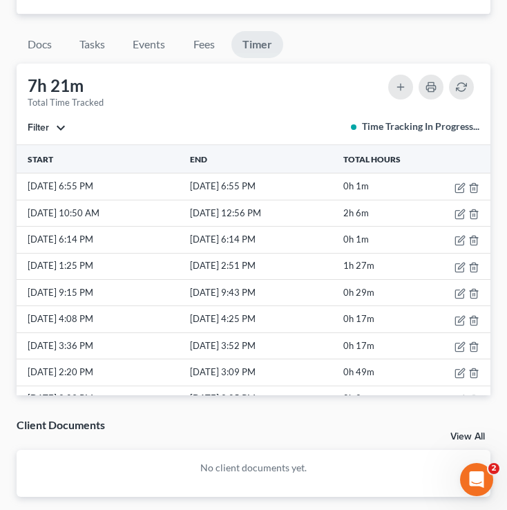
scroll to position [1528, 0]
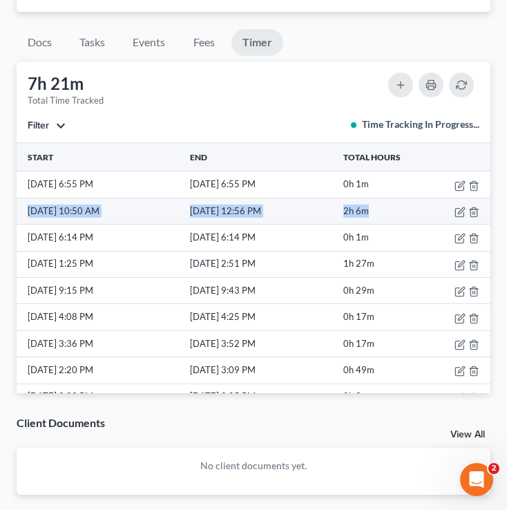
drag, startPoint x: 402, startPoint y: 227, endPoint x: 21, endPoint y: 222, distance: 381.2
click at [21, 222] on tr "10/4/25 10:50 AM 10/4/25 12:56 PM 2h 6m" at bounding box center [254, 211] width 474 height 26
copy tr "10/4/25 10:50 AM 10/4/25 12:56 PM 2h 6m"
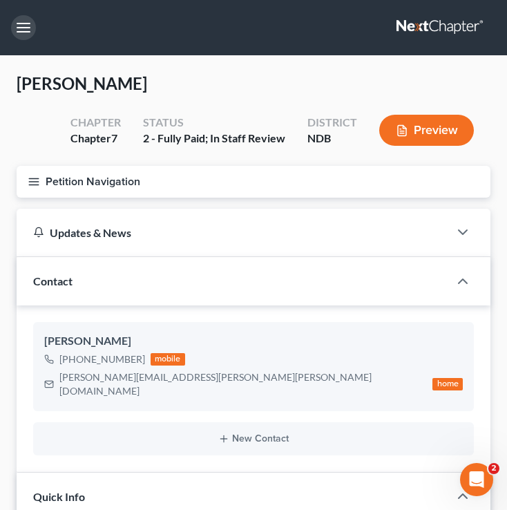
click at [28, 19] on button "button" at bounding box center [23, 27] width 25 height 25
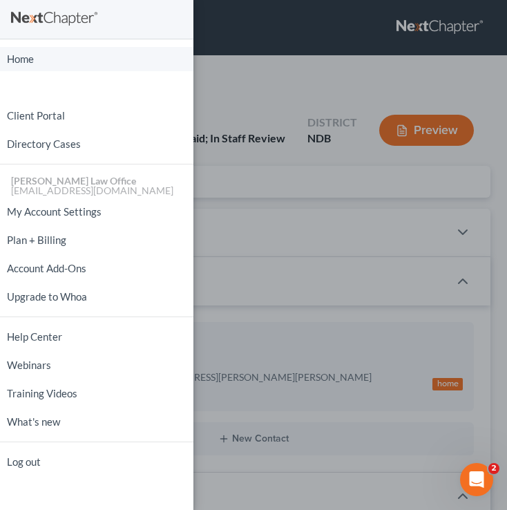
click at [36, 59] on link "Home" at bounding box center [96, 59] width 193 height 24
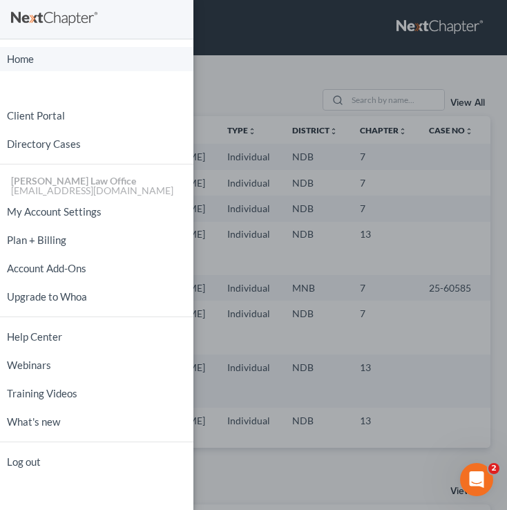
click at [29, 59] on link "Home" at bounding box center [96, 59] width 193 height 24
click at [256, 87] on div "Home New Case Client Portal Directory Cases Bulie Diaz Law Office fargo@buliela…" at bounding box center [253, 255] width 507 height 510
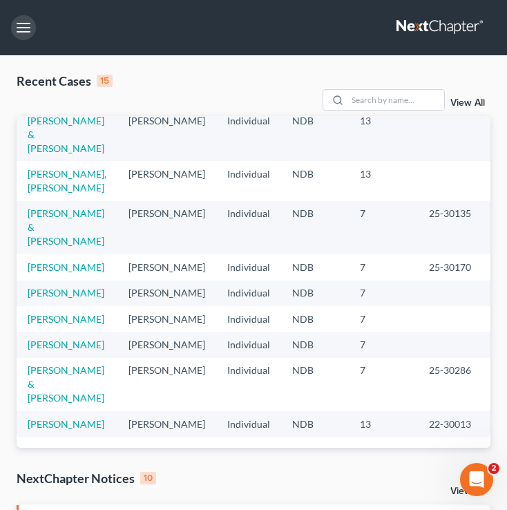
scroll to position [256, 0]
click at [50, 193] on link "[PERSON_NAME], [PERSON_NAME]" at bounding box center [67, 181] width 79 height 26
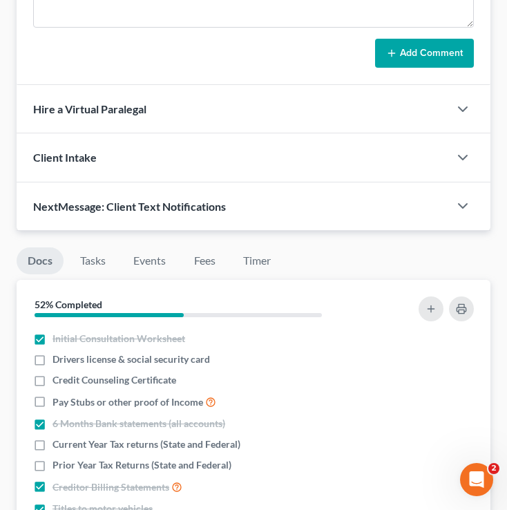
scroll to position [858, 0]
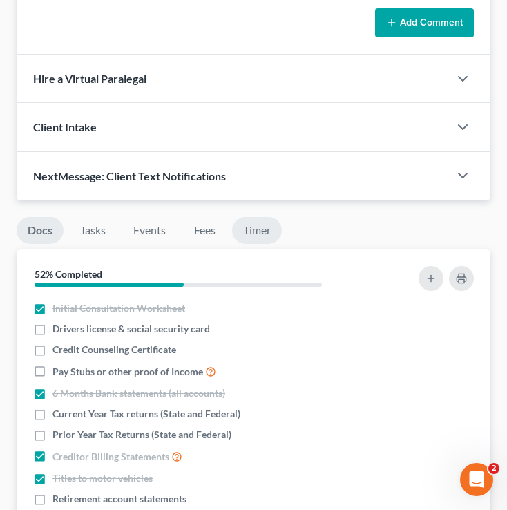
click at [260, 217] on link "Timer" at bounding box center [257, 230] width 50 height 27
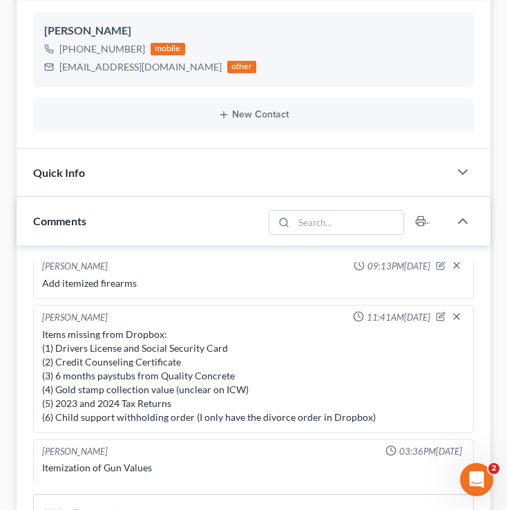
scroll to position [0, 0]
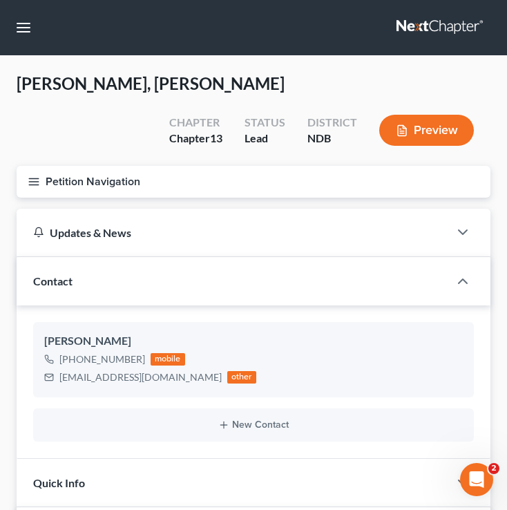
click at [38, 166] on button "Petition Navigation" at bounding box center [254, 182] width 474 height 32
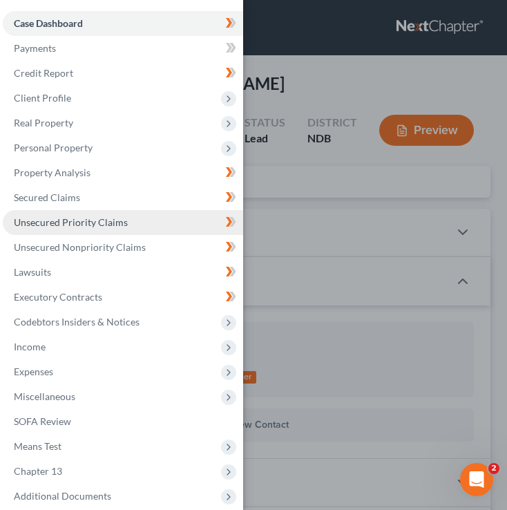
click at [115, 228] on span "Unsecured Priority Claims" at bounding box center [71, 222] width 114 height 12
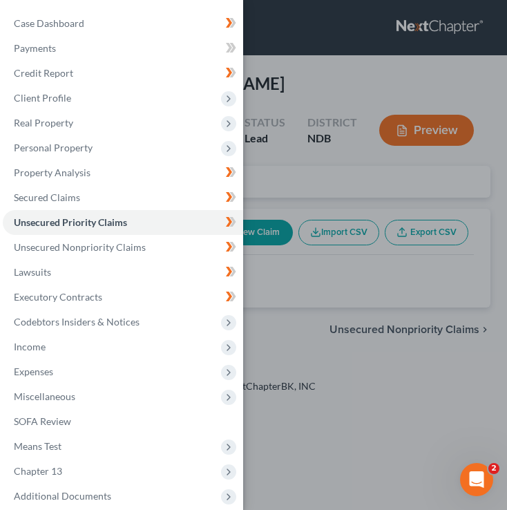
click at [276, 94] on div "Case Dashboard Payments Invoices Payments Payments Credit Report Client Profile" at bounding box center [253, 255] width 507 height 510
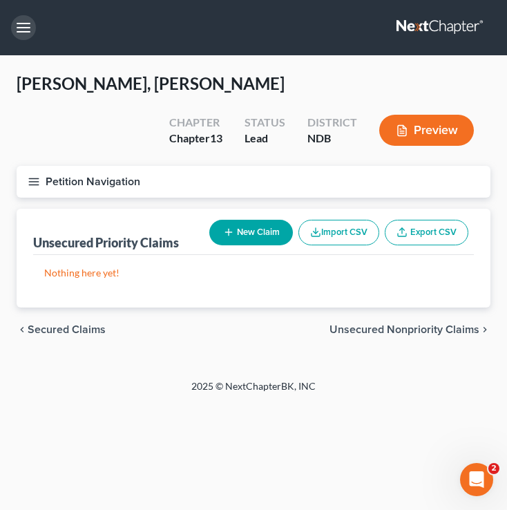
click at [21, 25] on button "button" at bounding box center [23, 27] width 25 height 25
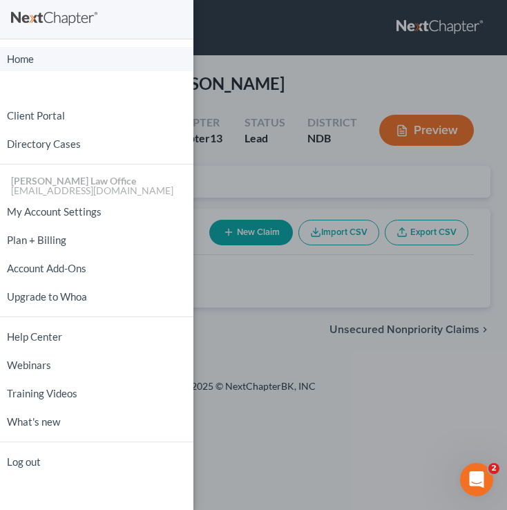
click at [37, 63] on link "Home" at bounding box center [96, 59] width 193 height 24
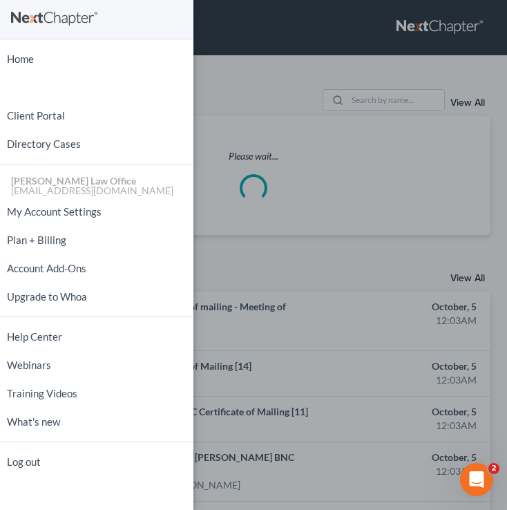
click at [290, 262] on div "Home New Case Client Portal Directory Cases Bulie Diaz Law Office fargo@buliela…" at bounding box center [253, 255] width 507 height 510
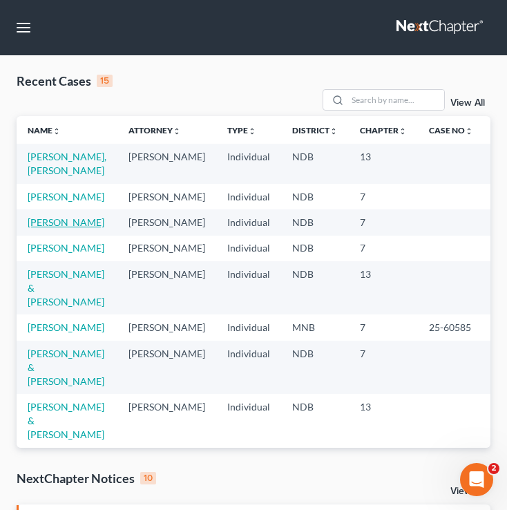
click at [46, 226] on link "[PERSON_NAME]" at bounding box center [66, 222] width 77 height 12
select select "6"
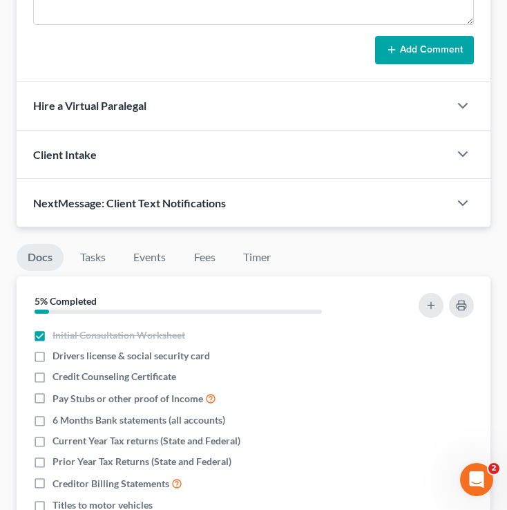
scroll to position [1315, 0]
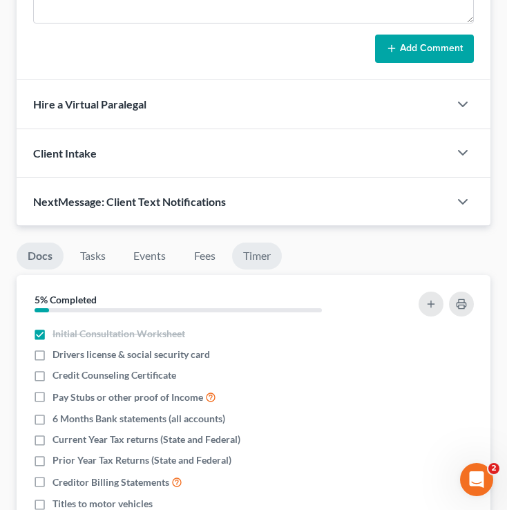
click at [262, 269] on link "Timer" at bounding box center [257, 255] width 50 height 27
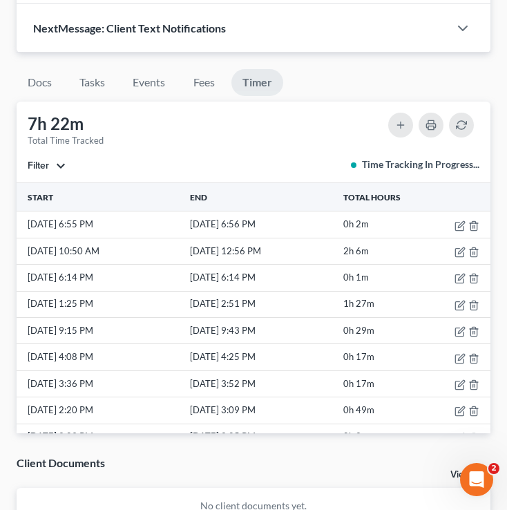
scroll to position [1490, 0]
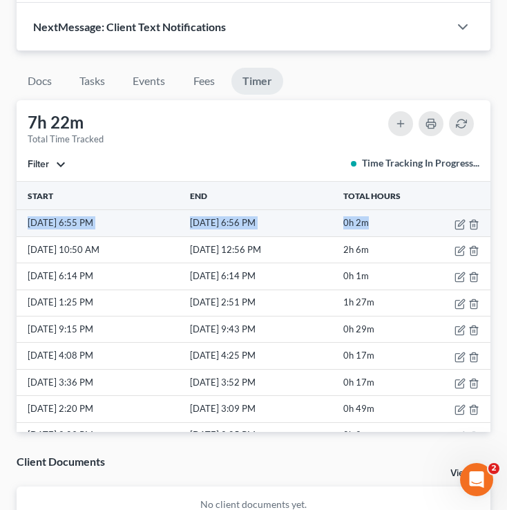
drag, startPoint x: 395, startPoint y: 238, endPoint x: 25, endPoint y: 232, distance: 370.2
click at [25, 232] on tr "10/5/25 6:55 PM 10/5/25 6:56 PM 0h 2m" at bounding box center [254, 223] width 474 height 26
copy tr "10/5/25 6:55 PM 10/5/25 6:56 PM 0h 2m"
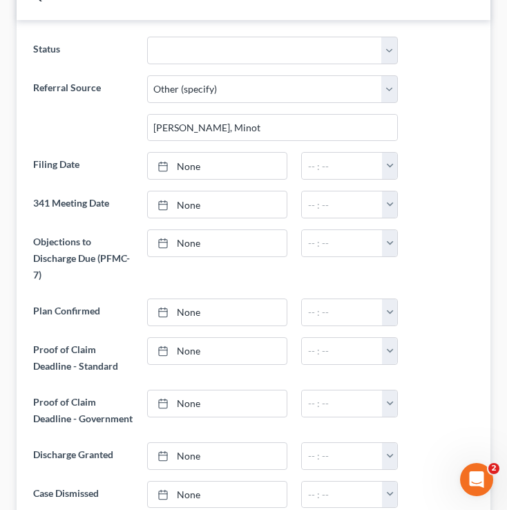
scroll to position [0, 0]
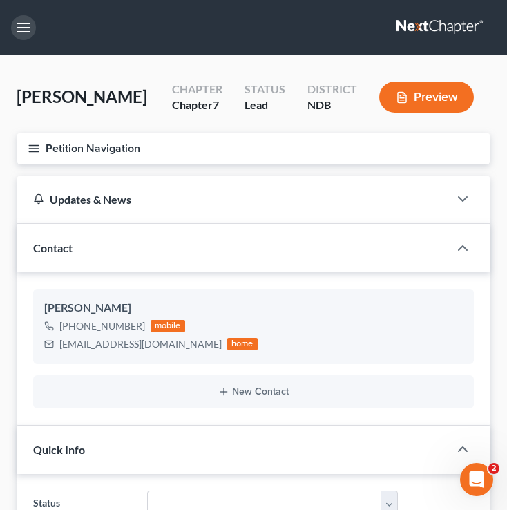
click at [21, 26] on button "button" at bounding box center [23, 27] width 25 height 25
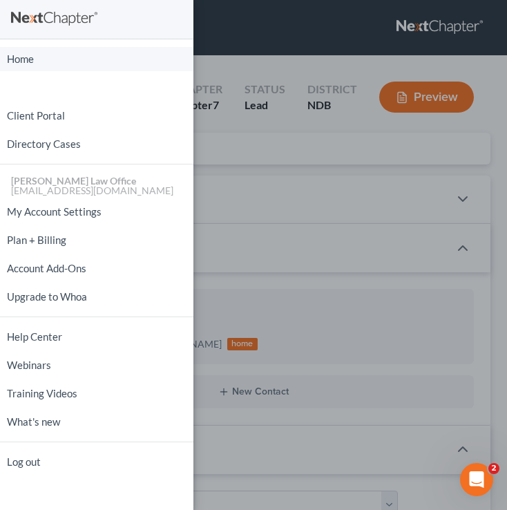
click at [39, 57] on link "Home" at bounding box center [96, 59] width 193 height 24
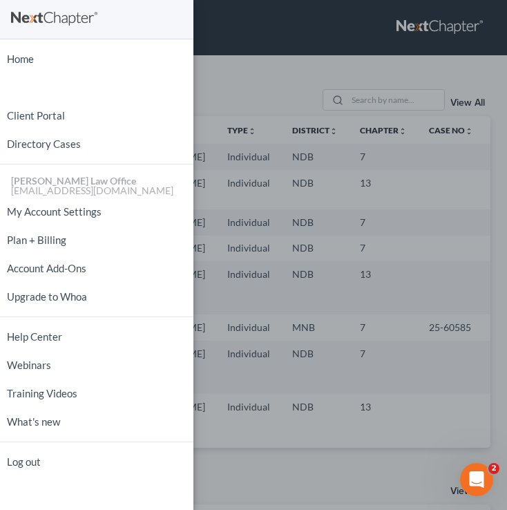
click at [262, 157] on div "Home New Case Client Portal Directory Cases Bulie Diaz Law Office fargo@buliela…" at bounding box center [253, 255] width 507 height 510
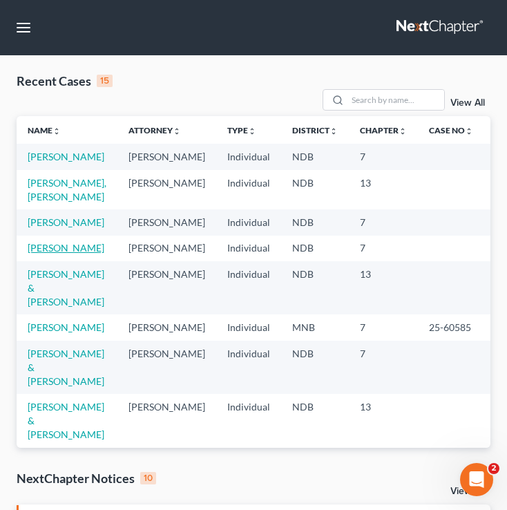
click at [44, 253] on link "[PERSON_NAME]" at bounding box center [66, 248] width 77 height 12
select select "4"
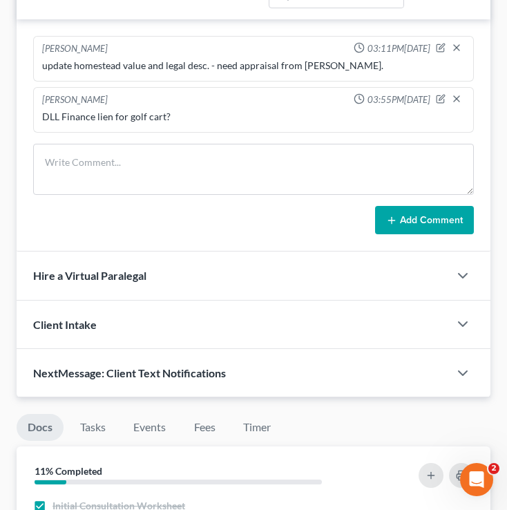
scroll to position [1016, 0]
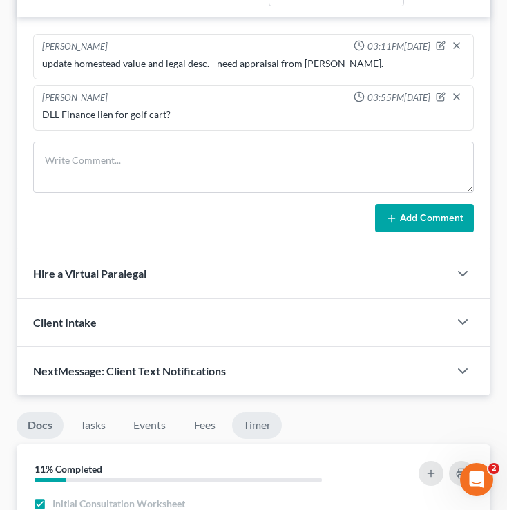
click at [259, 439] on link "Timer" at bounding box center [257, 425] width 50 height 27
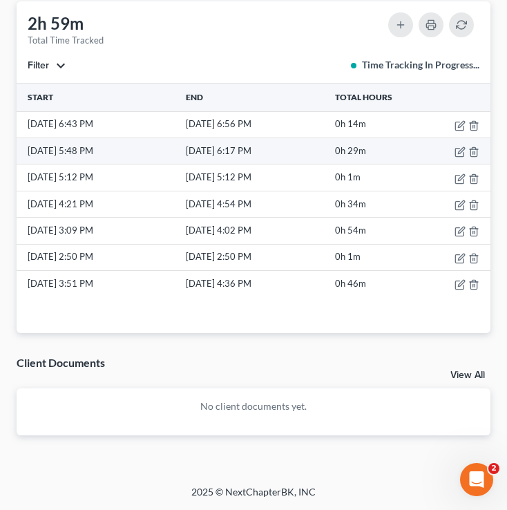
scroll to position [1430, 0]
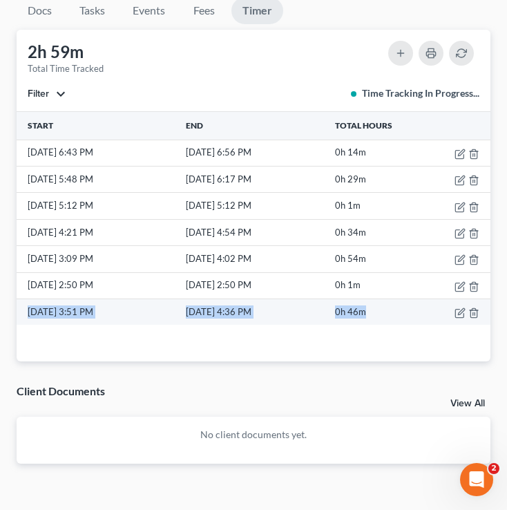
drag, startPoint x: 405, startPoint y: 328, endPoint x: 21, endPoint y: 327, distance: 384.0
click at [21, 325] on tr "10/4/25 3:51 PM 10/4/25 4:36 PM 0h 46m" at bounding box center [254, 312] width 474 height 26
copy tr "10/4/25 3:51 PM 10/4/25 4:36 PM 0h 46m"
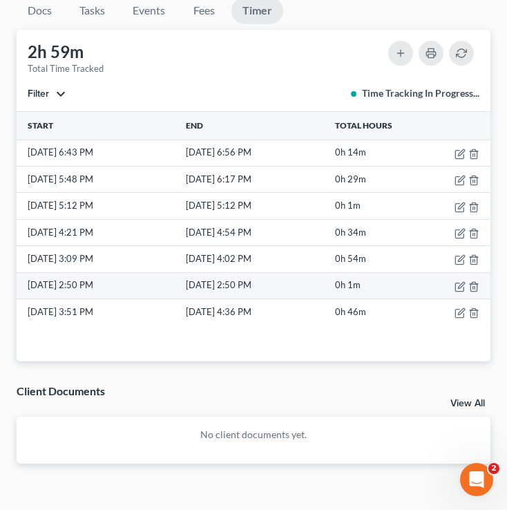
click at [389, 298] on td "0h 1m" at bounding box center [370, 285] width 77 height 26
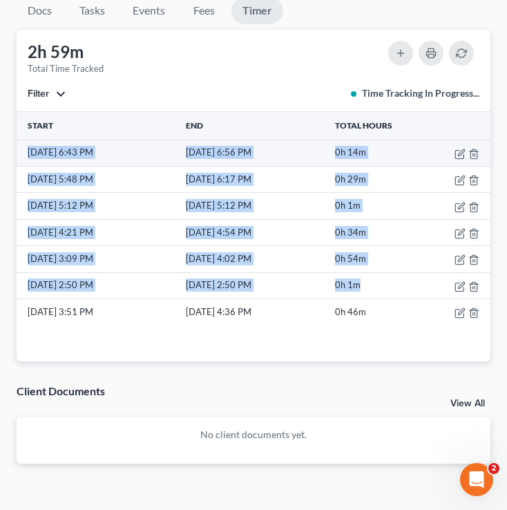
drag, startPoint x: 389, startPoint y: 300, endPoint x: 23, endPoint y: 167, distance: 390.2
click at [23, 167] on tbody "10/5/25 6:43 PM 10/5/25 6:56 PM 0h 14m 10/5/25 5:48 PM 10/5/25 6:17 PM 0h 29m 1…" at bounding box center [254, 231] width 474 height 185
copy tbody "10/5/25 6:43 PM 10/5/25 6:56 PM 0h 14m 10/5/25 5:48 PM 10/5/25 6:17 PM 0h 29m 1…"
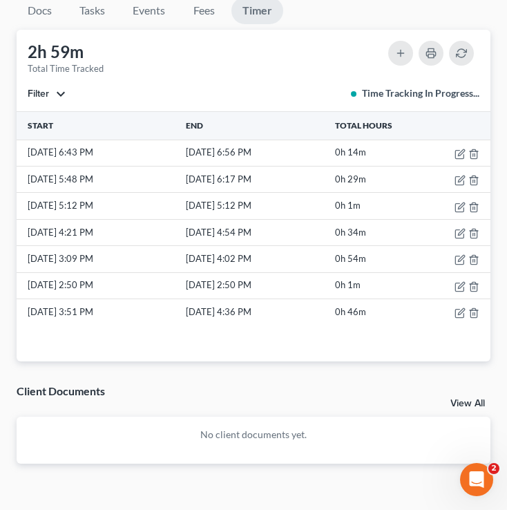
click at [279, 382] on div "Docs Tasks Events Fees Timer 11% Completed Nothing here yet! Initial Consultati…" at bounding box center [254, 233] width 488 height 504
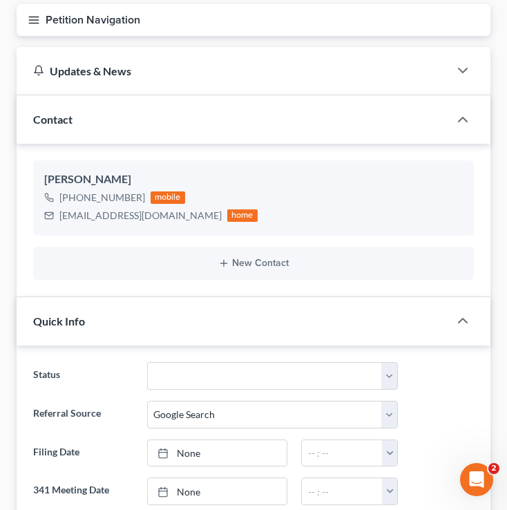
scroll to position [0, 0]
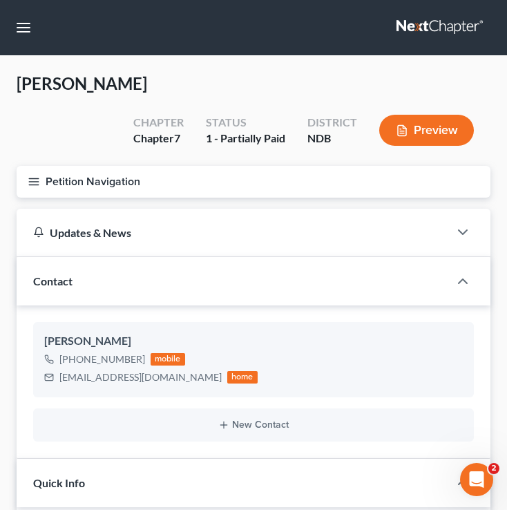
click at [35, 182] on icon "button" at bounding box center [34, 181] width 12 height 12
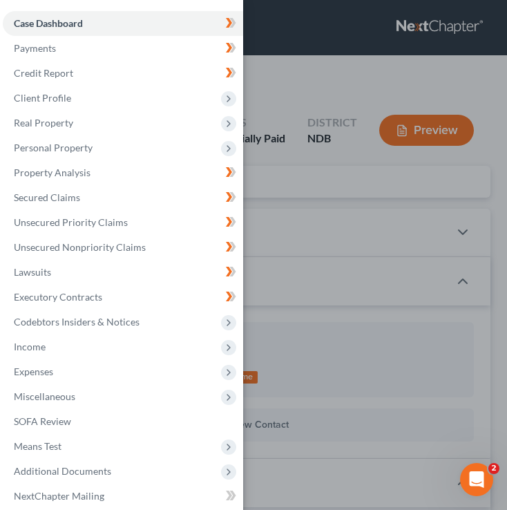
click at [346, 80] on div "Case Dashboard Payments Invoices Payments Payments Credit Report Client Profile" at bounding box center [253, 255] width 507 height 510
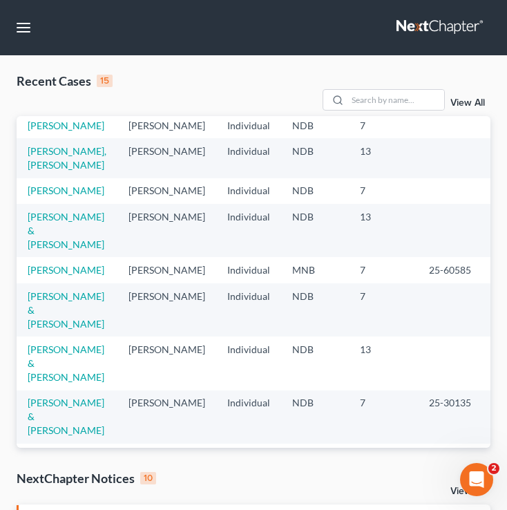
scroll to position [93, 0]
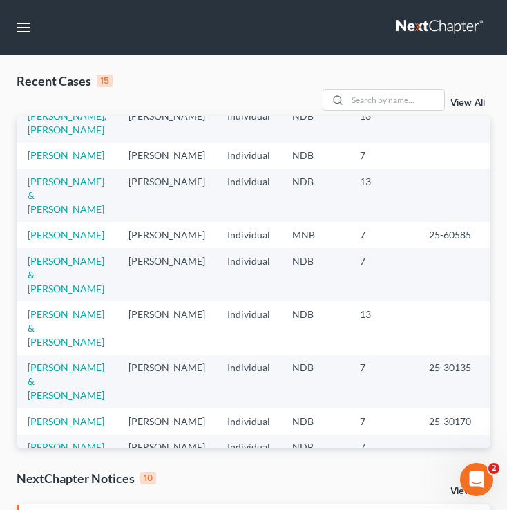
click at [46, 301] on td "[PERSON_NAME] & [PERSON_NAME]" at bounding box center [67, 274] width 101 height 53
click at [49, 294] on link "[PERSON_NAME] & [PERSON_NAME]" at bounding box center [66, 274] width 77 height 39
select select "0"
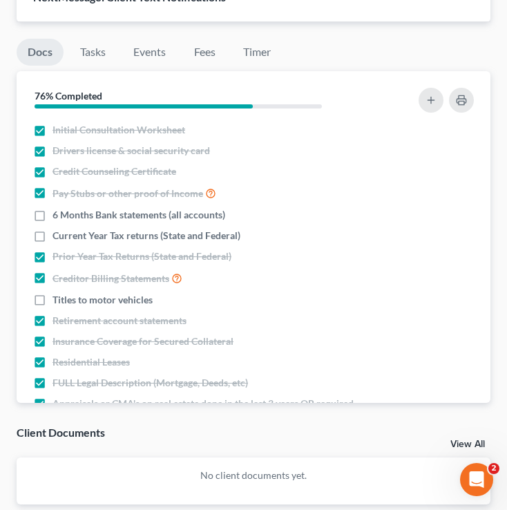
scroll to position [1635, 0]
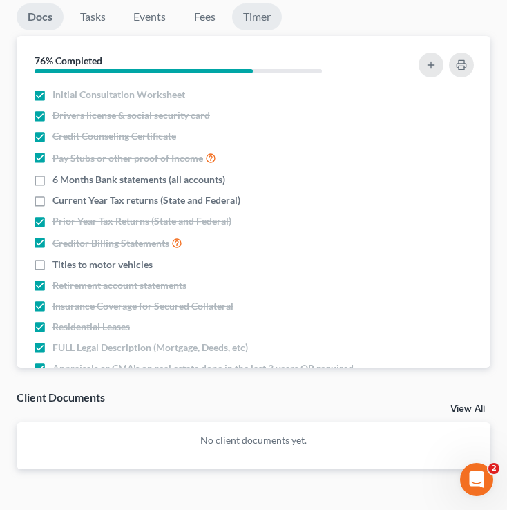
click at [267, 23] on link "Timer" at bounding box center [257, 16] width 50 height 27
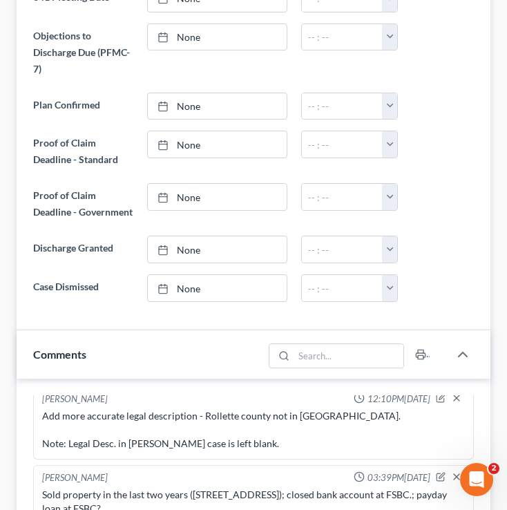
scroll to position [0, 0]
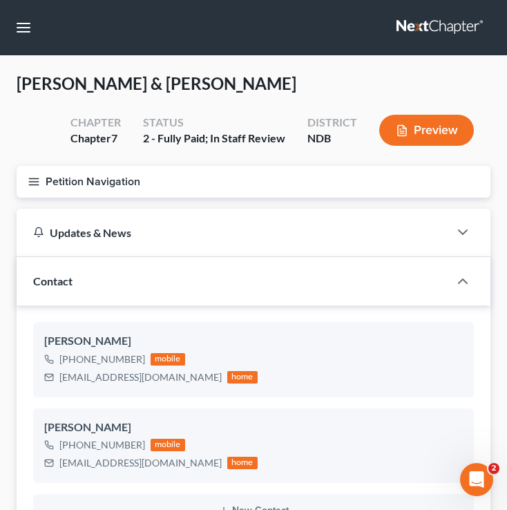
click at [32, 171] on button "Petition Navigation" at bounding box center [254, 182] width 474 height 32
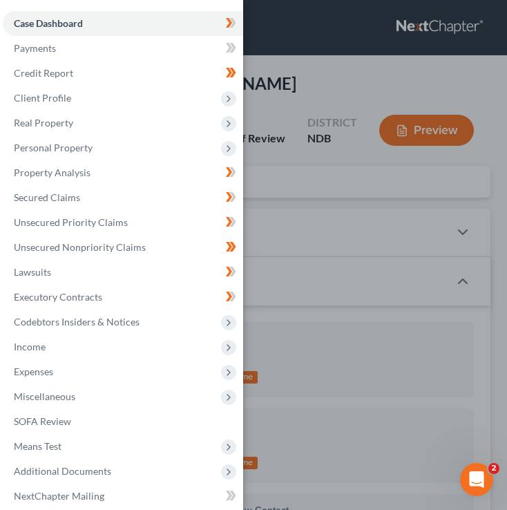
click at [315, 44] on div "Case Dashboard Payments Invoices Payments Payments Credit Report Client Profile" at bounding box center [253, 255] width 507 height 510
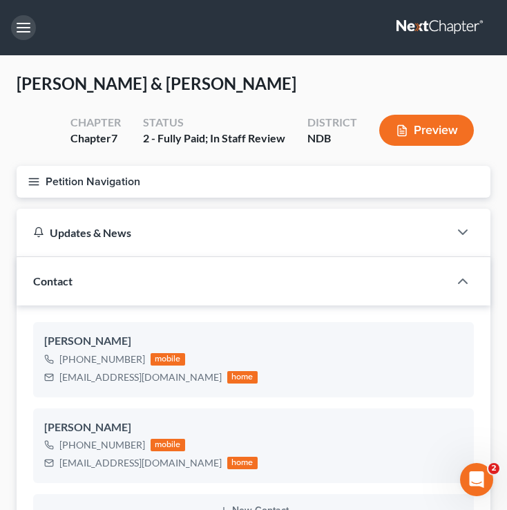
click at [17, 27] on button "button" at bounding box center [23, 27] width 25 height 25
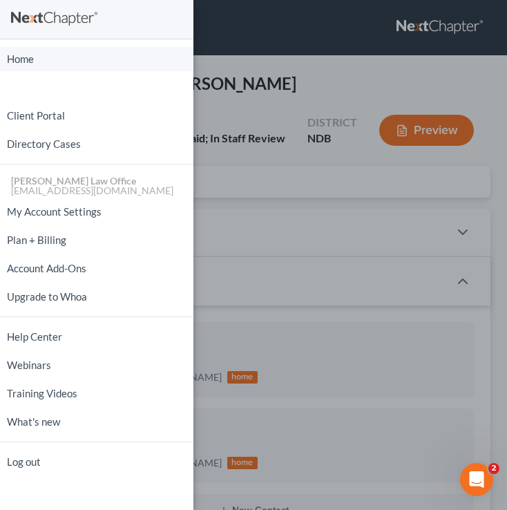
click at [41, 65] on link "Home" at bounding box center [96, 59] width 193 height 24
click at [288, 95] on div "Home New Case Client Portal Directory Cases Bulie Diaz Law Office fargo@buliela…" at bounding box center [253, 255] width 507 height 510
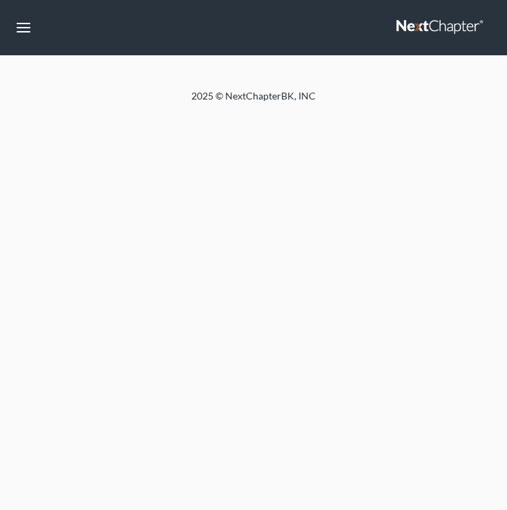
select select "4"
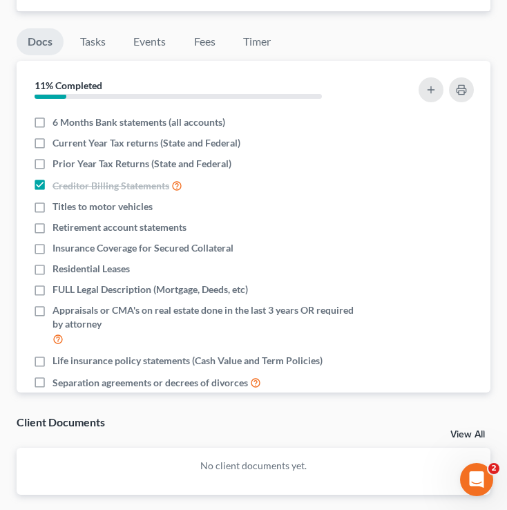
scroll to position [126, 0]
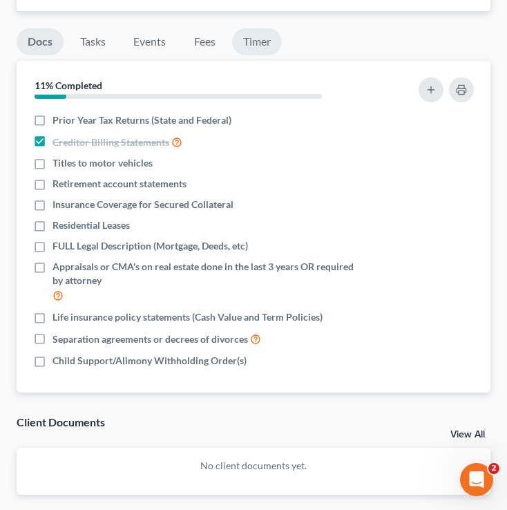
click at [255, 38] on div "Docs Tasks Events Fees Timer 11% Completed Nothing here yet! Initial Consultati…" at bounding box center [254, 264] width 488 height 504
click at [255, 55] on link "Timer" at bounding box center [257, 41] width 50 height 27
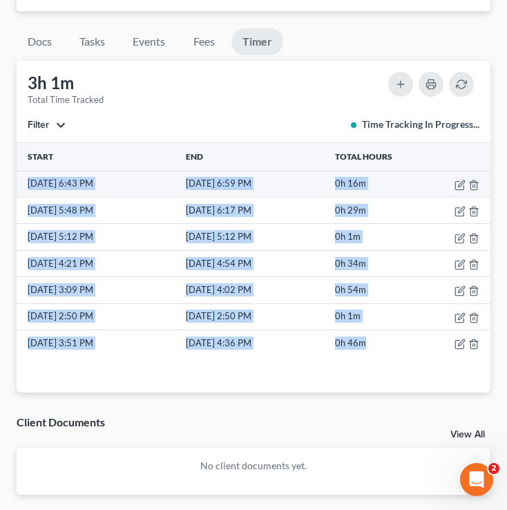
drag, startPoint x: 380, startPoint y: 360, endPoint x: 20, endPoint y: 199, distance: 394.4
click at [20, 199] on tbody "[DATE] 6:43 PM [DATE] 6:59 PM 0h 16m [DATE] 5:48 PM [DATE] 6:17 PM 0h 29m [DATE…" at bounding box center [254, 263] width 474 height 185
copy tbody "[DATE] 6:43 PM [DATE] 6:59 PM 0h 16m [DATE] 5:48 PM [DATE] 6:17 PM 0h 29m [DATE…"
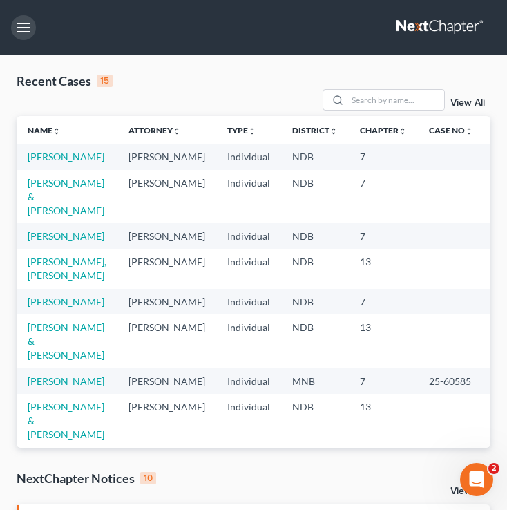
click at [28, 28] on button "button" at bounding box center [23, 27] width 25 height 25
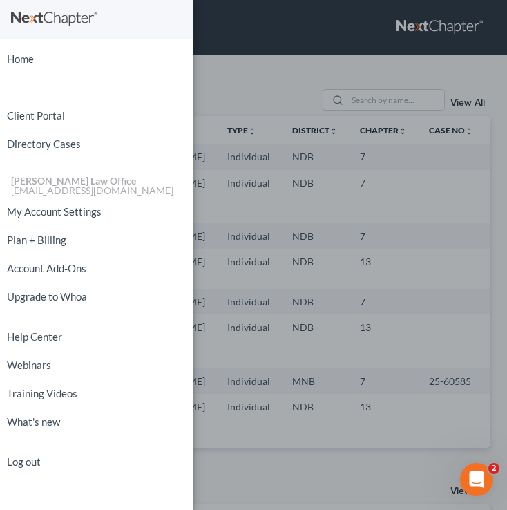
click at [237, 97] on div "Home New Case Client Portal Directory Cases Bulie Diaz Law Office fargo@buliela…" at bounding box center [253, 255] width 507 height 510
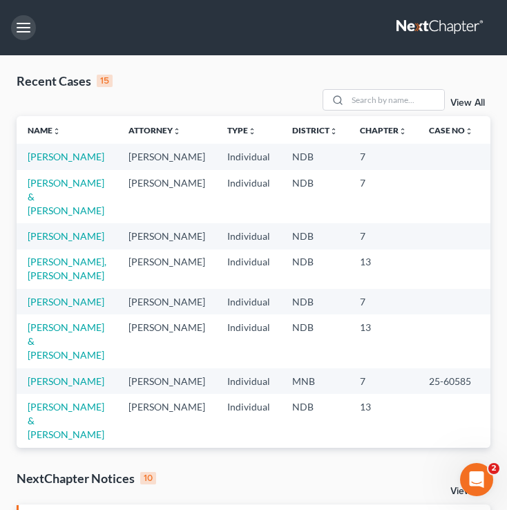
click at [31, 26] on button "button" at bounding box center [23, 27] width 25 height 25
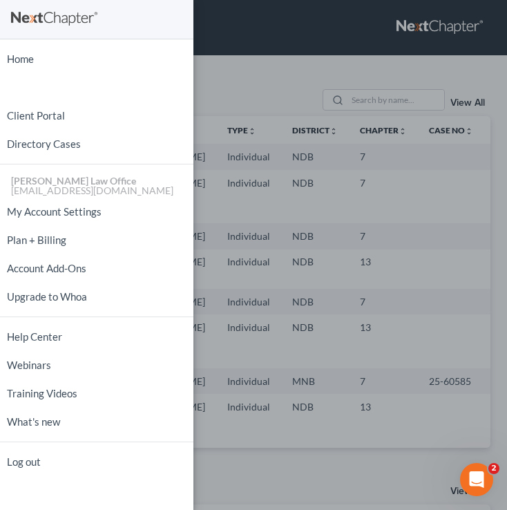
click at [289, 102] on div "Home New Case Client Portal Directory Cases Bulie Diaz Law Office fargo@buliela…" at bounding box center [253, 255] width 507 height 510
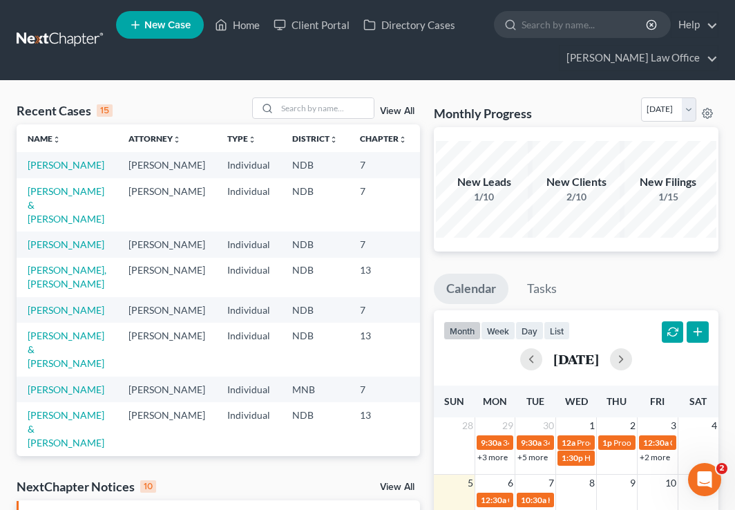
click at [189, 28] on span "New Case" at bounding box center [167, 25] width 46 height 10
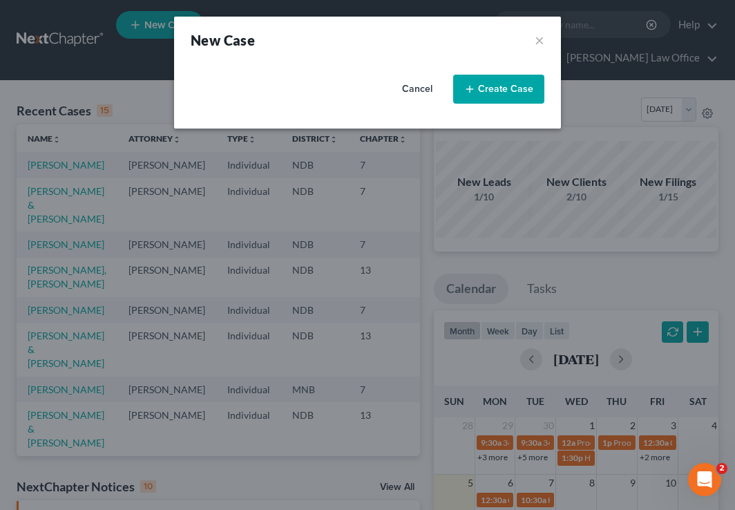
select select "60"
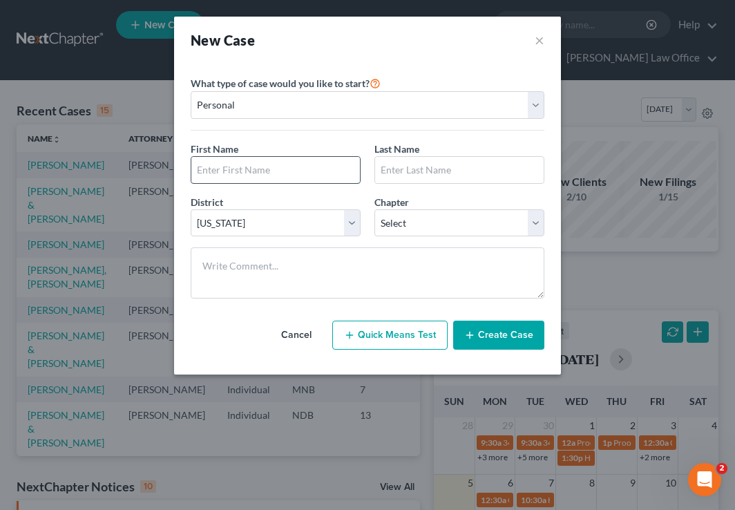
click at [235, 170] on input "text" at bounding box center [275, 170] width 169 height 26
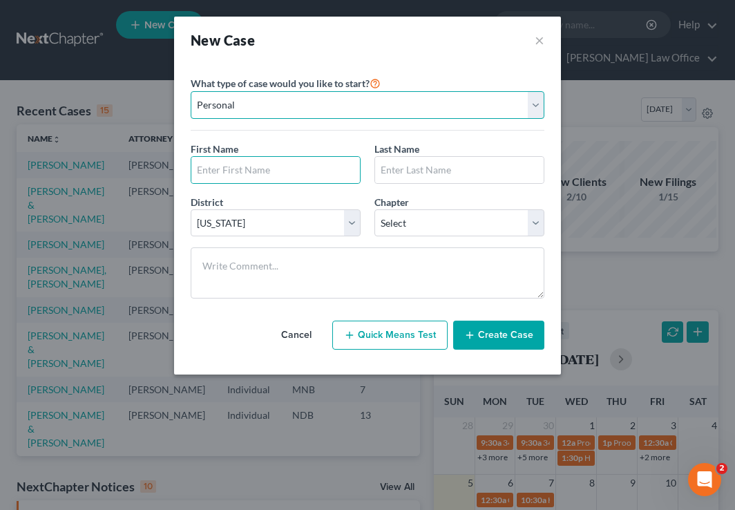
click at [278, 108] on select "Personal Business" at bounding box center [368, 105] width 354 height 28
click at [191, 91] on select "Personal Business" at bounding box center [368, 105] width 354 height 28
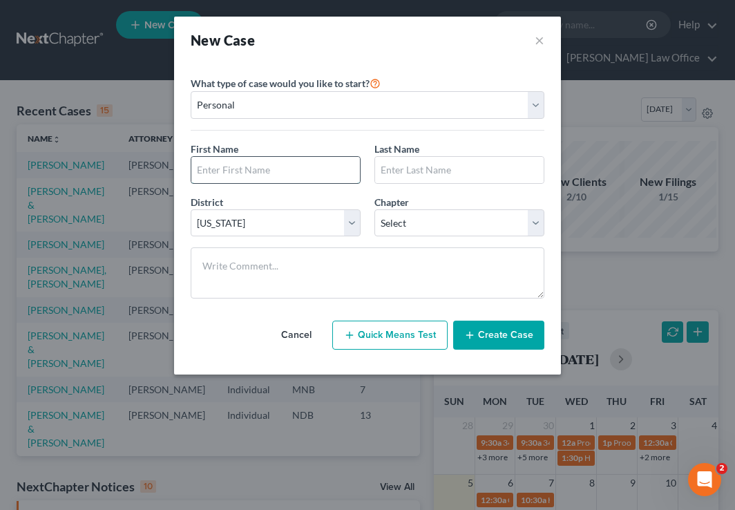
click at [285, 169] on input "text" at bounding box center [275, 170] width 169 height 26
type input "[PERSON_NAME]"
click at [434, 172] on input "text" at bounding box center [459, 170] width 169 height 26
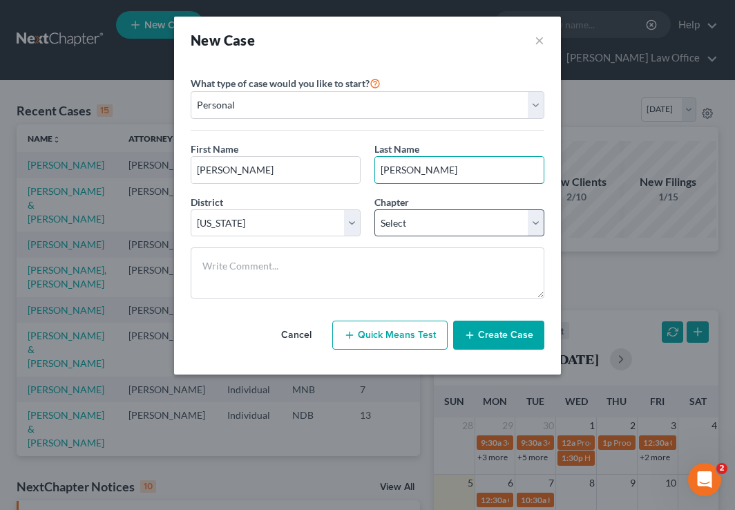
type input "[PERSON_NAME]"
click at [421, 220] on select "Select 7 11 12 13" at bounding box center [459, 223] width 170 height 28
click at [456, 224] on select "Select 7 11 12 13" at bounding box center [459, 223] width 170 height 28
click at [455, 227] on select "Select 7 11 12 13" at bounding box center [459, 223] width 170 height 28
select select "0"
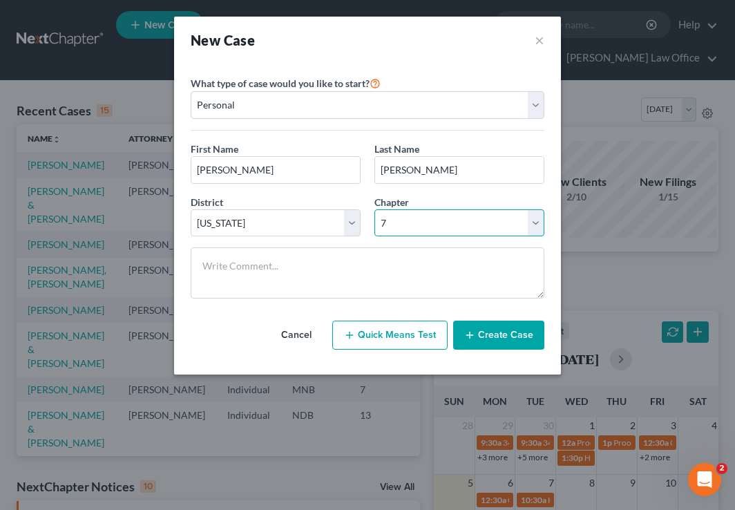
click at [374, 209] on select "Select 7 11 12 13" at bounding box center [459, 223] width 170 height 28
click at [503, 335] on button "Create Case" at bounding box center [498, 334] width 91 height 29
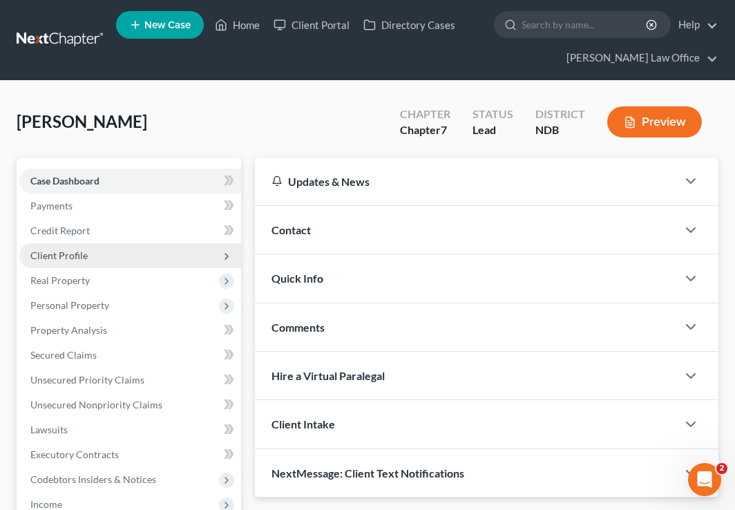
click at [84, 248] on span "Client Profile" at bounding box center [130, 255] width 222 height 25
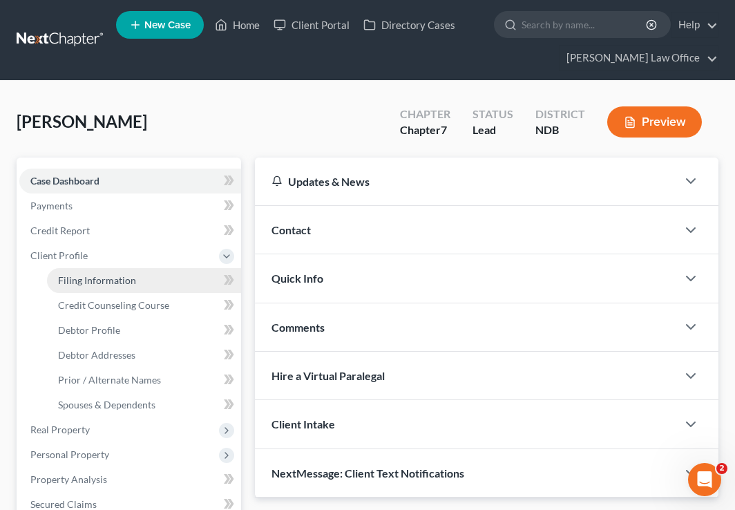
click at [126, 286] on link "Filing Information" at bounding box center [144, 280] width 194 height 25
select select "1"
select select "0"
select select "60"
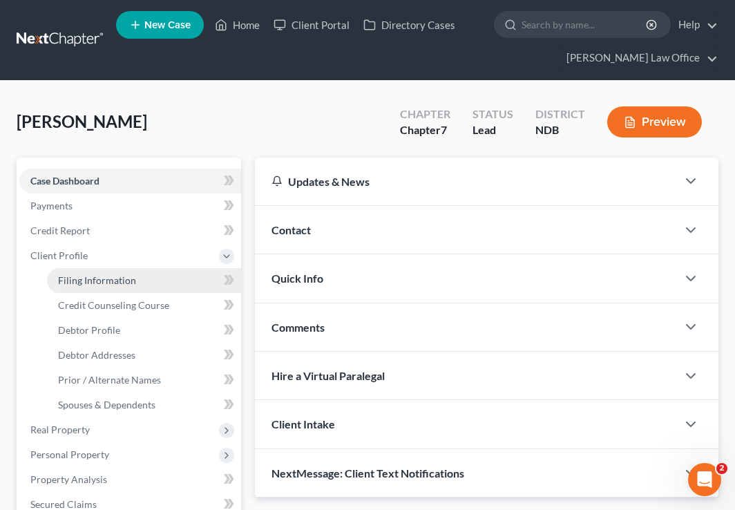
select select "29"
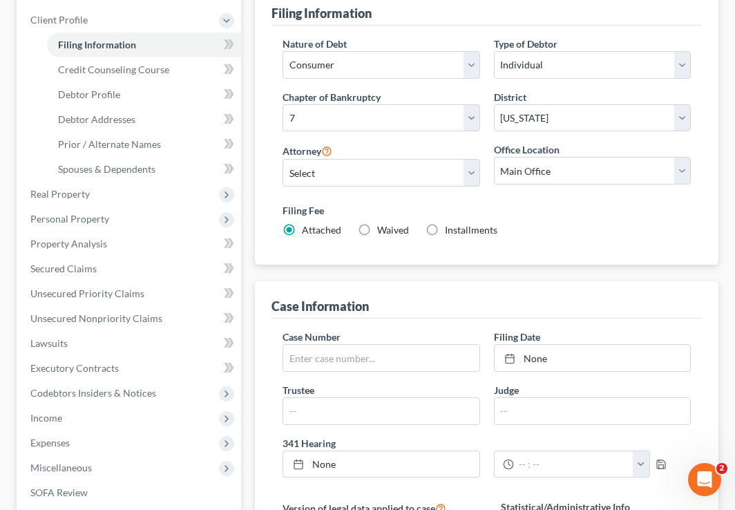
scroll to position [231, 0]
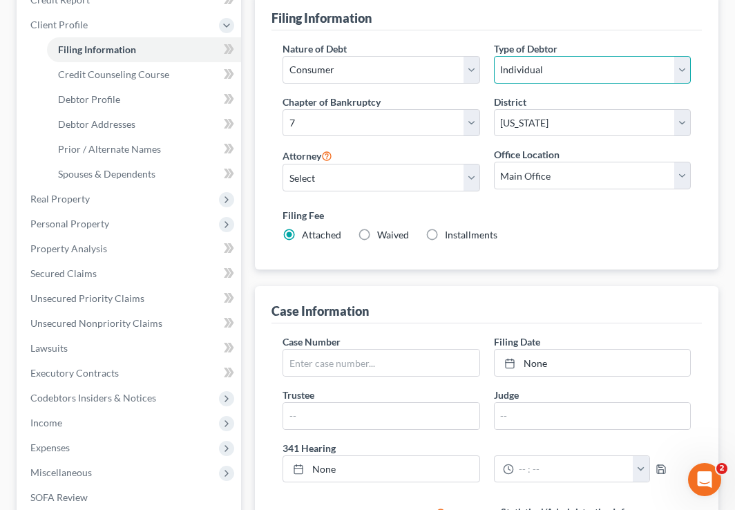
click at [506, 77] on select "Select Individual Joint" at bounding box center [592, 70] width 197 height 28
select select "1"
click at [494, 56] on select "Select Individual Joint" at bounding box center [592, 70] width 197 height 28
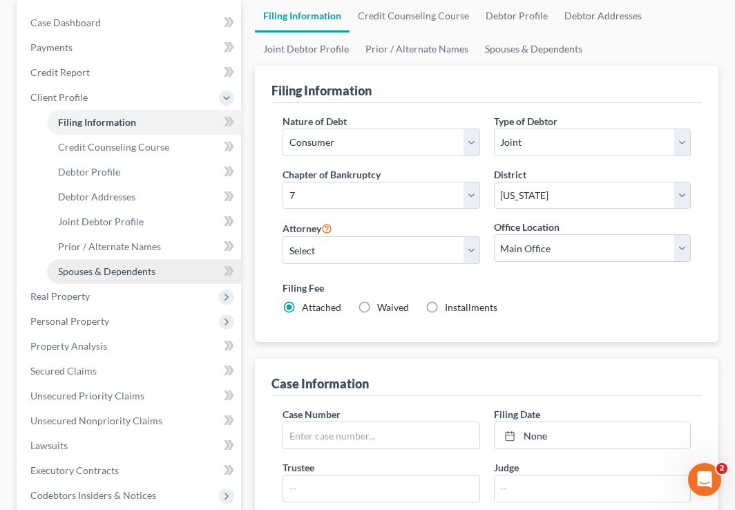
click at [163, 261] on link "Spouses & Dependents" at bounding box center [144, 271] width 194 height 25
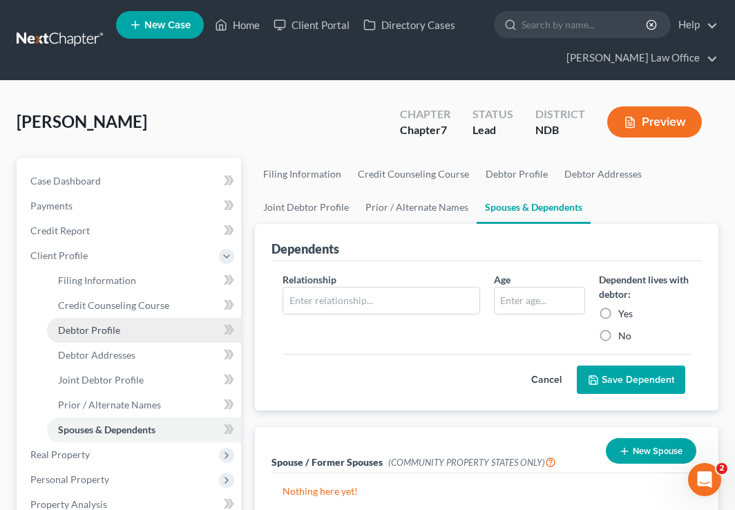
click at [116, 338] on link "Debtor Profile" at bounding box center [144, 330] width 194 height 25
select select "1"
select select "0"
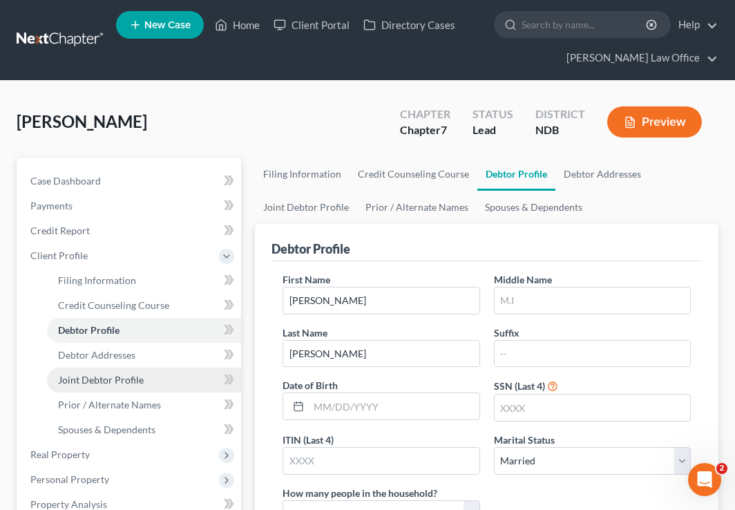
click at [139, 379] on span "Joint Debtor Profile" at bounding box center [101, 380] width 86 height 12
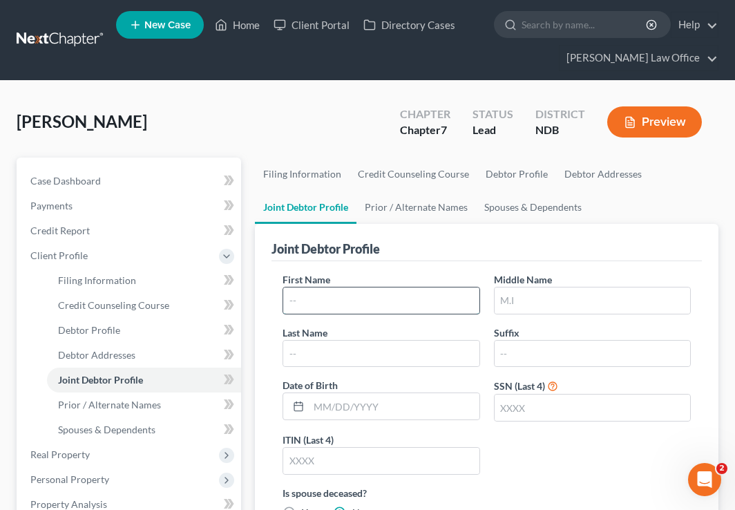
click at [350, 293] on input "text" at bounding box center [380, 300] width 195 height 26
type input "Joseph"
click at [506, 183] on ul "Filing Information Credit Counseling Course Debtor Profile Debtor Addresses Joi…" at bounding box center [486, 190] width 463 height 66
click at [506, 307] on input "text" at bounding box center [591, 300] width 195 height 26
click at [304, 353] on input "text" at bounding box center [380, 353] width 195 height 26
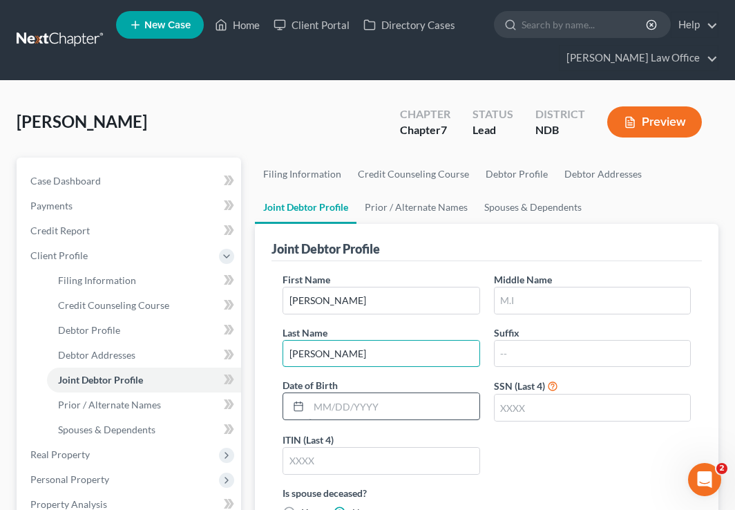
type input "Caspers"
click at [376, 408] on input "text" at bounding box center [394, 406] width 170 height 26
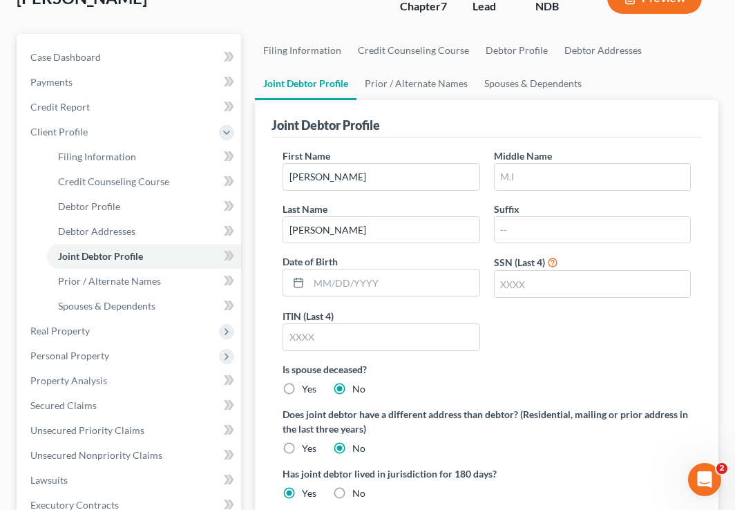
scroll to position [124, 0]
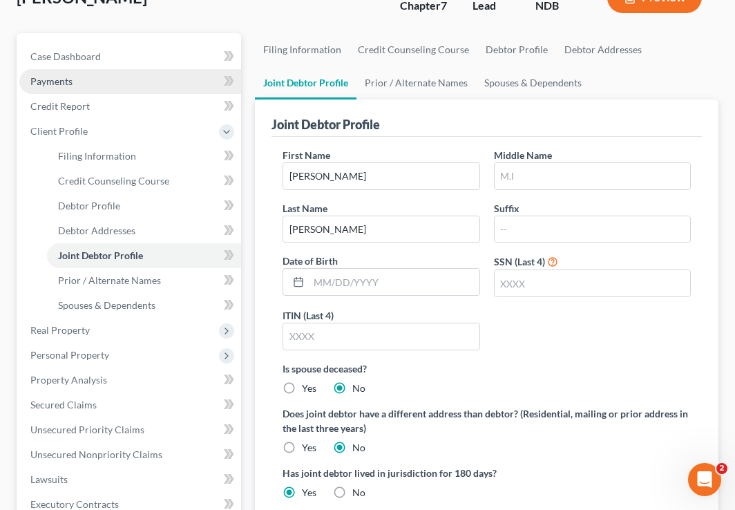
click at [160, 70] on link "Payments" at bounding box center [130, 81] width 222 height 25
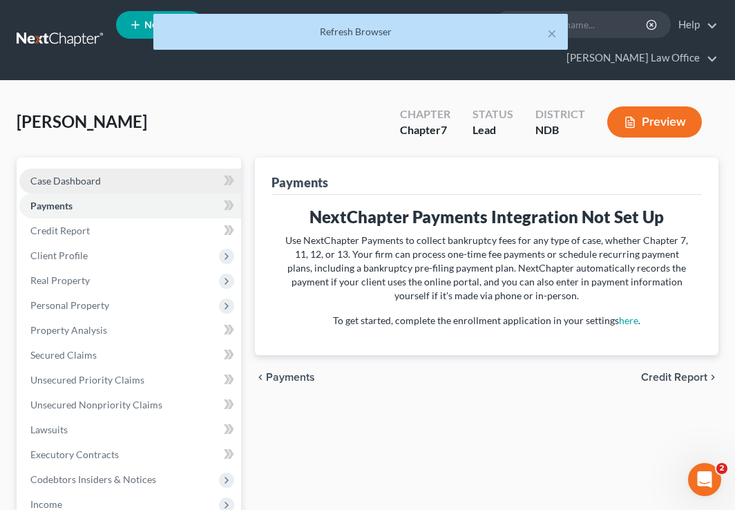
click at [117, 181] on link "Case Dashboard" at bounding box center [130, 181] width 222 height 25
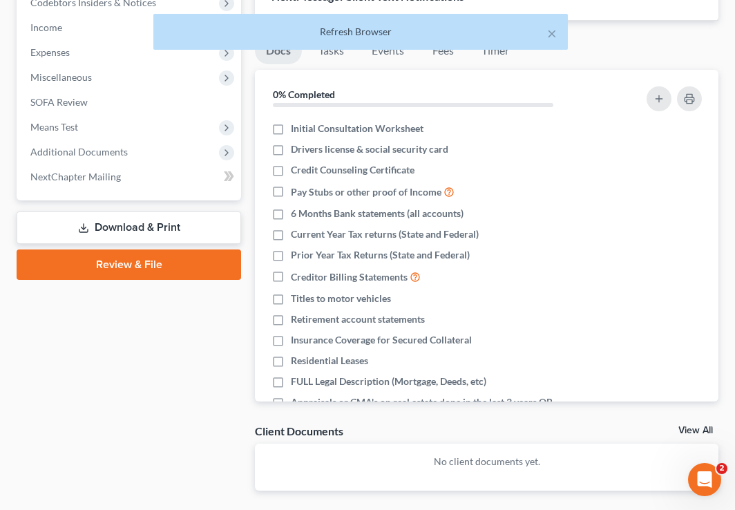
scroll to position [531, 0]
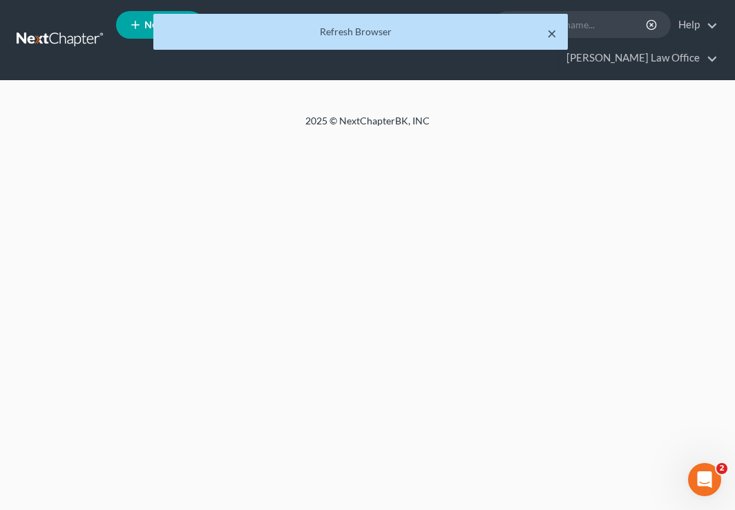
click at [550, 36] on button "×" at bounding box center [552, 33] width 10 height 17
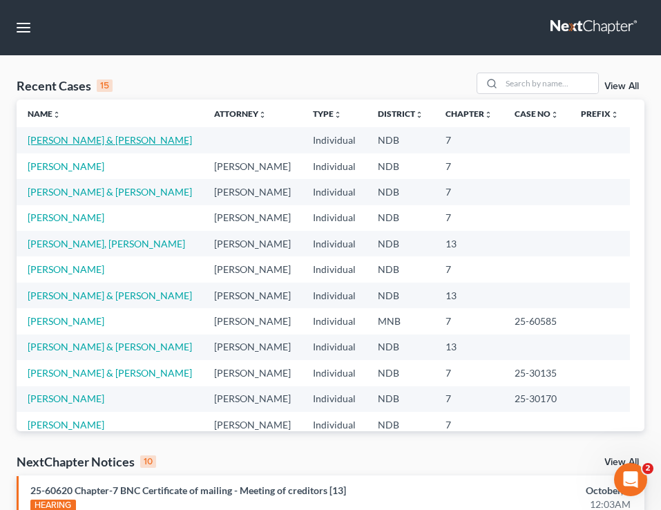
click at [90, 137] on link "[PERSON_NAME] & [PERSON_NAME]" at bounding box center [110, 140] width 164 height 12
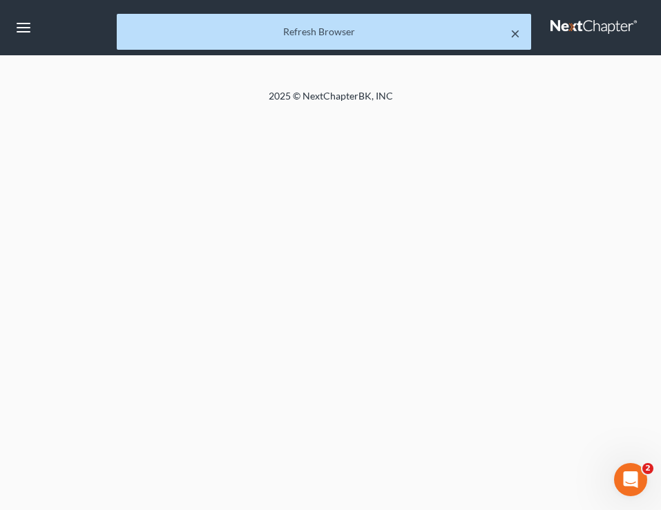
click at [515, 35] on button "×" at bounding box center [515, 33] width 10 height 17
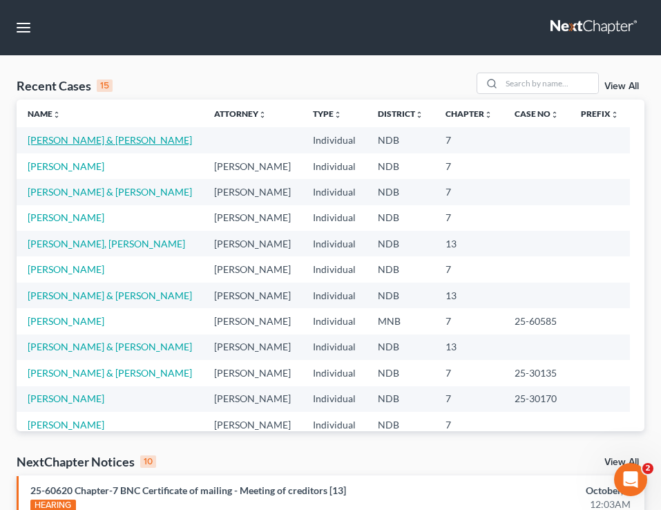
click at [89, 137] on link "[PERSON_NAME] & [PERSON_NAME]" at bounding box center [110, 140] width 164 height 12
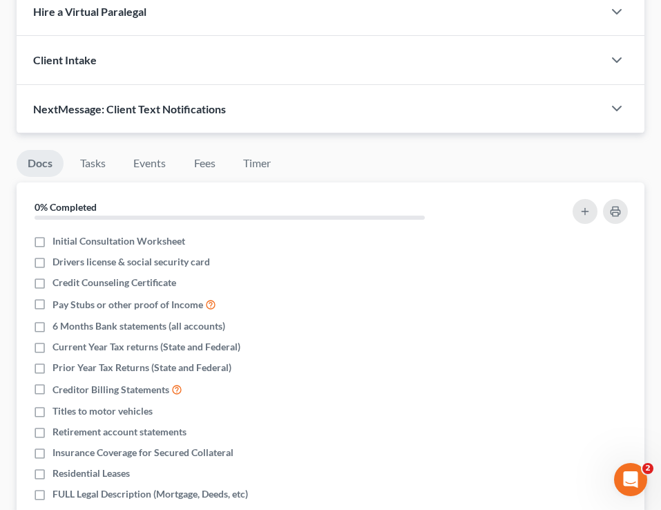
scroll to position [353, 0]
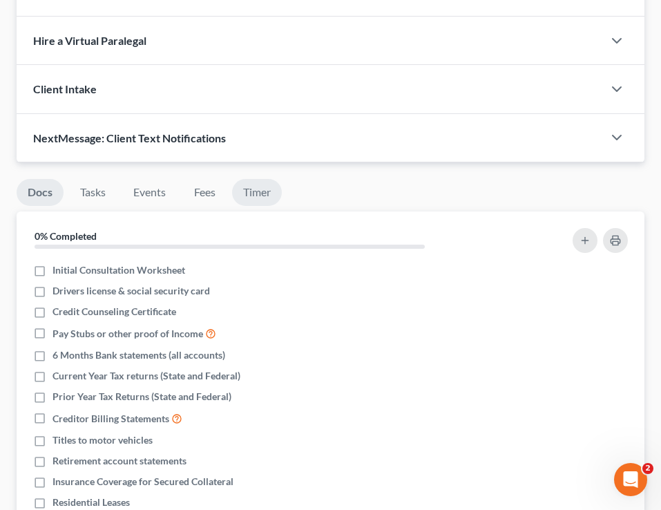
click at [275, 189] on link "Timer" at bounding box center [257, 192] width 50 height 27
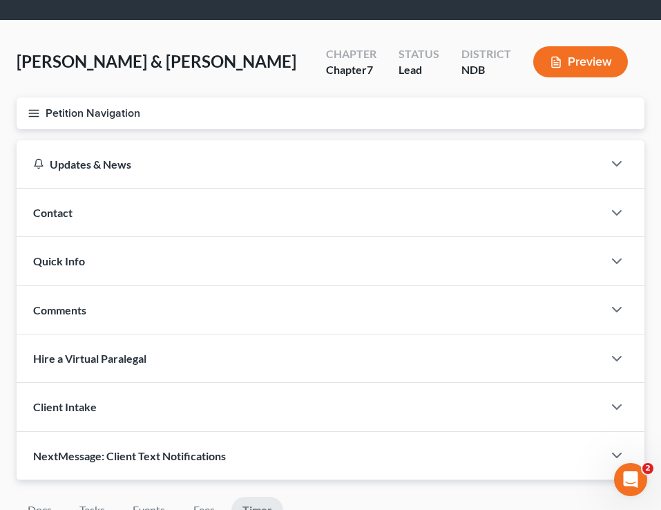
scroll to position [0, 0]
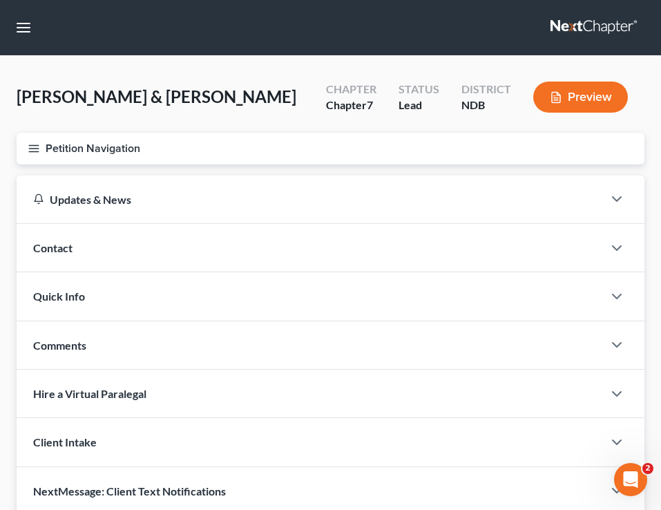
click at [27, 155] on button "Petition Navigation" at bounding box center [331, 149] width 628 height 32
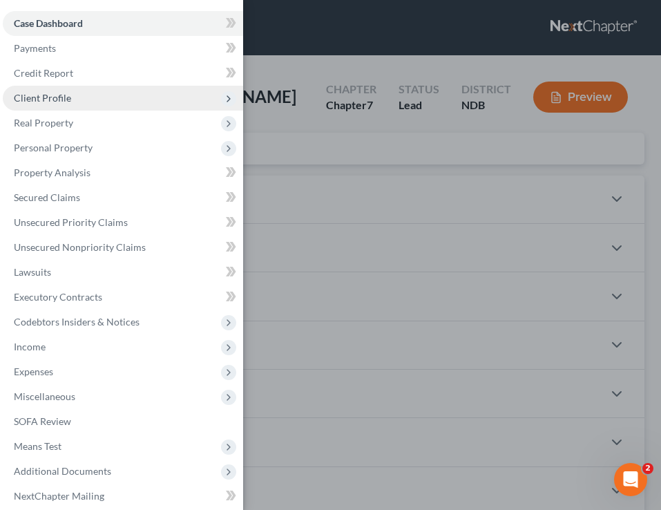
click at [136, 104] on span "Client Profile" at bounding box center [123, 98] width 240 height 25
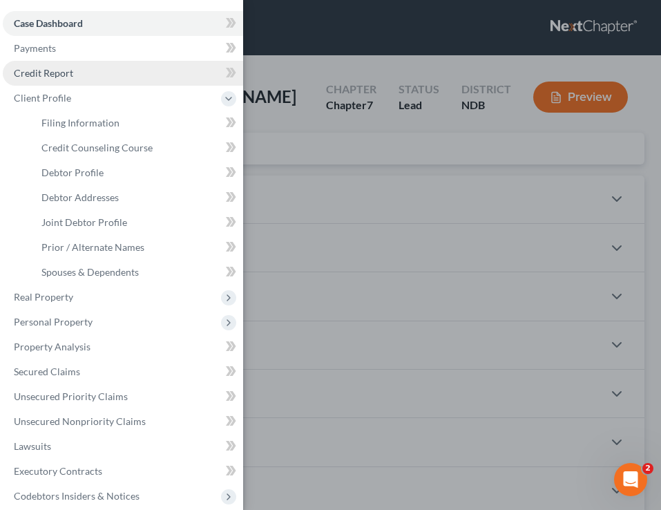
click at [122, 71] on link "Credit Report" at bounding box center [123, 73] width 240 height 25
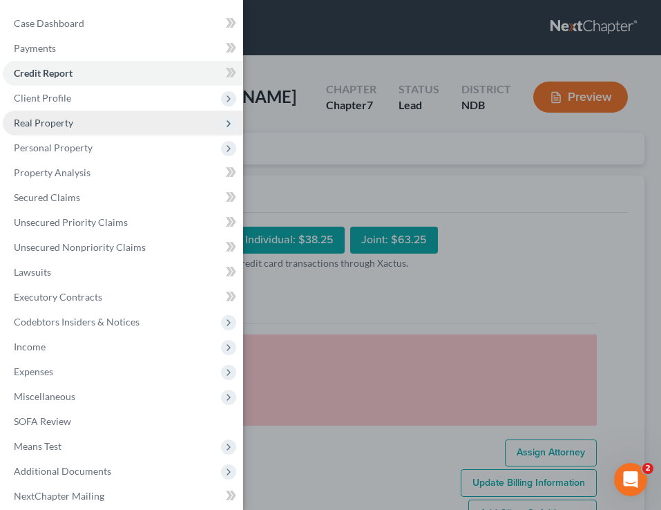
click at [115, 123] on span "Real Property" at bounding box center [123, 122] width 240 height 25
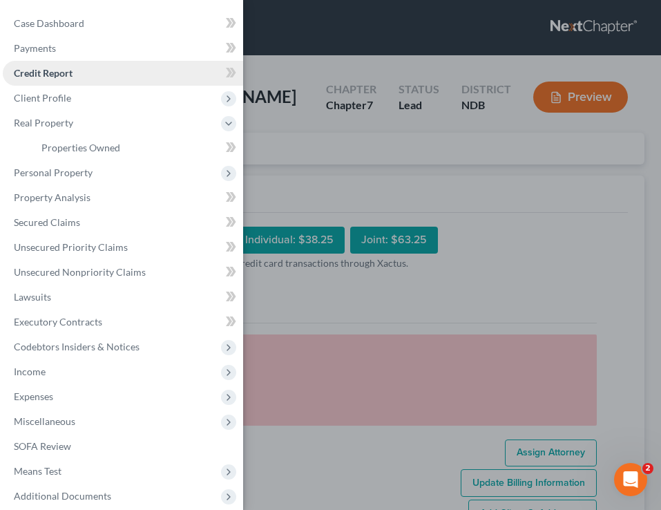
click at [113, 79] on link "Credit Report" at bounding box center [123, 73] width 240 height 25
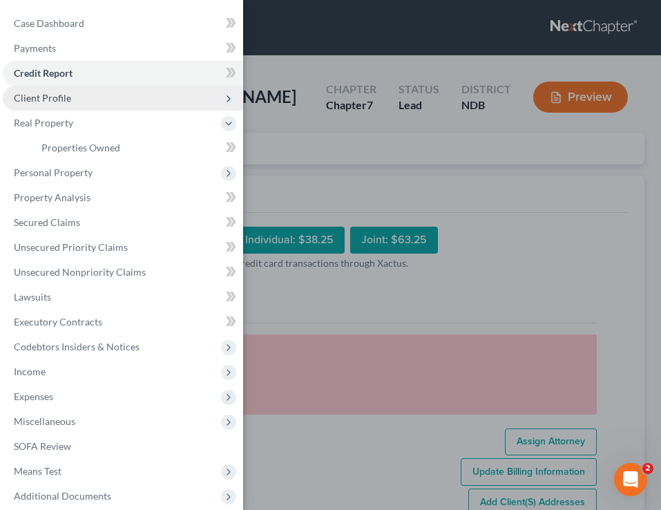
click at [113, 105] on span "Client Profile" at bounding box center [123, 98] width 240 height 25
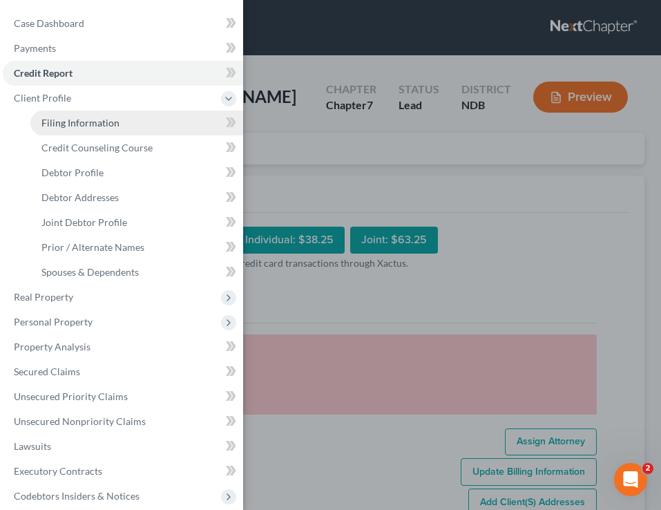
click at [122, 127] on link "Filing Information" at bounding box center [136, 122] width 213 height 25
select select "1"
select select "0"
select select "29"
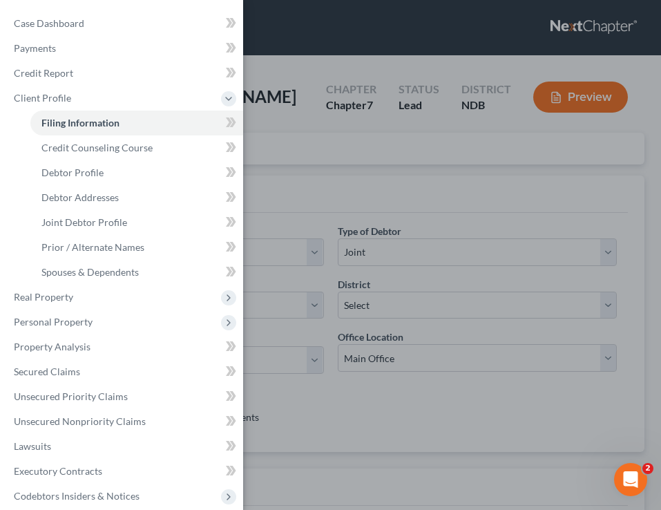
click at [373, 171] on div "Case Dashboard Payments Invoices Payments Payments Credit Report Client Profile" at bounding box center [330, 255] width 661 height 510
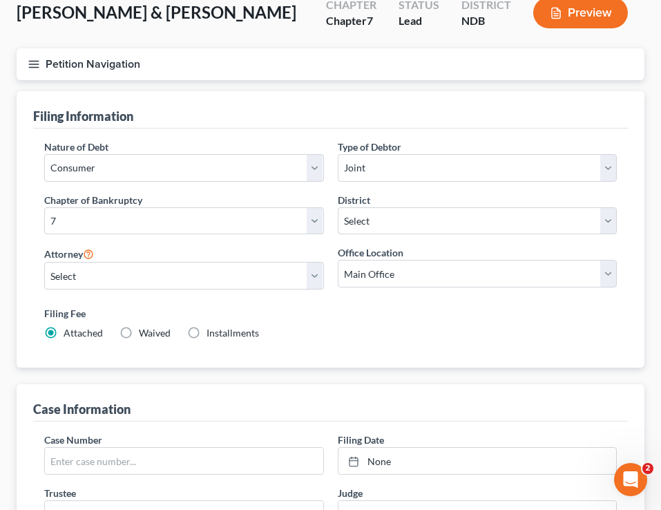
scroll to position [115, 0]
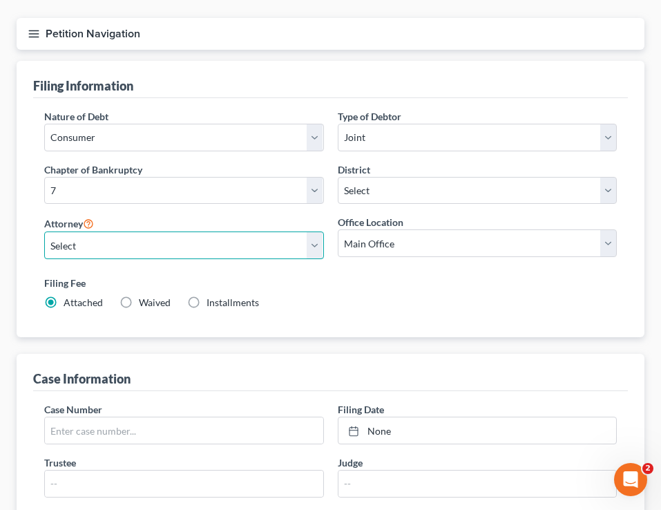
click at [229, 257] on select "Select [PERSON_NAME] - NDB [PERSON_NAME] - MNB [PERSON_NAME] - MNB [PERSON_NAME…" at bounding box center [184, 245] width 280 height 28
select select "0"
click at [44, 231] on select "Select [PERSON_NAME] - NDB [PERSON_NAME] - MNB [PERSON_NAME] - MNB [PERSON_NAME…" at bounding box center [184, 245] width 280 height 28
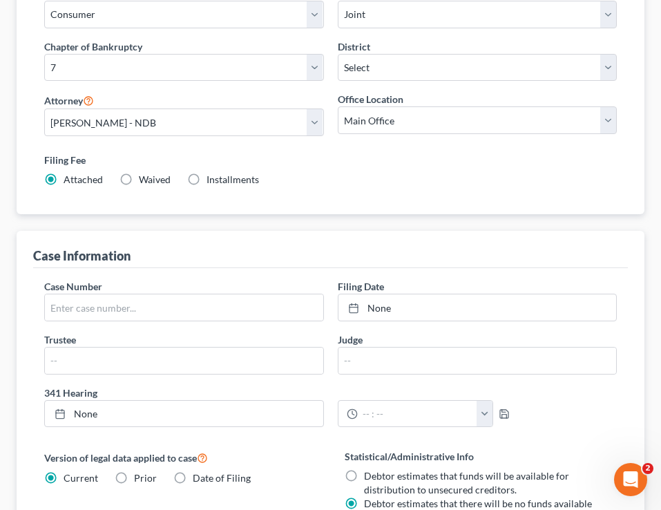
scroll to position [44, 0]
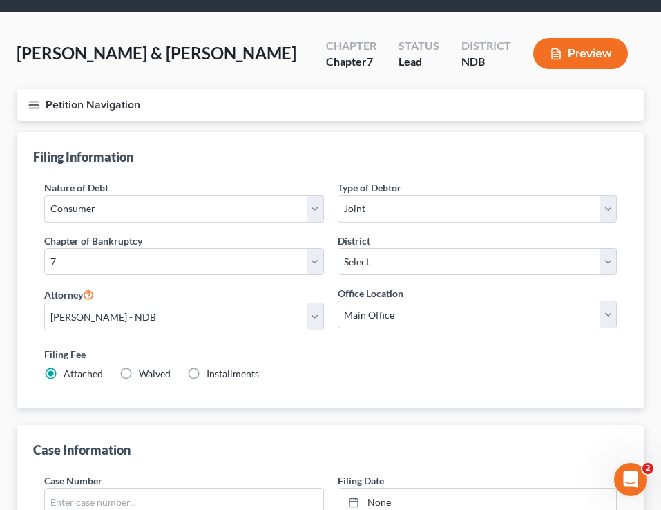
click at [38, 105] on line "button" at bounding box center [34, 105] width 10 height 0
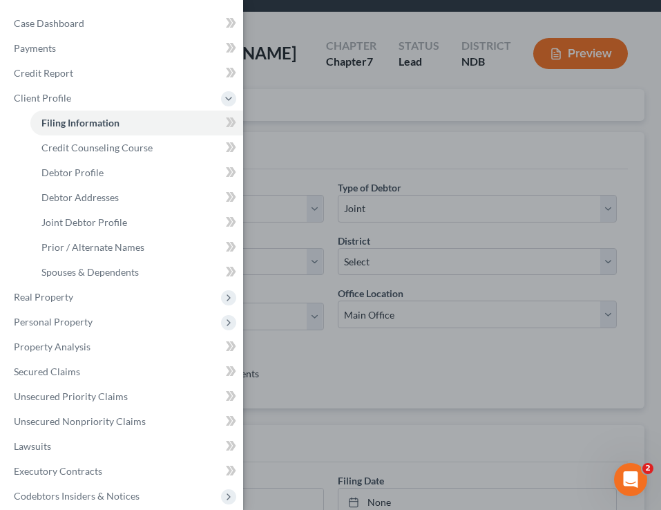
click at [338, 244] on div "Case Dashboard Payments Invoices Payments Payments Credit Report Client Profile" at bounding box center [330, 255] width 661 height 510
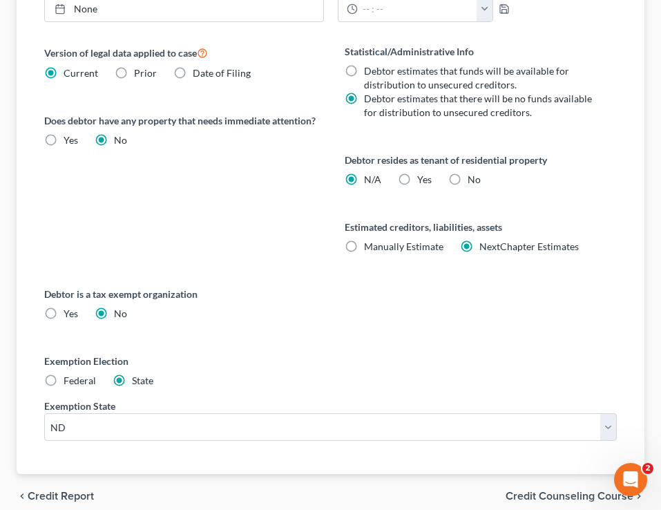
scroll to position [594, 0]
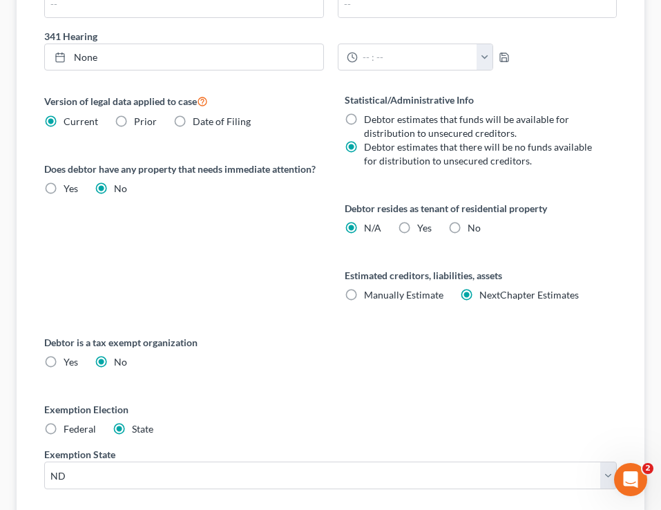
click at [468, 234] on label "No" at bounding box center [474, 228] width 13 height 14
click at [473, 230] on input "No" at bounding box center [477, 225] width 9 height 9
radio input "true"
radio input "false"
click at [468, 228] on label "No" at bounding box center [474, 228] width 13 height 14
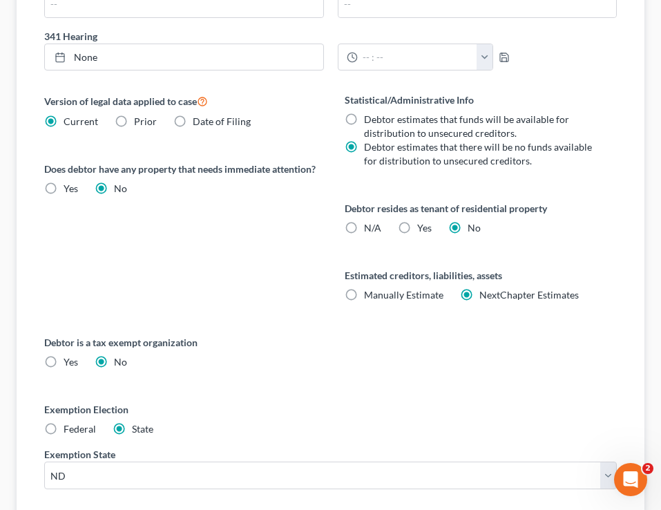
click at [473, 228] on input "No" at bounding box center [477, 225] width 9 height 9
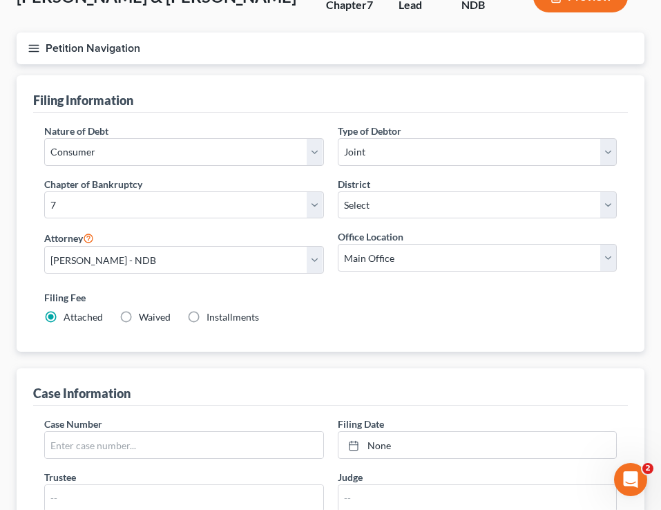
scroll to position [99, 0]
click at [37, 52] on icon "button" at bounding box center [34, 49] width 12 height 12
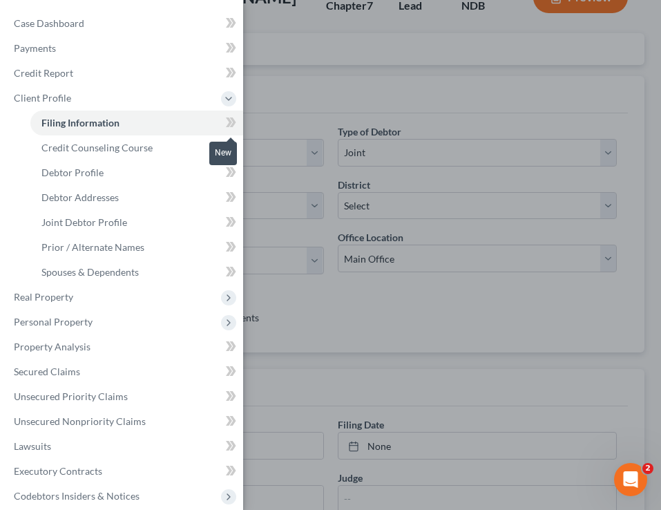
click at [229, 115] on icon at bounding box center [231, 122] width 10 height 17
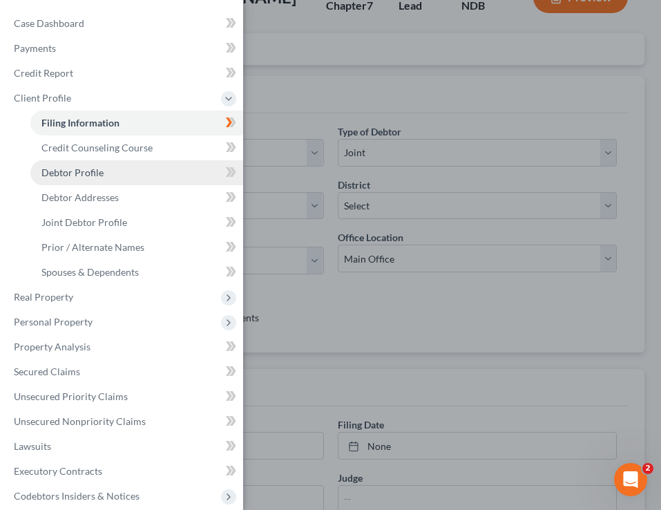
click at [149, 169] on link "Debtor Profile" at bounding box center [136, 172] width 213 height 25
select select "1"
select select "0"
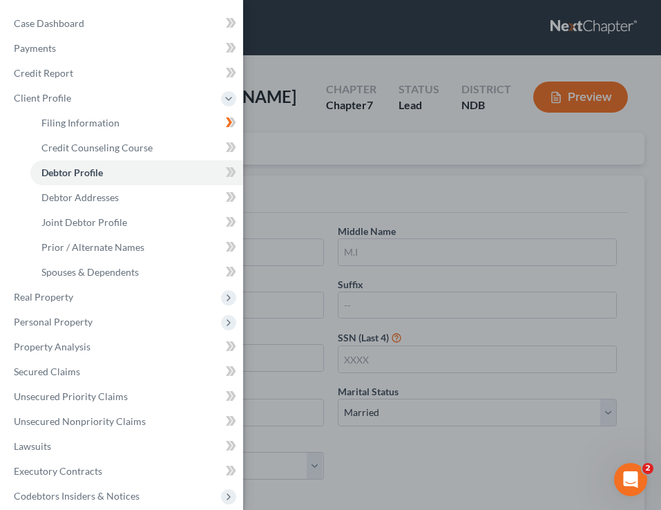
click at [332, 212] on div "Case Dashboard Payments Invoices Payments Payments Credit Report Client Profile" at bounding box center [330, 255] width 661 height 510
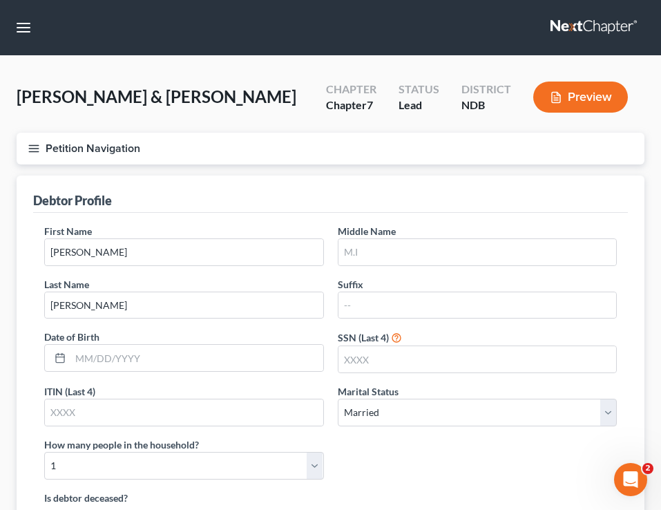
click at [29, 148] on line "button" at bounding box center [34, 148] width 10 height 0
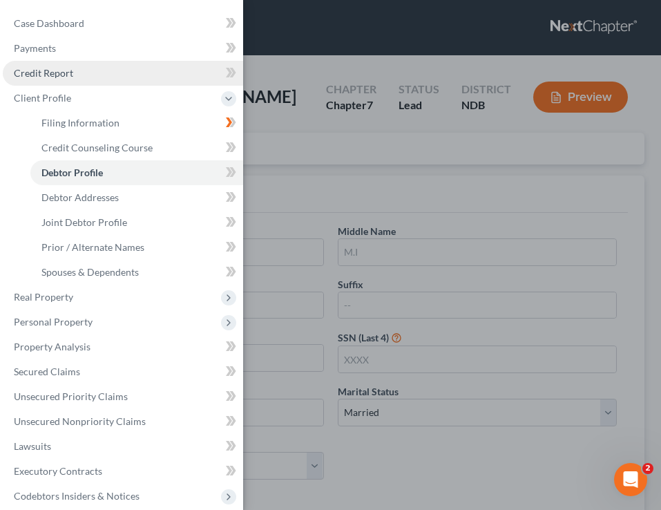
click at [65, 82] on link "Credit Report" at bounding box center [123, 73] width 240 height 25
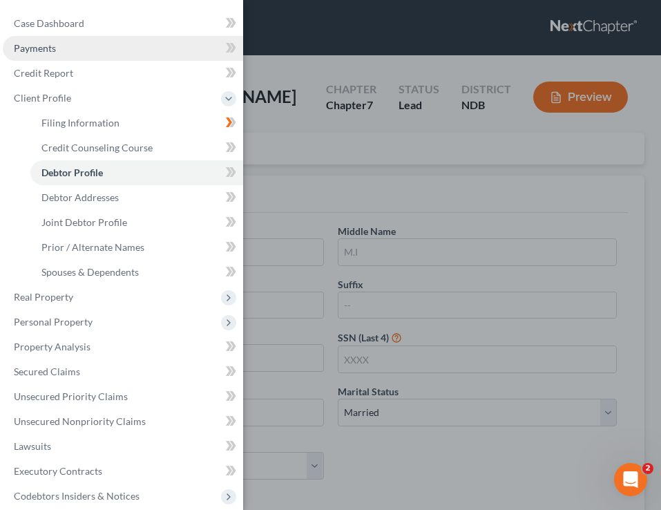
click at [77, 51] on link "Payments" at bounding box center [123, 48] width 240 height 25
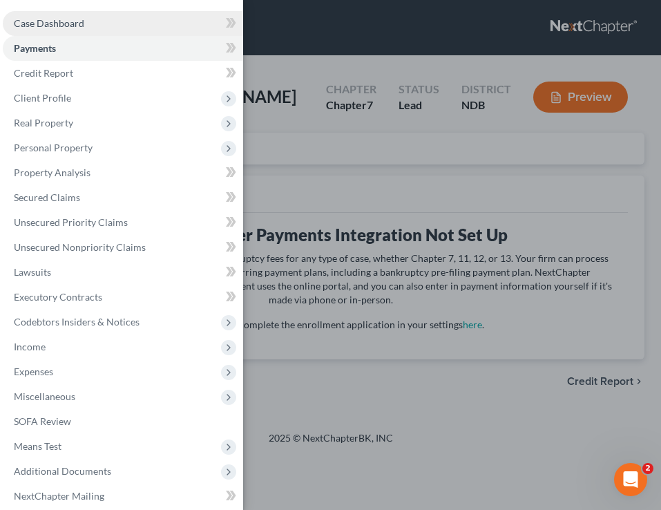
click at [86, 28] on link "Case Dashboard" at bounding box center [123, 23] width 240 height 25
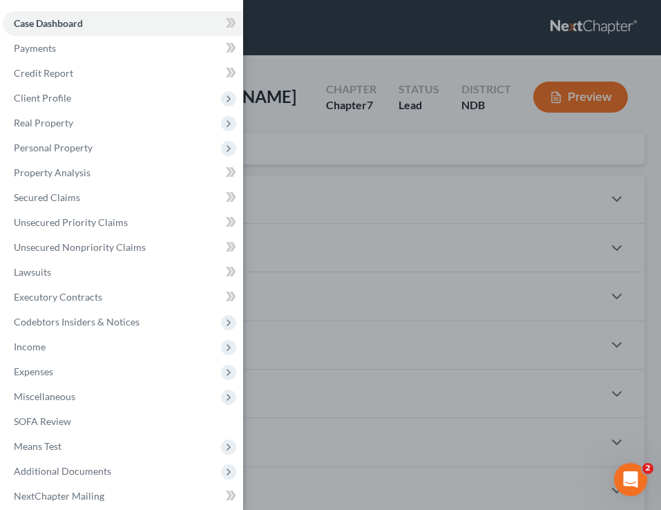
click at [421, 163] on div "Case Dashboard Payments Invoices Payments Payments Credit Report Client Profile" at bounding box center [330, 255] width 661 height 510
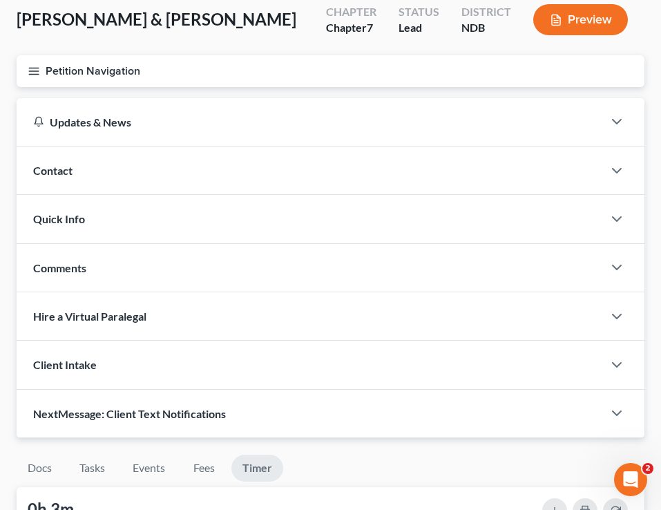
scroll to position [76, 0]
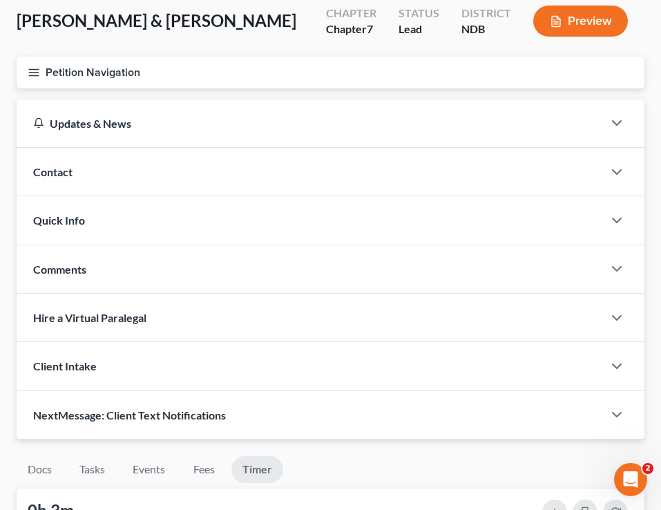
click at [196, 275] on div "Comments" at bounding box center [310, 269] width 586 height 48
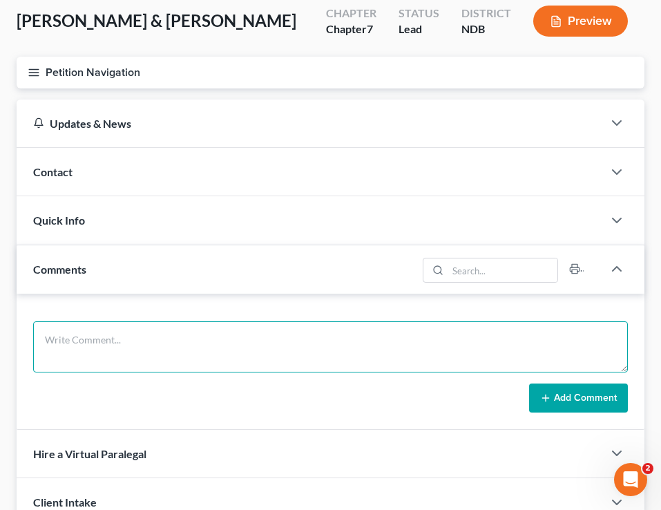
click at [142, 330] on textarea at bounding box center [330, 346] width 595 height 51
type textarea "not fully paid yet."
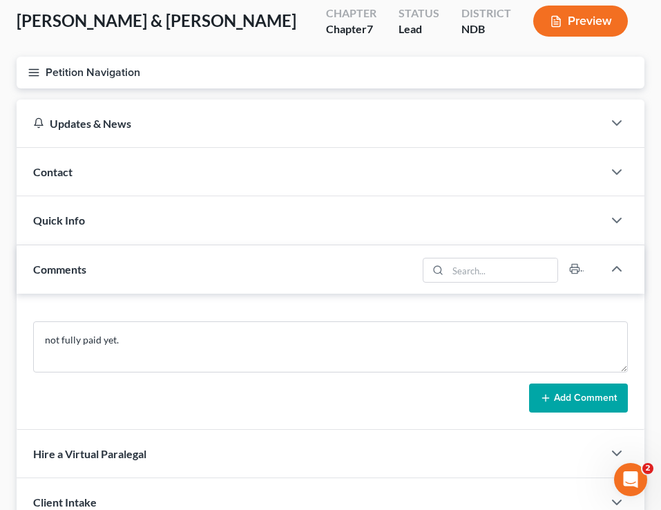
click at [560, 398] on button "Add Comment" at bounding box center [578, 397] width 99 height 29
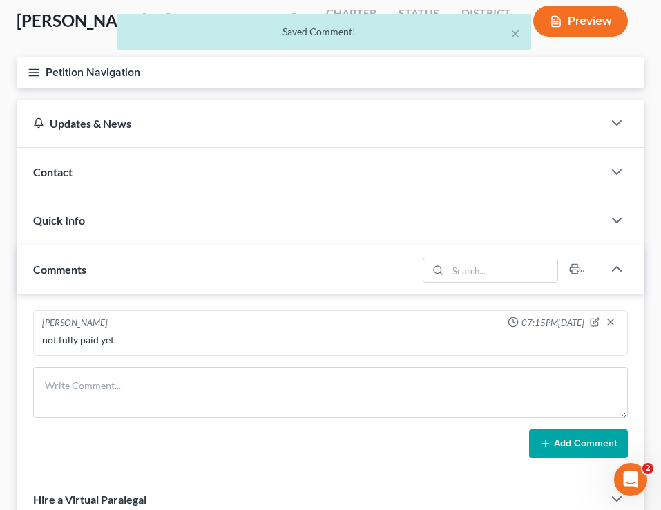
click at [296, 175] on div "Contact" at bounding box center [310, 172] width 586 height 48
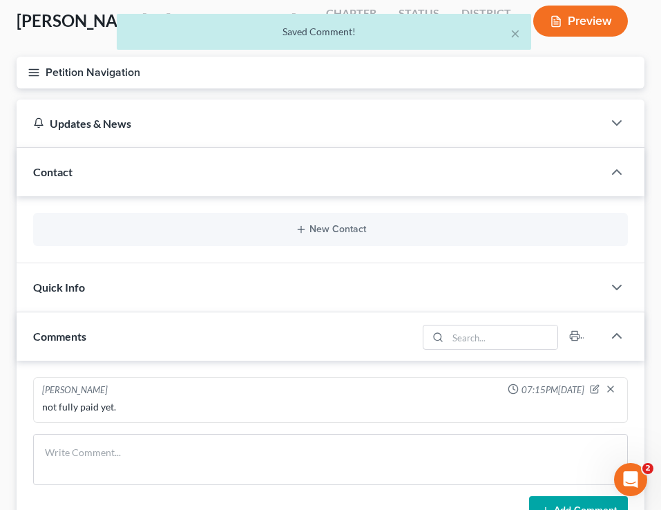
click at [118, 242] on div "New Contact" at bounding box center [330, 229] width 595 height 33
click at [123, 233] on button "New Contact" at bounding box center [330, 229] width 572 height 11
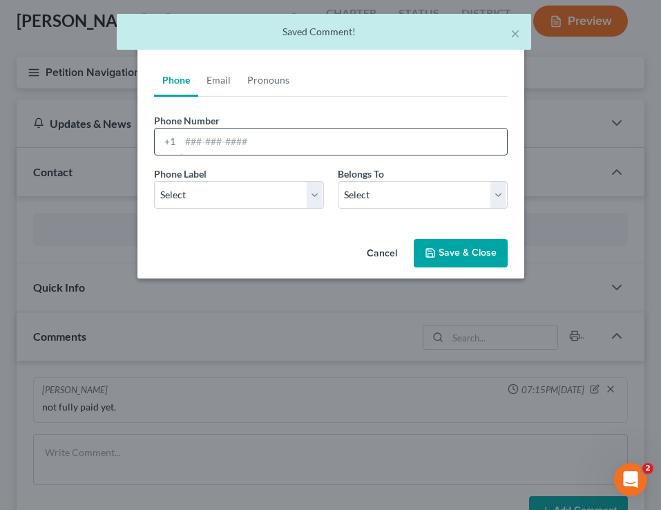
click at [225, 140] on input "tel" at bounding box center [343, 141] width 327 height 26
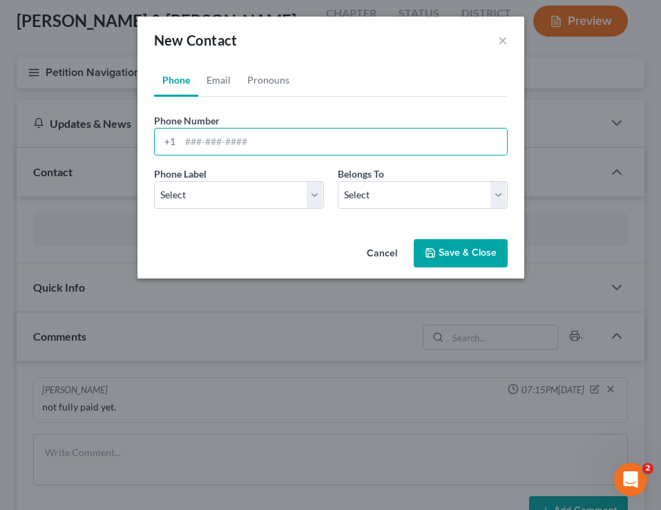
click at [380, 249] on button "Cancel" at bounding box center [382, 254] width 52 height 28
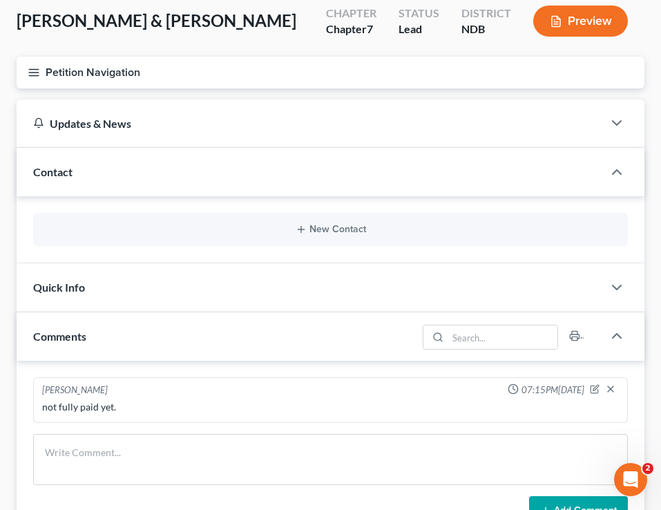
click at [334, 301] on div "Quick Info" at bounding box center [310, 287] width 586 height 48
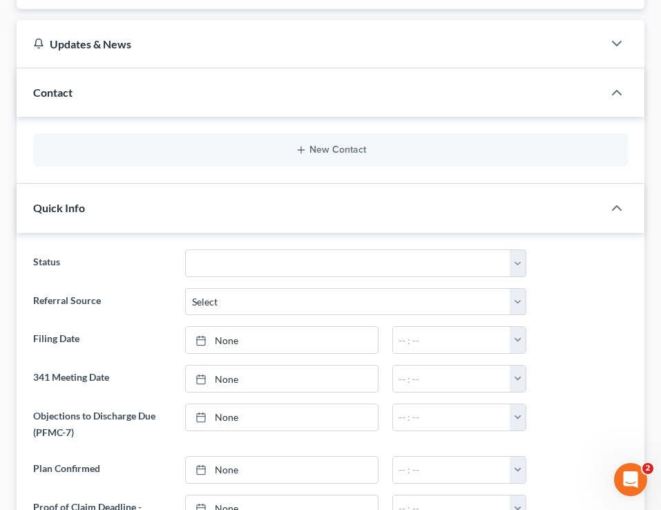
scroll to position [178, 0]
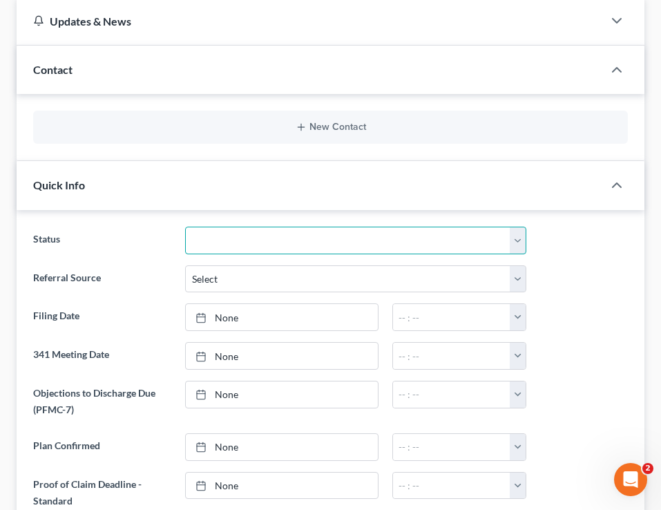
click at [326, 249] on select "10 - Chapter 13 Discharged 11 - Chapter 13 Converted to 7 12 - Debt Settlement/…" at bounding box center [355, 241] width 341 height 28
select select "4"
click at [185, 227] on select "10 - Chapter 13 Discharged 11 - Chapter 13 Converted to 7 12 - Debt Settlement/…" at bounding box center [355, 241] width 341 height 28
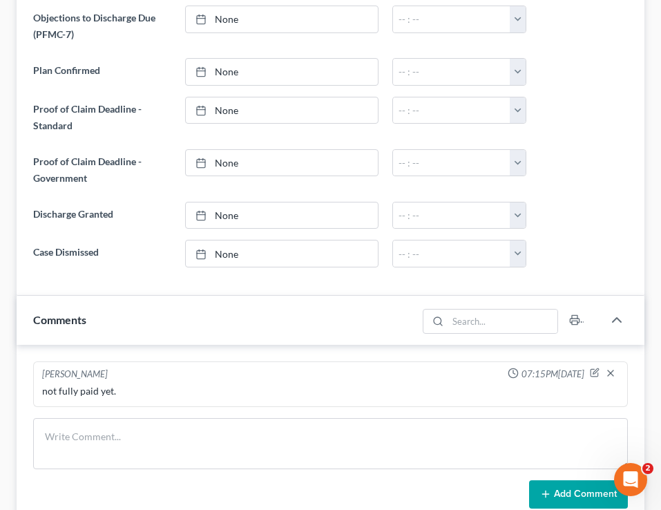
scroll to position [587, 0]
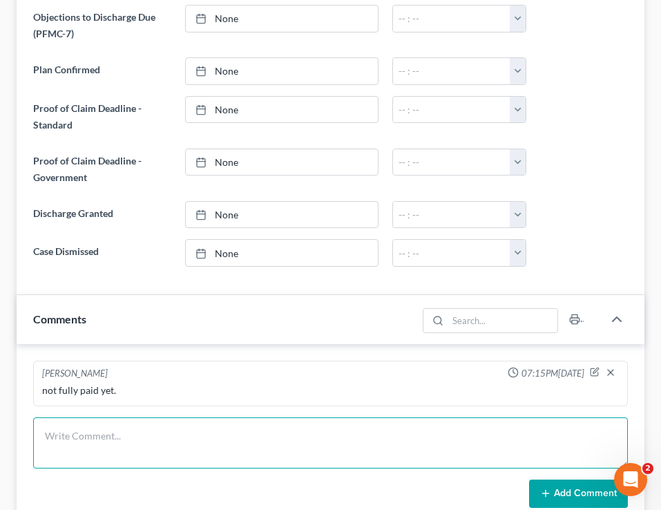
click at [175, 417] on textarea at bounding box center [330, 442] width 595 height 51
type textarea "sdsdsddsdsdsdsdsdsddsf"
click at [201, 417] on textarea "sdsdsddsdsdsdsdsdsddsf" at bounding box center [330, 442] width 595 height 51
drag, startPoint x: 201, startPoint y: 402, endPoint x: 68, endPoint y: 398, distance: 132.7
click at [68, 417] on textarea "sdsdsddsdsdsdsdsdsddsf" at bounding box center [330, 442] width 595 height 51
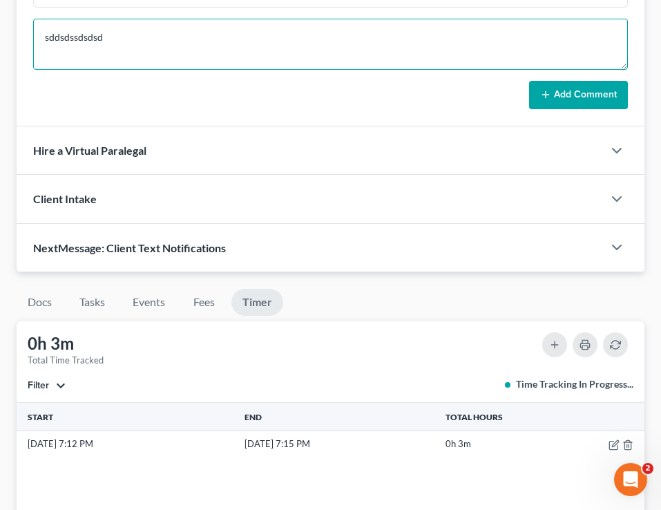
scroll to position [982, 0]
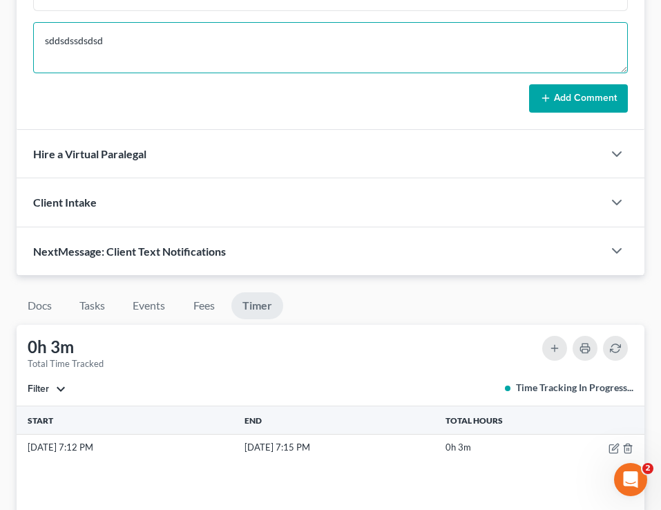
type textarea "sddsdssdsdsd"
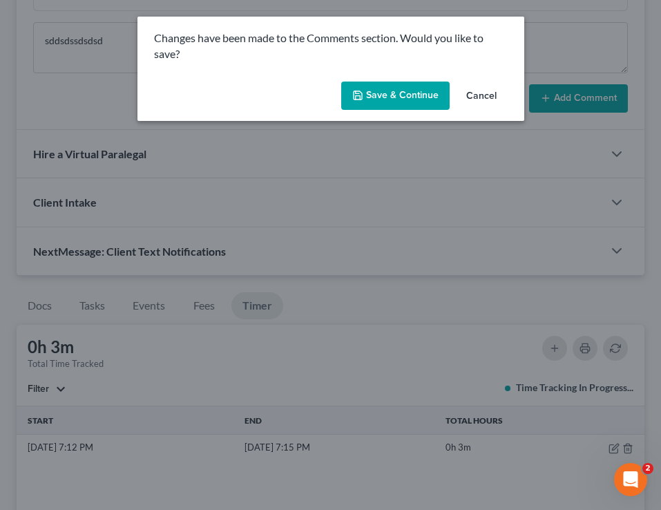
click at [479, 101] on button "Cancel" at bounding box center [481, 97] width 52 height 28
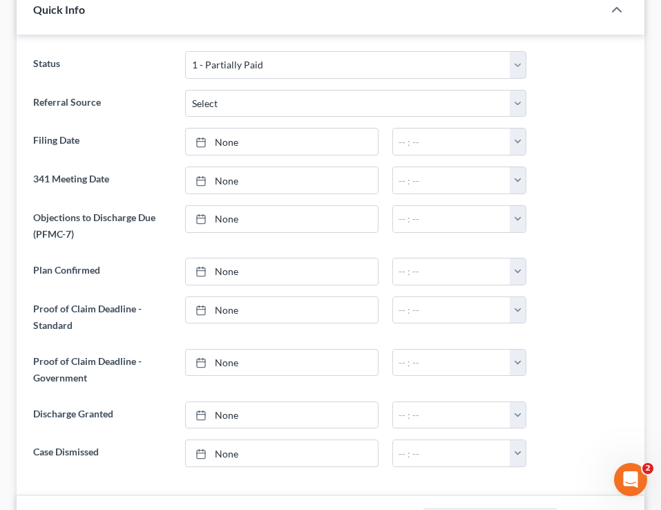
scroll to position [0, 0]
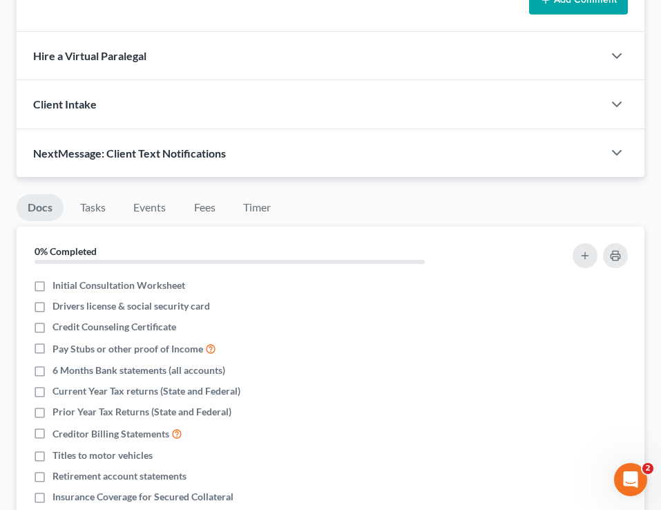
scroll to position [1001, 0]
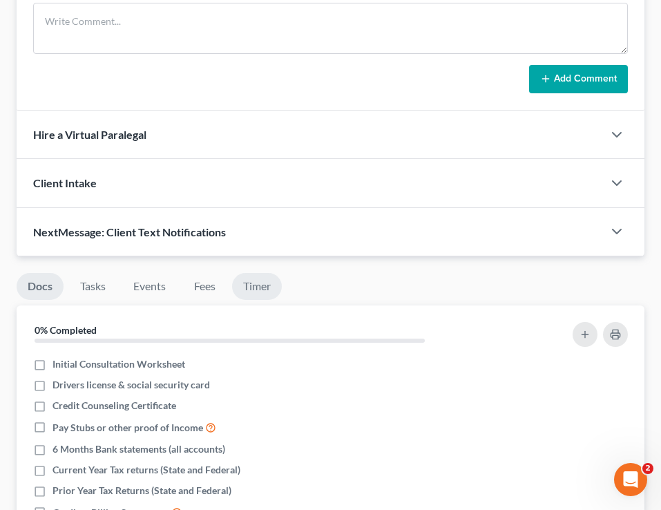
click at [256, 273] on link "Timer" at bounding box center [257, 286] width 50 height 27
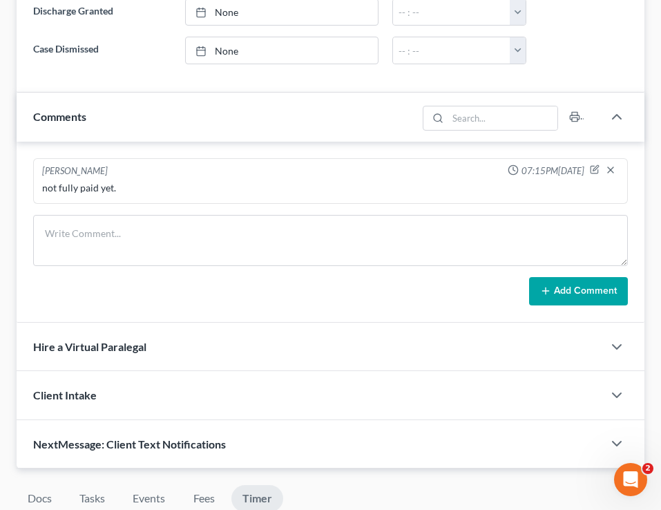
scroll to position [853, 0]
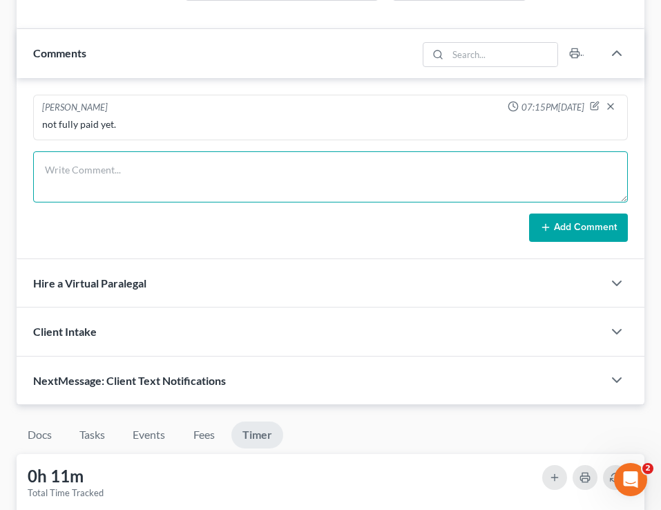
click at [166, 151] on textarea at bounding box center [330, 176] width 595 height 51
type textarea "sddsdsdsdsdsdsdsdsdsdsddssdsdddssddsdssdsdsddssdskmdskdskdskdsdsdsds"
drag, startPoint x: 397, startPoint y: 140, endPoint x: 45, endPoint y: 124, distance: 352.6
click at [44, 151] on textarea "sddsdsdsdsdsdsdsdsdsdsddssdsdddssddsdssdsdsddssdskmdskdskdskdsdsdsds" at bounding box center [330, 176] width 595 height 51
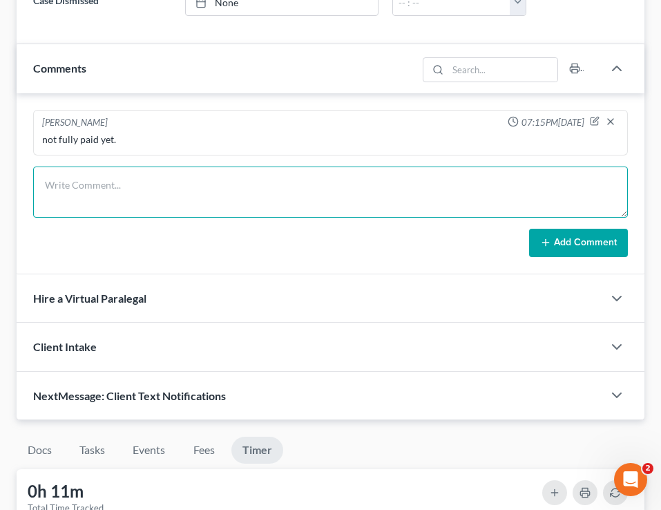
scroll to position [833, 0]
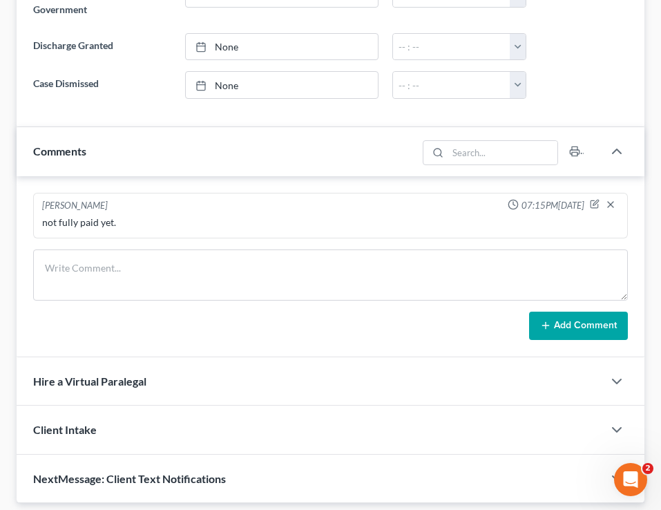
scroll to position [946, 0]
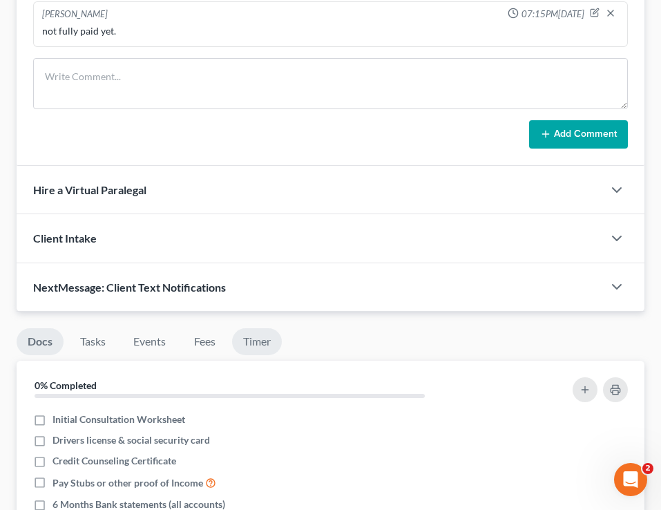
click at [264, 328] on link "Timer" at bounding box center [257, 341] width 50 height 27
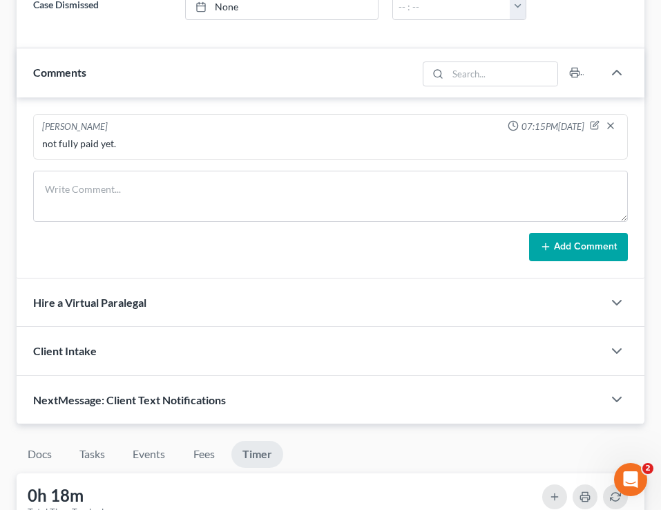
scroll to position [812, 0]
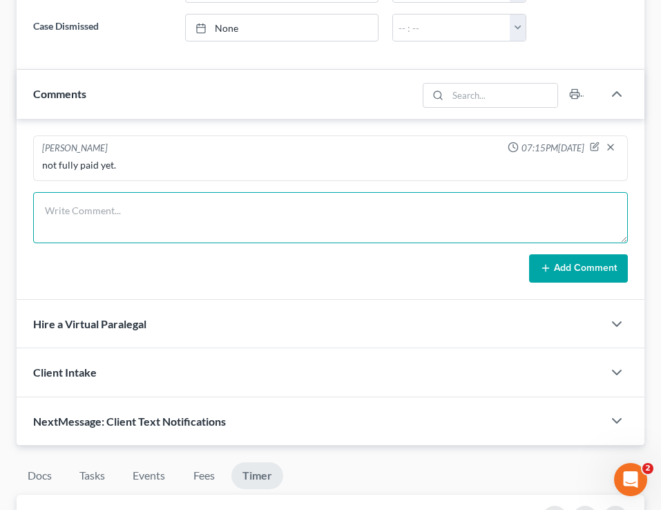
click at [183, 193] on textarea at bounding box center [330, 217] width 595 height 51
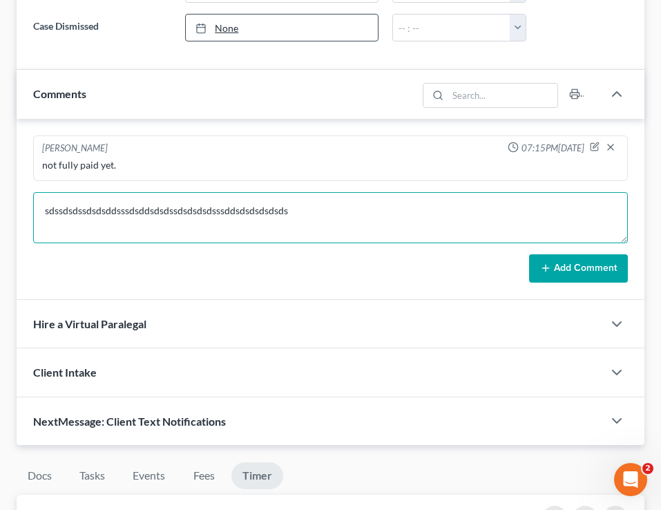
type textarea "sdssdsdssdsdsddsssdsddsdsdssdsdsdsdsssddsdsdsdsdsds"
drag, startPoint x: 312, startPoint y: 175, endPoint x: 41, endPoint y: 177, distance: 270.7
click at [41, 192] on textarea "sdssdsdssdsdsddsssdsddsdsdssdsdsdsdsssddsdsdsdsdsds" at bounding box center [330, 217] width 595 height 51
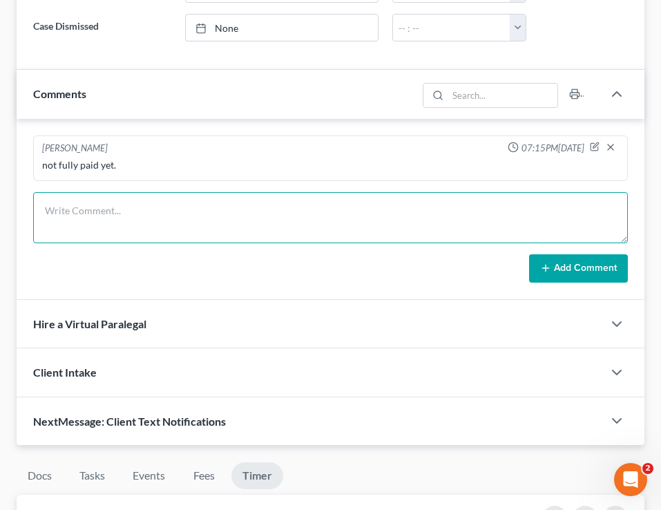
scroll to position [0, 0]
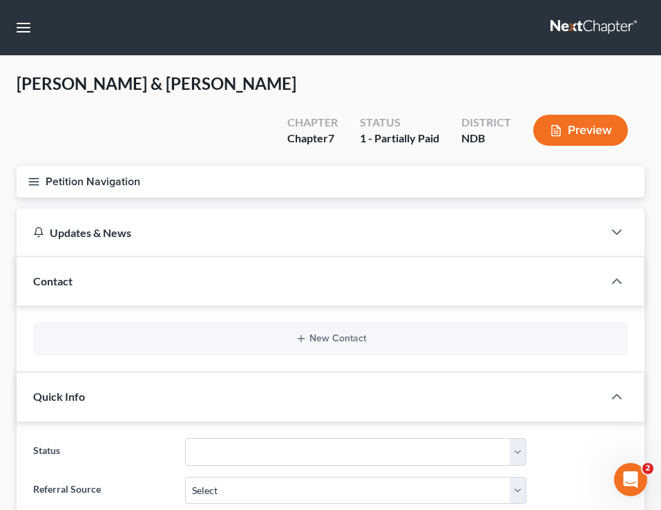
click at [41, 166] on button "Petition Navigation" at bounding box center [331, 182] width 628 height 32
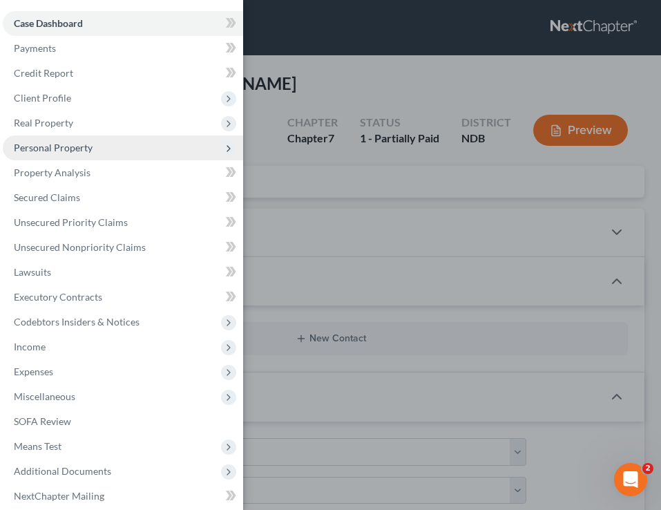
click at [84, 146] on span "Personal Property" at bounding box center [53, 148] width 79 height 12
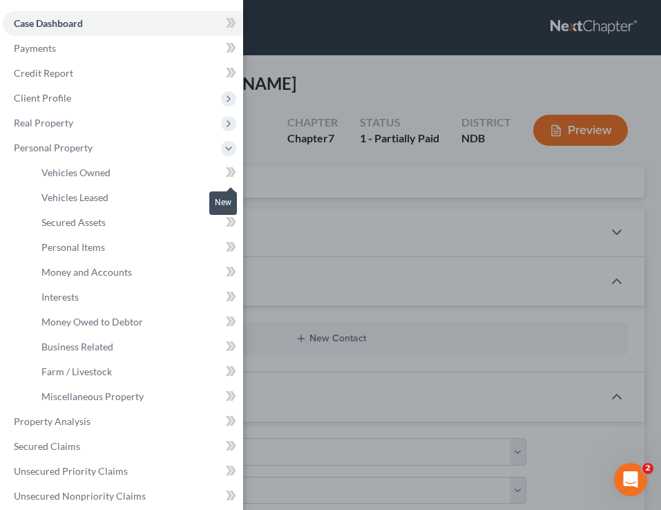
click at [222, 167] on span at bounding box center [231, 174] width 24 height 21
click at [230, 171] on icon at bounding box center [229, 172] width 6 height 10
click at [235, 174] on icon at bounding box center [231, 172] width 10 height 17
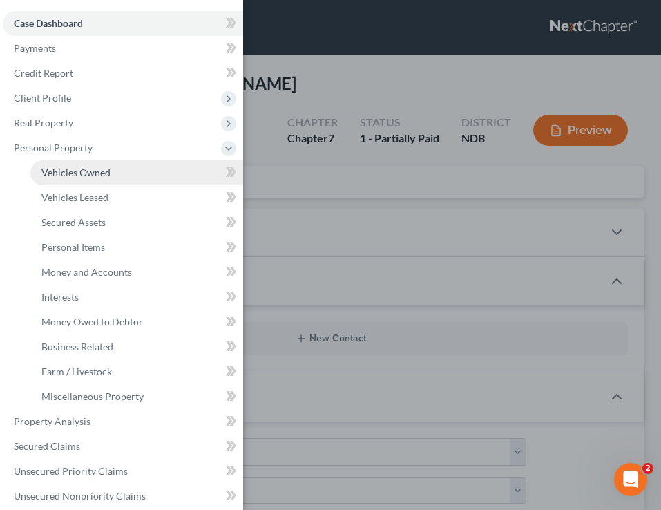
click at [170, 171] on link "Vehicles Owned" at bounding box center [136, 172] width 213 height 25
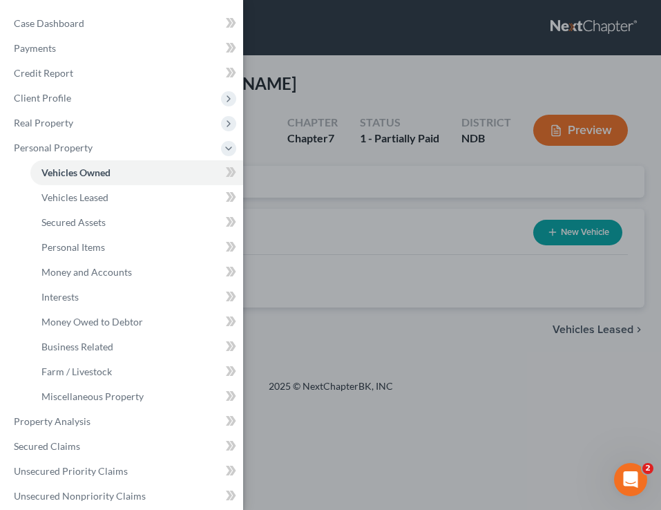
click at [336, 148] on div "Case Dashboard Payments Invoices Payments Payments Credit Report Client Profile" at bounding box center [330, 255] width 661 height 510
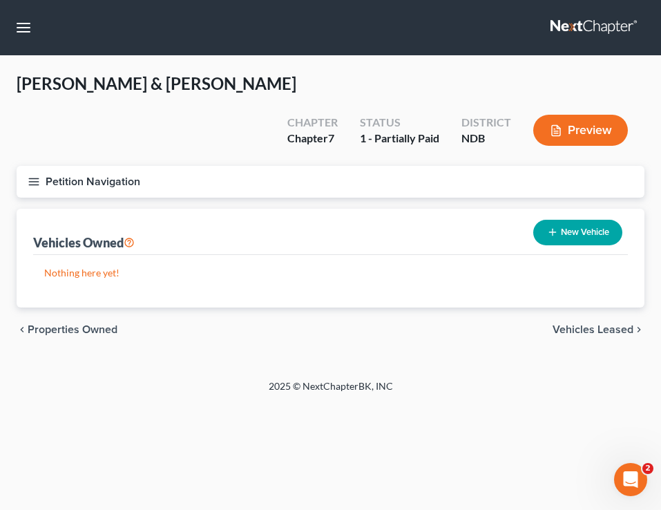
click at [40, 166] on button "Petition Navigation" at bounding box center [331, 182] width 628 height 32
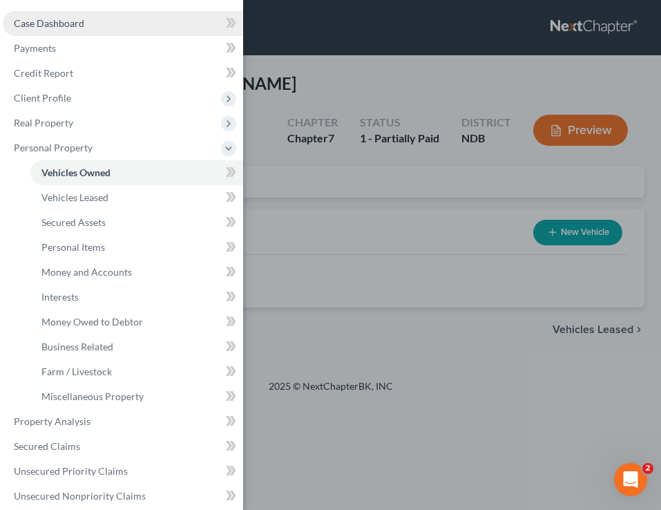
click at [65, 25] on span "Case Dashboard" at bounding box center [49, 23] width 70 height 12
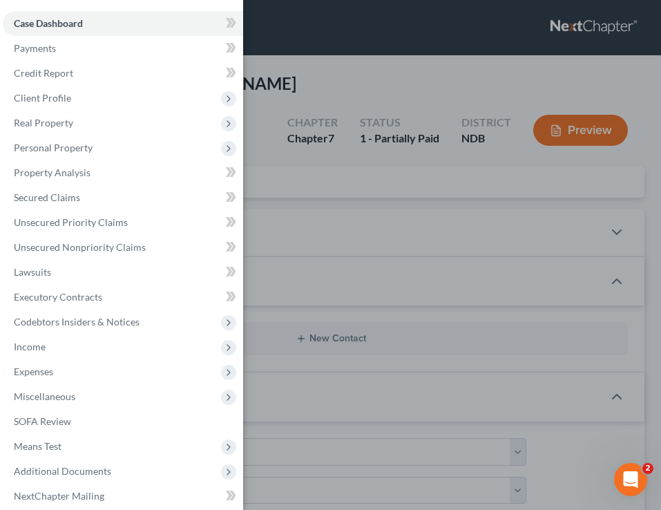
click at [308, 116] on div "Case Dashboard Payments Invoices Payments Payments Credit Report Client Profile" at bounding box center [330, 255] width 661 height 510
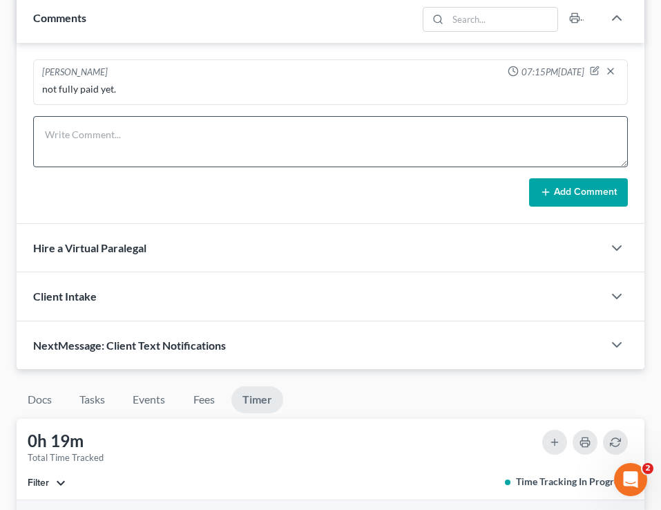
scroll to position [890, 0]
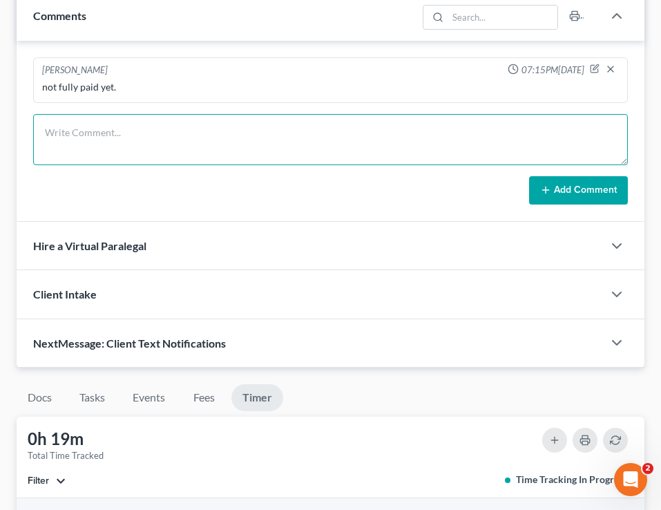
click at [123, 114] on textarea at bounding box center [330, 139] width 595 height 51
type textarea "assaassasasasassasasasa"
drag, startPoint x: 193, startPoint y: 96, endPoint x: 3, endPoint y: 97, distance: 189.9
click at [3, 97] on div "Caspers, Allison & Joseph Upgraded Chapter Chapter 7 Status 1 - Partially Paid …" at bounding box center [330, 26] width 661 height 1721
type textarea "ssdsdsdssdds"
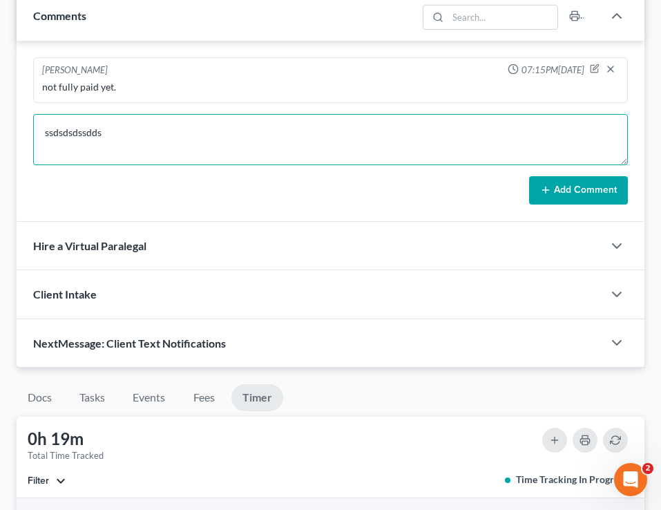
drag, startPoint x: 114, startPoint y: 99, endPoint x: 6, endPoint y: 99, distance: 108.4
click at [6, 99] on div "Caspers, Allison & Joseph Upgraded Chapter Chapter 7 Status 1 - Partially Paid …" at bounding box center [330, 26] width 661 height 1721
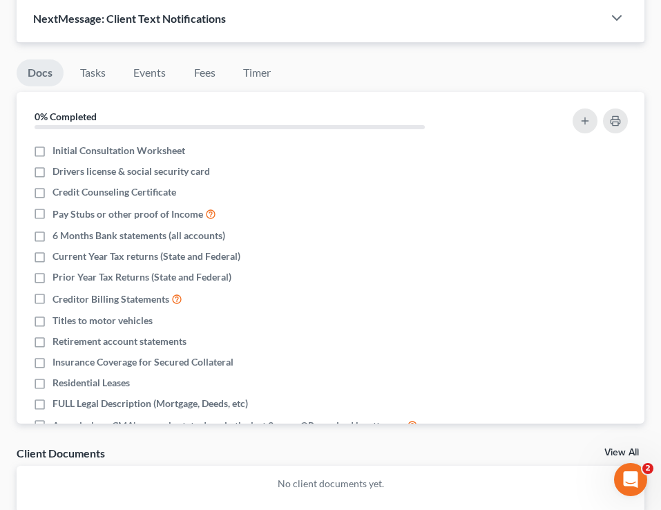
scroll to position [1211, 0]
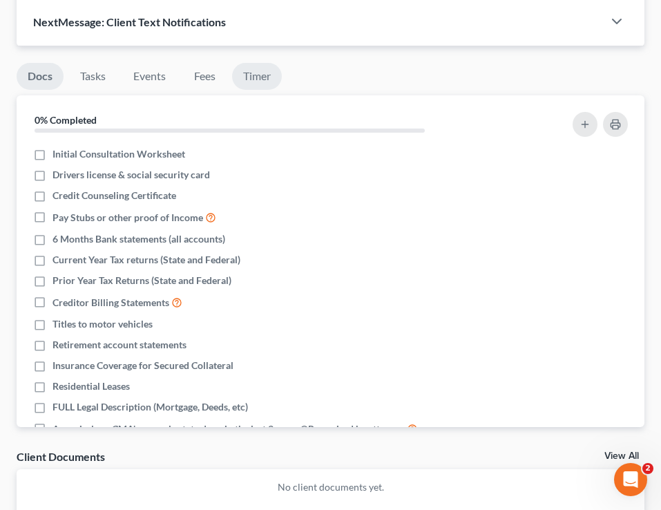
click at [256, 63] on link "Timer" at bounding box center [257, 76] width 50 height 27
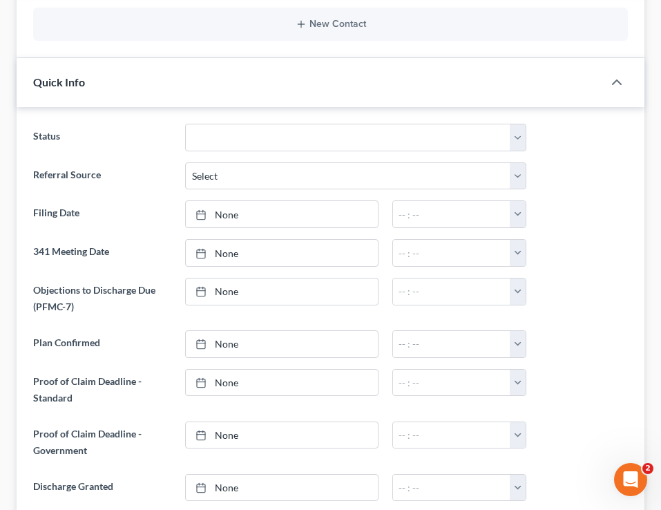
scroll to position [0, 0]
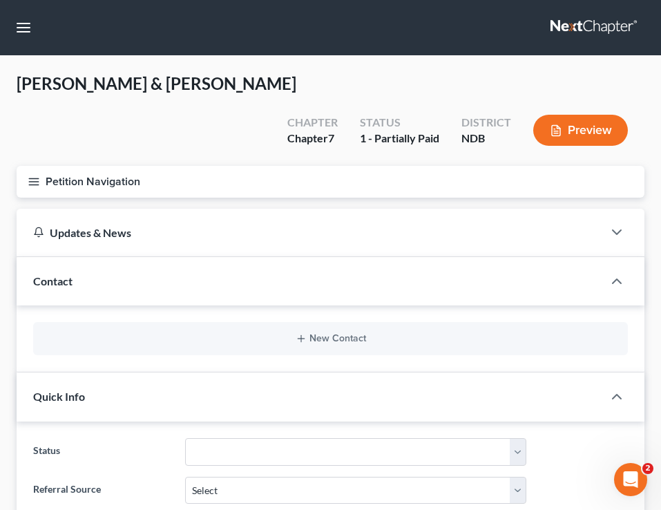
click at [42, 166] on button "Petition Navigation" at bounding box center [331, 182] width 628 height 32
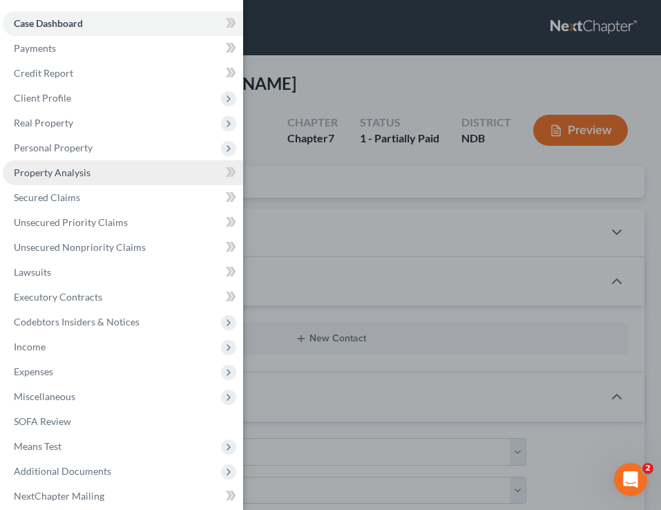
click at [110, 168] on link "Property Analysis" at bounding box center [123, 172] width 240 height 25
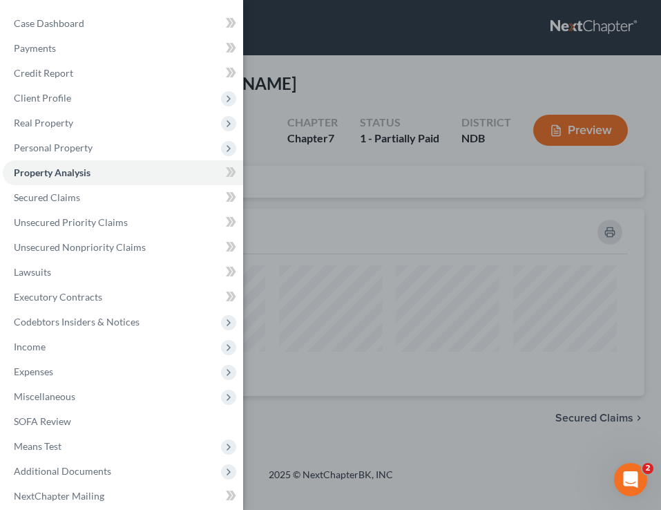
scroll to position [187, 628]
click at [118, 135] on ul "Case Dashboard Payments Invoices Payments Payments Credit Report Client Profile" at bounding box center [123, 284] width 240 height 547
click at [104, 26] on link "Case Dashboard" at bounding box center [123, 23] width 240 height 25
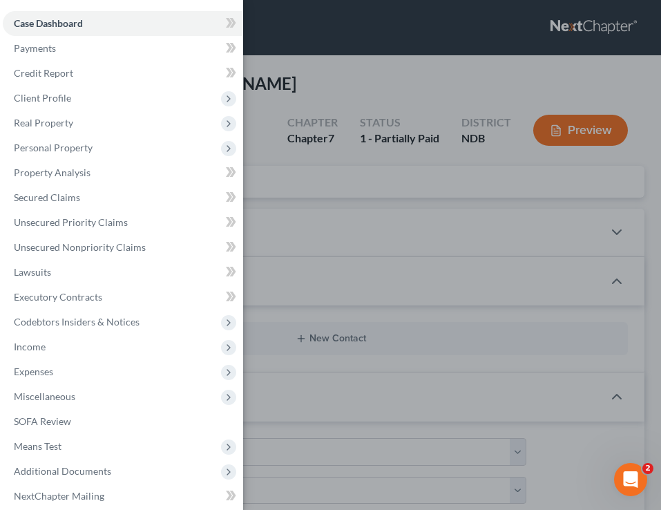
click at [344, 171] on div "Case Dashboard Payments Invoices Payments Payments Credit Report Client Profile" at bounding box center [330, 255] width 661 height 510
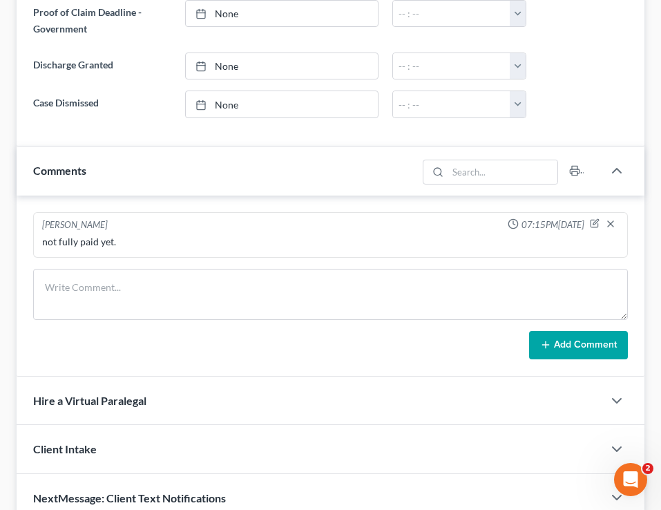
scroll to position [764, 0]
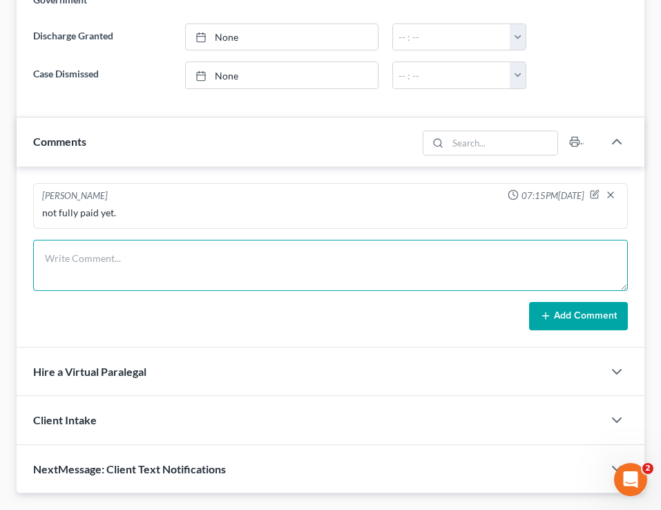
click at [203, 240] on textarea at bounding box center [330, 265] width 595 height 51
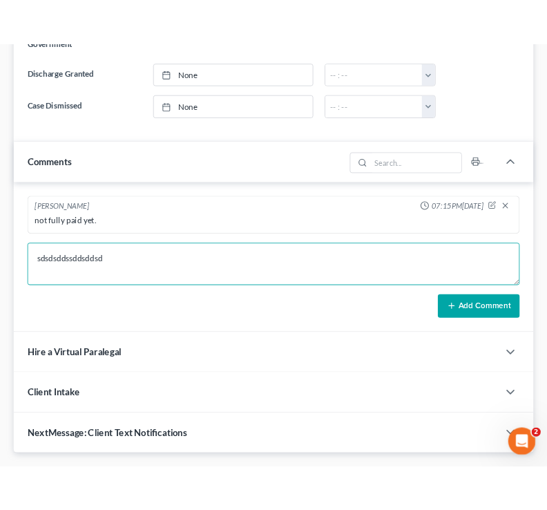
scroll to position [798, 0]
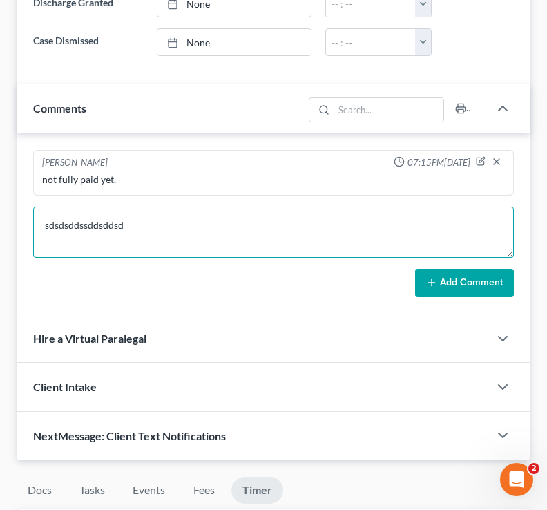
click at [175, 220] on textarea "sdsdsddssddsddsd" at bounding box center [273, 231] width 481 height 51
type textarea "sdsdsddssddsddsdsdsdsddssdsd"
click at [205, 220] on textarea "sdsdsddssddsddsdsdsdsddssdsd" at bounding box center [273, 231] width 481 height 51
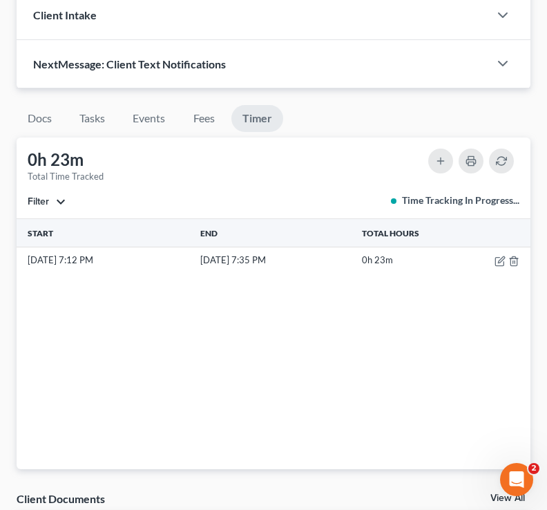
scroll to position [1171, 0]
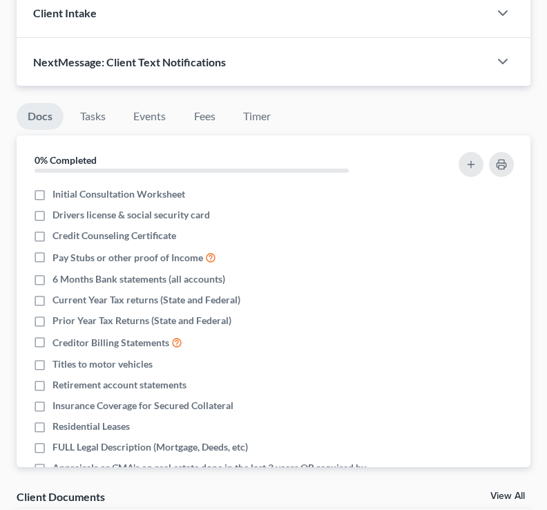
scroll to position [127, 0]
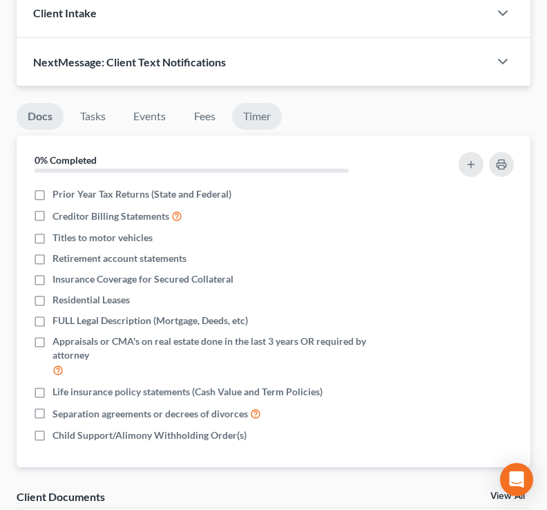
click at [253, 115] on link "Timer" at bounding box center [257, 116] width 50 height 27
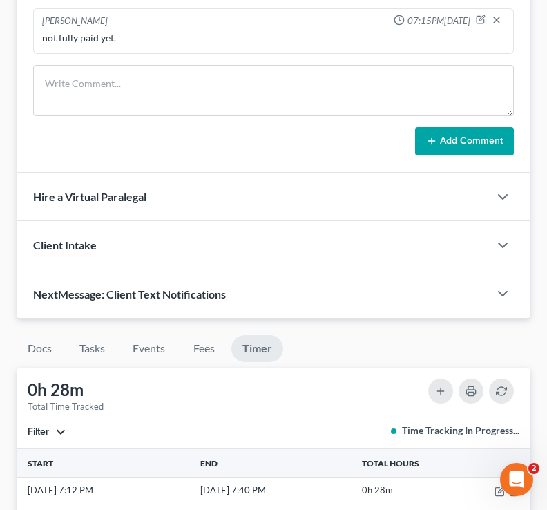
scroll to position [941, 0]
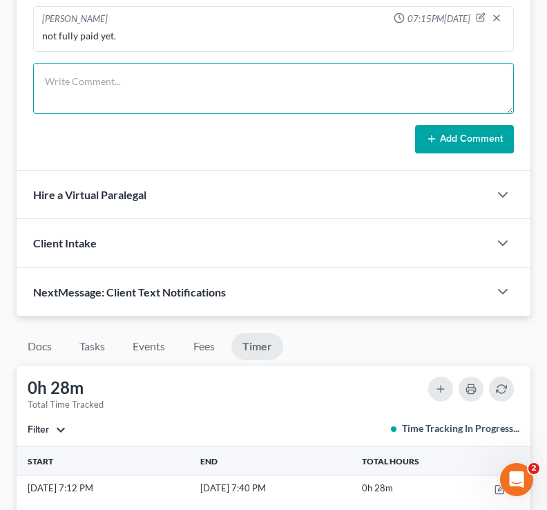
click at [160, 100] on textarea at bounding box center [273, 88] width 481 height 51
type textarea "e"
type textarea "fssfsfdssdssd"
drag, startPoint x: 135, startPoint y: 84, endPoint x: 6, endPoint y: 82, distance: 128.5
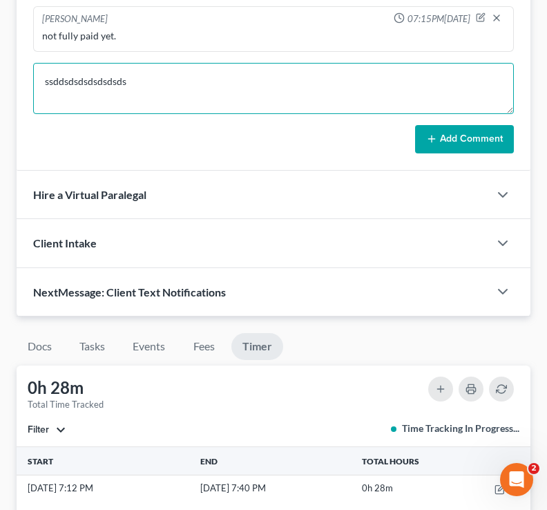
drag, startPoint x: 170, startPoint y: 81, endPoint x: 35, endPoint y: 78, distance: 135.4
click at [35, 79] on textarea "ssddsdsdsdsdsdsds" at bounding box center [273, 88] width 481 height 51
type textarea "sddssdds"
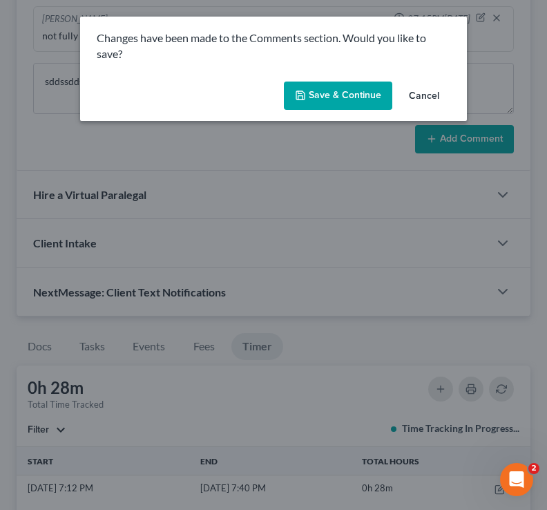
click at [430, 97] on button "Cancel" at bounding box center [424, 97] width 52 height 28
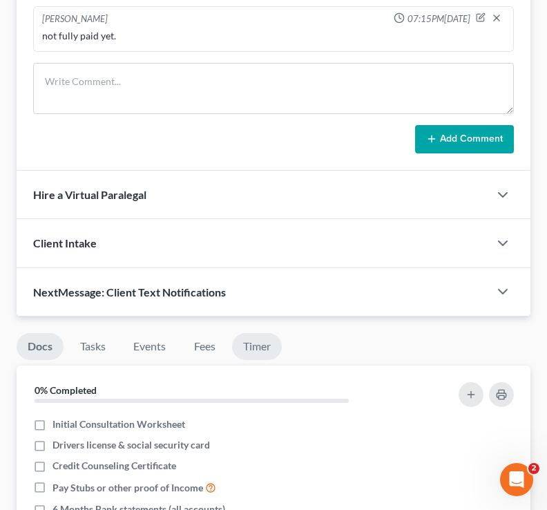
click at [260, 345] on link "Timer" at bounding box center [257, 346] width 50 height 27
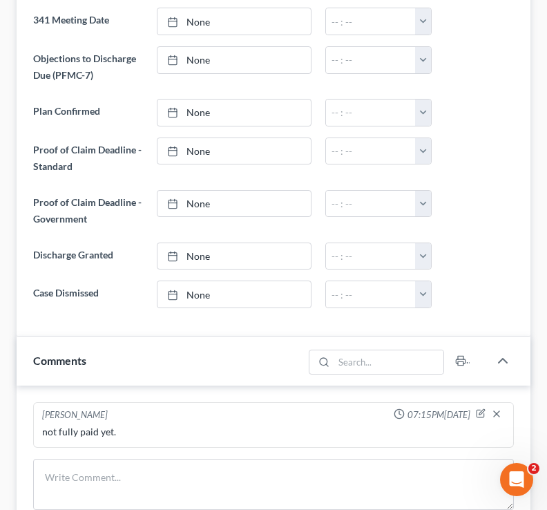
scroll to position [321, 0]
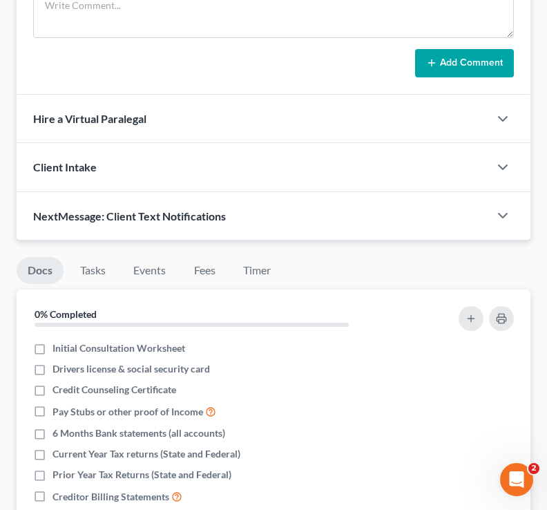
scroll to position [1086, 0]
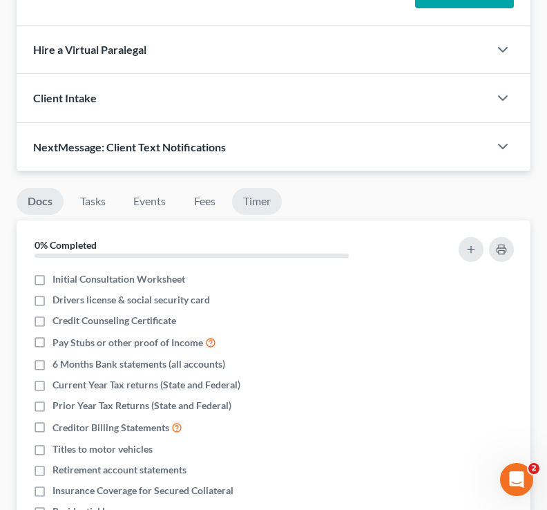
click at [260, 202] on link "Timer" at bounding box center [257, 201] width 50 height 27
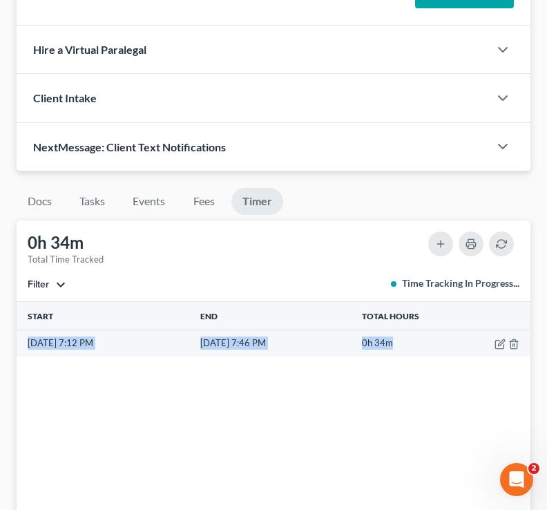
drag, startPoint x: 415, startPoint y: 341, endPoint x: 21, endPoint y: 340, distance: 393.6
click at [21, 340] on tr "[DATE] 7:12 PM [DATE] 7:46 PM 0h 34m" at bounding box center [274, 343] width 514 height 26
copy tr "[DATE] 7:12 PM [DATE] 7:46 PM 0h 34m"
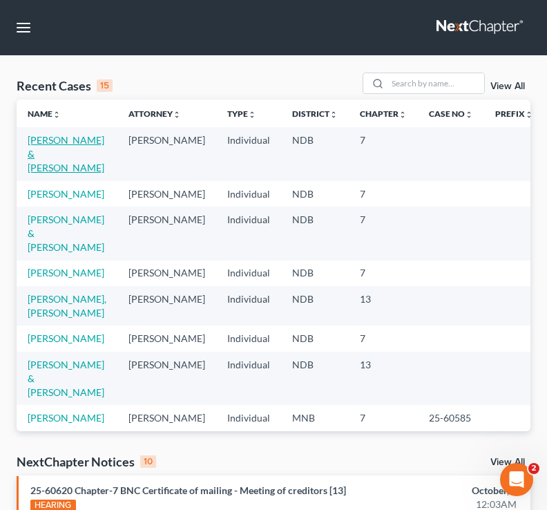
click at [93, 139] on link "[PERSON_NAME] & [PERSON_NAME]" at bounding box center [66, 153] width 77 height 39
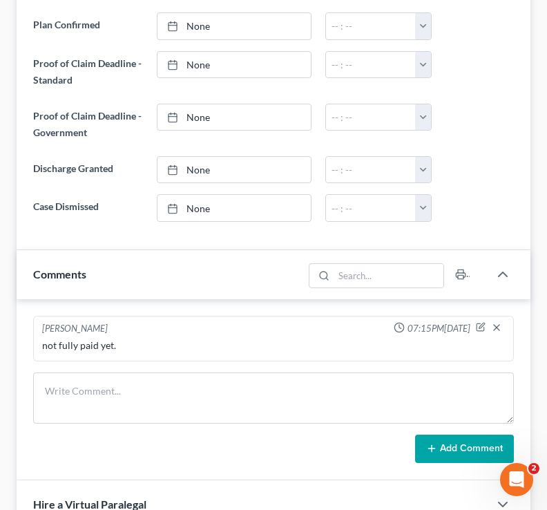
scroll to position [633, 0]
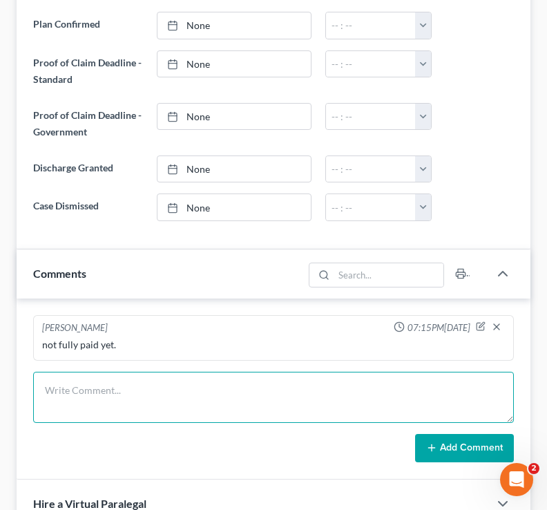
click at [127, 398] on textarea at bounding box center [273, 397] width 481 height 51
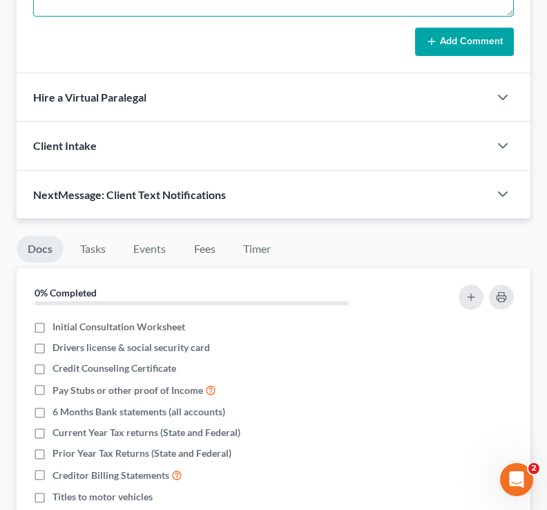
scroll to position [1017, 0]
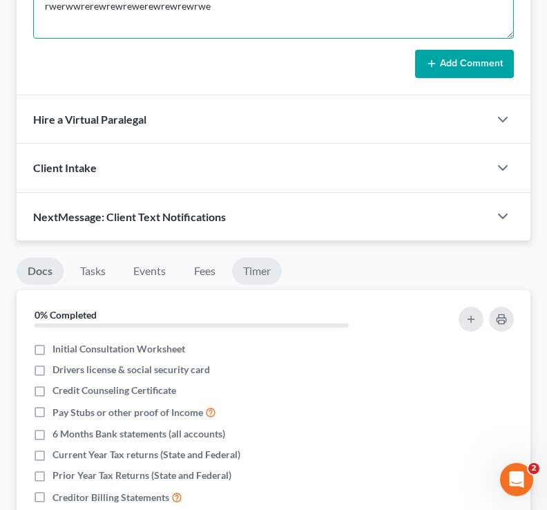
type textarea "rwerwwrerewrewrewerewrewrewrwe"
click at [269, 266] on link "Timer" at bounding box center [257, 271] width 50 height 27
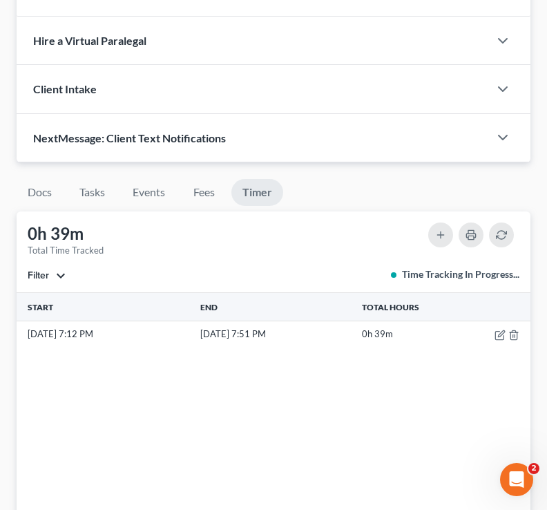
scroll to position [1106, 0]
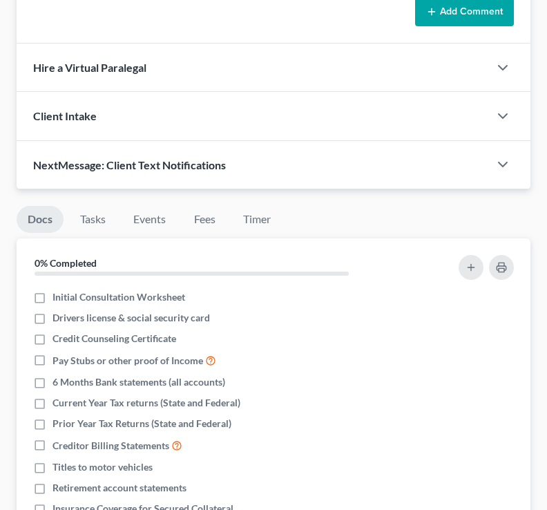
scroll to position [1067, 0]
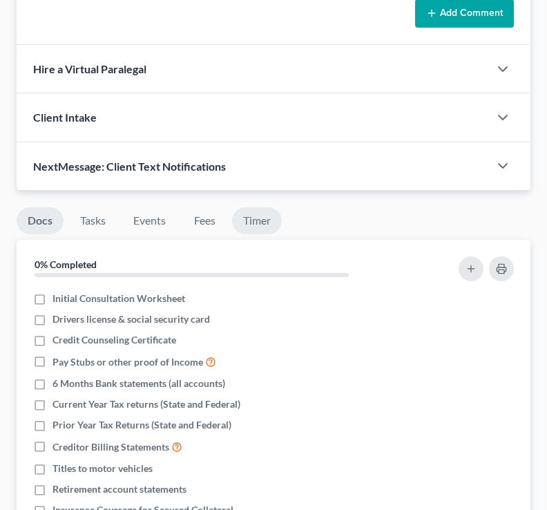
click at [249, 226] on link "Timer" at bounding box center [257, 220] width 50 height 27
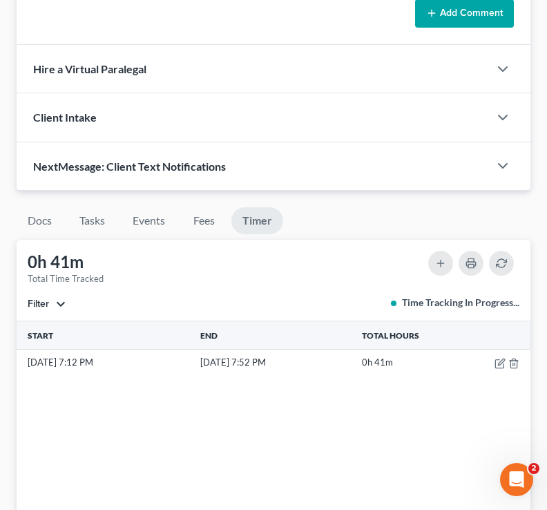
scroll to position [0, 0]
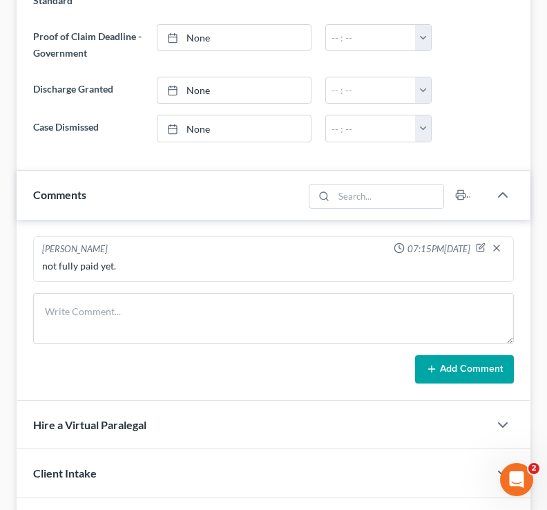
scroll to position [713, 0]
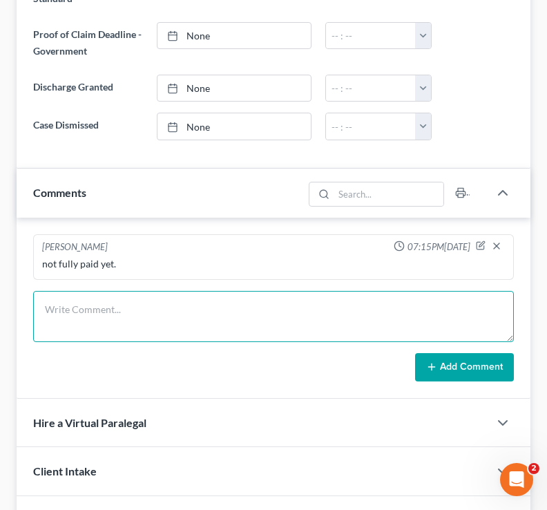
click at [227, 307] on textarea at bounding box center [273, 316] width 481 height 51
type textarea "weeweweweewewewewewewewewewwe"
drag, startPoint x: 251, startPoint y: 310, endPoint x: 41, endPoint y: 314, distance: 210.0
click at [41, 314] on textarea "weeweweweewewewewewewewewewwe" at bounding box center [273, 316] width 481 height 51
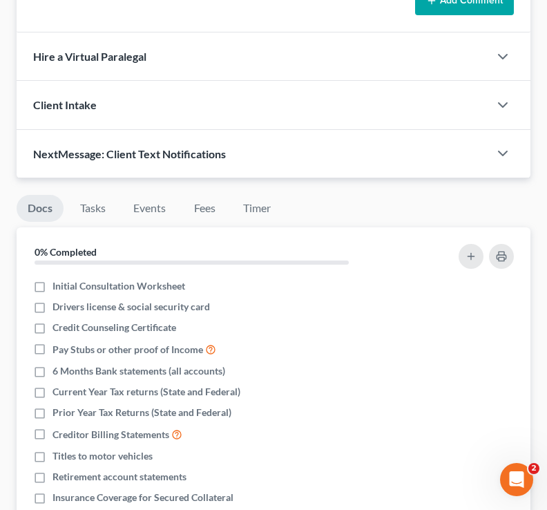
scroll to position [1084, 0]
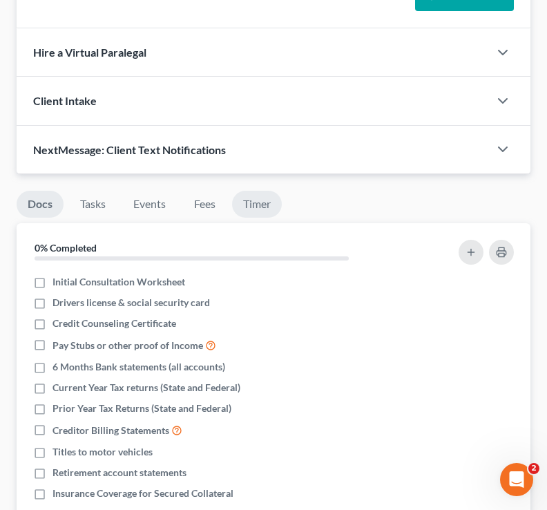
click at [273, 197] on link "Timer" at bounding box center [257, 204] width 50 height 27
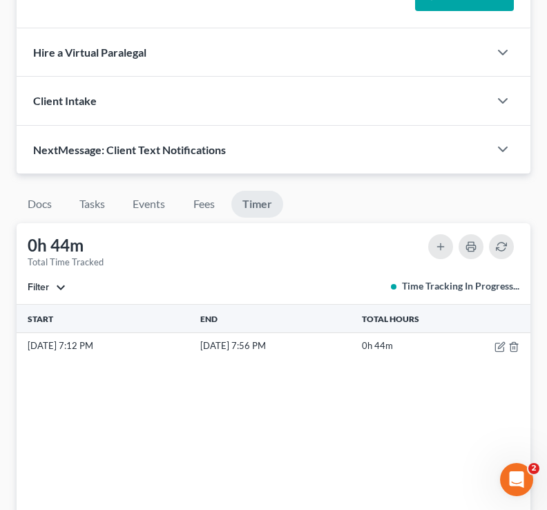
scroll to position [1191, 0]
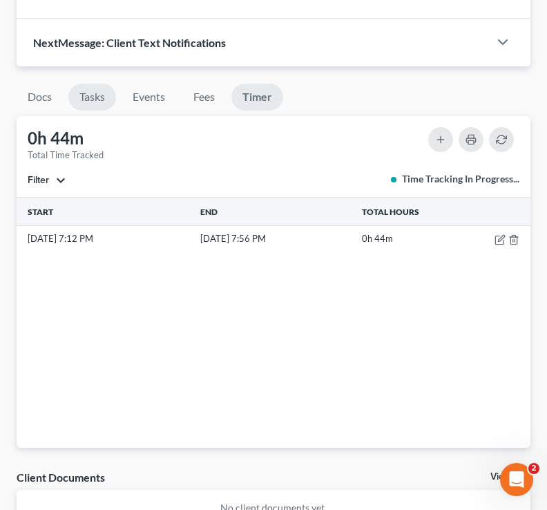
click at [86, 88] on link "Tasks" at bounding box center [92, 97] width 48 height 27
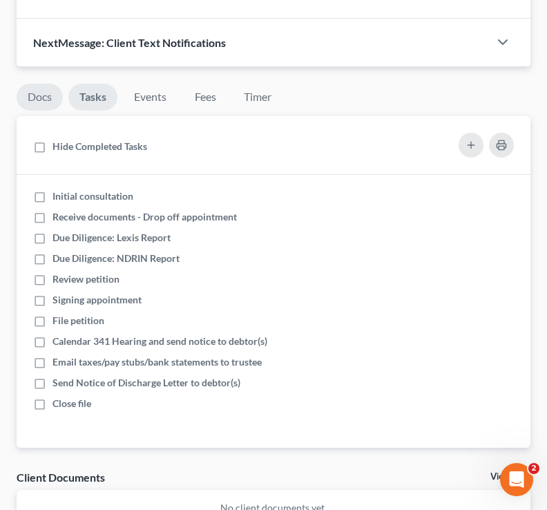
click at [38, 88] on link "Docs" at bounding box center [40, 97] width 46 height 27
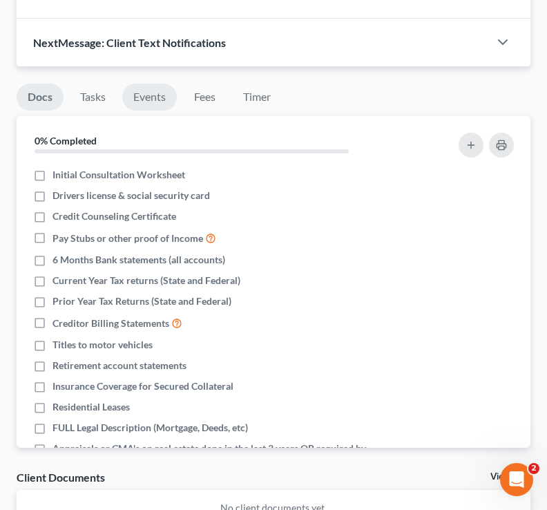
click at [152, 91] on link "Events" at bounding box center [149, 97] width 55 height 27
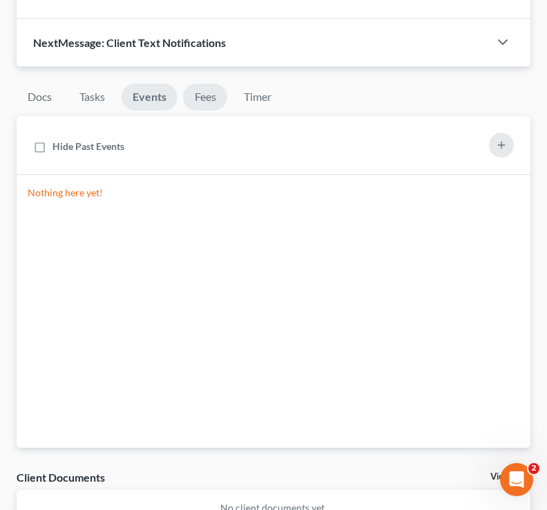
click at [201, 102] on link "Fees" at bounding box center [205, 97] width 44 height 27
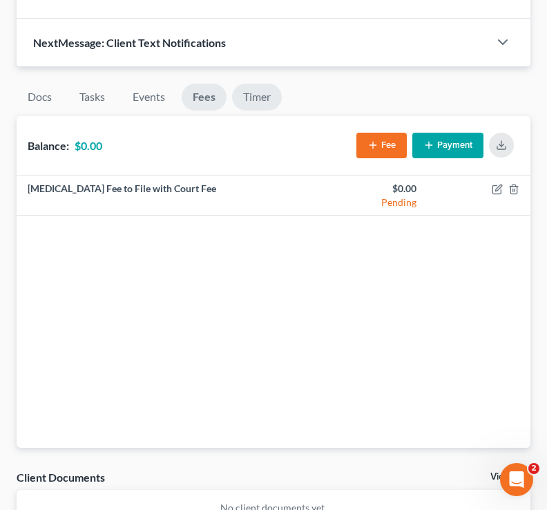
click at [266, 102] on link "Timer" at bounding box center [257, 97] width 50 height 27
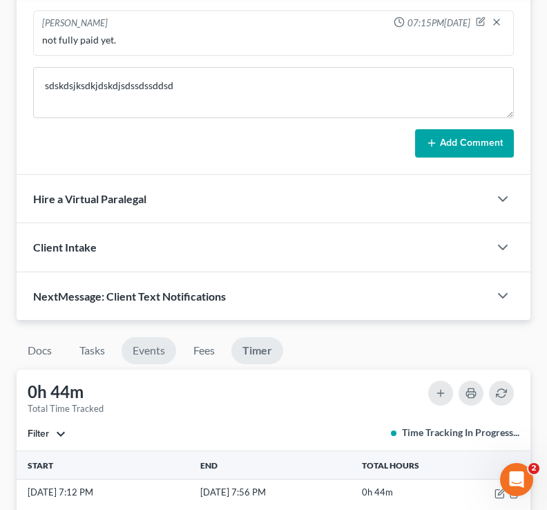
scroll to position [907, 0]
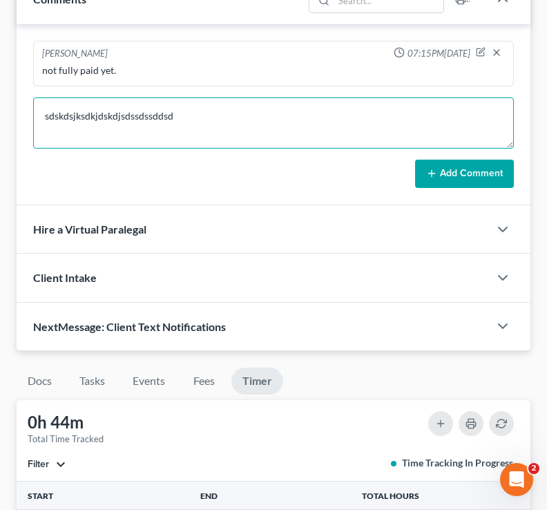
click at [156, 129] on textarea "sdskdsjksdkjdskdjsdssdssddsd" at bounding box center [273, 122] width 481 height 51
type textarea "sdskdsjksdkjdskdjsdssdssddsdssddsdsds"
drag, startPoint x: 238, startPoint y: 113, endPoint x: 17, endPoint y: 106, distance: 221.8
click at [17, 108] on div "Brooke Benner 07:15PM, 10/05/2025 not fully paid yet. sdskdsjksdkjdskdjsdssdssd…" at bounding box center [274, 115] width 514 height 182
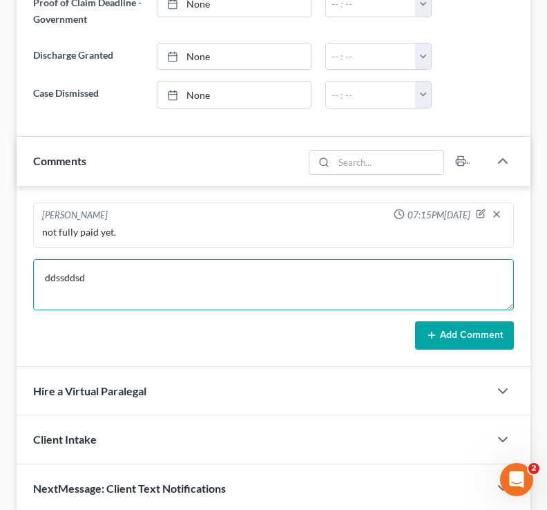
scroll to position [753, 0]
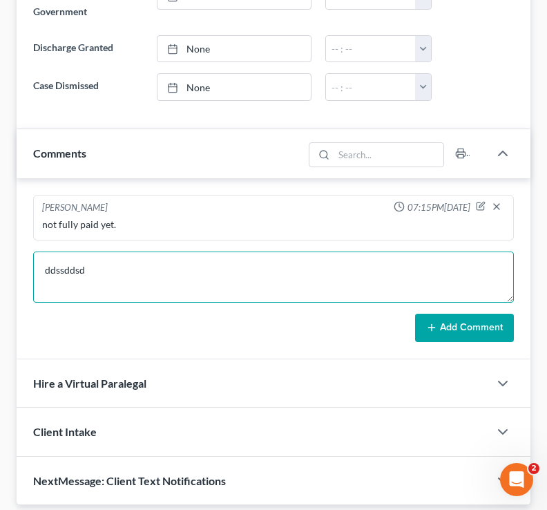
click at [132, 261] on textarea "ddssddsd" at bounding box center [273, 276] width 481 height 51
type textarea "thj ddssddsd"
drag, startPoint x: 153, startPoint y: 266, endPoint x: 28, endPoint y: 264, distance: 124.3
click at [28, 264] on div "Brooke Benner 07:15PM, 10/05/2025 not fully paid yet. thj ddssddsd Add Comment" at bounding box center [274, 269] width 514 height 182
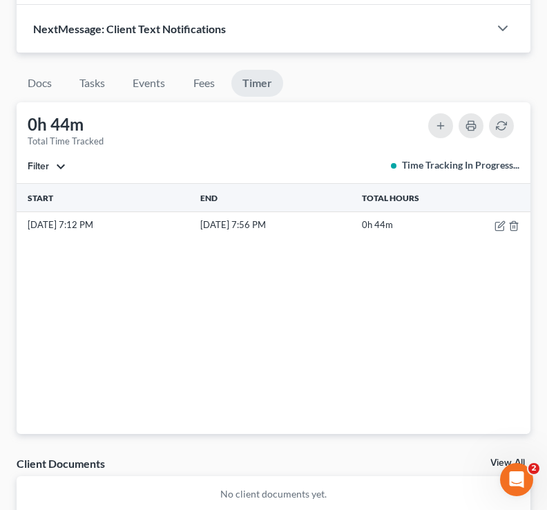
scroll to position [85, 0]
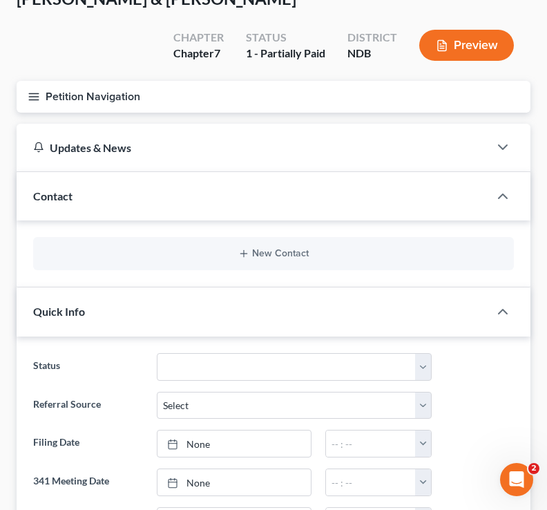
type textarea "klkkkl"
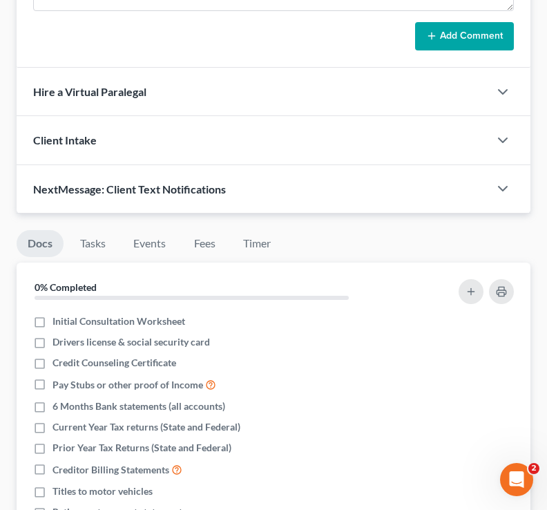
scroll to position [1046, 0]
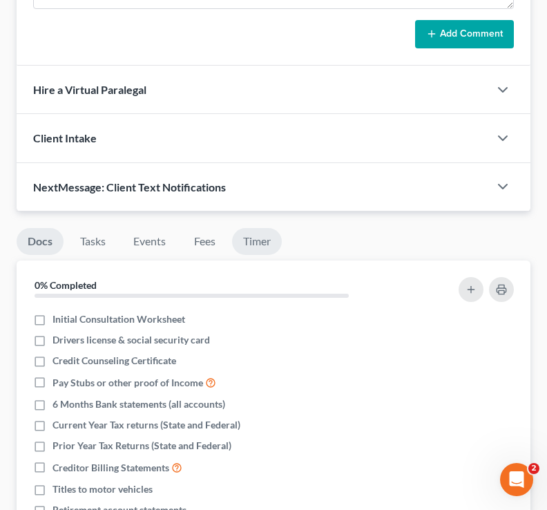
click at [258, 247] on link "Timer" at bounding box center [257, 241] width 50 height 27
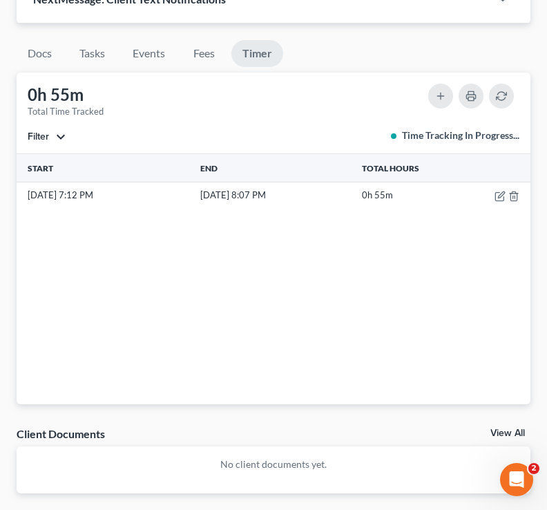
scroll to position [1237, 0]
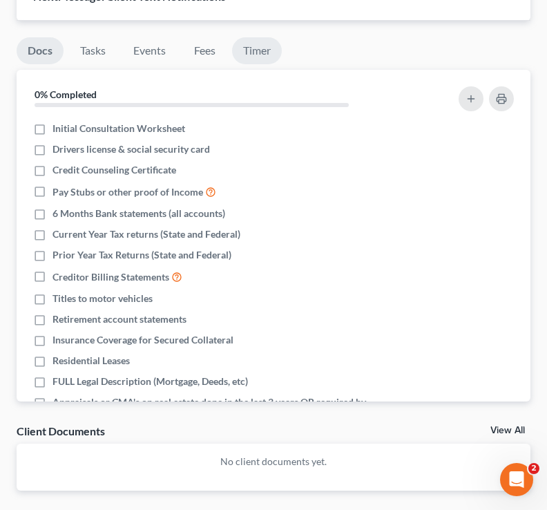
click at [269, 46] on link "Timer" at bounding box center [257, 50] width 50 height 27
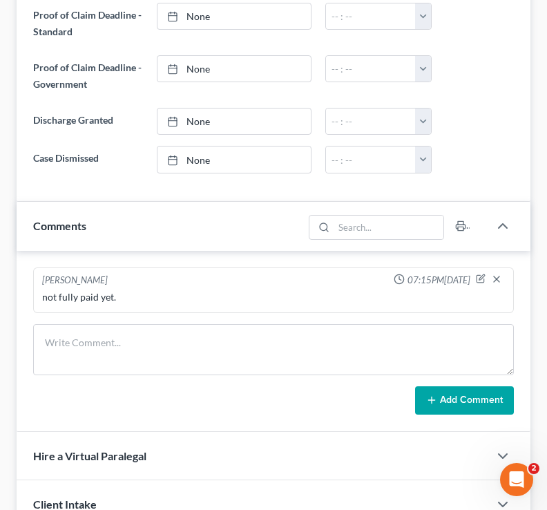
scroll to position [682, 0]
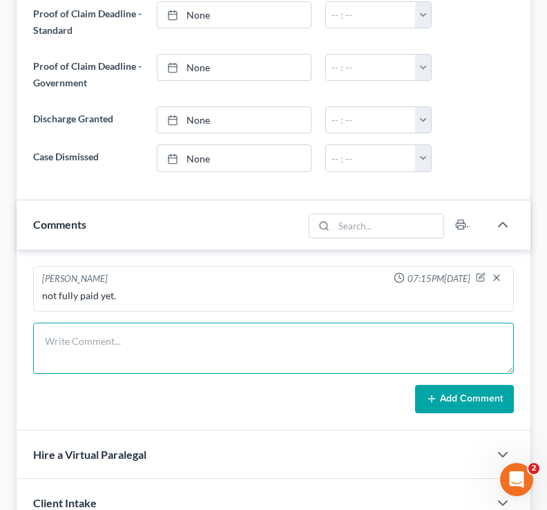
click at [79, 347] on textarea at bounding box center [273, 348] width 481 height 51
drag, startPoint x: 128, startPoint y: 343, endPoint x: 13, endPoint y: 331, distance: 115.9
click at [13, 331] on div "Updates & News × [US_STATE][GEOGRAPHIC_DATA] Notes Take a look at NextChapter's…" at bounding box center [274, 51] width 528 height 1049
type textarea "sddsdsdsd"
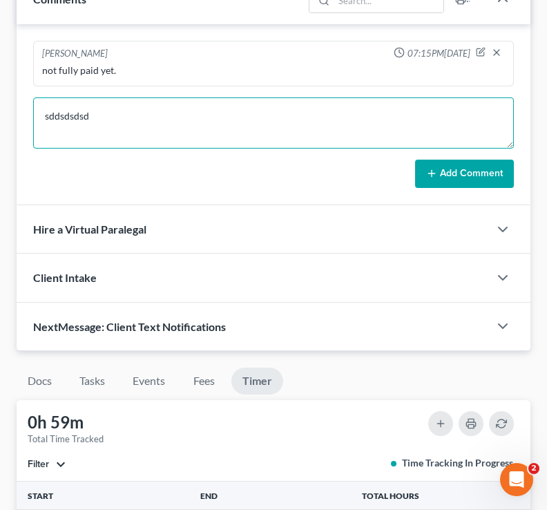
scroll to position [910, 0]
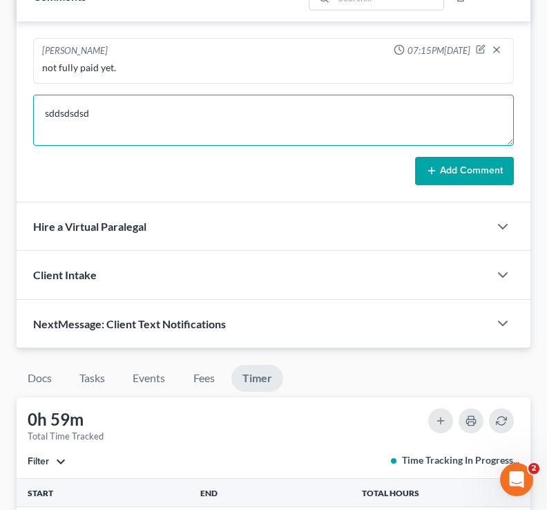
drag, startPoint x: 122, startPoint y: 110, endPoint x: 26, endPoint y: 98, distance: 97.4
click at [26, 99] on div "[PERSON_NAME] 07:15PM[DATE] not fully paid yet. sddsdsdsd Add Comment" at bounding box center [274, 112] width 514 height 182
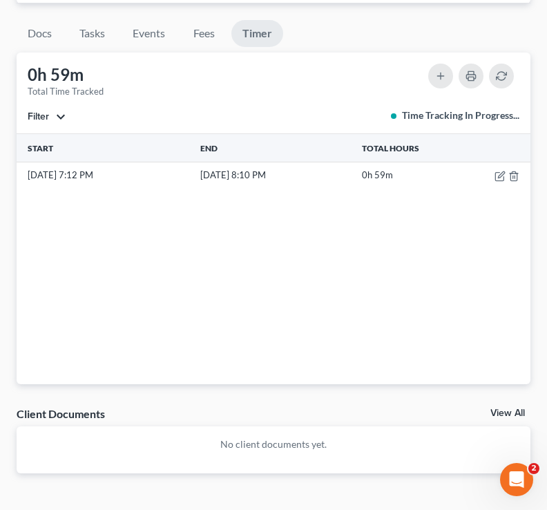
scroll to position [1273, 0]
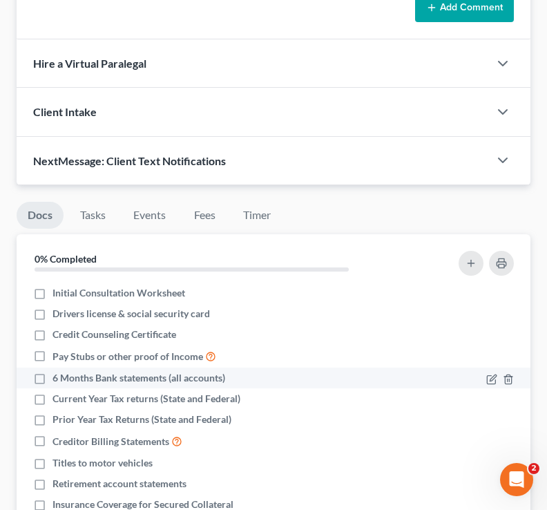
scroll to position [1071, 0]
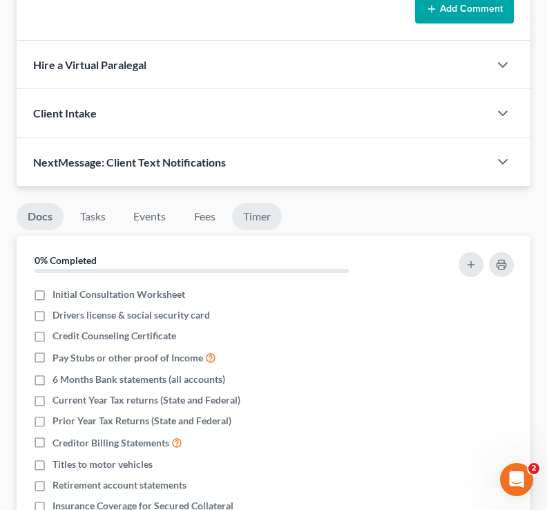
click at [251, 218] on link "Timer" at bounding box center [257, 216] width 50 height 27
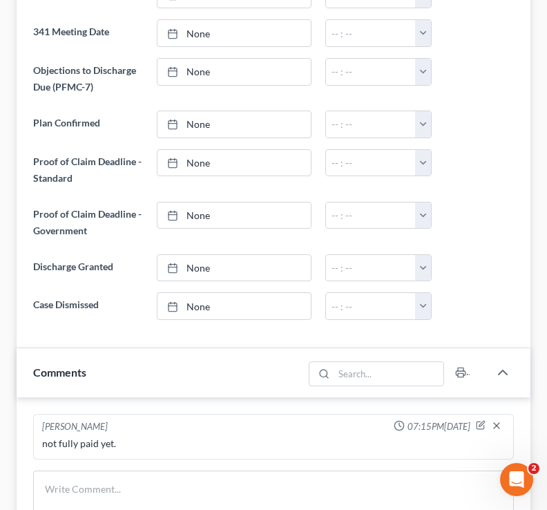
scroll to position [875, 0]
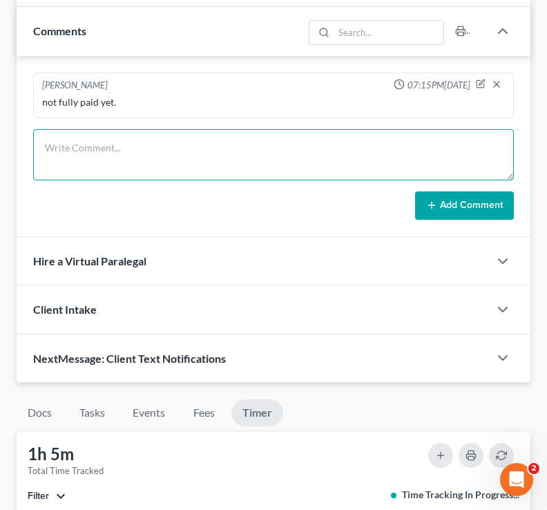
click at [129, 149] on textarea at bounding box center [273, 154] width 481 height 51
type textarea "t"
click at [249, 146] on textarea "the caspers need to provide their icw, their bank. statements," at bounding box center [273, 154] width 481 height 51
click at [318, 148] on textarea "the caspers need to provide their icw, their bank statements," at bounding box center [273, 154] width 481 height 51
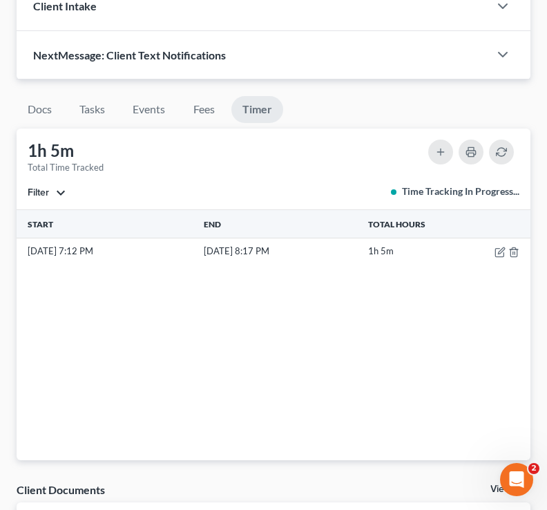
scroll to position [1155, 0]
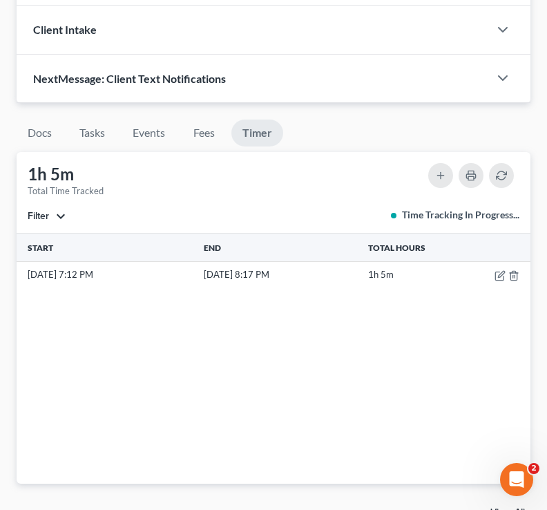
type textarea "the caspers need to provide their icw, their bank statements, their social secu…"
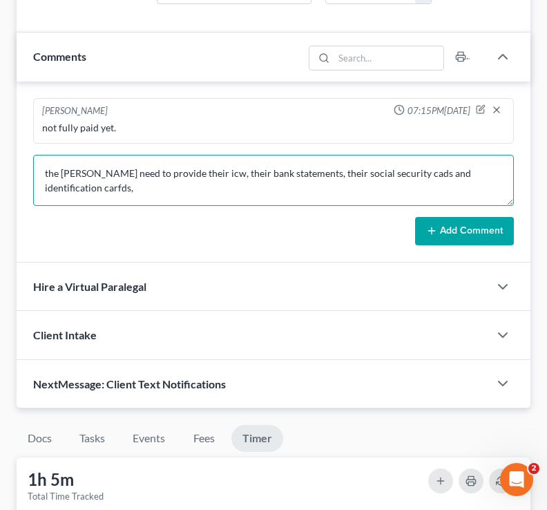
scroll to position [841, 0]
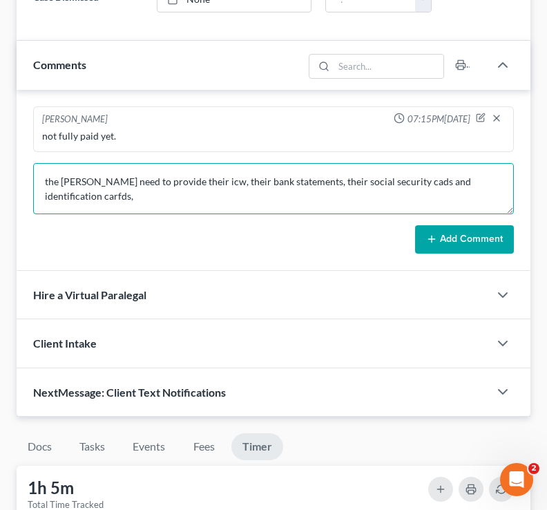
drag, startPoint x: 104, startPoint y: 206, endPoint x: 25, endPoint y: 181, distance: 83.4
click at [25, 181] on div "Brooke Benner 07:15PM, 10/05/2025 not fully paid yet. the caspers need to provi…" at bounding box center [274, 181] width 514 height 182
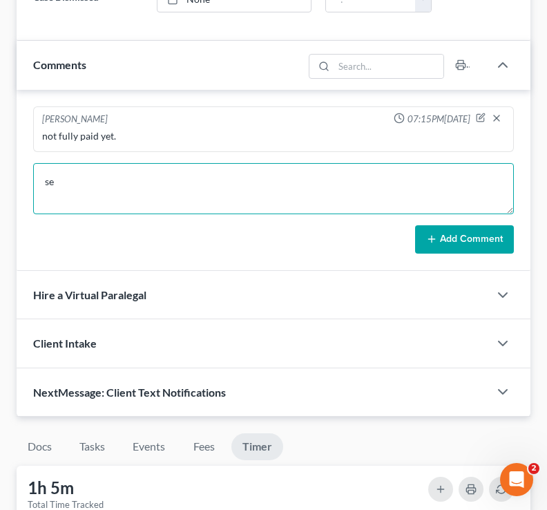
type textarea "s"
type textarea "eeeee"
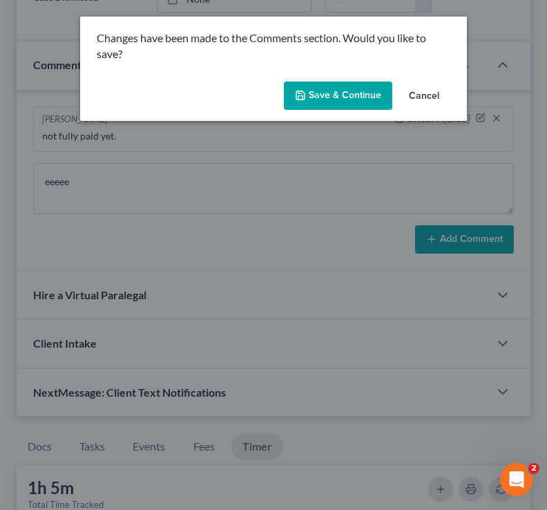
click at [427, 92] on button "Cancel" at bounding box center [424, 97] width 52 height 28
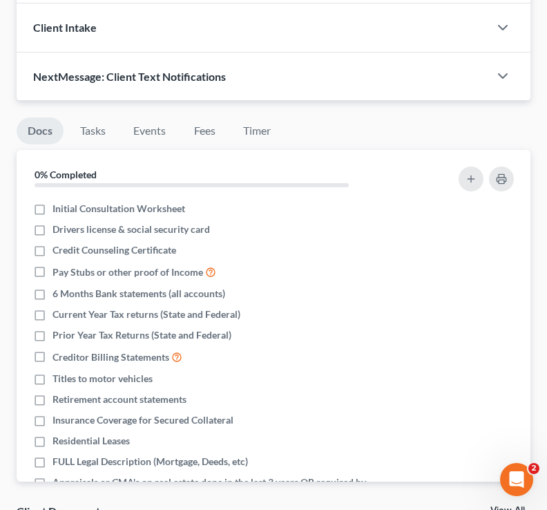
scroll to position [1155, 0]
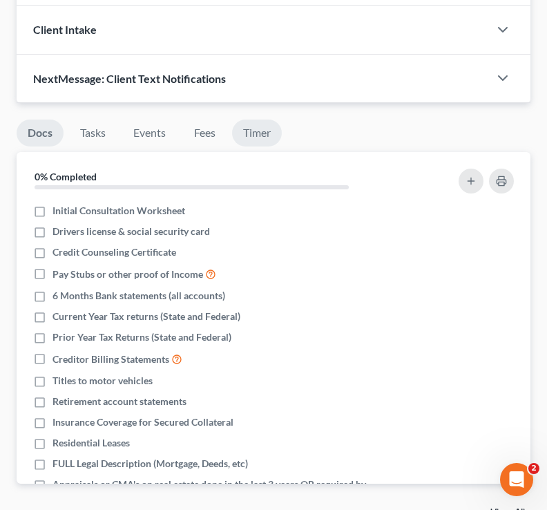
click at [248, 139] on link "Timer" at bounding box center [257, 132] width 50 height 27
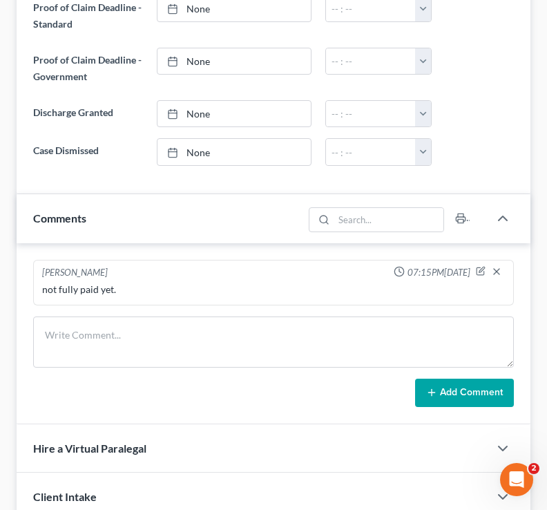
scroll to position [685, 0]
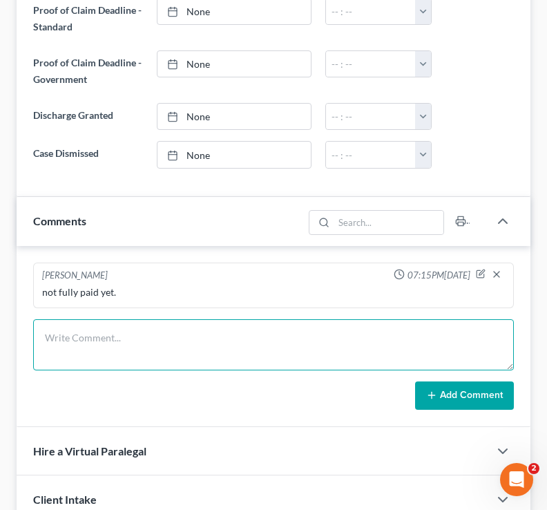
click at [110, 349] on textarea at bounding box center [273, 344] width 481 height 51
type textarea "t"
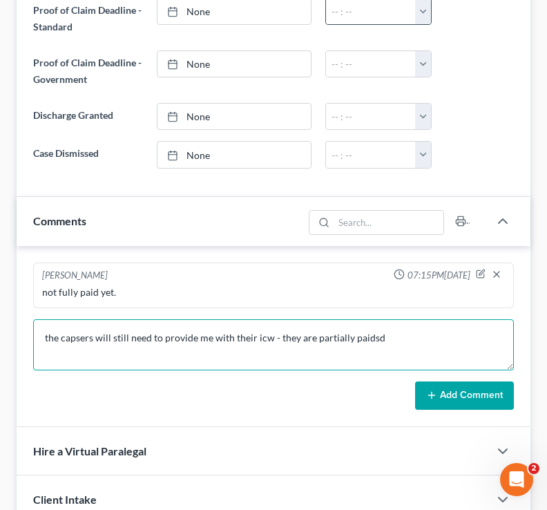
type textarea "the capsers will still need to provide me with their icw - they are partially p…"
drag, startPoint x: 403, startPoint y: 341, endPoint x: 38, endPoint y: 306, distance: 366.3
click at [38, 306] on div "Brooke Benner 07:15PM, 10/05/2025 not fully paid yet. the capsers will still ne…" at bounding box center [274, 337] width 514 height 182
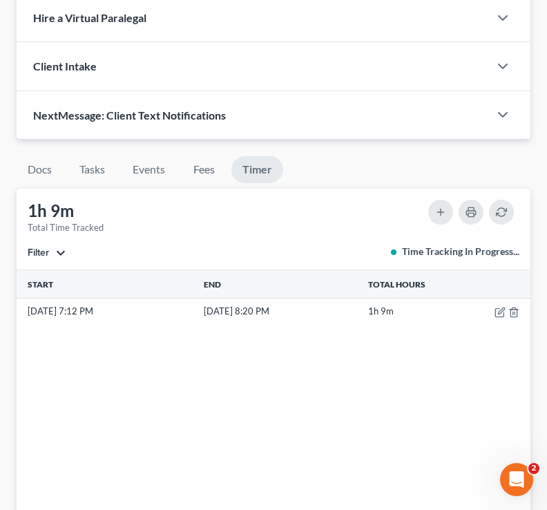
scroll to position [1121, 0]
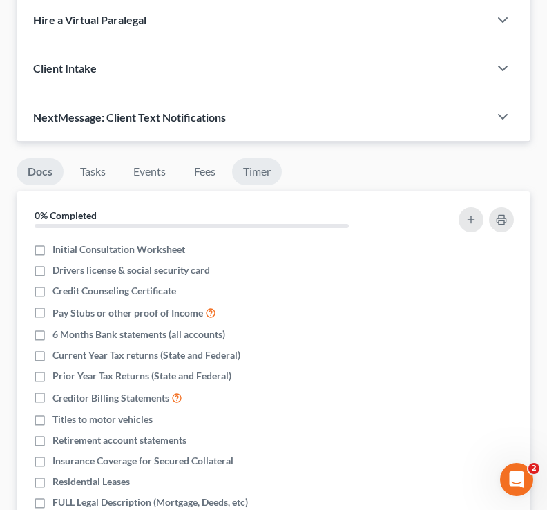
click at [258, 172] on link "Timer" at bounding box center [257, 171] width 50 height 27
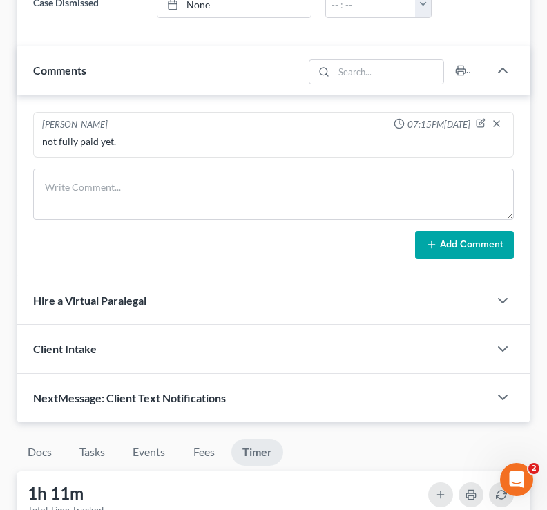
scroll to position [830, 0]
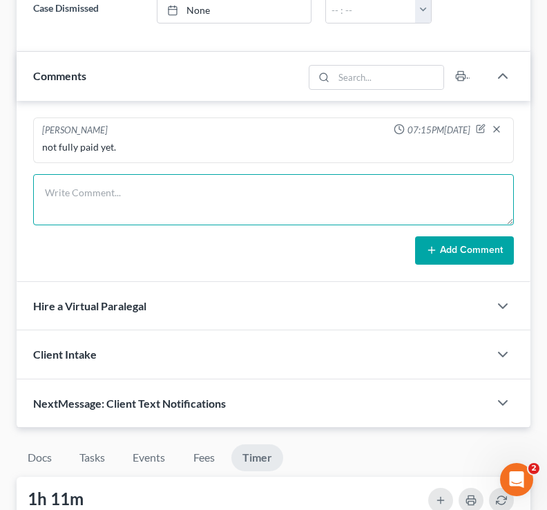
click at [135, 200] on textarea at bounding box center [273, 199] width 481 height 51
click at [168, 199] on textarea "[PERSON_NAME] are partially paid" at bounding box center [273, 199] width 481 height 51
click at [202, 210] on textarea "[PERSON_NAME] are partially paid" at bounding box center [273, 199] width 481 height 51
click at [188, 191] on textarea "caspers are partially paid" at bounding box center [273, 199] width 481 height 51
click at [198, 213] on textarea "caspers are partially paid" at bounding box center [273, 199] width 481 height 51
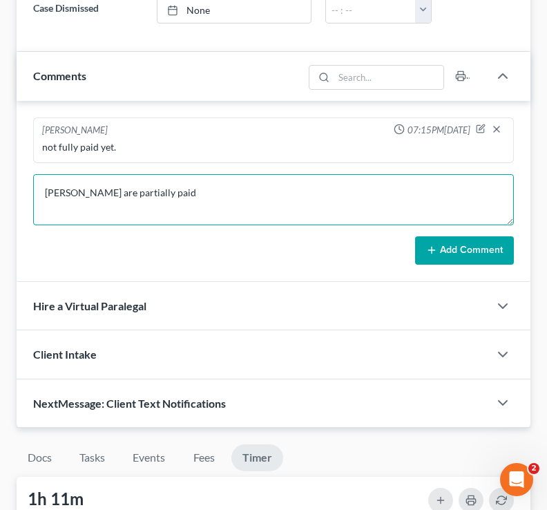
click at [216, 200] on textarea "caspers are partially paid" at bounding box center [273, 199] width 481 height 51
type textarea "caspers are partially paid"
drag, startPoint x: 171, startPoint y: 197, endPoint x: 0, endPoint y: 196, distance: 171.3
click at [0, 196] on div "Caspers, Allison & Joseph Upgraded Chapter Chapter 7 Status 1 - Partially Paid …" at bounding box center [273, 86] width 547 height 1721
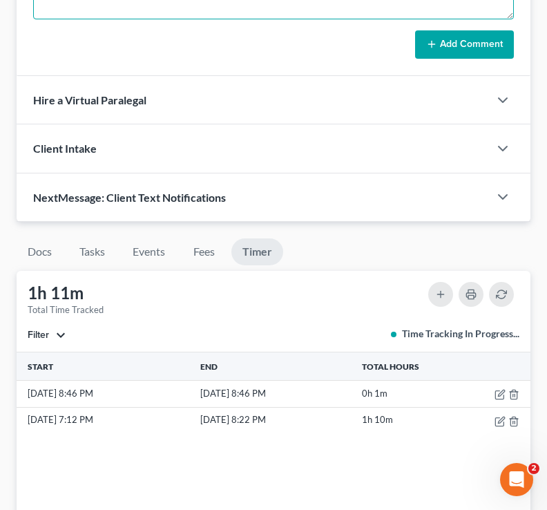
scroll to position [1052, 0]
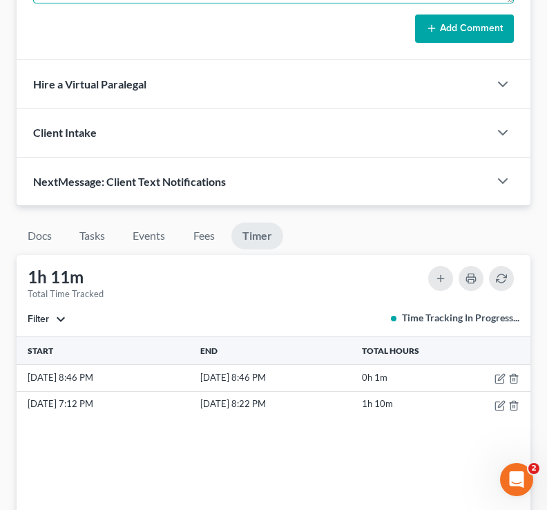
type textarea "Casper's are partially paid"
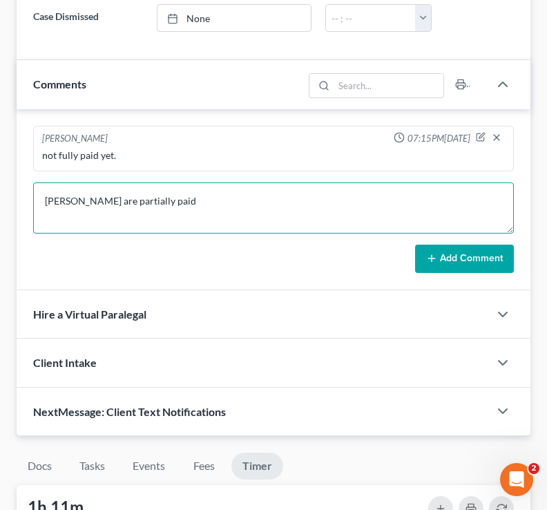
scroll to position [816, 0]
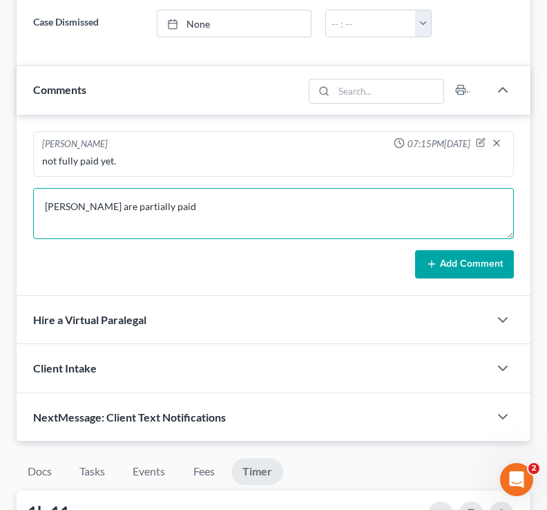
drag, startPoint x: 166, startPoint y: 212, endPoint x: 35, endPoint y: 211, distance: 131.9
click at [35, 211] on textarea "Casper's are partially paid" at bounding box center [273, 213] width 481 height 51
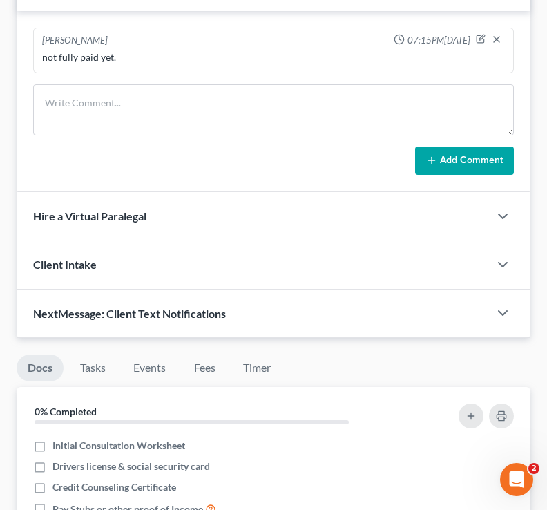
click at [263, 360] on link "Timer" at bounding box center [257, 367] width 50 height 27
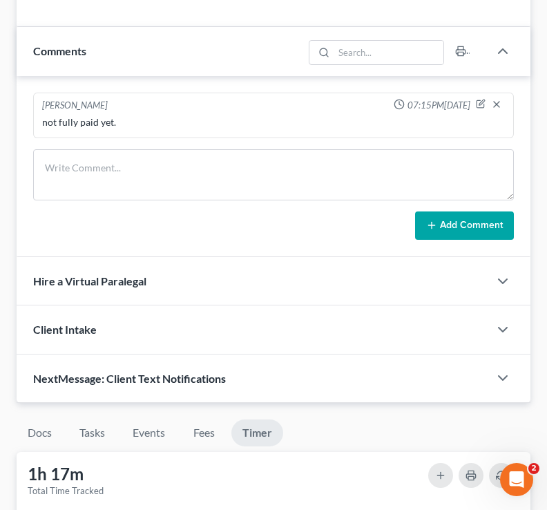
scroll to position [854, 0]
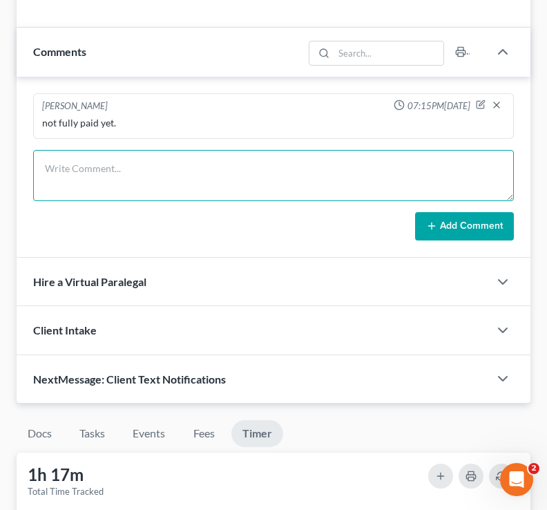
click at [160, 180] on textarea at bounding box center [273, 175] width 481 height 51
type textarea "[PERSON_NAME] partially paid"
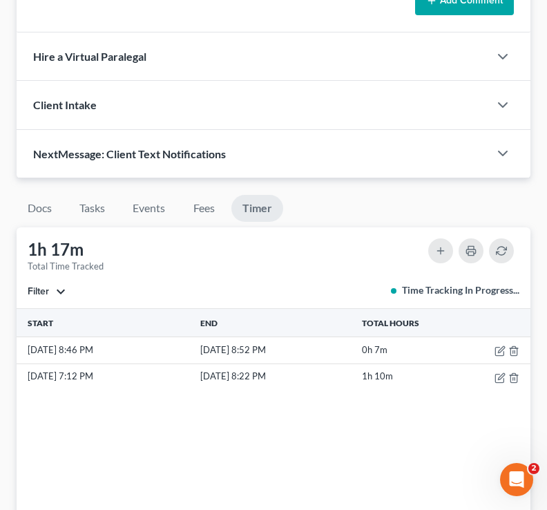
scroll to position [1081, 0]
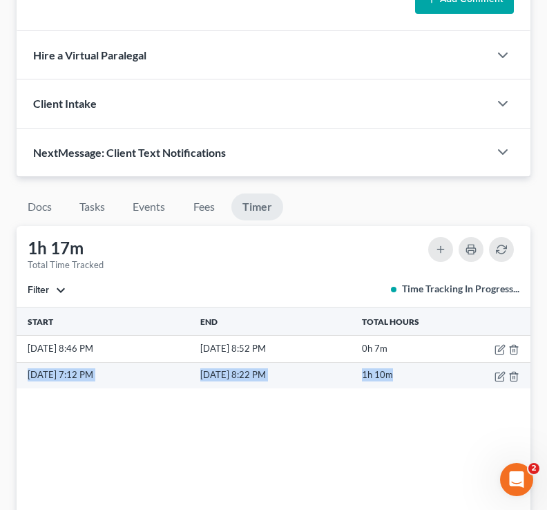
drag, startPoint x: 423, startPoint y: 373, endPoint x: 22, endPoint y: 377, distance: 400.6
click at [22, 377] on tr "[DATE] 7:12 PM [DATE] 8:22 PM 1h 10m" at bounding box center [274, 375] width 514 height 26
copy tr "[DATE] 7:12 PM [DATE] 8:22 PM 1h 10m"
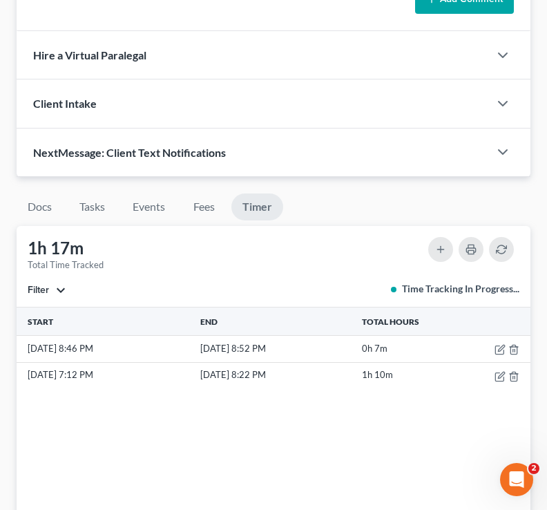
click at [273, 276] on div "1h 17m Total Time Tracked Filter All stop [PERSON_NAME] stop [PERSON_NAME] stop…" at bounding box center [274, 266] width 514 height 81
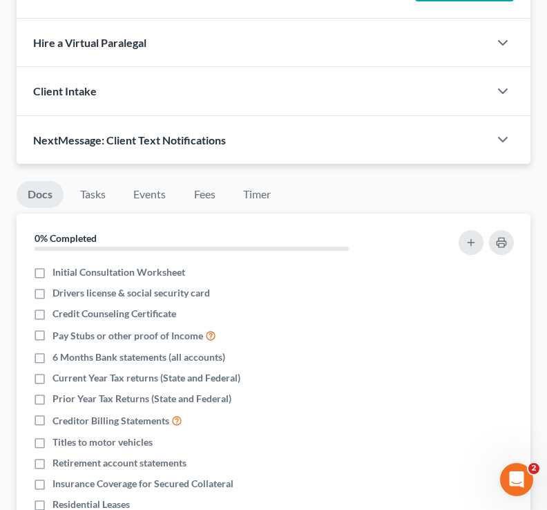
scroll to position [1069, 0]
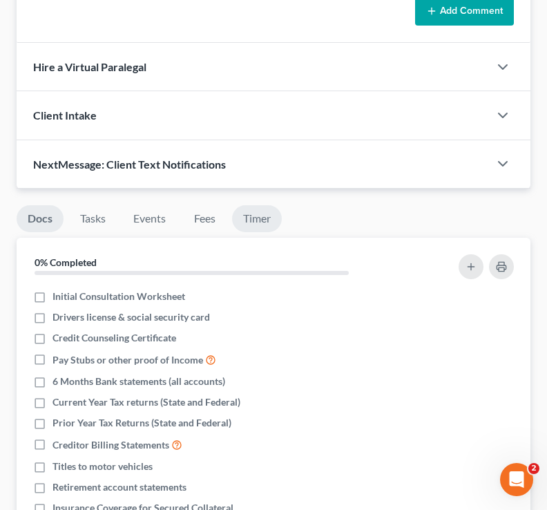
click at [256, 209] on link "Timer" at bounding box center [257, 218] width 50 height 27
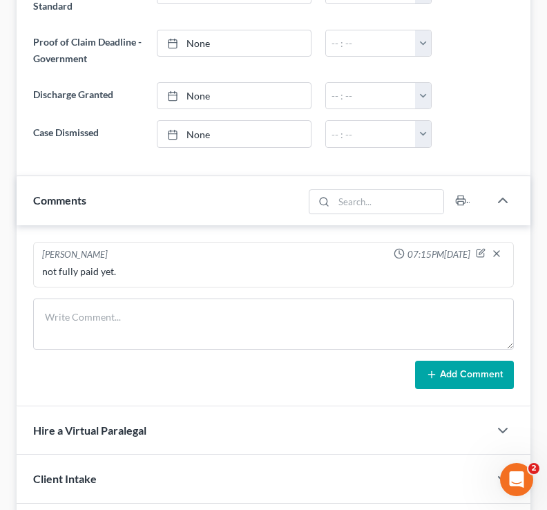
scroll to position [704, 0]
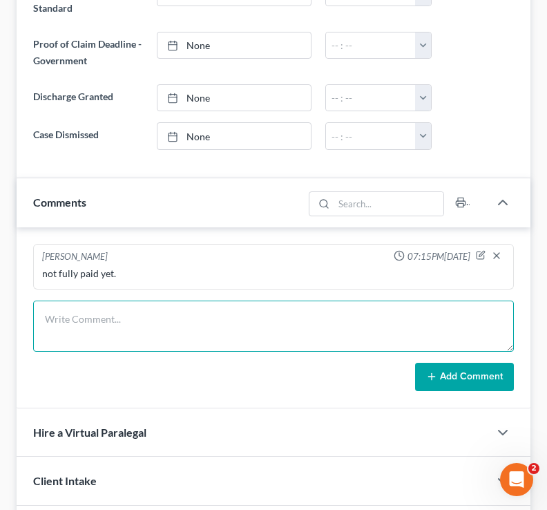
click at [128, 326] on textarea at bounding box center [273, 325] width 481 height 51
click at [104, 323] on textarea "[PERSON_NAME]" at bounding box center [273, 325] width 481 height 51
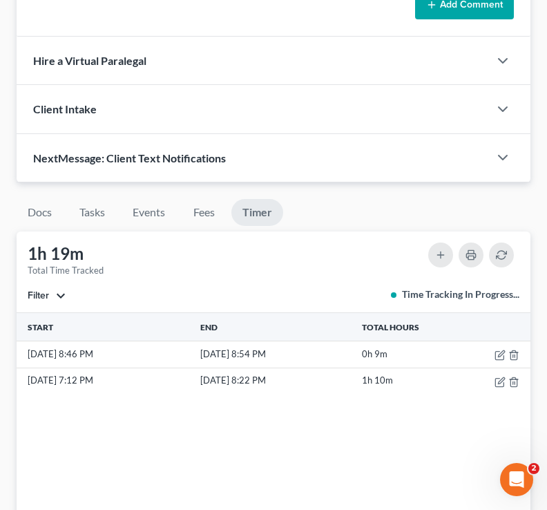
scroll to position [1077, 0]
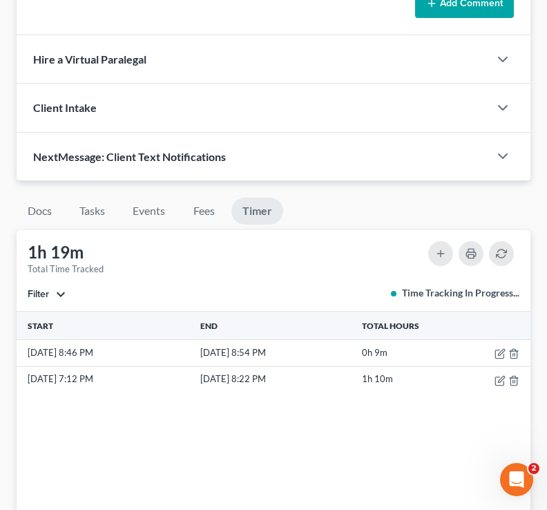
type textarea "[PERSON_NAME] paid"
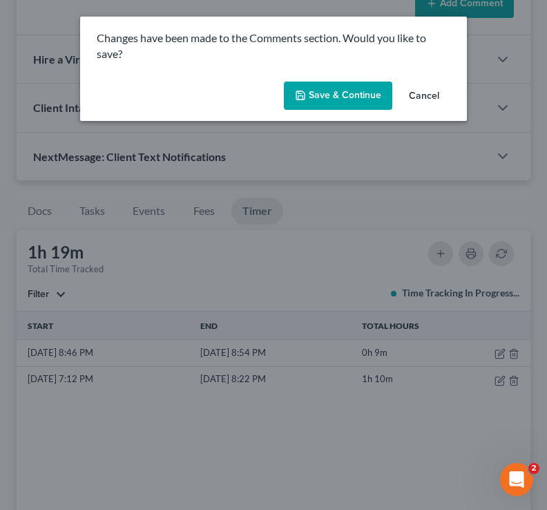
click at [424, 99] on button "Cancel" at bounding box center [424, 97] width 52 height 28
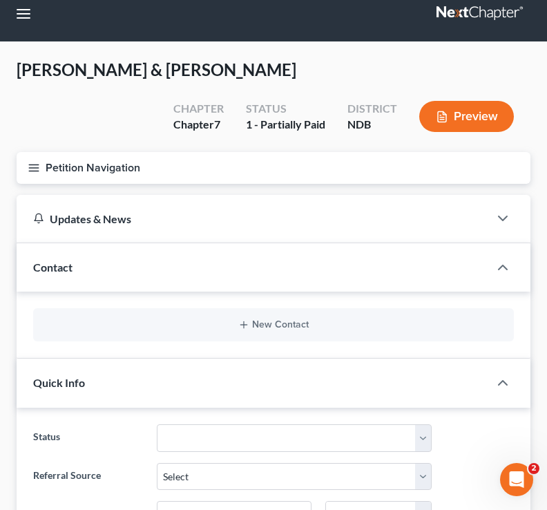
scroll to position [0, 0]
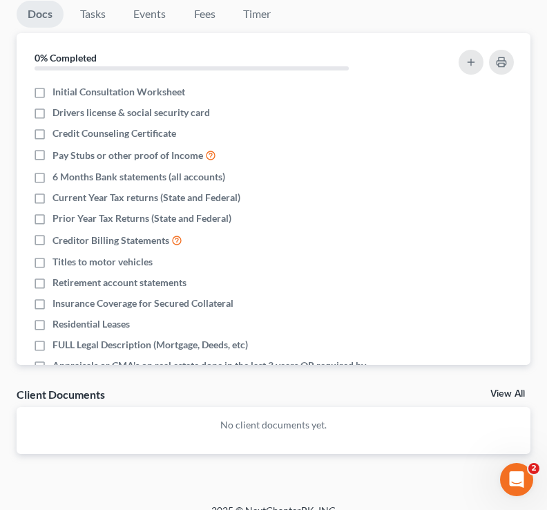
scroll to position [8, 0]
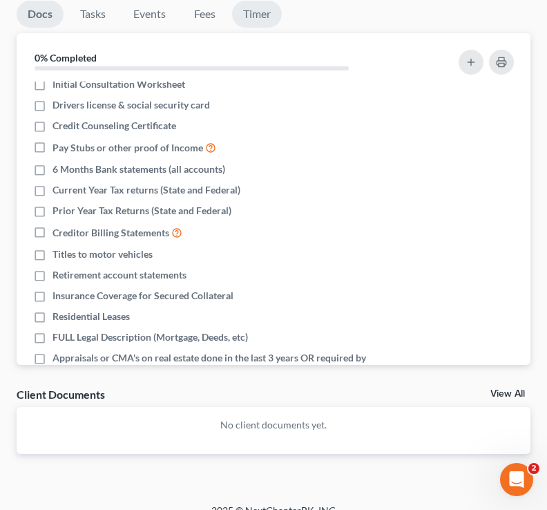
click at [254, 12] on link "Timer" at bounding box center [257, 14] width 50 height 27
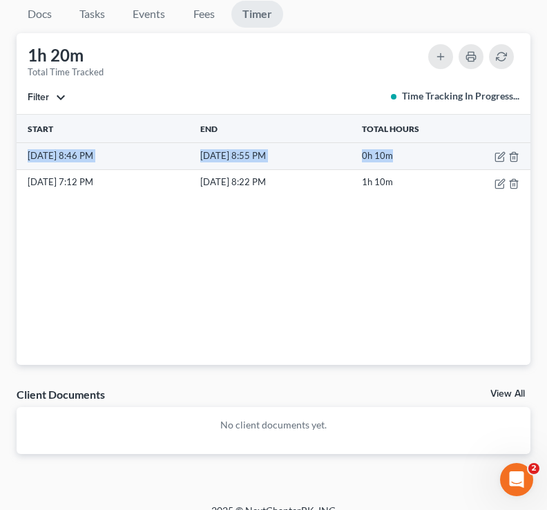
drag, startPoint x: 412, startPoint y: 151, endPoint x: 24, endPoint y: 155, distance: 388.1
click at [24, 155] on tr "10/5/25 8:46 PM 10/5/25 8:55 PM 0h 10m" at bounding box center [274, 156] width 514 height 26
copy tr "10/5/25 8:46 PM 10/5/25 8:55 PM 0h 10m"
